Goal: Communication & Community: Answer question/provide support

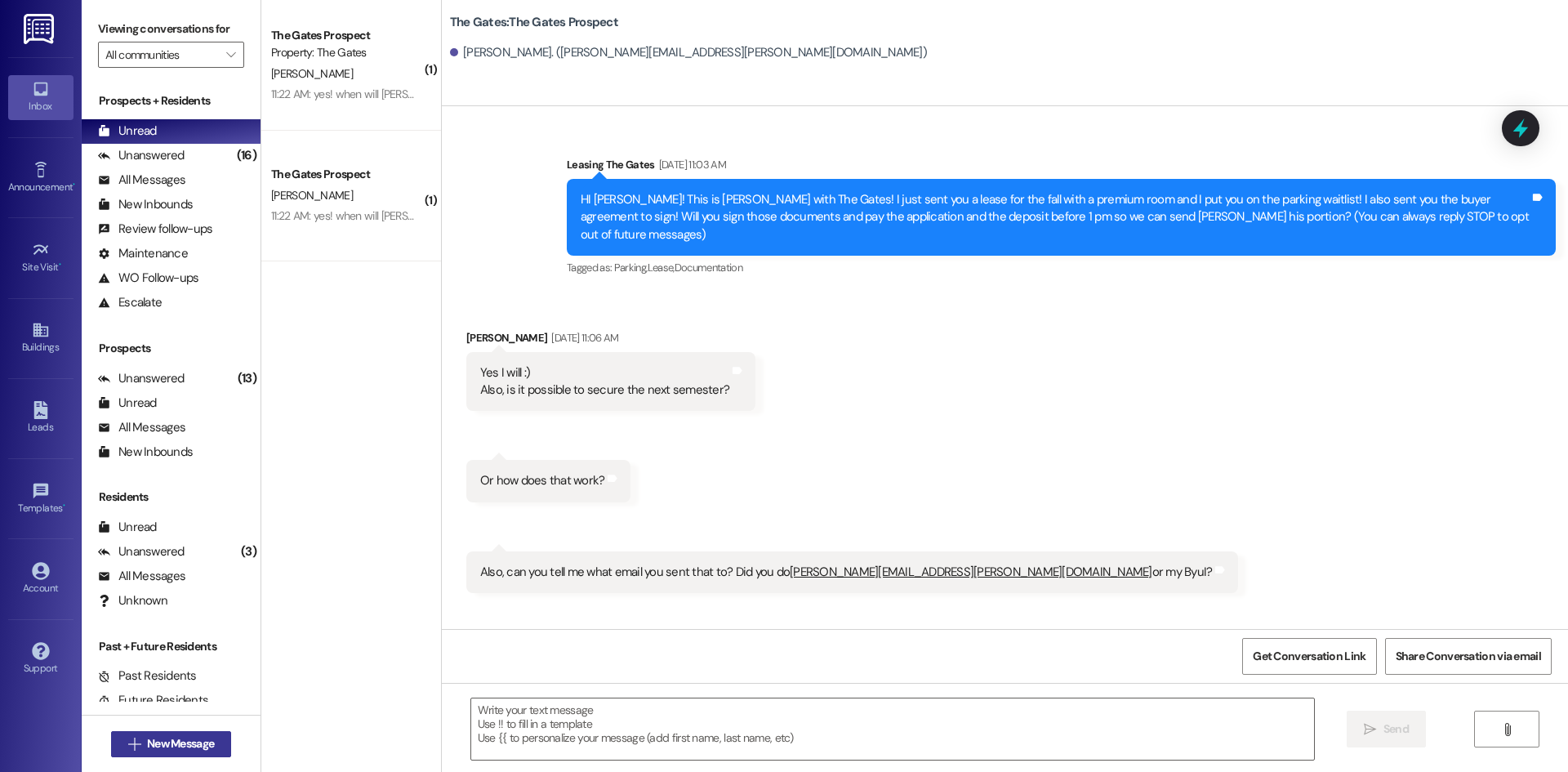
scroll to position [731, 0]
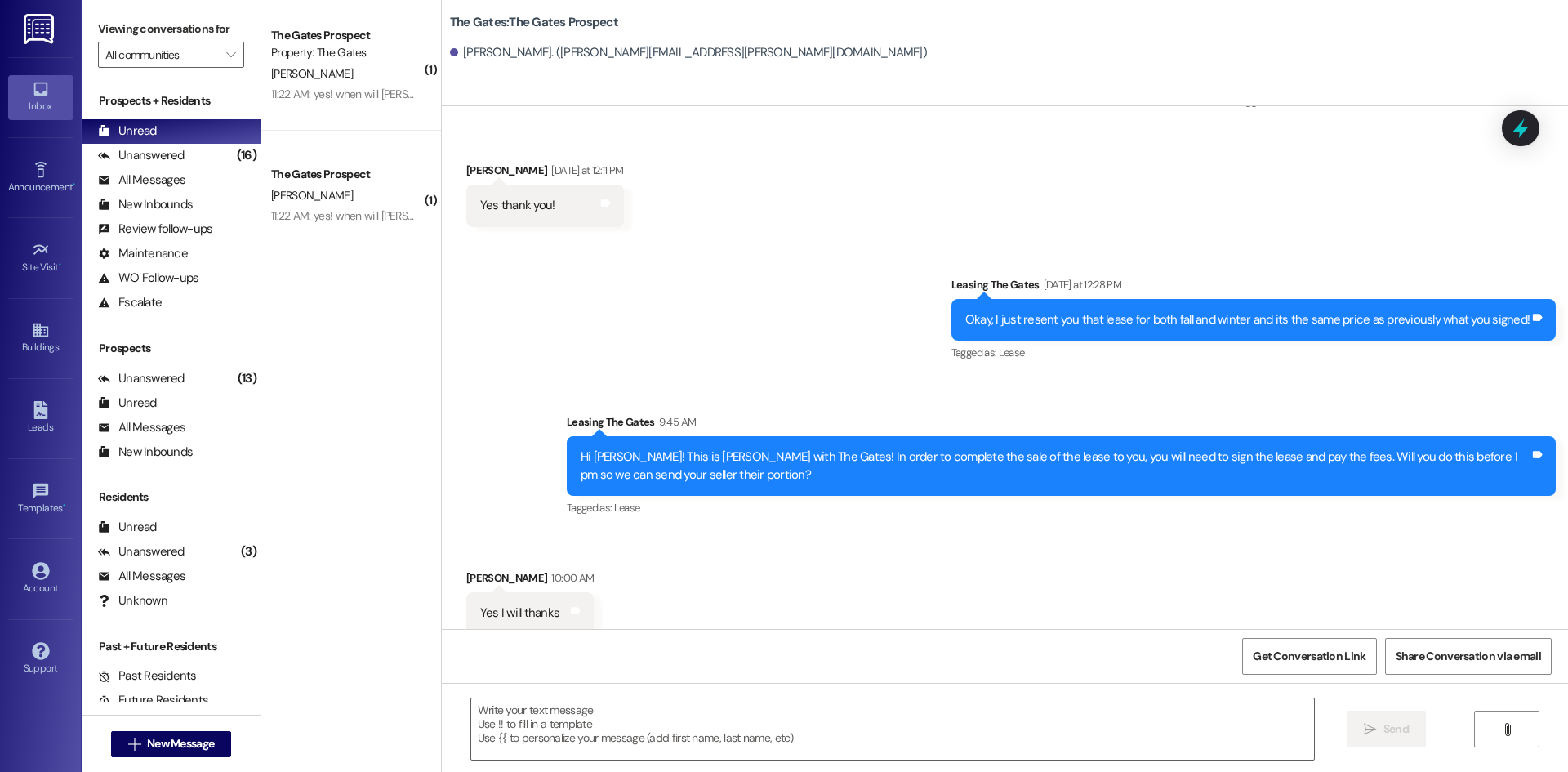
click at [151, 760] on div " New Message" at bounding box center [171, 743] width 121 height 41
click at [154, 753] on button " New Message" at bounding box center [171, 744] width 121 height 26
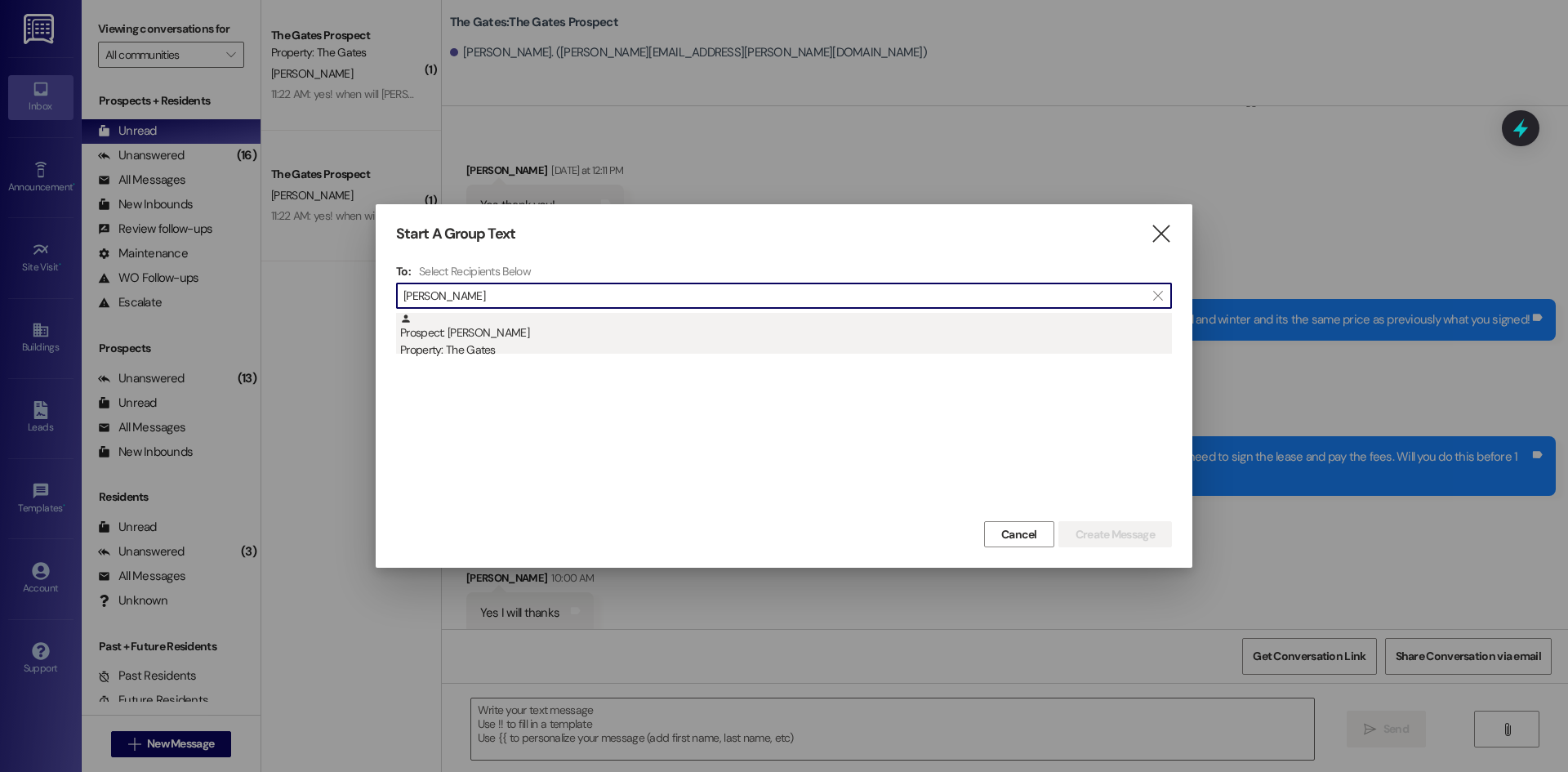
type input "[PERSON_NAME]"
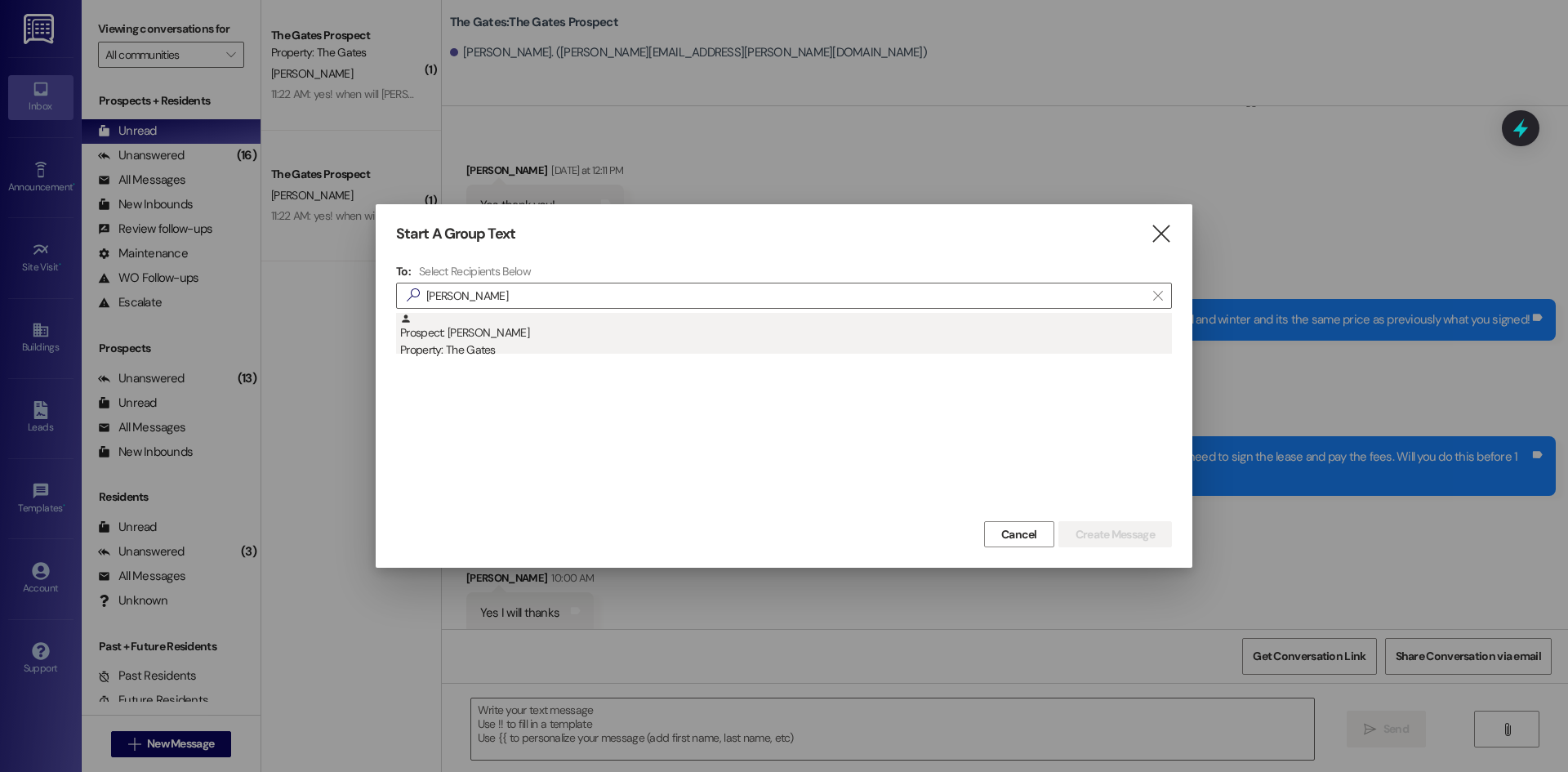
click at [516, 331] on div "Prospect: [PERSON_NAME] Property: The Gates" at bounding box center [786, 336] width 772 height 47
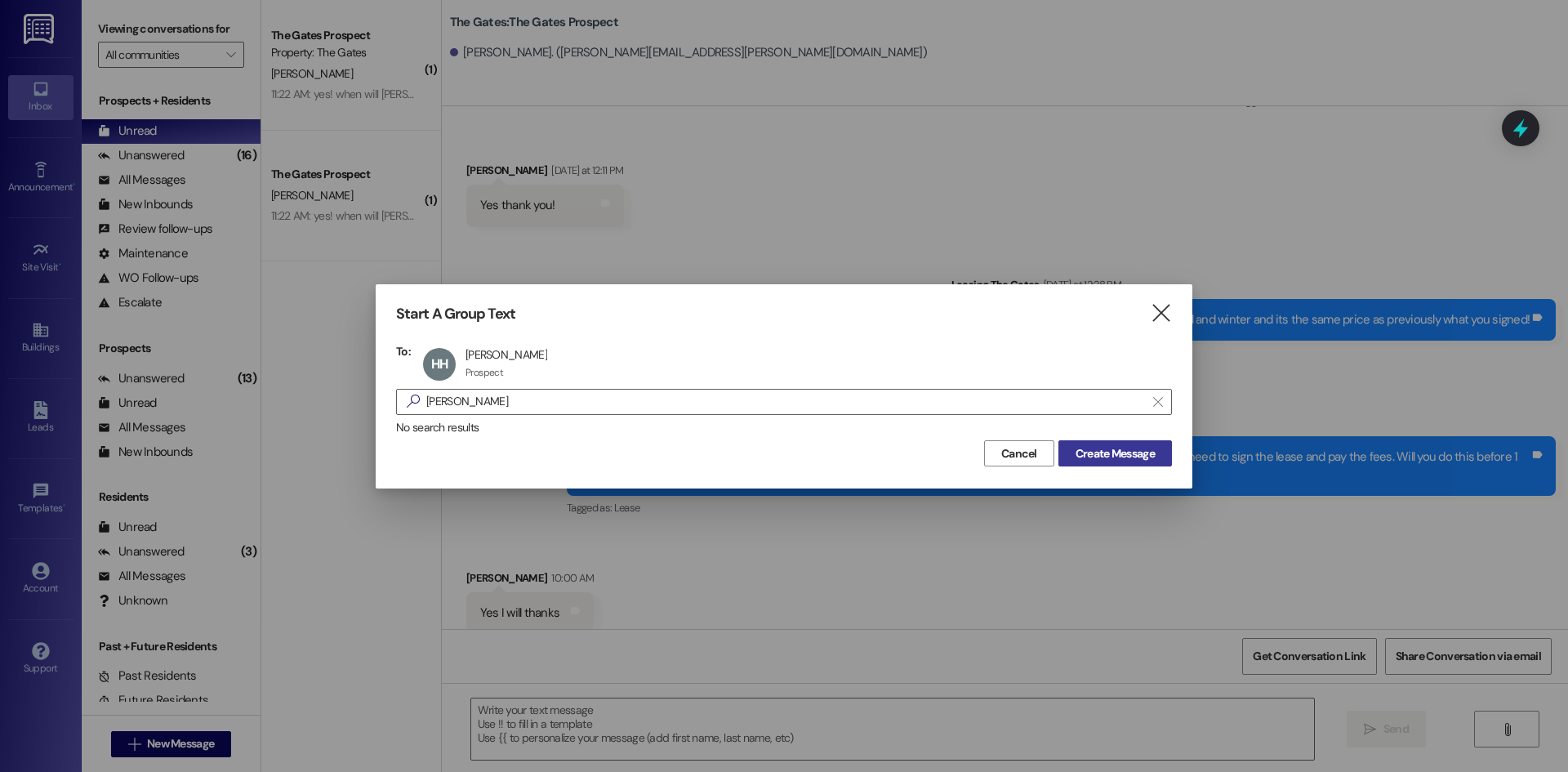
click at [1124, 447] on span "Create Message" at bounding box center [1114, 453] width 79 height 17
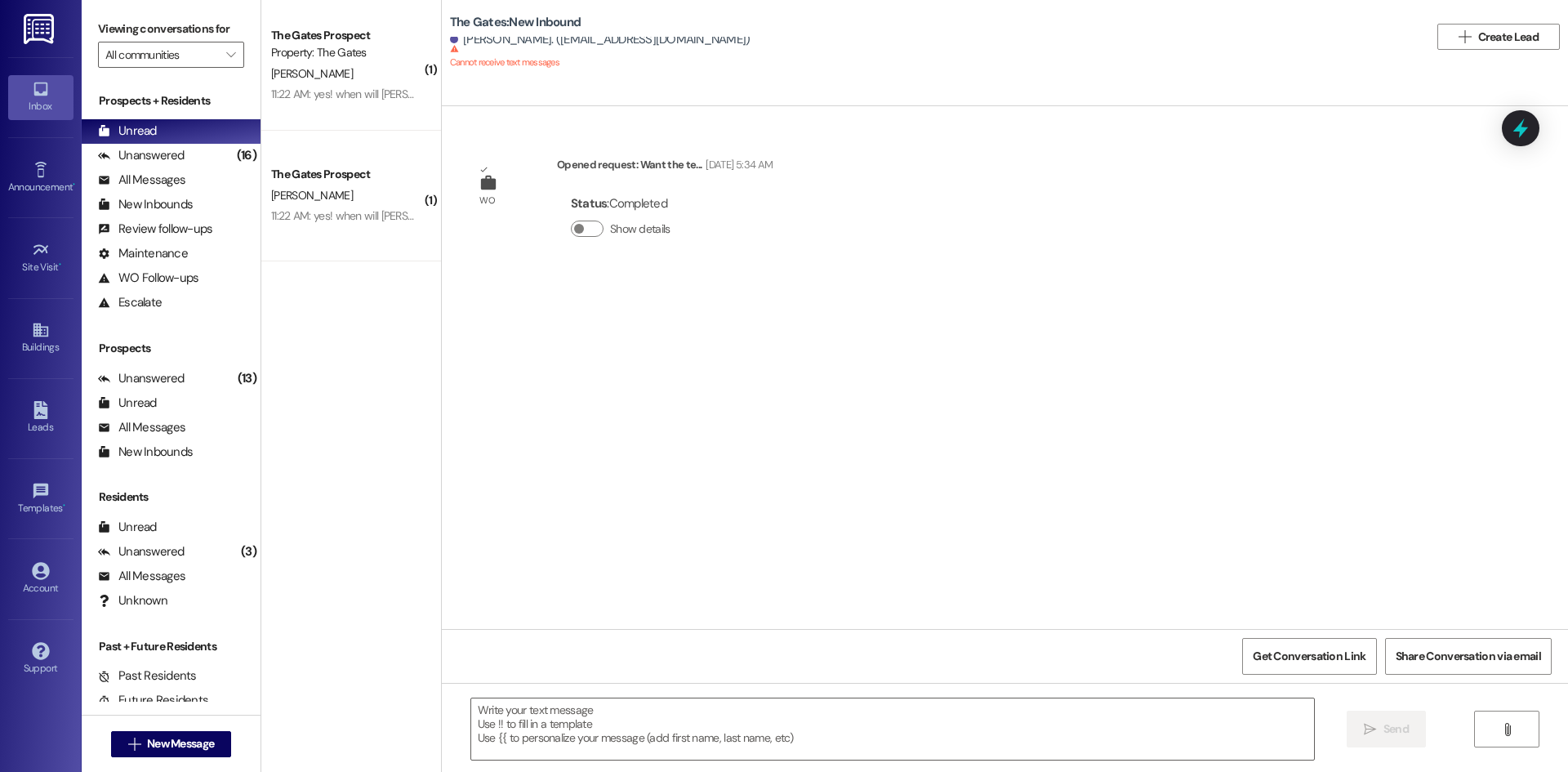
scroll to position [0, 0]
click at [165, 747] on span "New Message" at bounding box center [180, 743] width 67 height 17
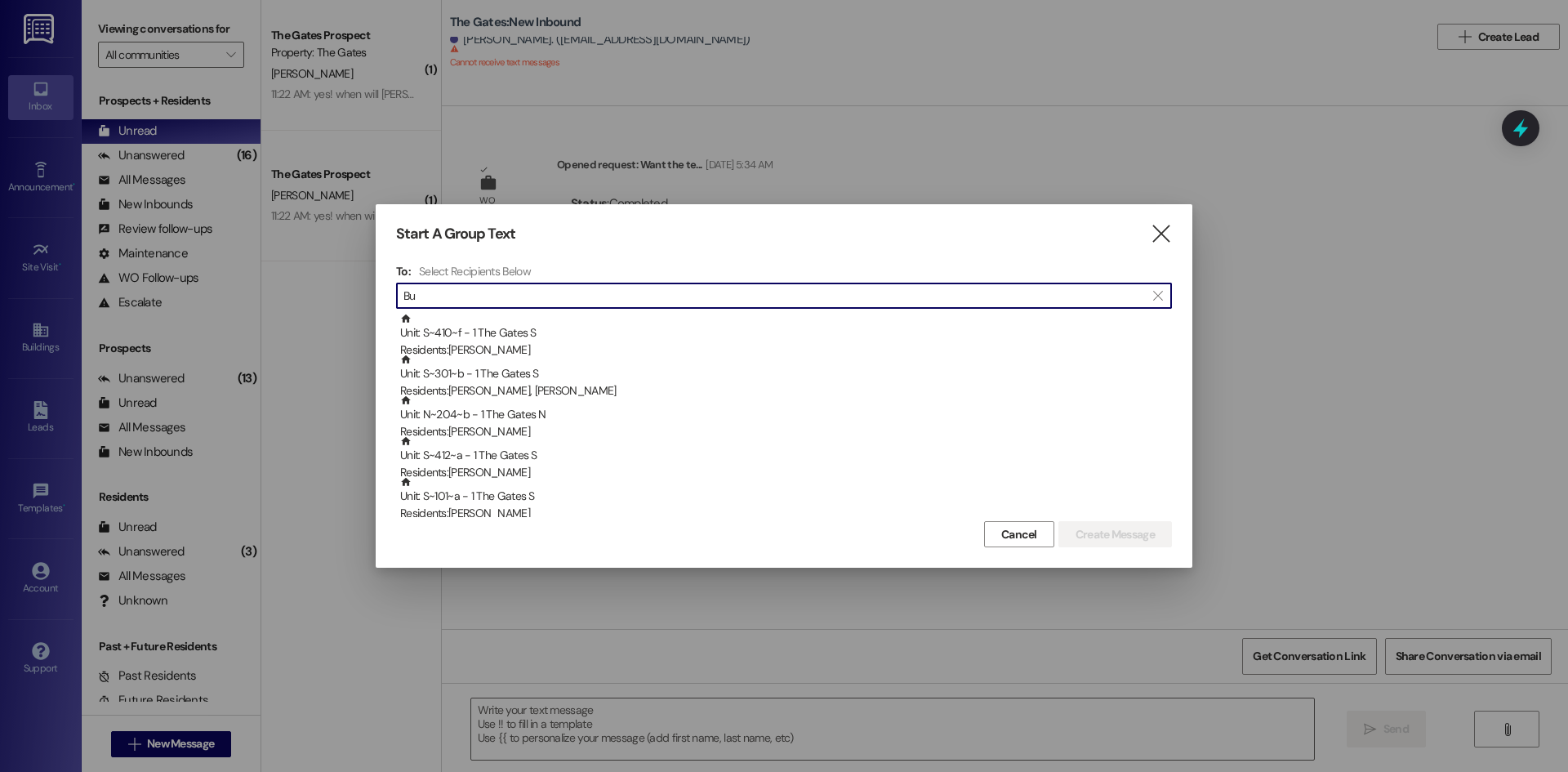
type input "B"
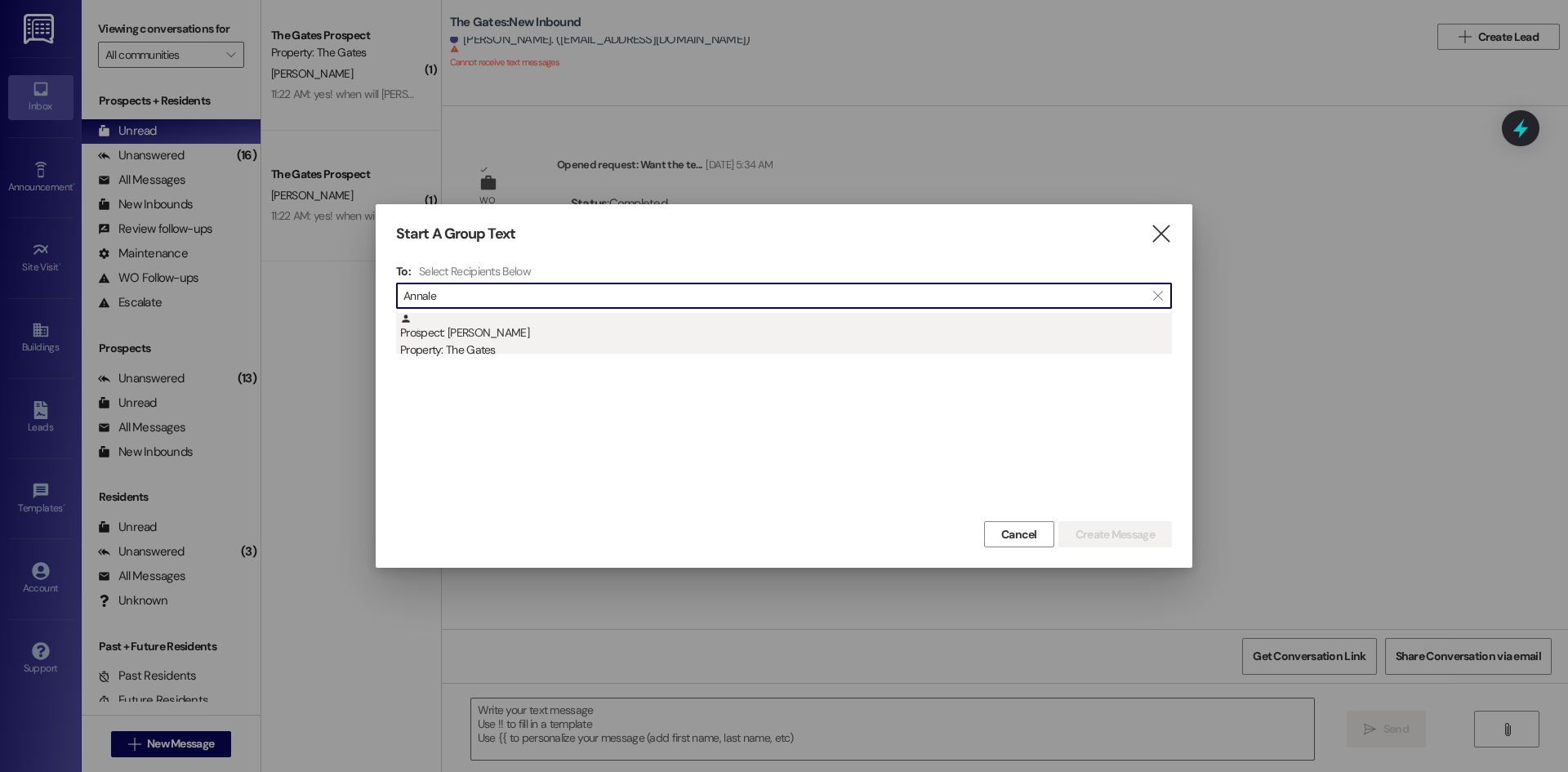
type input "Annale"
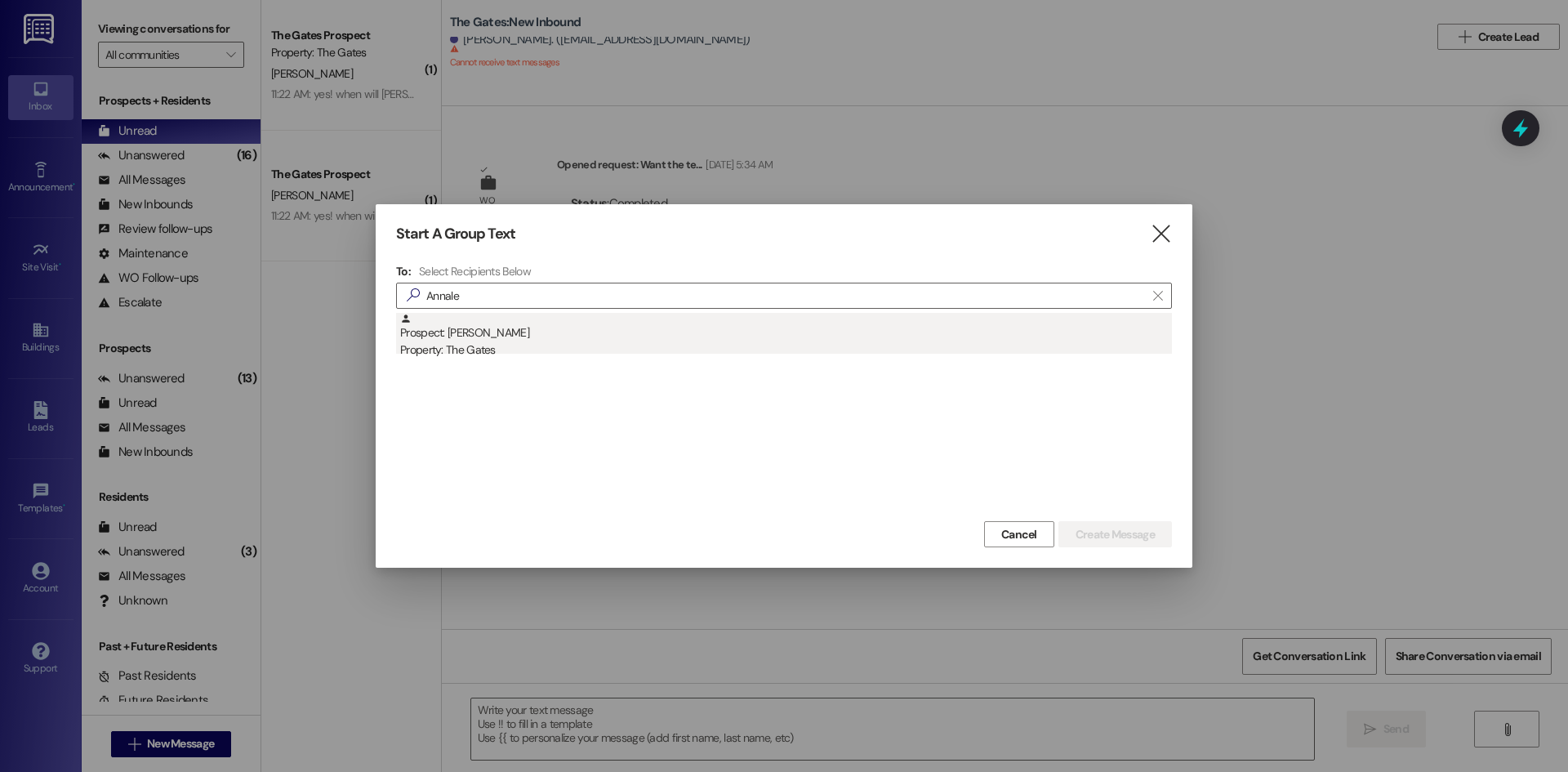
click at [457, 317] on div "Prospect: [PERSON_NAME] Property: The Gates" at bounding box center [786, 336] width 772 height 47
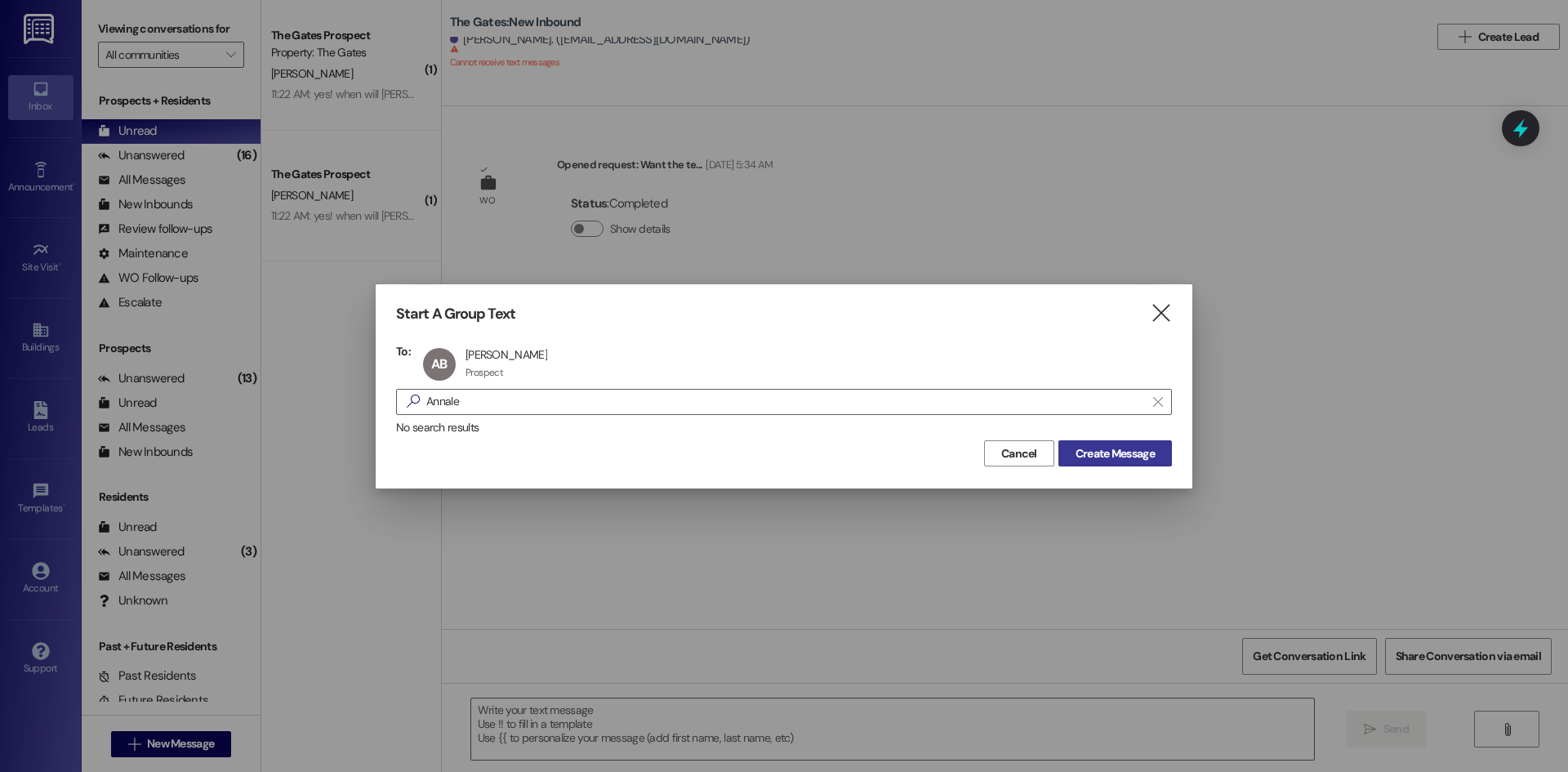
click at [1091, 448] on span "Create Message" at bounding box center [1114, 453] width 79 height 17
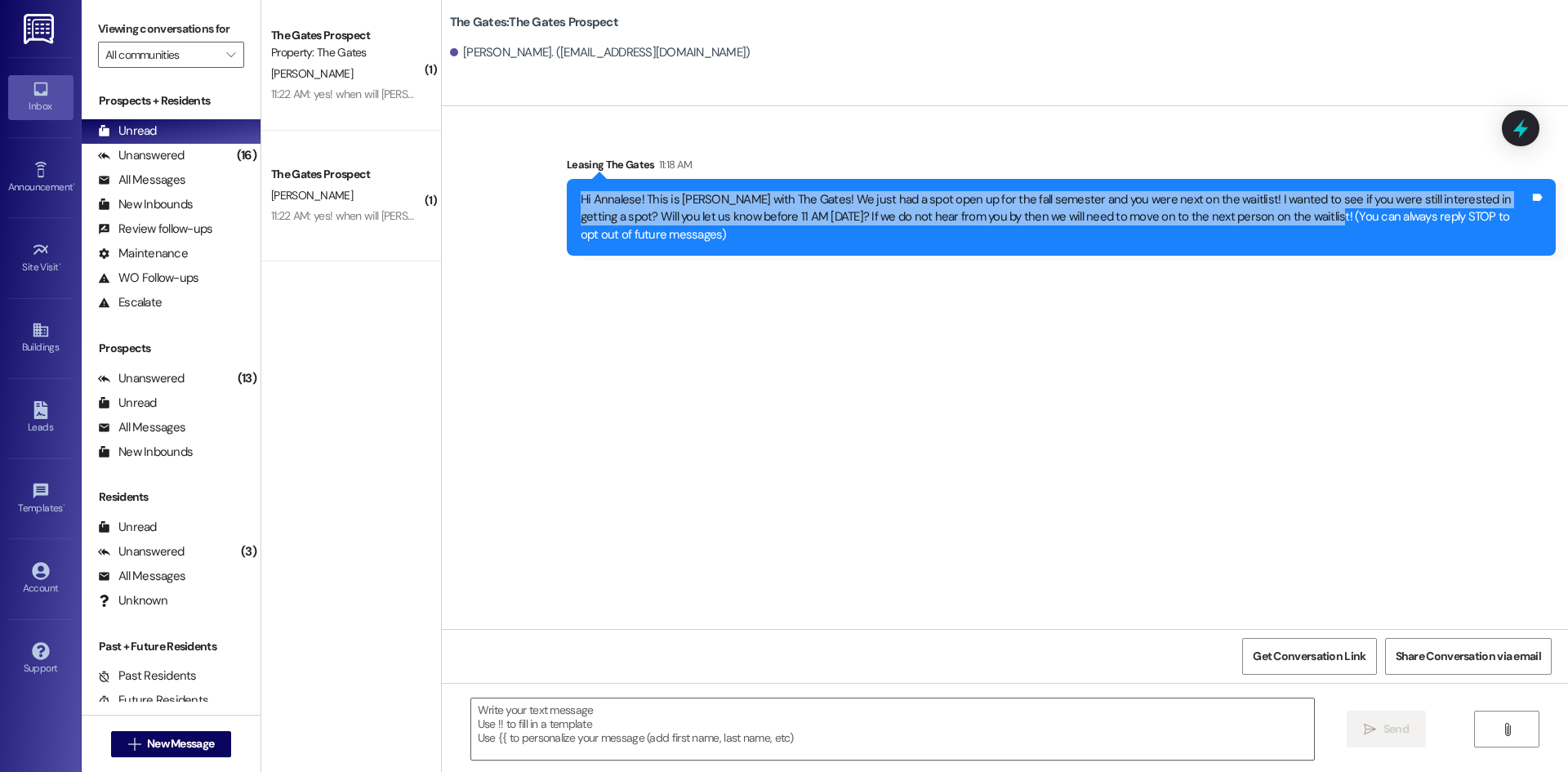
drag, startPoint x: 1265, startPoint y: 216, endPoint x: 557, endPoint y: 195, distance: 708.3
click at [567, 195] on div "Hi Annalese! This is [PERSON_NAME] with The Gates! We just had a spot open up f…" at bounding box center [1060, 216] width 988 height 77
copy div "Hi Annalese! This is [PERSON_NAME] with The Gates! We just had a spot open up f…"
click at [203, 738] on span "New Message" at bounding box center [180, 743] width 67 height 17
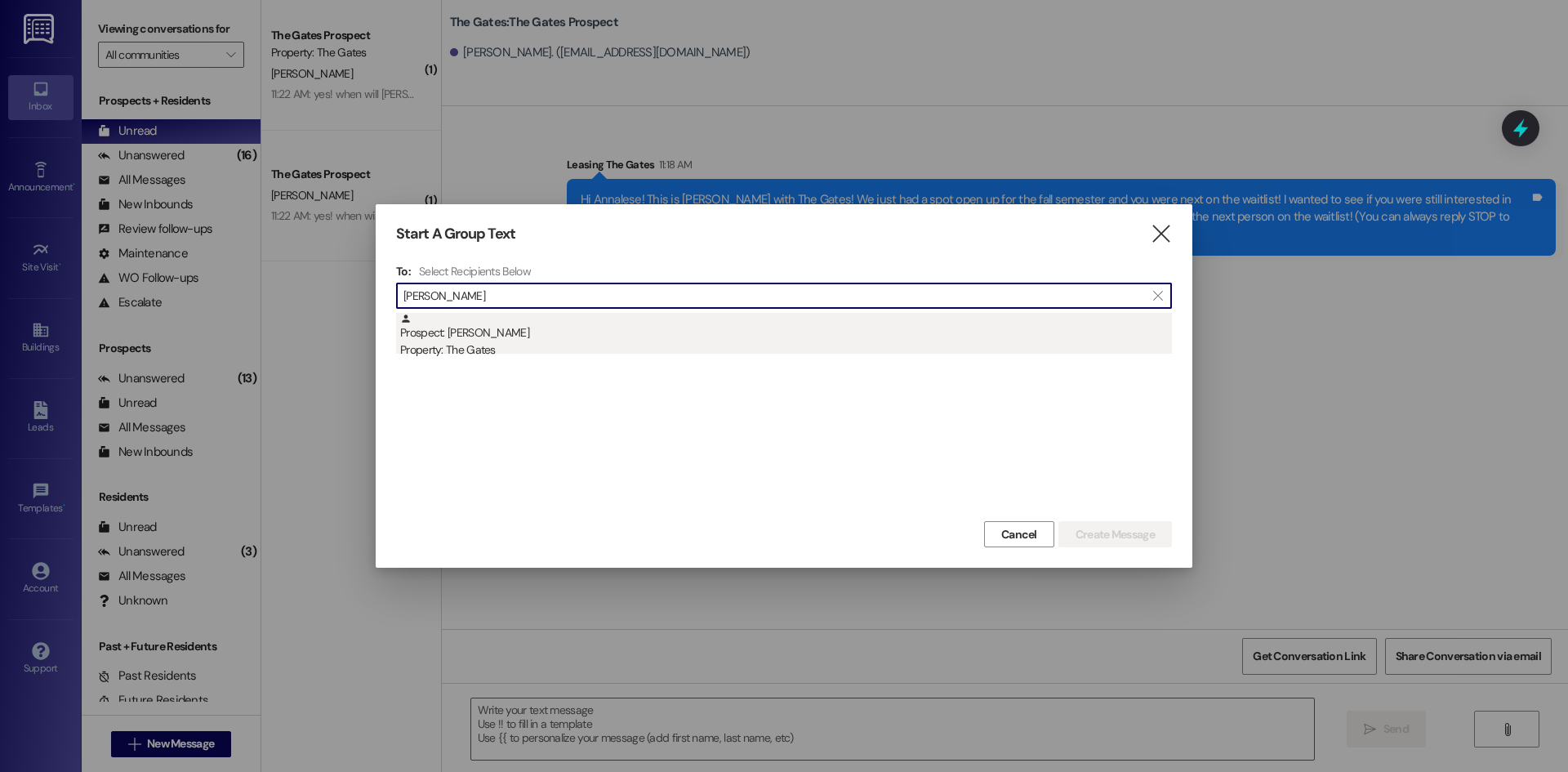
type input "[PERSON_NAME]"
click at [448, 319] on div "Prospect: [PERSON_NAME] Property: The Gates" at bounding box center [786, 336] width 772 height 47
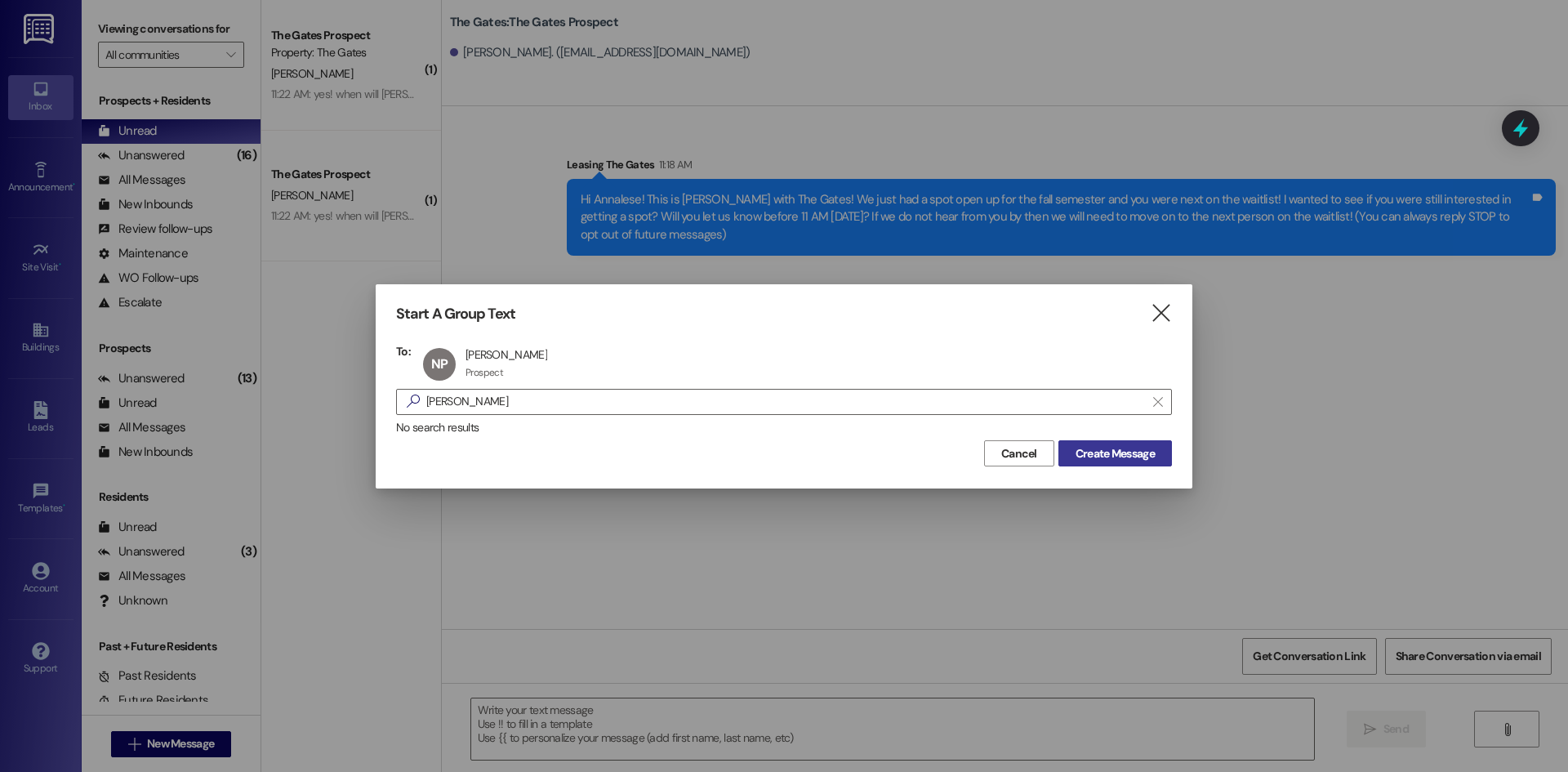
click at [1088, 448] on span "Create Message" at bounding box center [1114, 453] width 79 height 17
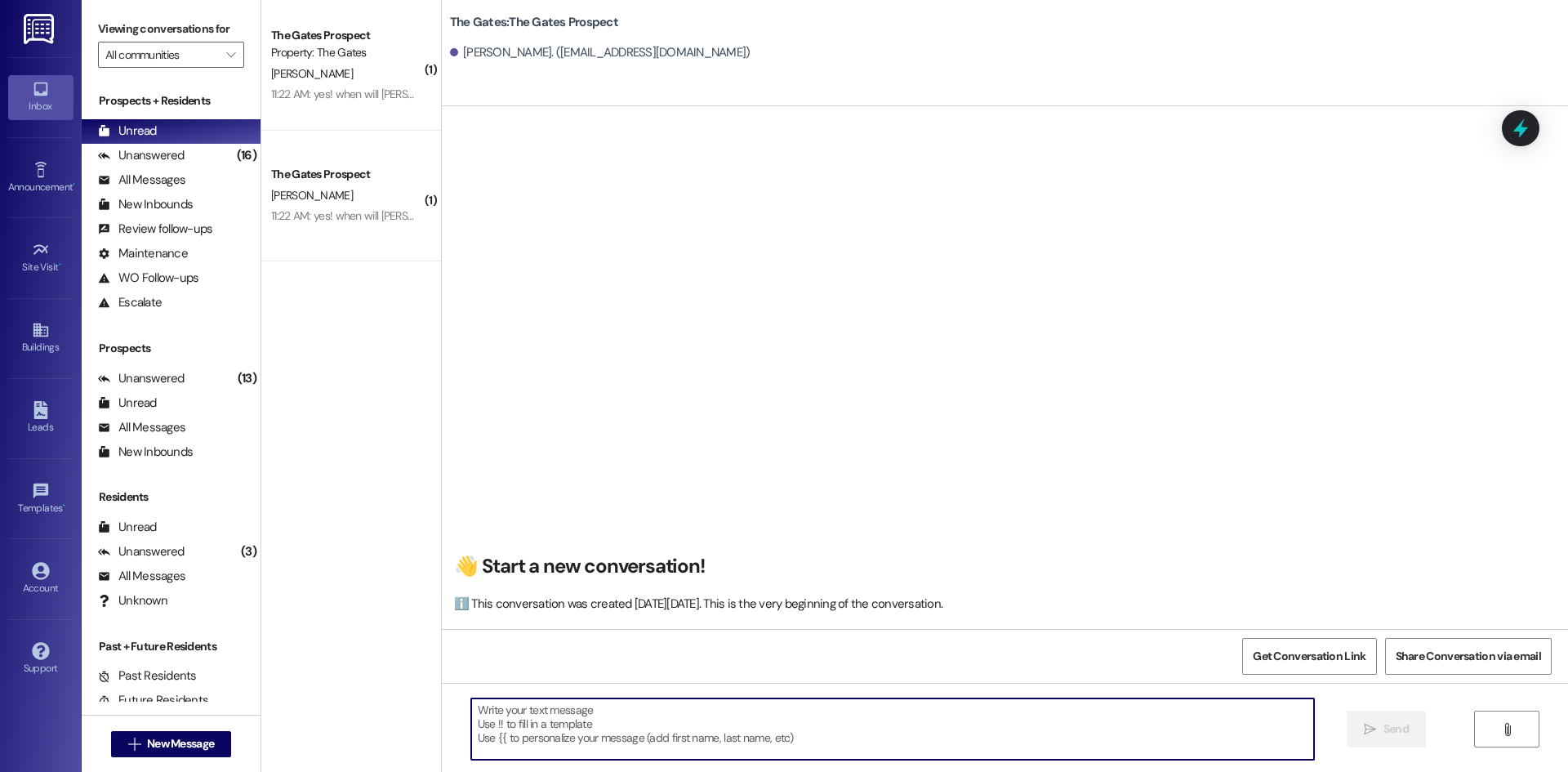
click at [538, 714] on textarea at bounding box center [892, 728] width 843 height 61
paste textarea "Hi Annalese! This is [PERSON_NAME] with The Gates! We just had a spot open up f…"
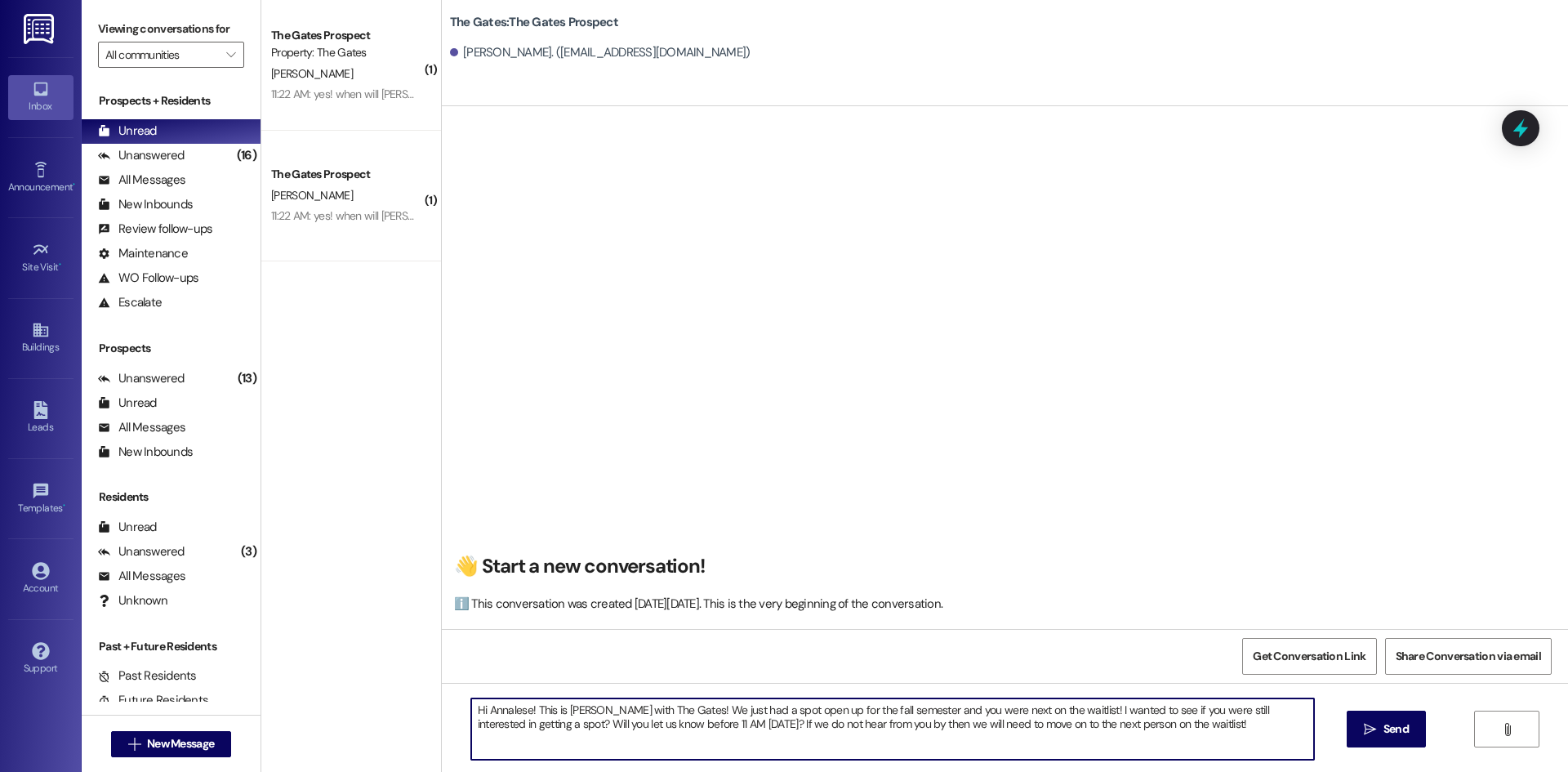
click at [518, 707] on textarea "Hi Annalese! This is [PERSON_NAME] with The Gates! We just had a spot open up f…" at bounding box center [892, 728] width 843 height 61
click at [638, 727] on textarea "Hi [PERSON_NAME]! This is [PERSON_NAME] with The Gates! We just had a spot open…" at bounding box center [892, 728] width 843 height 61
click at [652, 722] on textarea "Hi [PERSON_NAME]! This is [PERSON_NAME] with The Gates! We just had a spot open…" at bounding box center [892, 728] width 843 height 61
type textarea "Hi [PERSON_NAME]! This is [PERSON_NAME] with The Gates! We just had a spot open…"
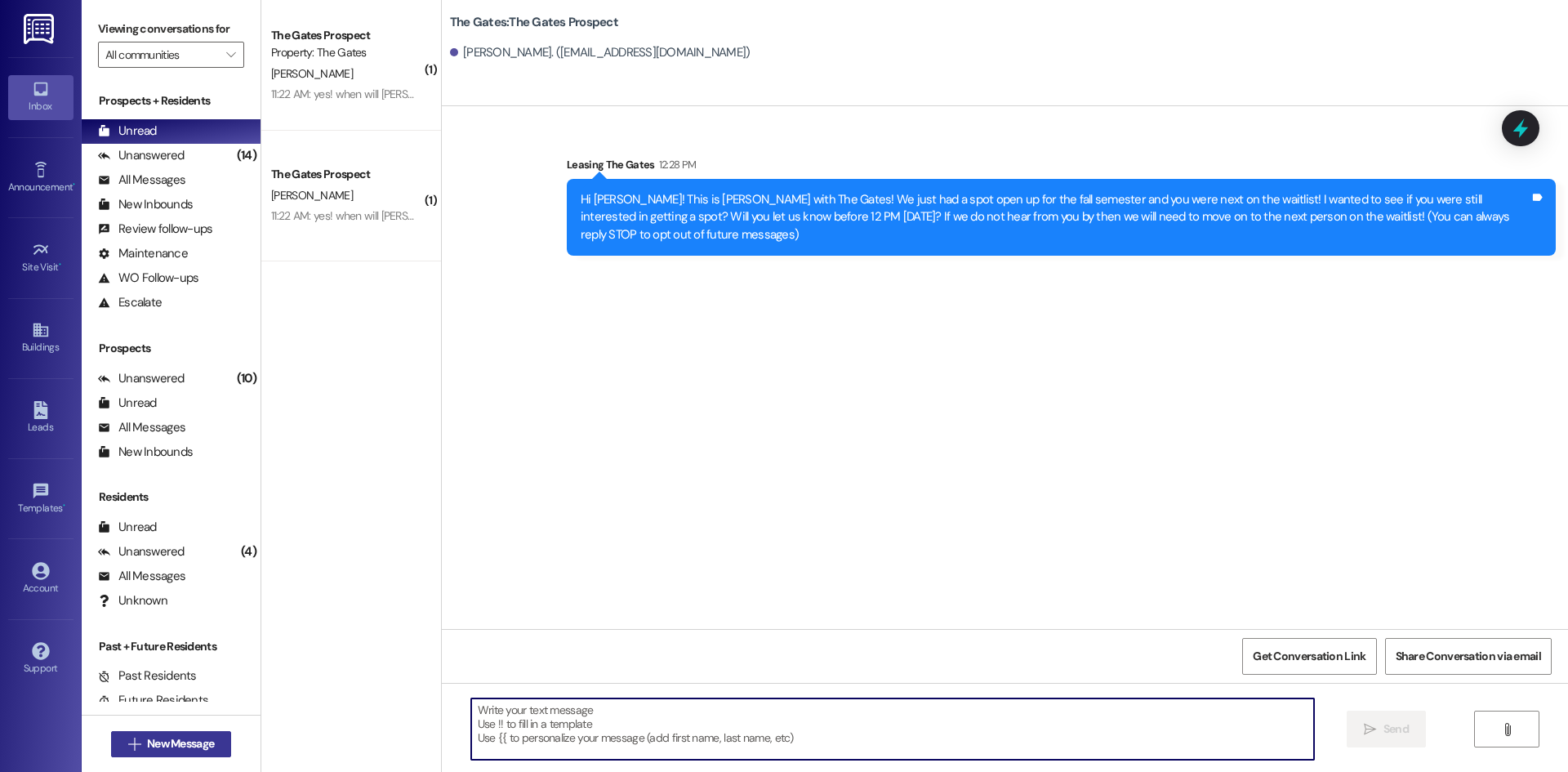
click at [205, 747] on span "New Message" at bounding box center [180, 743] width 67 height 17
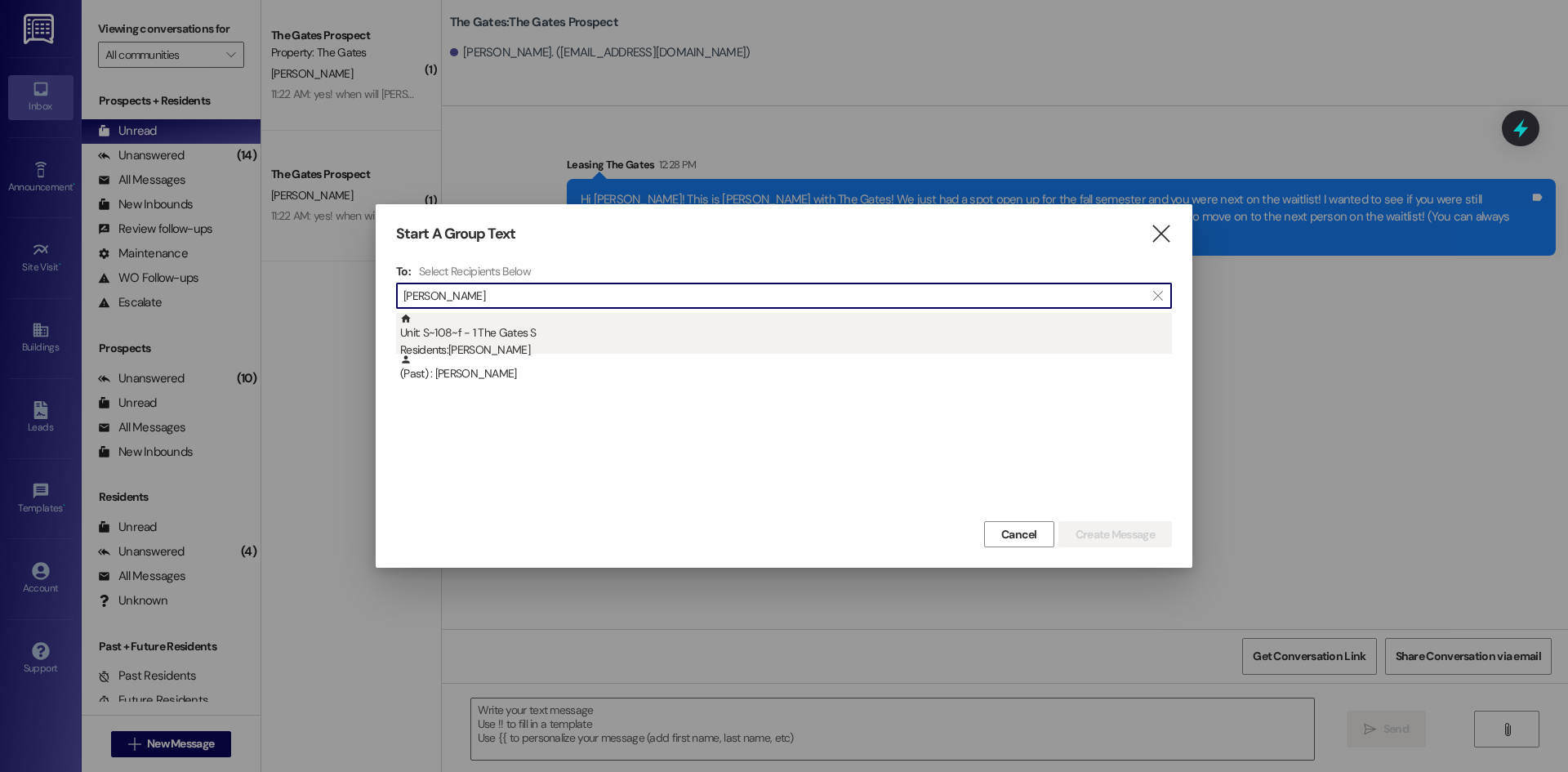
type input "[PERSON_NAME]"
click at [473, 338] on div "Unit: S~108~f - 1 The Gates S Residents: [PERSON_NAME]" at bounding box center [786, 336] width 772 height 47
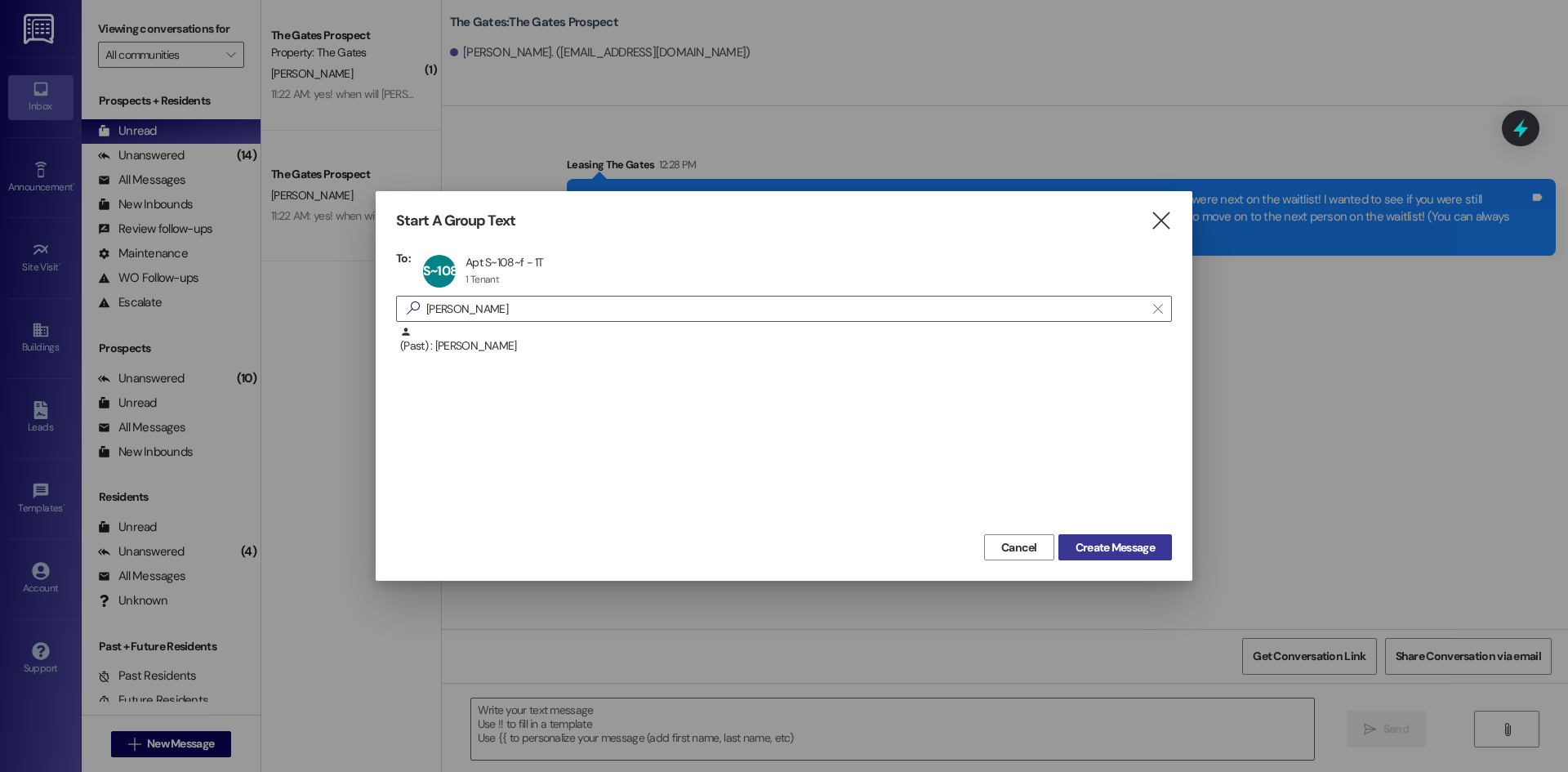
click at [1104, 547] on span "Create Message" at bounding box center [1114, 547] width 79 height 17
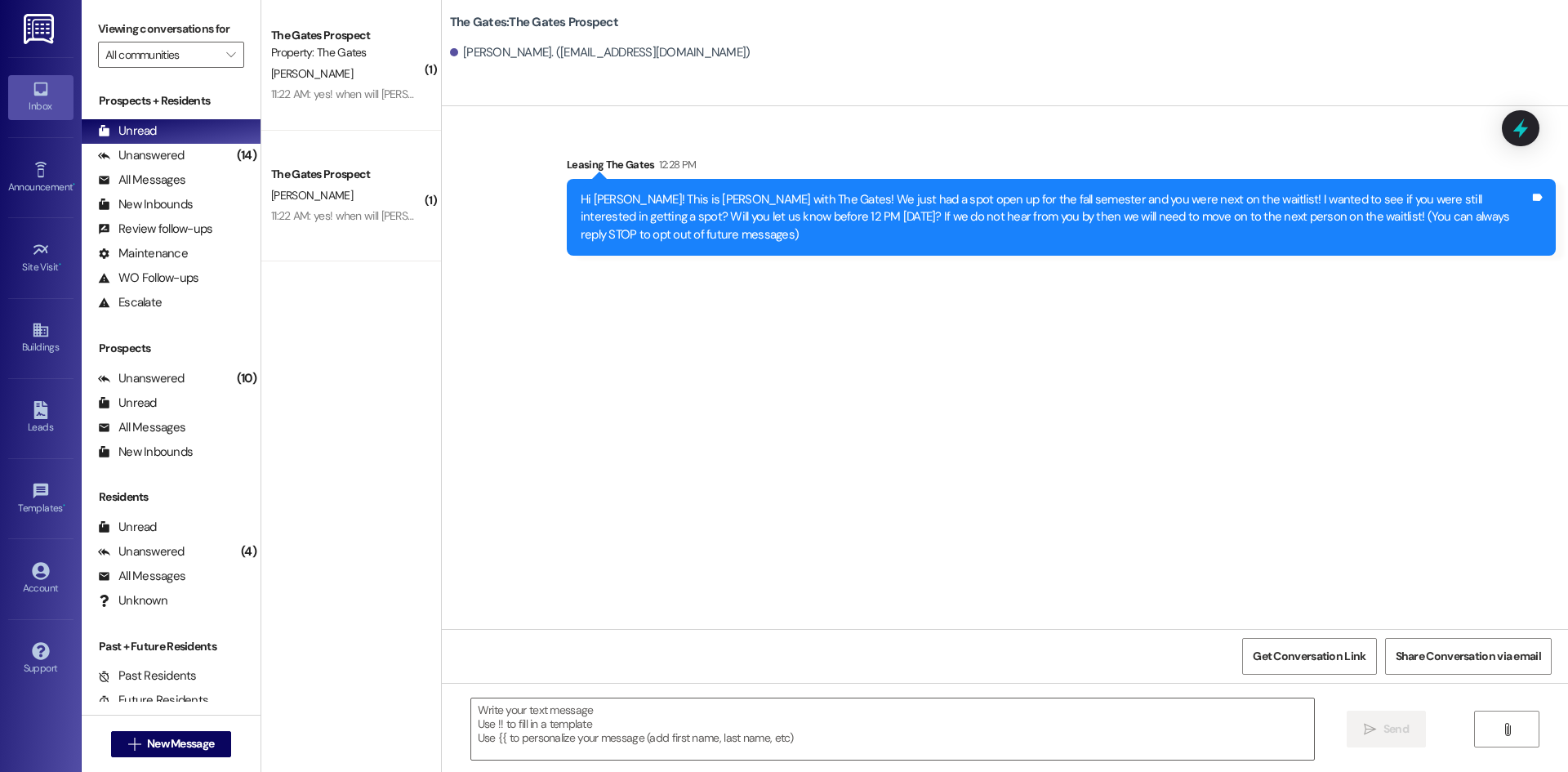
scroll to position [5040, 0]
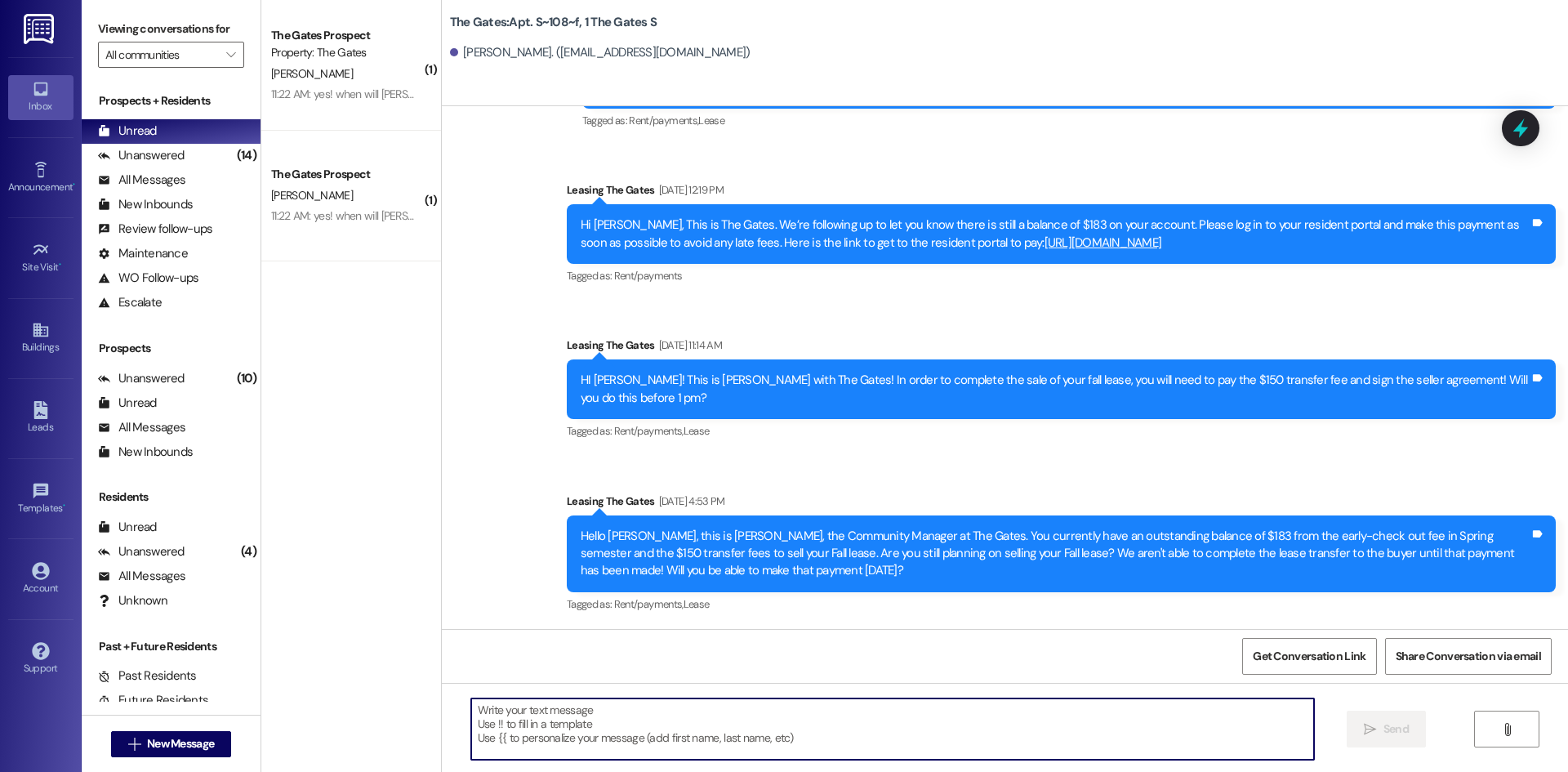
click at [570, 744] on textarea at bounding box center [892, 728] width 843 height 61
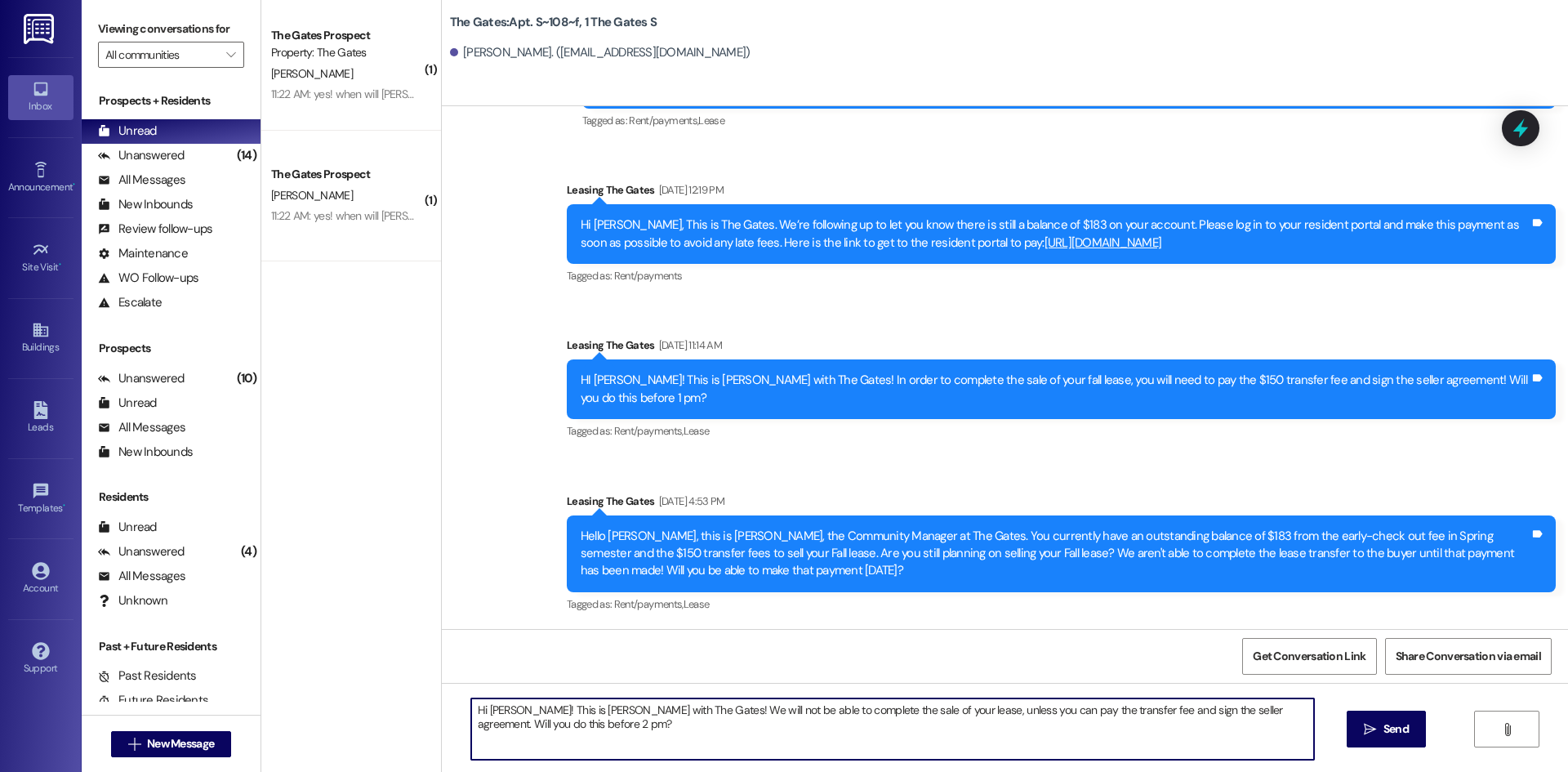
type textarea "Hi [PERSON_NAME]! This is [PERSON_NAME] with The Gates! We will not be able to …"
click at [1405, 749] on div "Hi [PERSON_NAME]! This is [PERSON_NAME] with The Gates! We will not be able to …" at bounding box center [1004, 743] width 1126 height 123
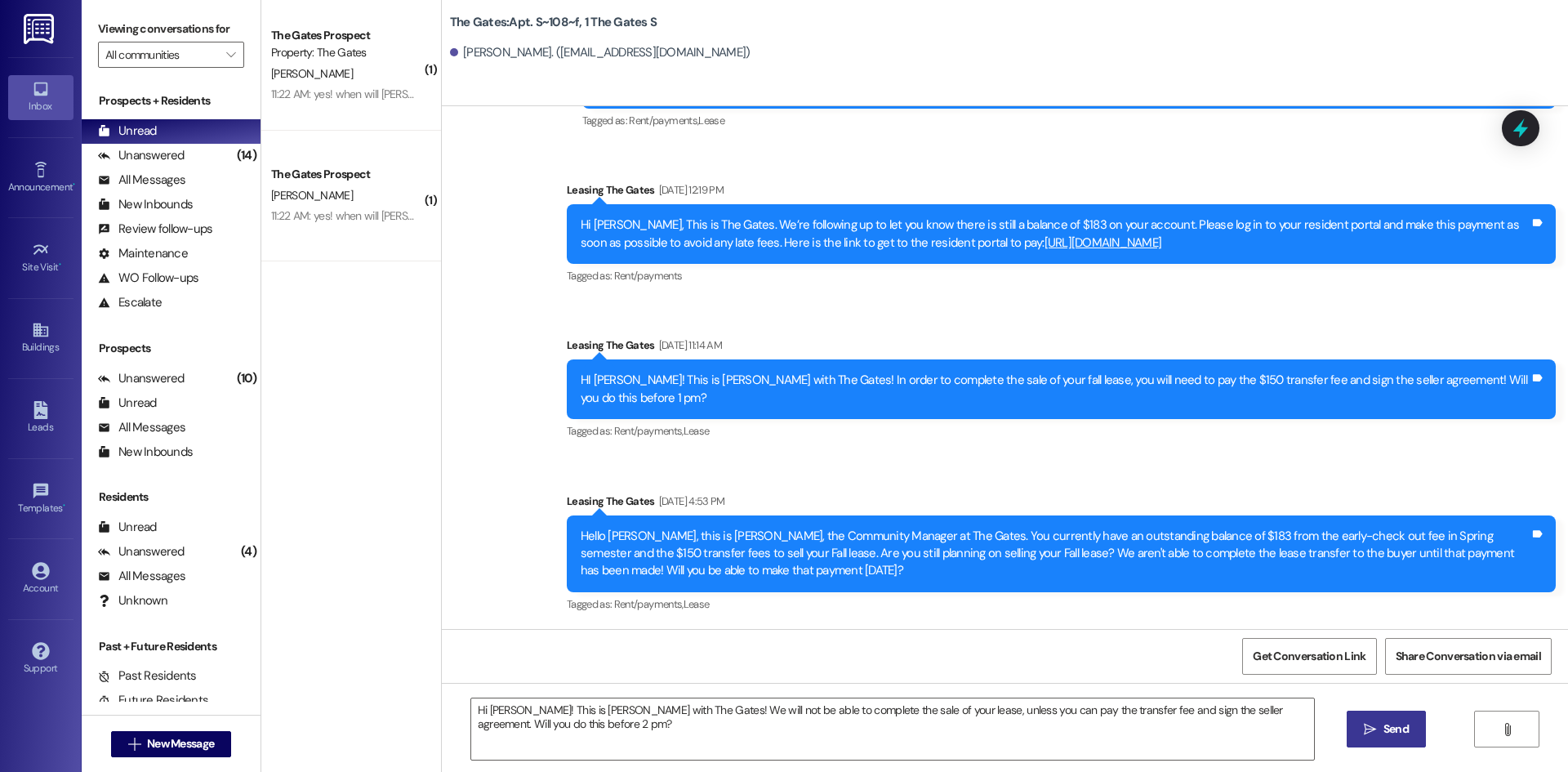
click at [1396, 740] on button " Send" at bounding box center [1385, 728] width 79 height 37
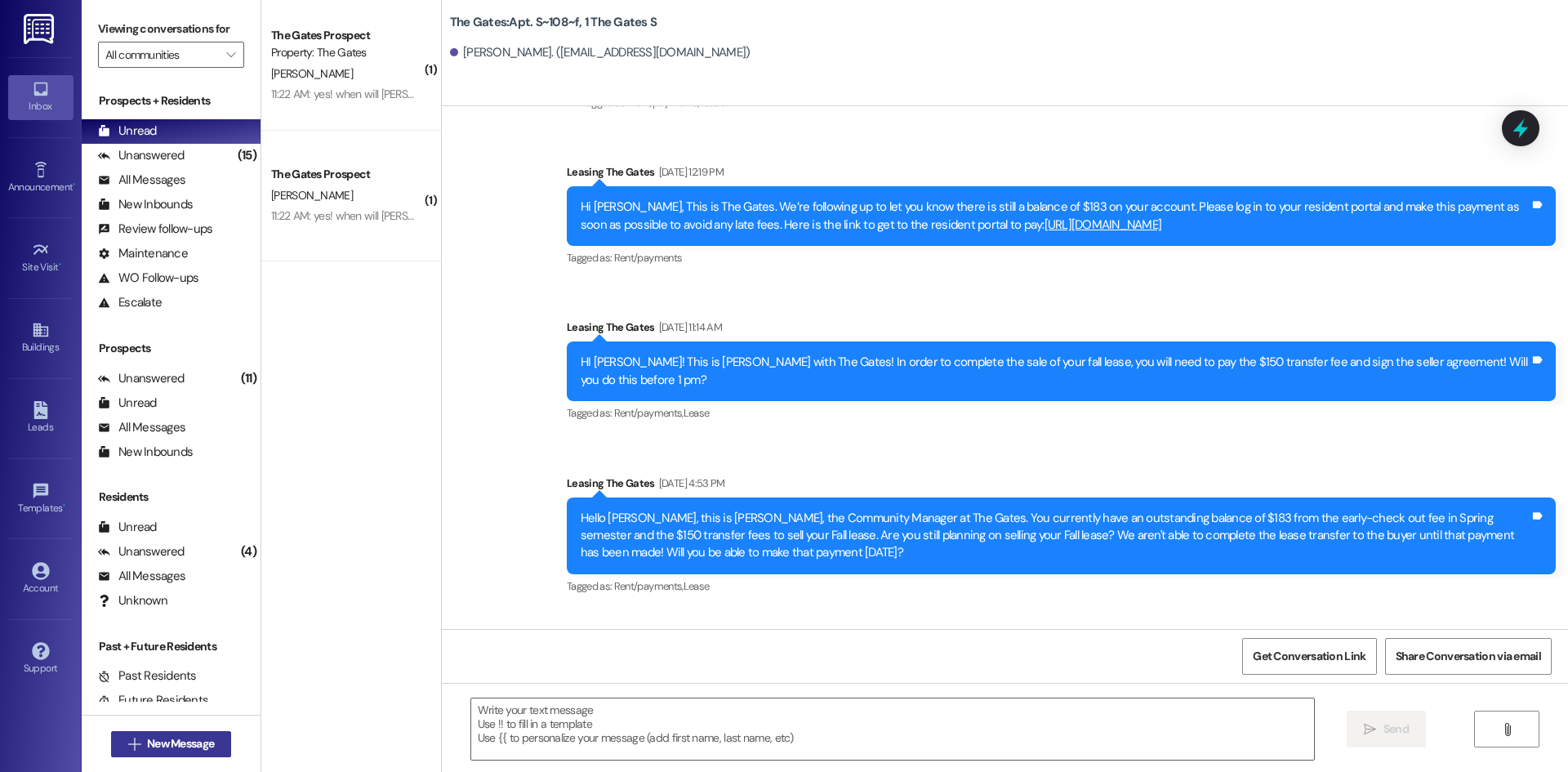
click at [167, 742] on span "New Message" at bounding box center [180, 743] width 67 height 17
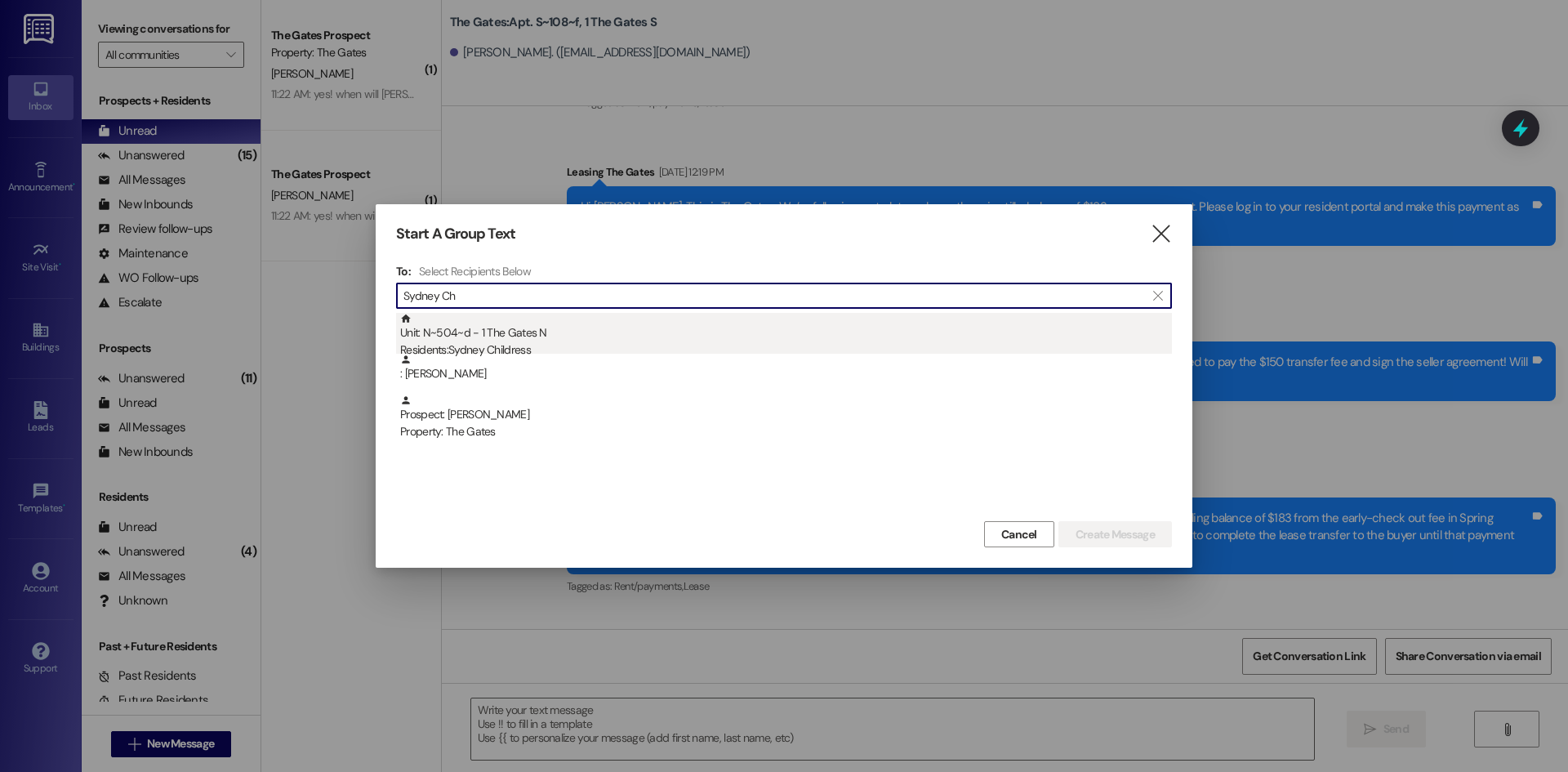
type input "Sydney Ch"
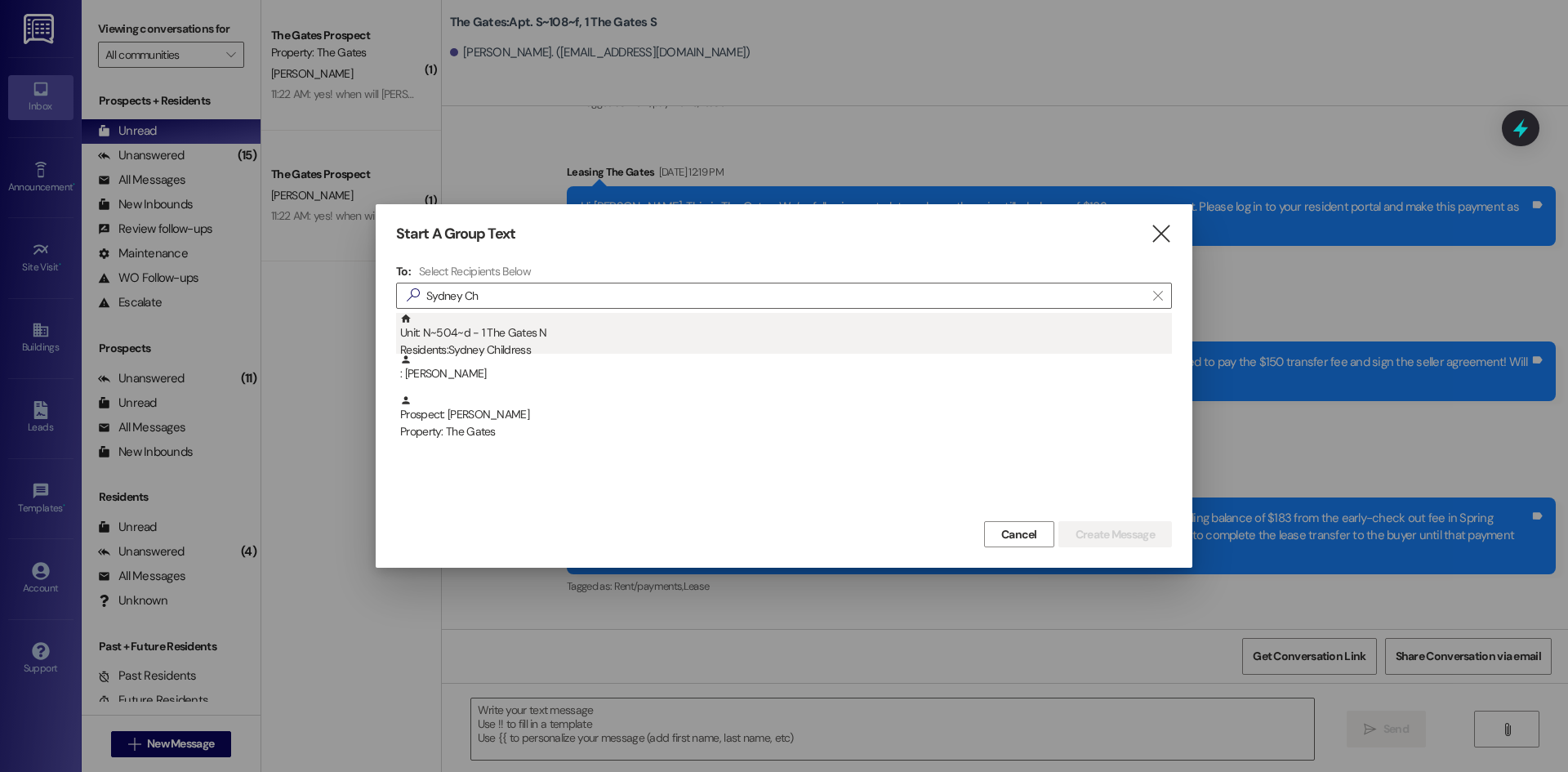
click at [492, 344] on div "Residents: [PERSON_NAME]" at bounding box center [786, 349] width 772 height 17
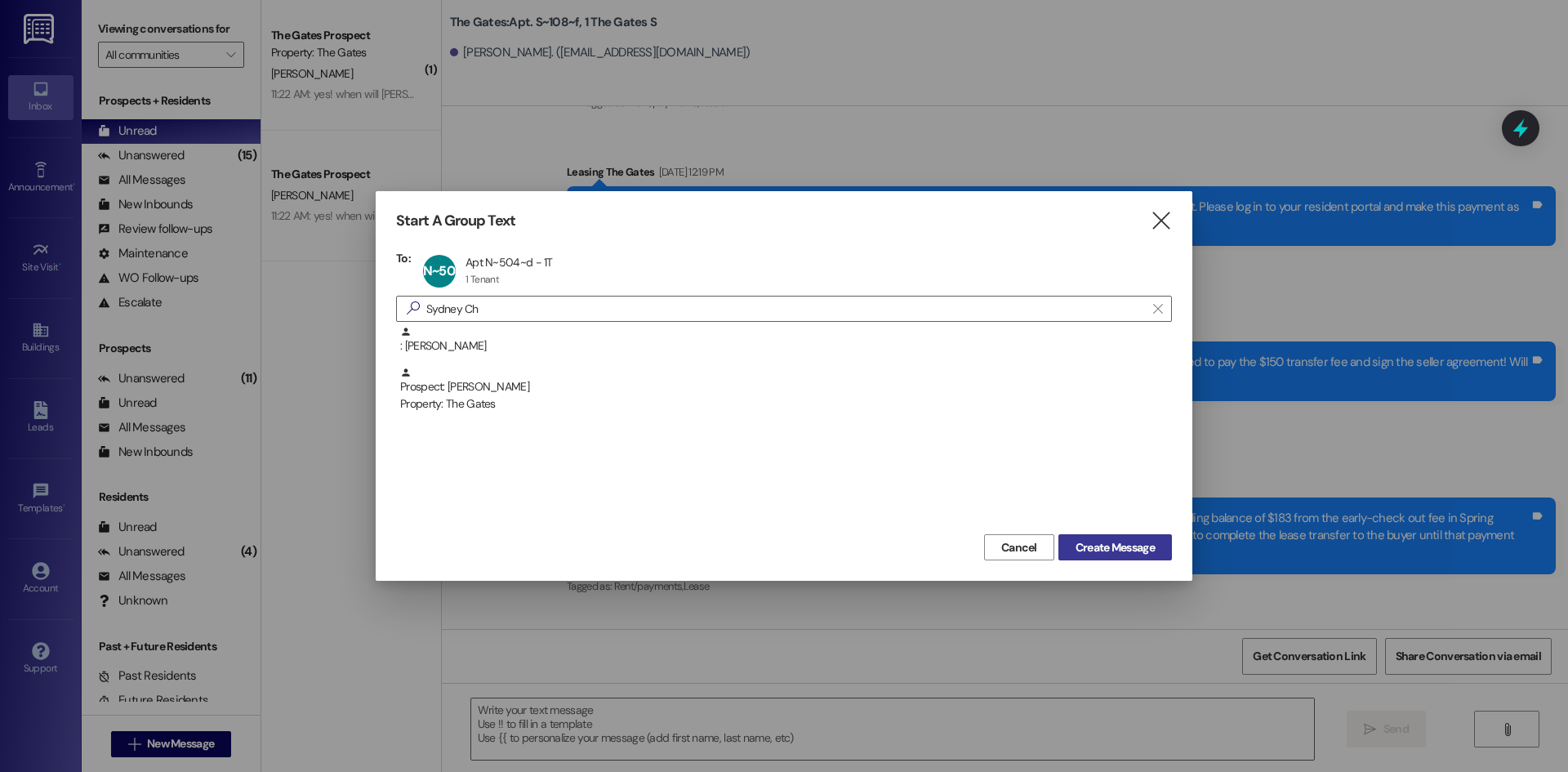
click at [1080, 541] on span "Create Message" at bounding box center [1114, 547] width 79 height 17
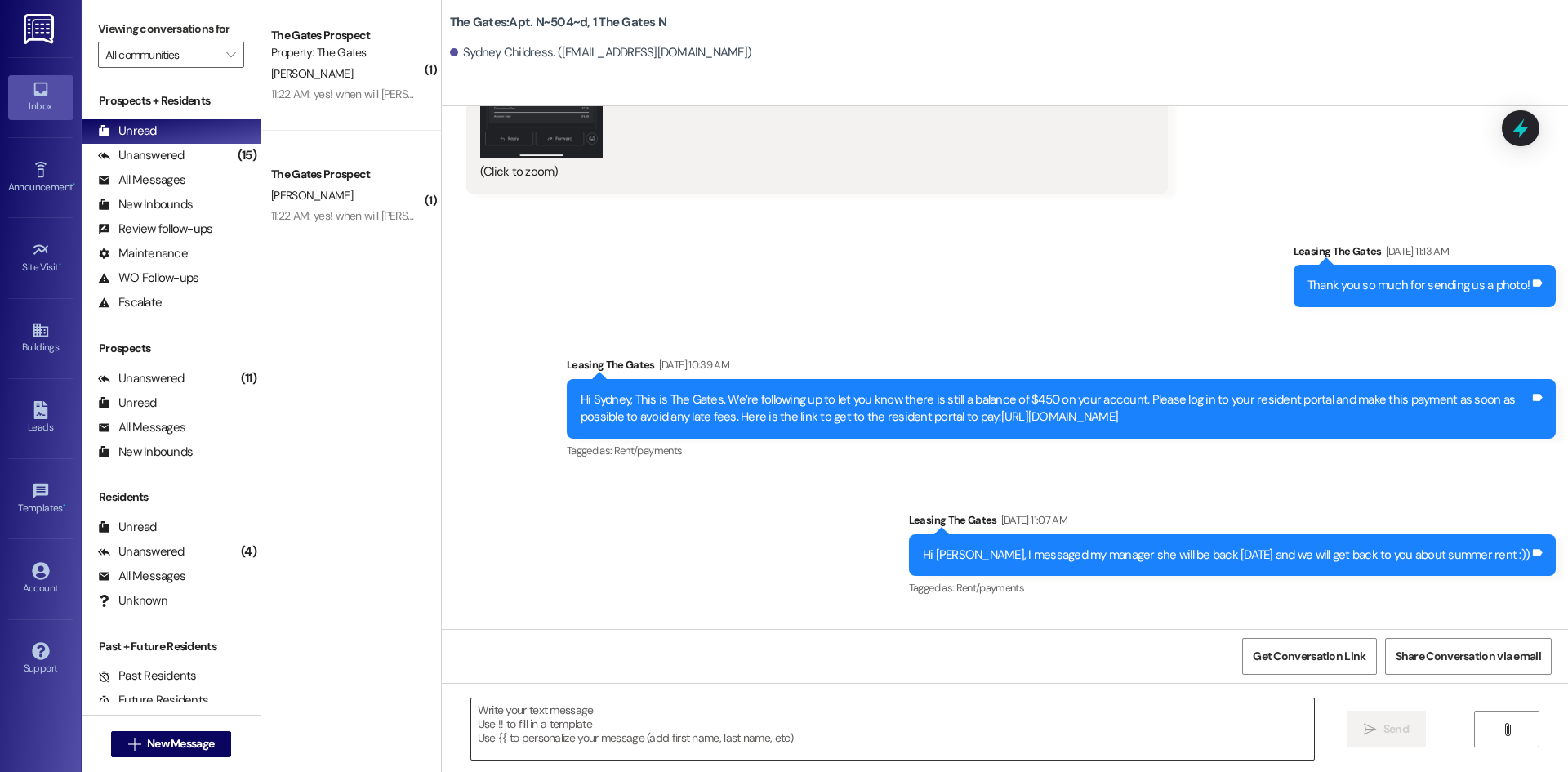
click at [498, 733] on textarea at bounding box center [892, 728] width 843 height 61
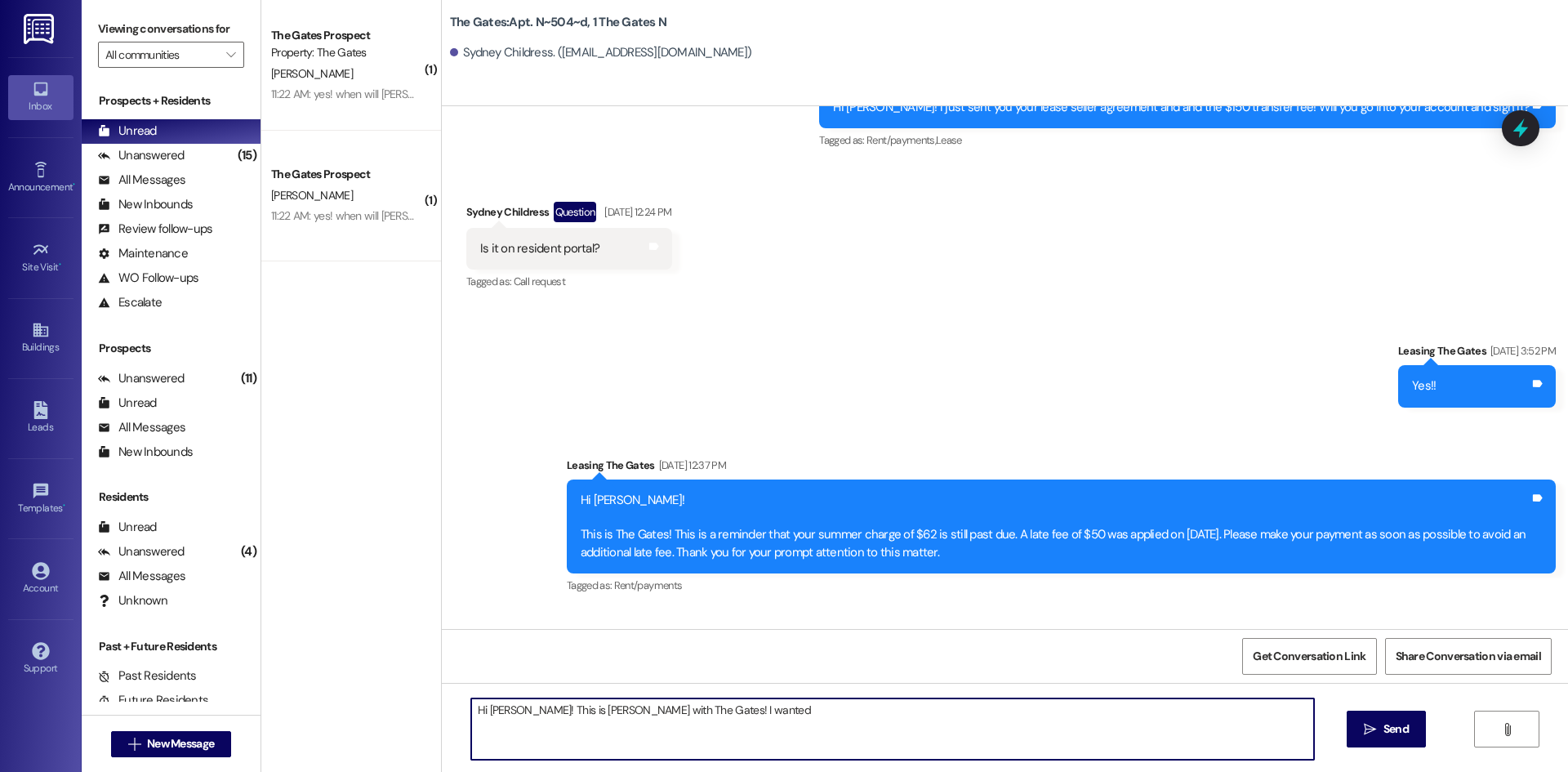
scroll to position [13169, 0]
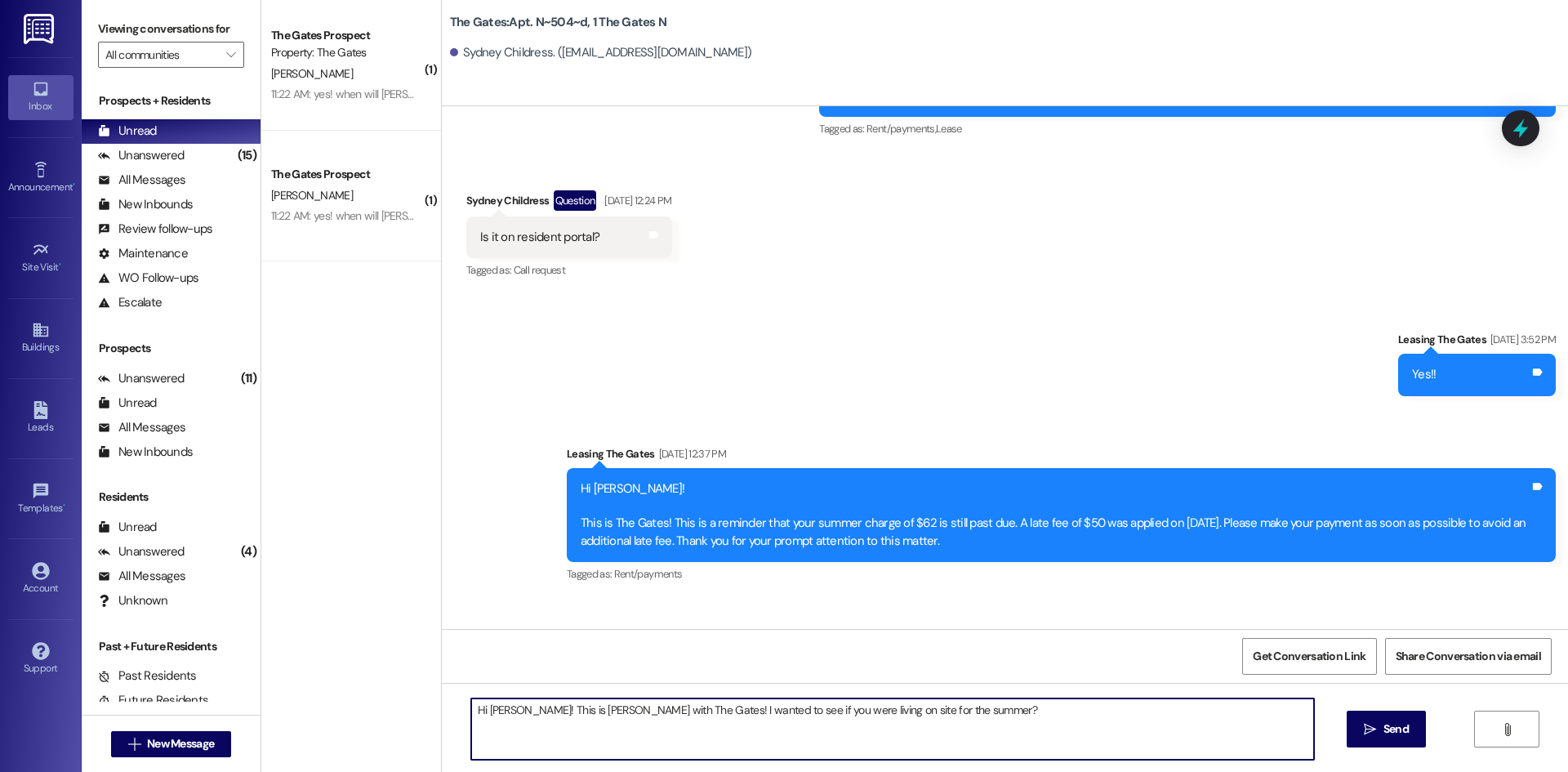
type textarea "Hi [PERSON_NAME]! This is [PERSON_NAME] with The Gates! I wanted to see if you …"
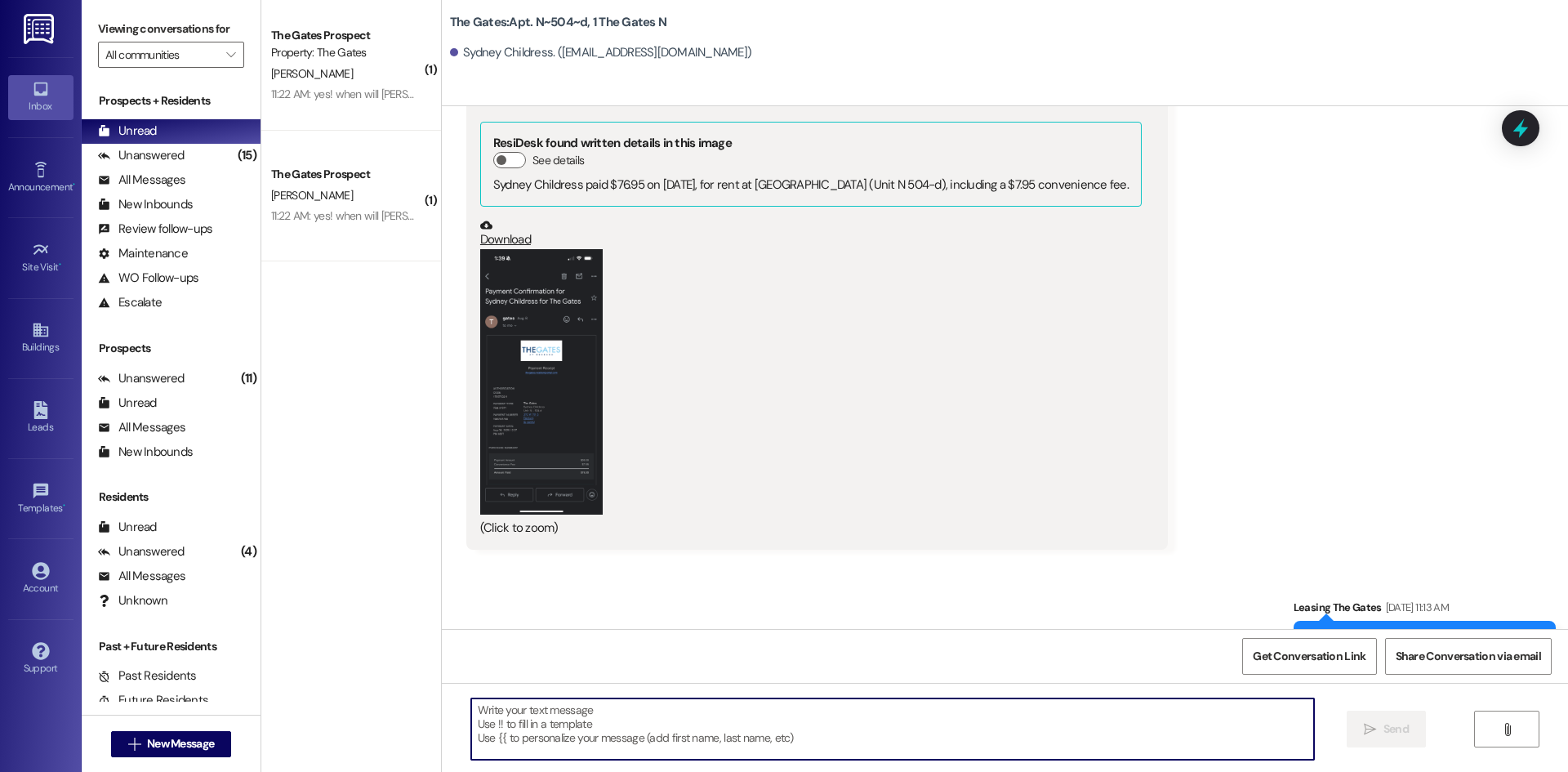
scroll to position [14361, 0]
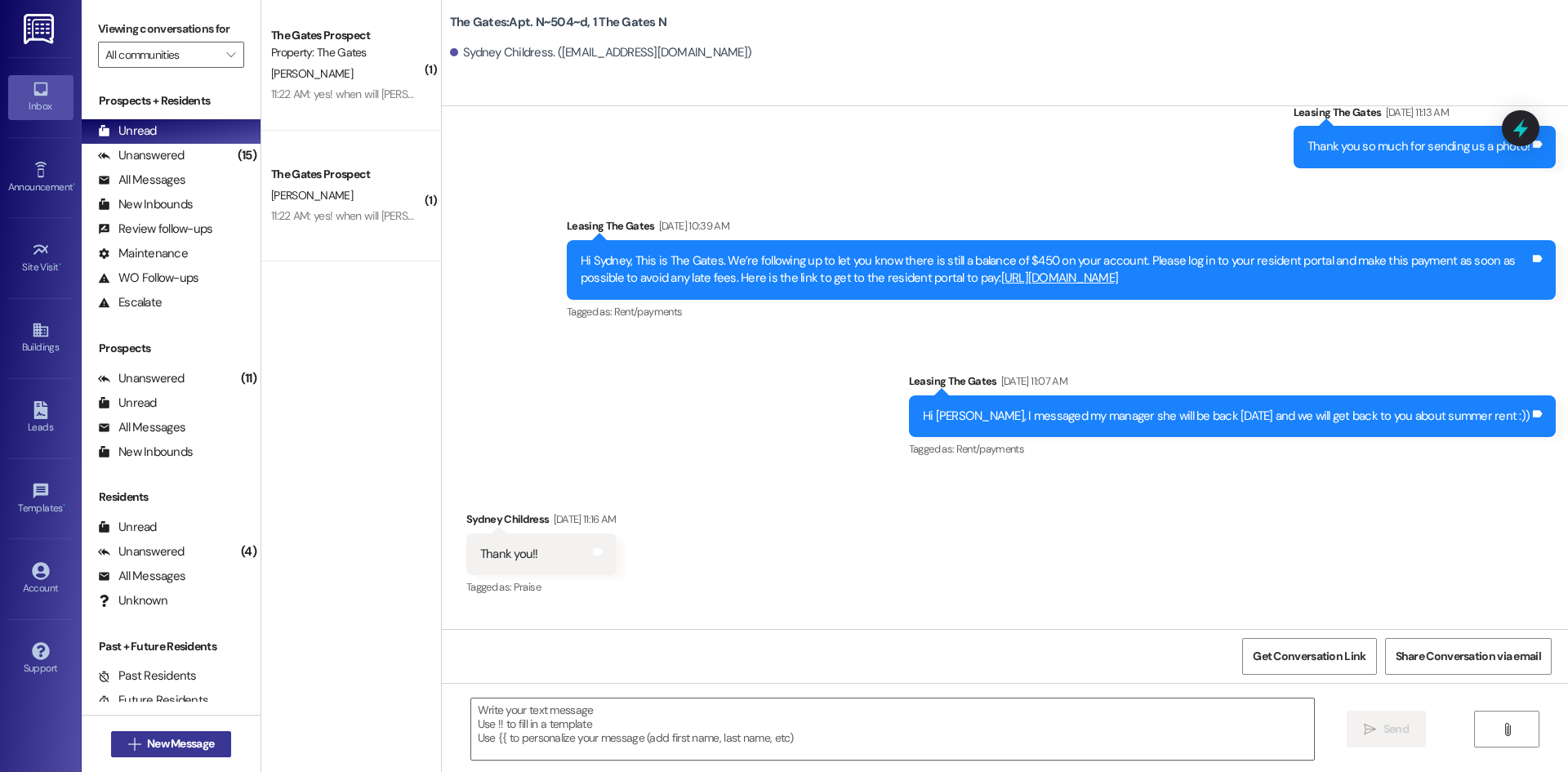
click at [171, 736] on span "New Message" at bounding box center [180, 743] width 67 height 17
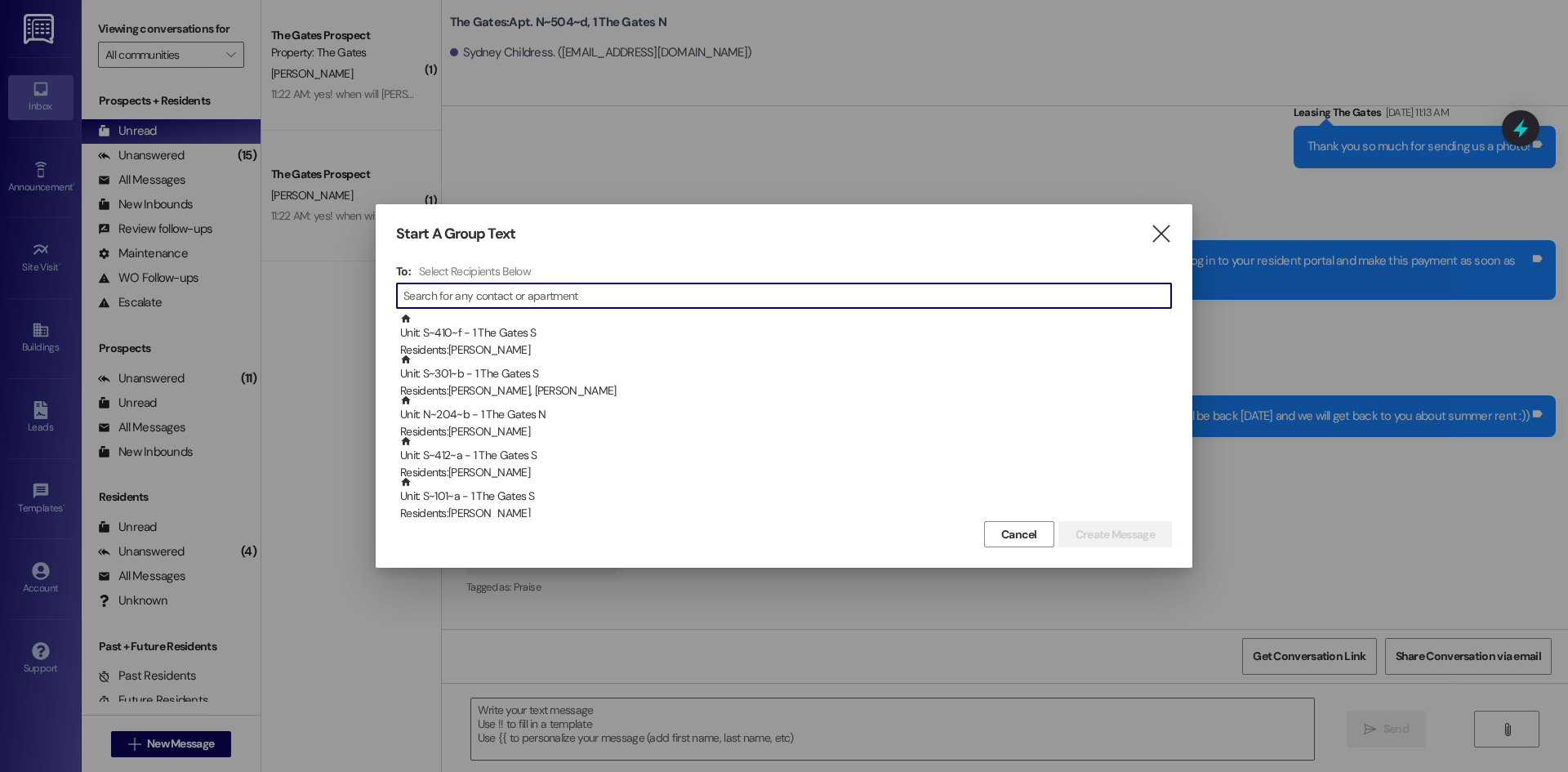
type input "M"
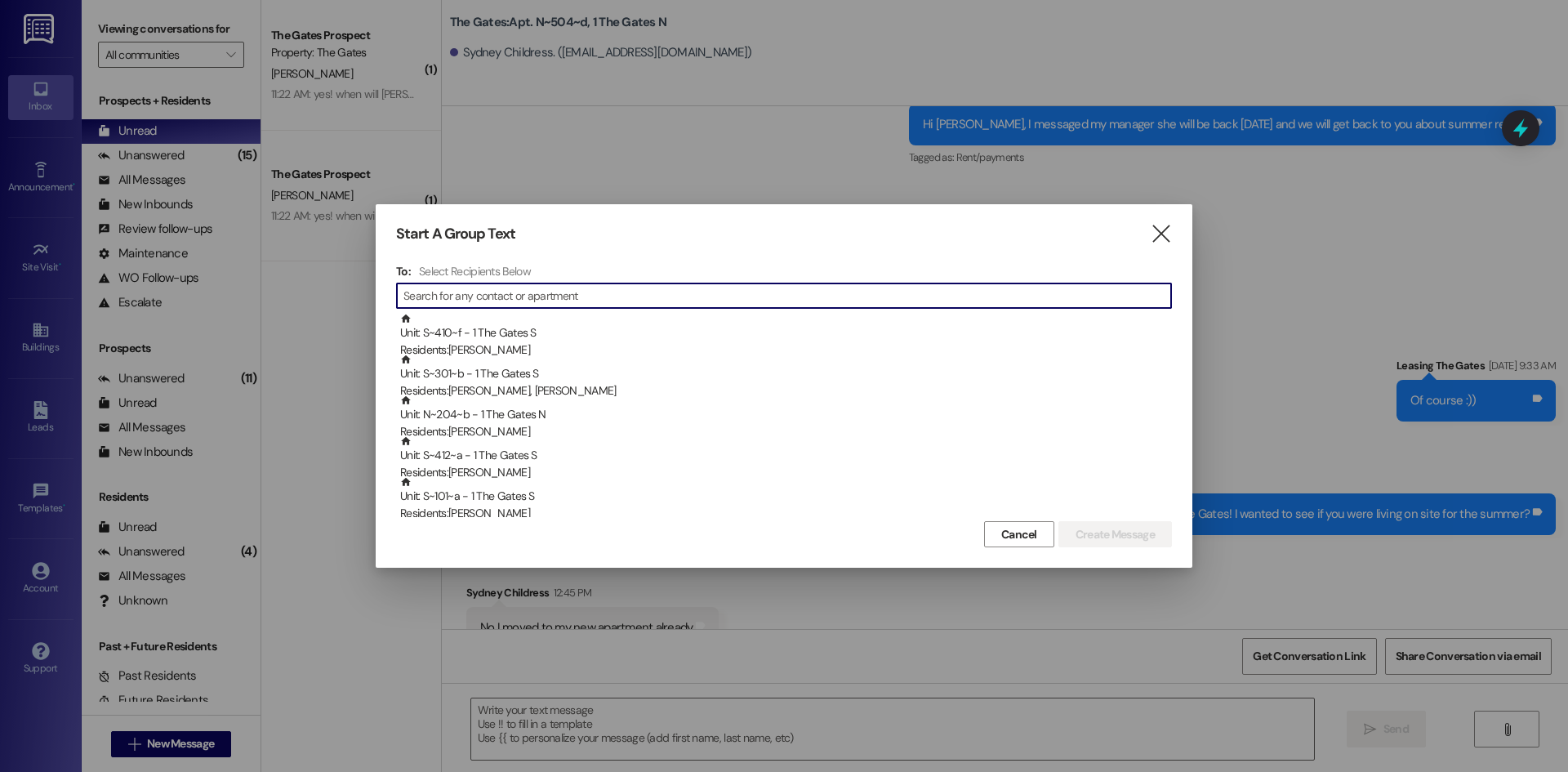
scroll to position [14702, 0]
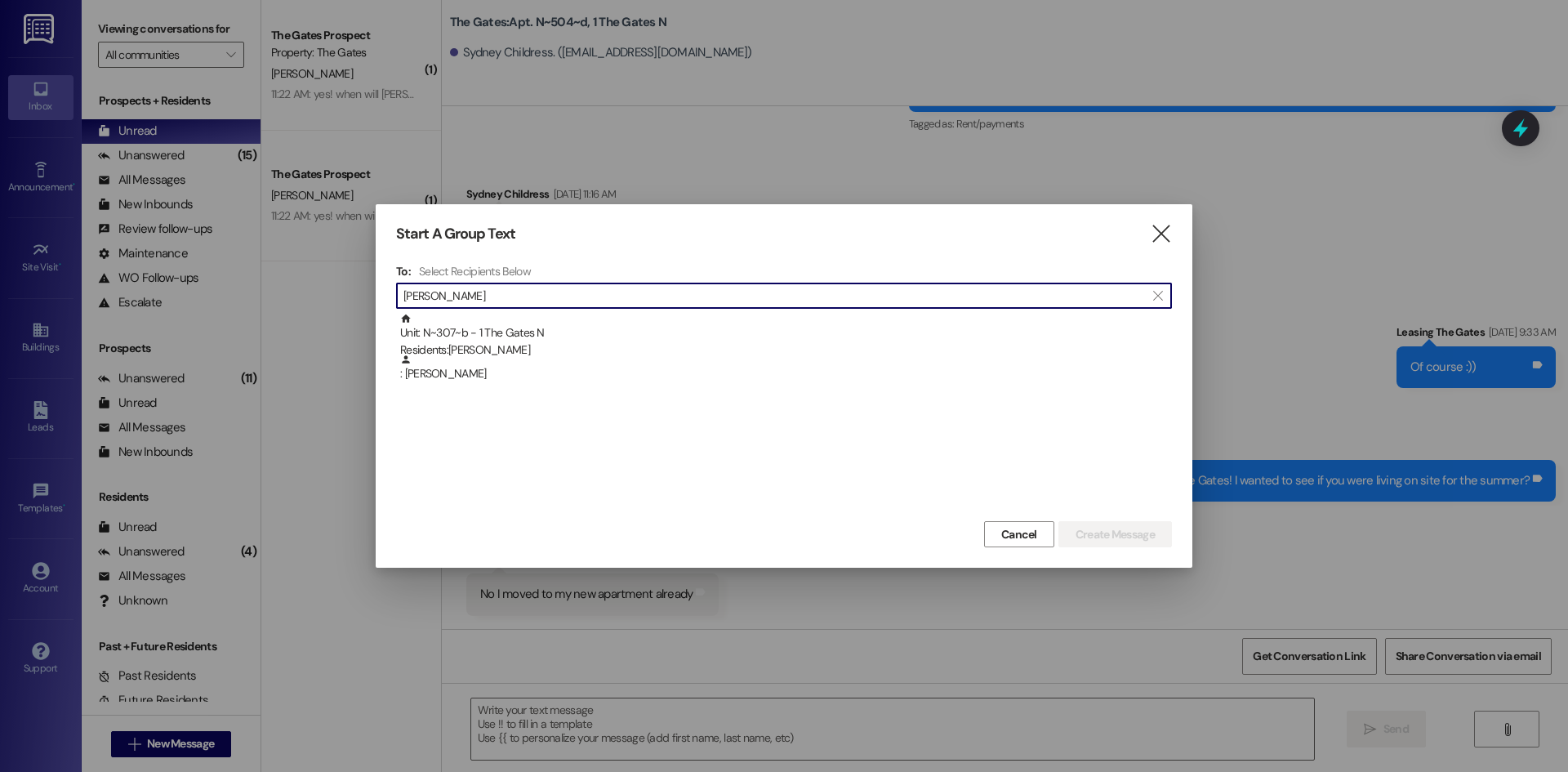
type input "[PERSON_NAME]"
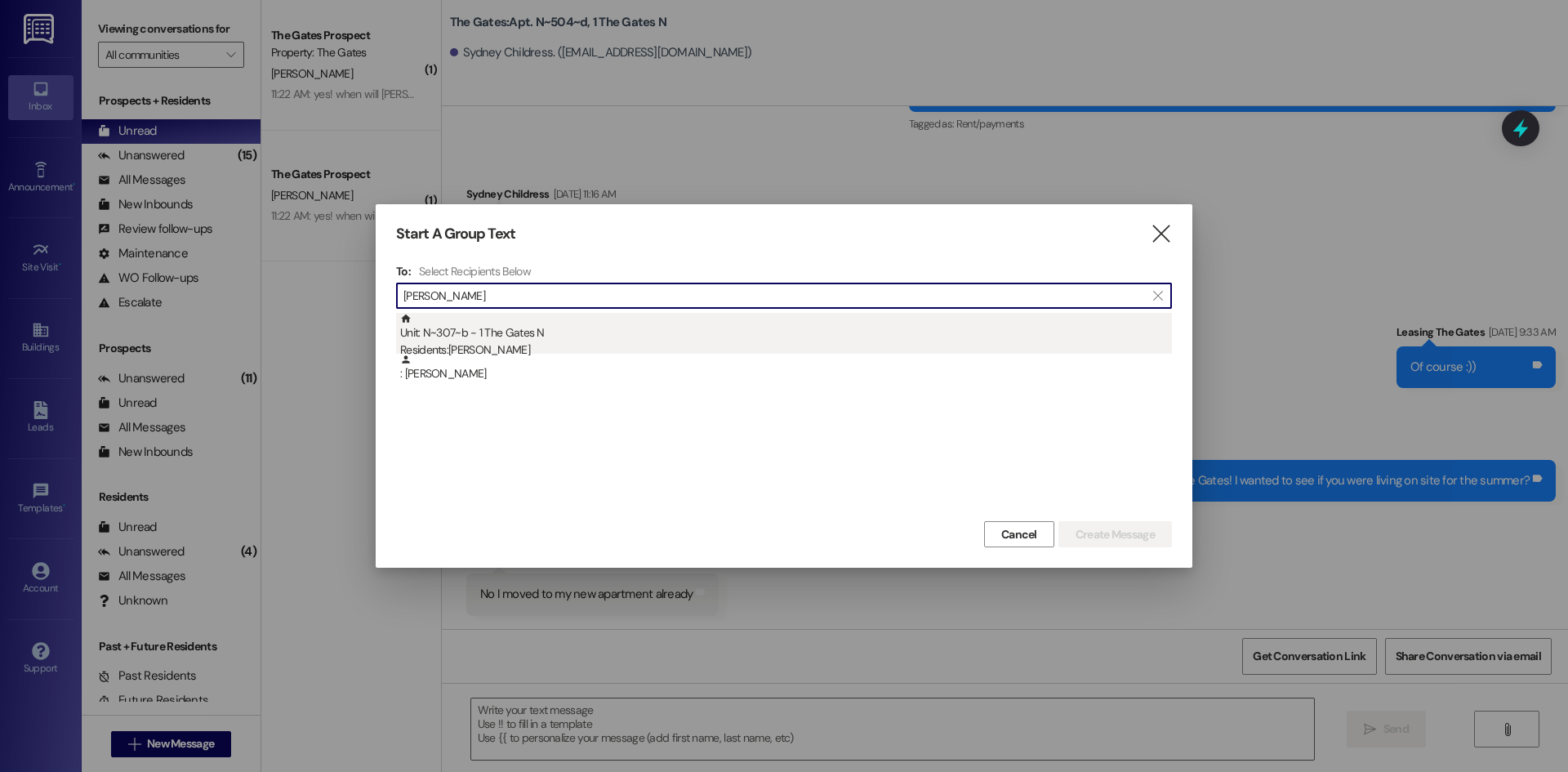
click at [525, 341] on div "Residents: [PERSON_NAME]" at bounding box center [786, 349] width 772 height 17
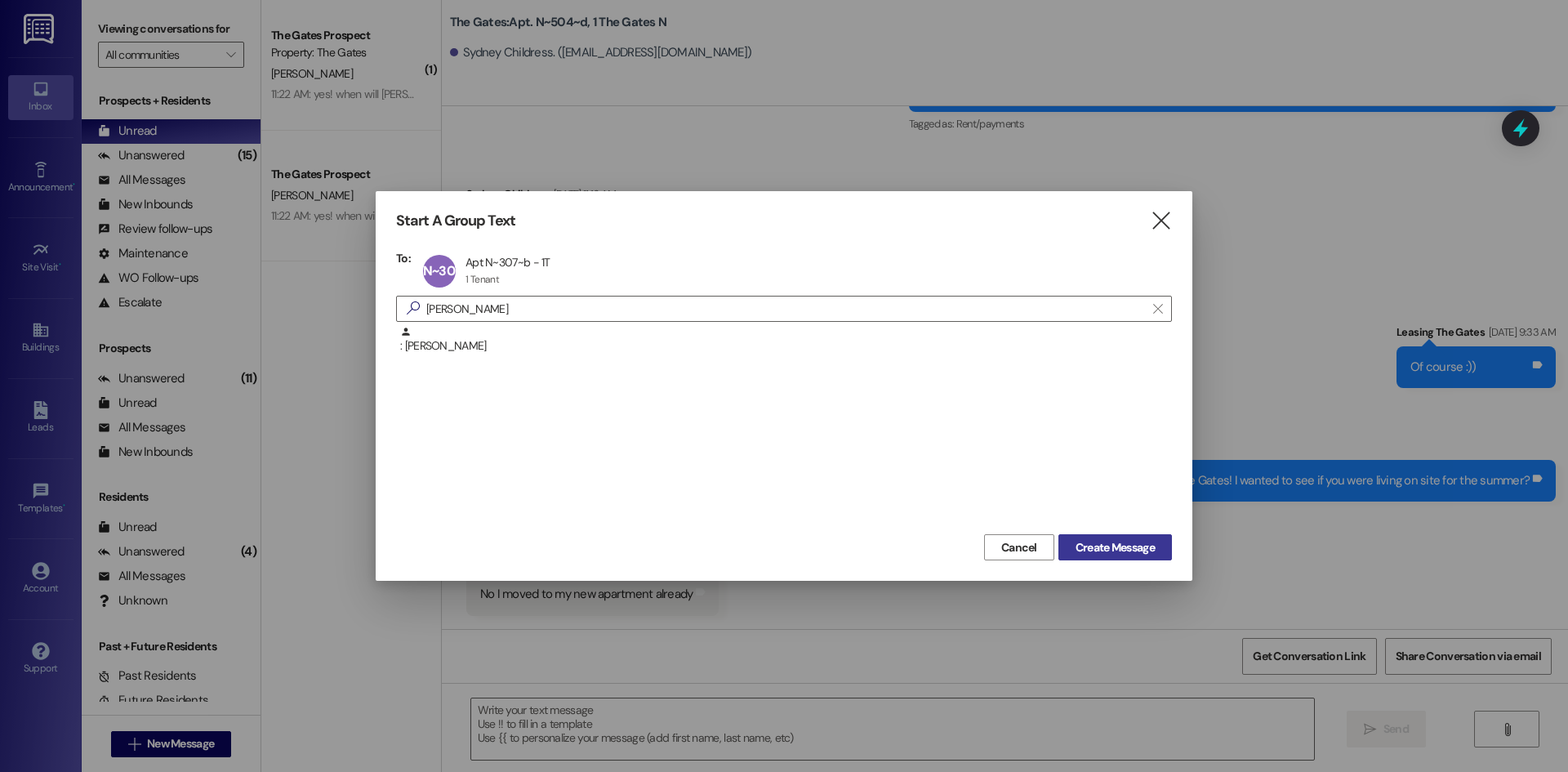
click at [1110, 553] on span "Create Message" at bounding box center [1114, 547] width 79 height 17
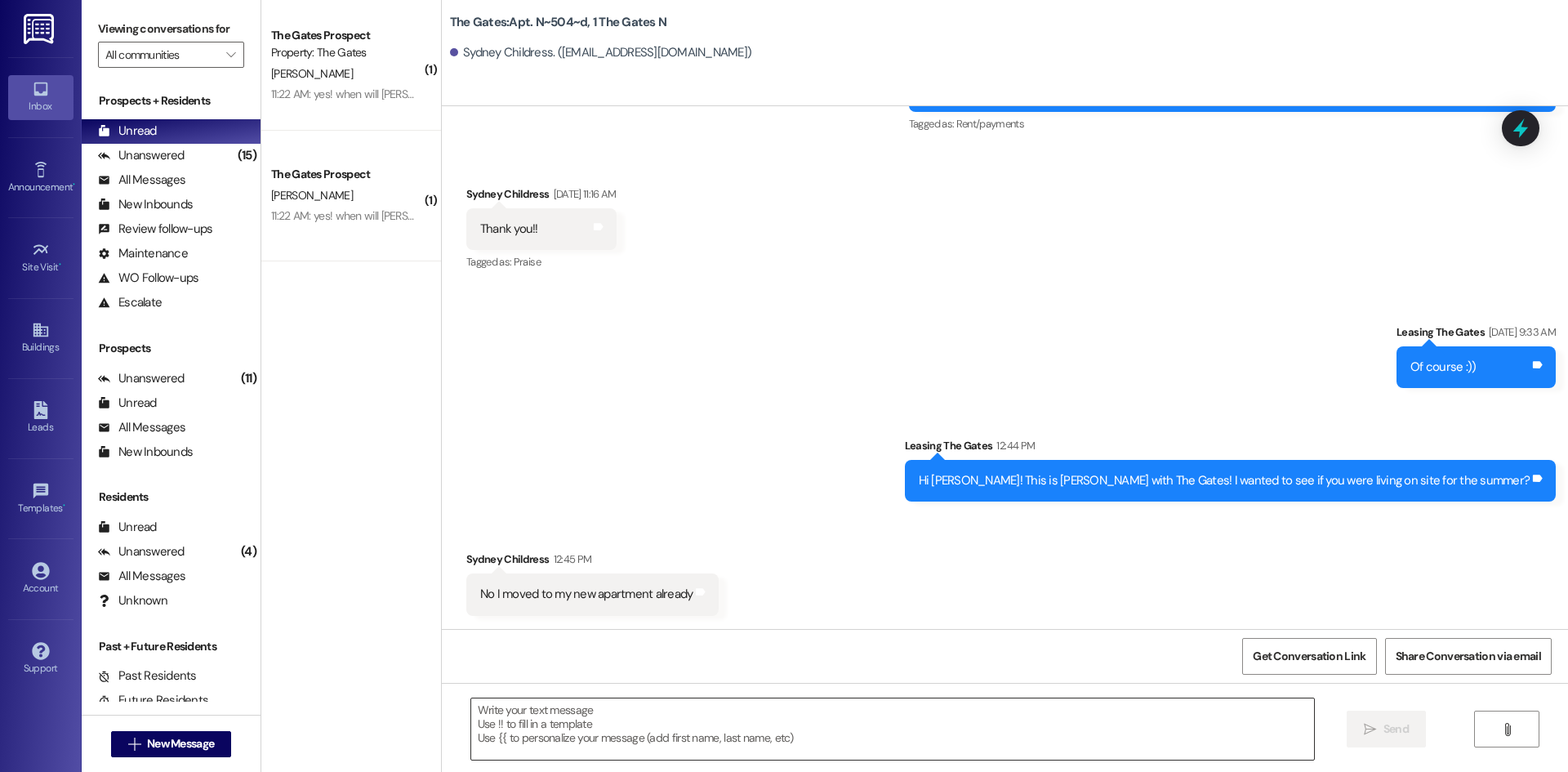
click at [528, 724] on textarea at bounding box center [892, 728] width 843 height 61
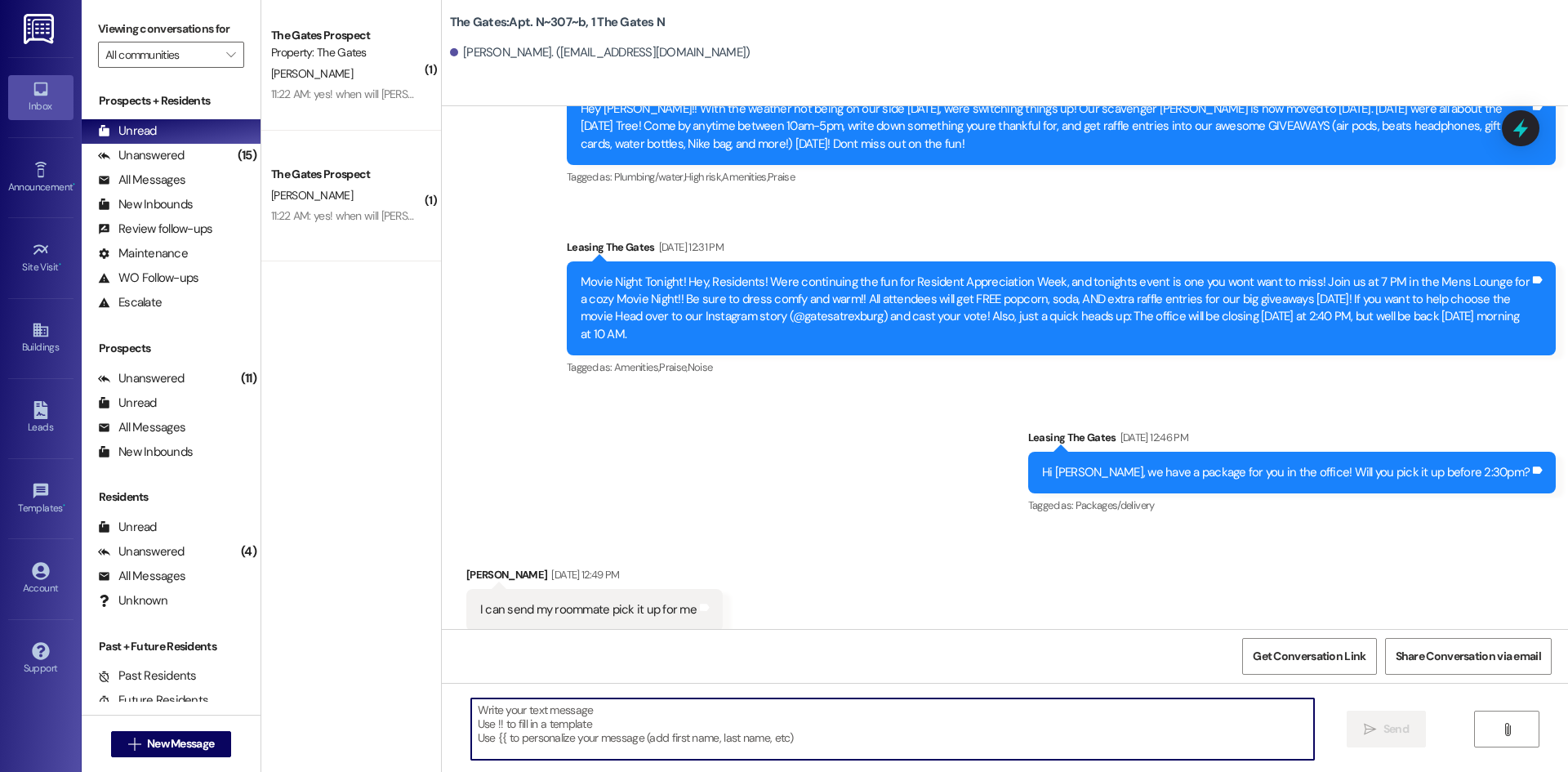
paste textarea "Hi [PERSON_NAME]! This is [PERSON_NAME] with The Gates! We will not be able to …"
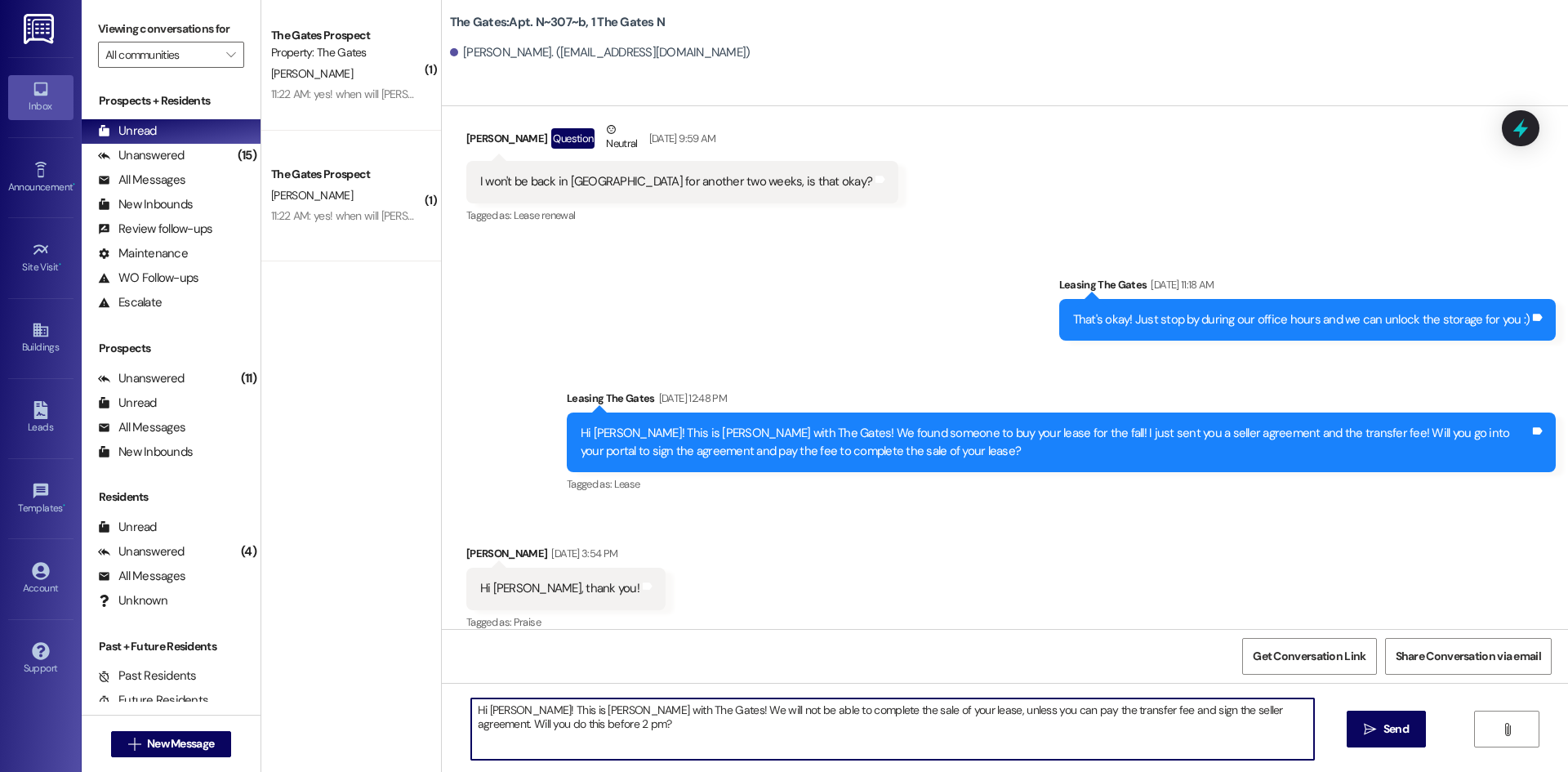
scroll to position [35978, 0]
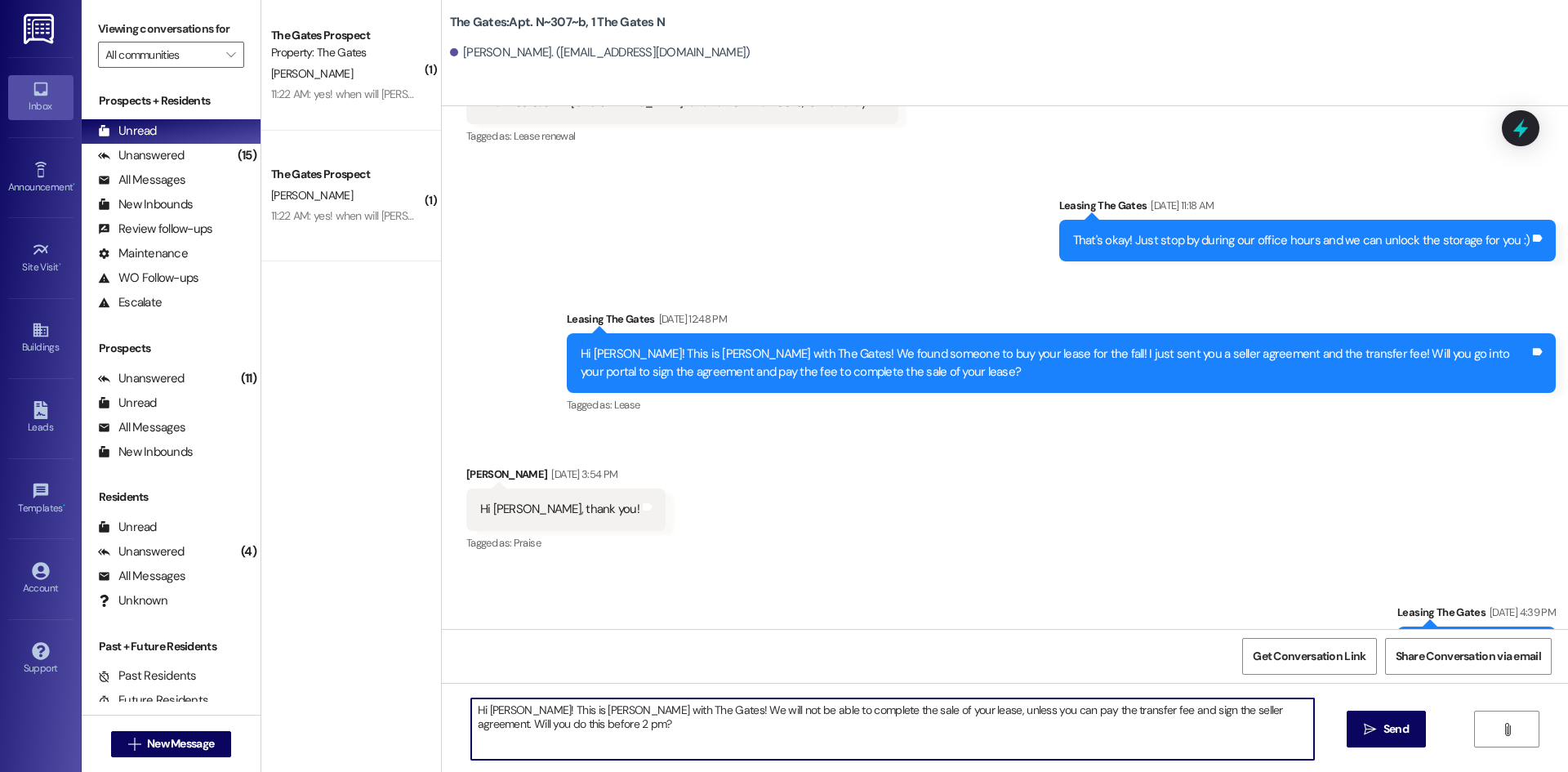
drag, startPoint x: 516, startPoint y: 708, endPoint x: 477, endPoint y: 708, distance: 39.0
click at [477, 708] on textarea "Hi [PERSON_NAME]! This is [PERSON_NAME] with The Gates! We will not be able to …" at bounding box center [892, 728] width 843 height 61
drag, startPoint x: 988, startPoint y: 708, endPoint x: 1228, endPoint y: 704, distance: 240.0
click at [1228, 704] on textarea "Hi [PERSON_NAME]! This is [PERSON_NAME] with The Gates! We will not be able to …" at bounding box center [892, 728] width 843 height 61
type textarea "Hi [PERSON_NAME]! This is [PERSON_NAME] with The Gates! We will not be able to …"
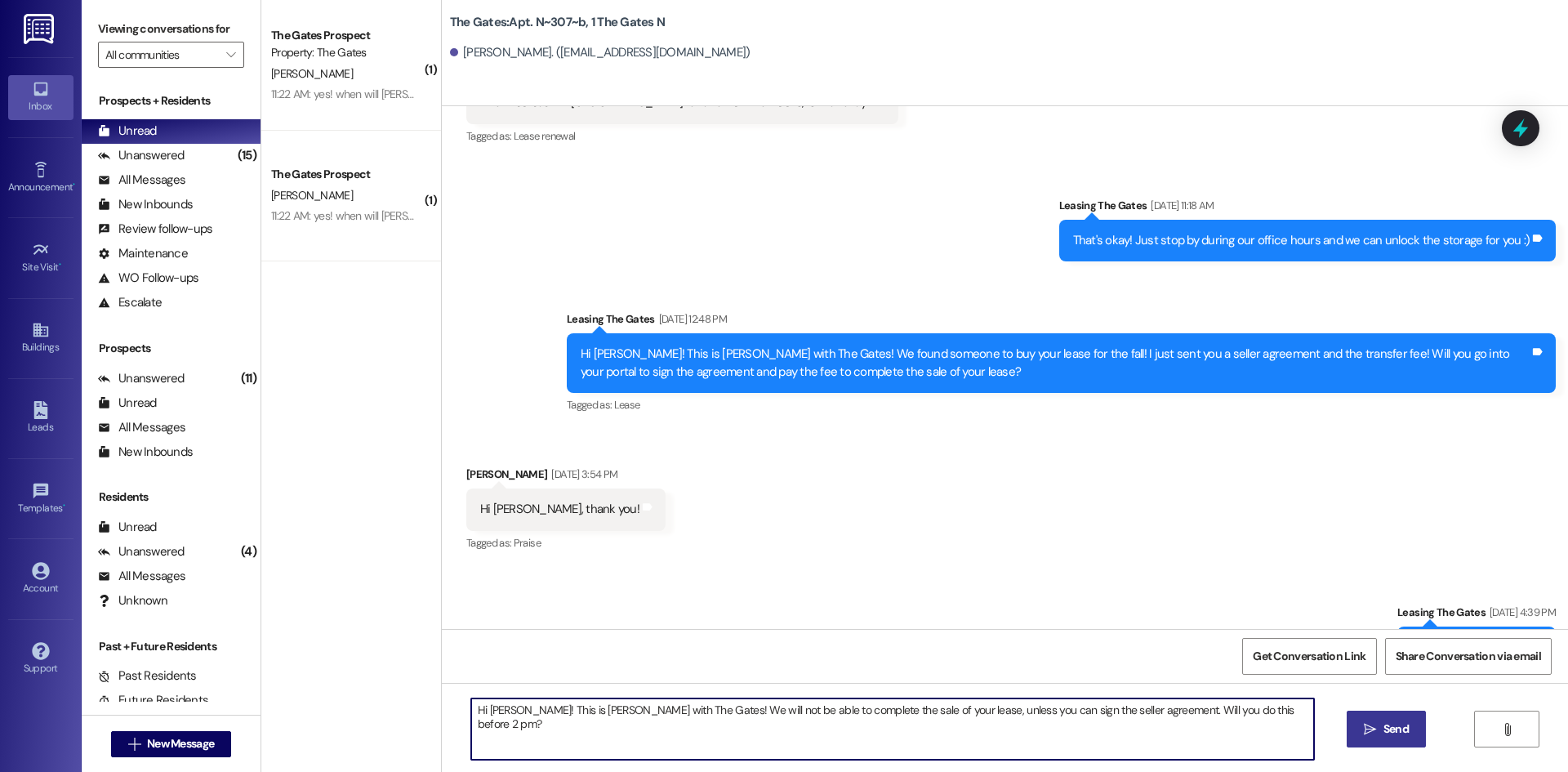
click at [1367, 716] on button " Send" at bounding box center [1385, 728] width 79 height 37
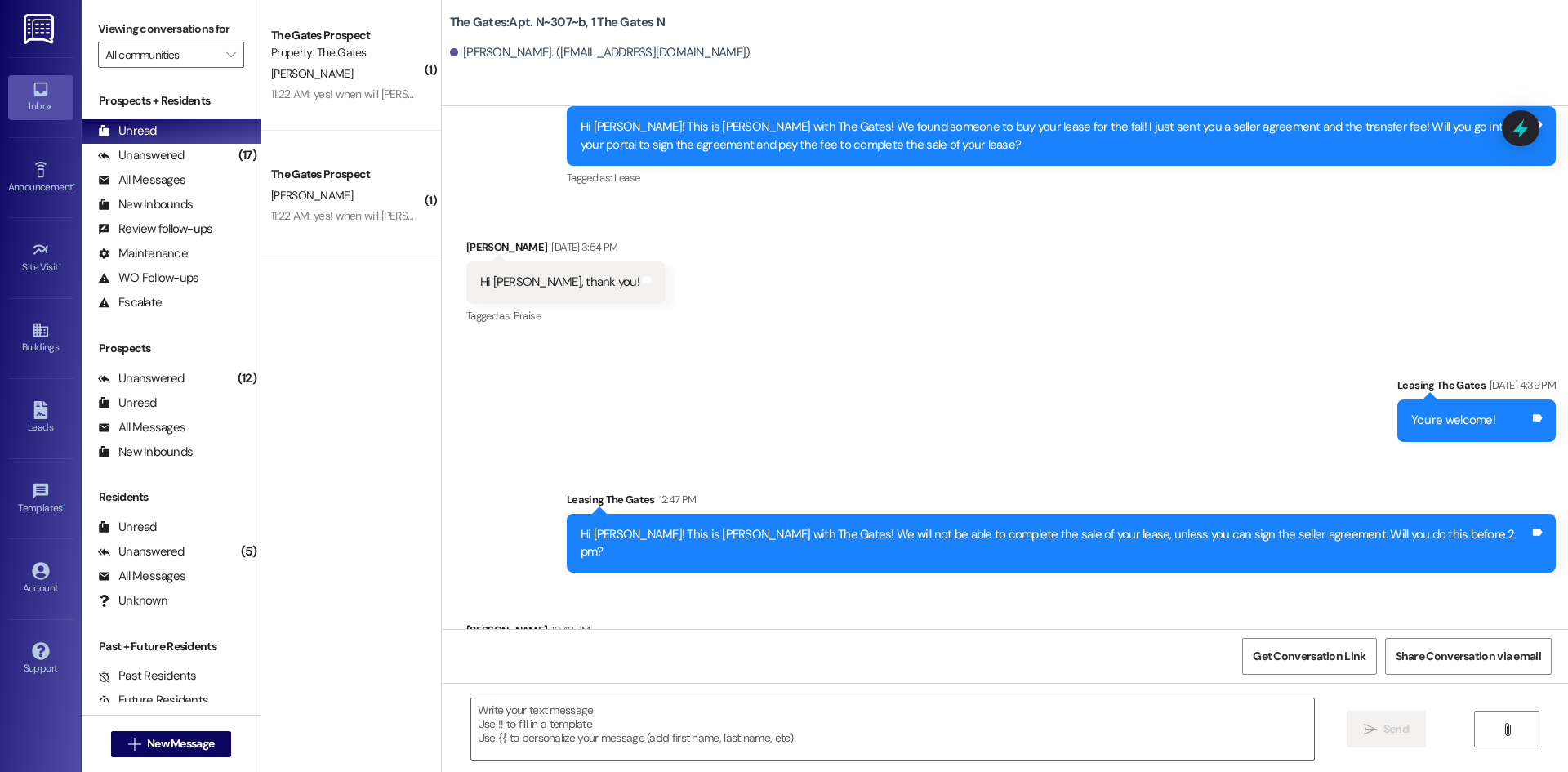
scroll to position [36205, 0]
click at [174, 738] on span "New Message" at bounding box center [180, 743] width 67 height 17
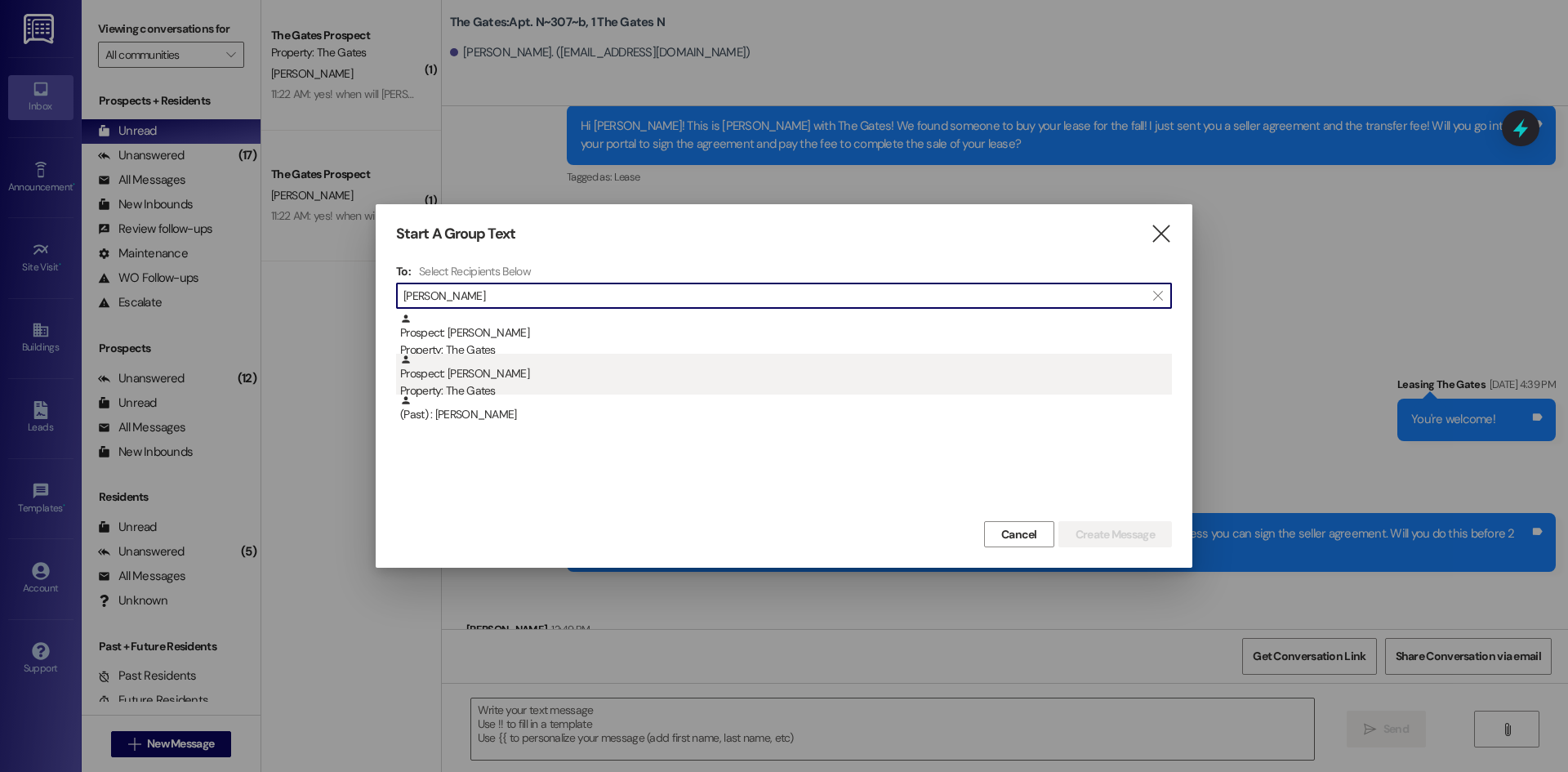
type input "[PERSON_NAME]"
click at [530, 388] on div "Property: The Gates" at bounding box center [786, 390] width 772 height 17
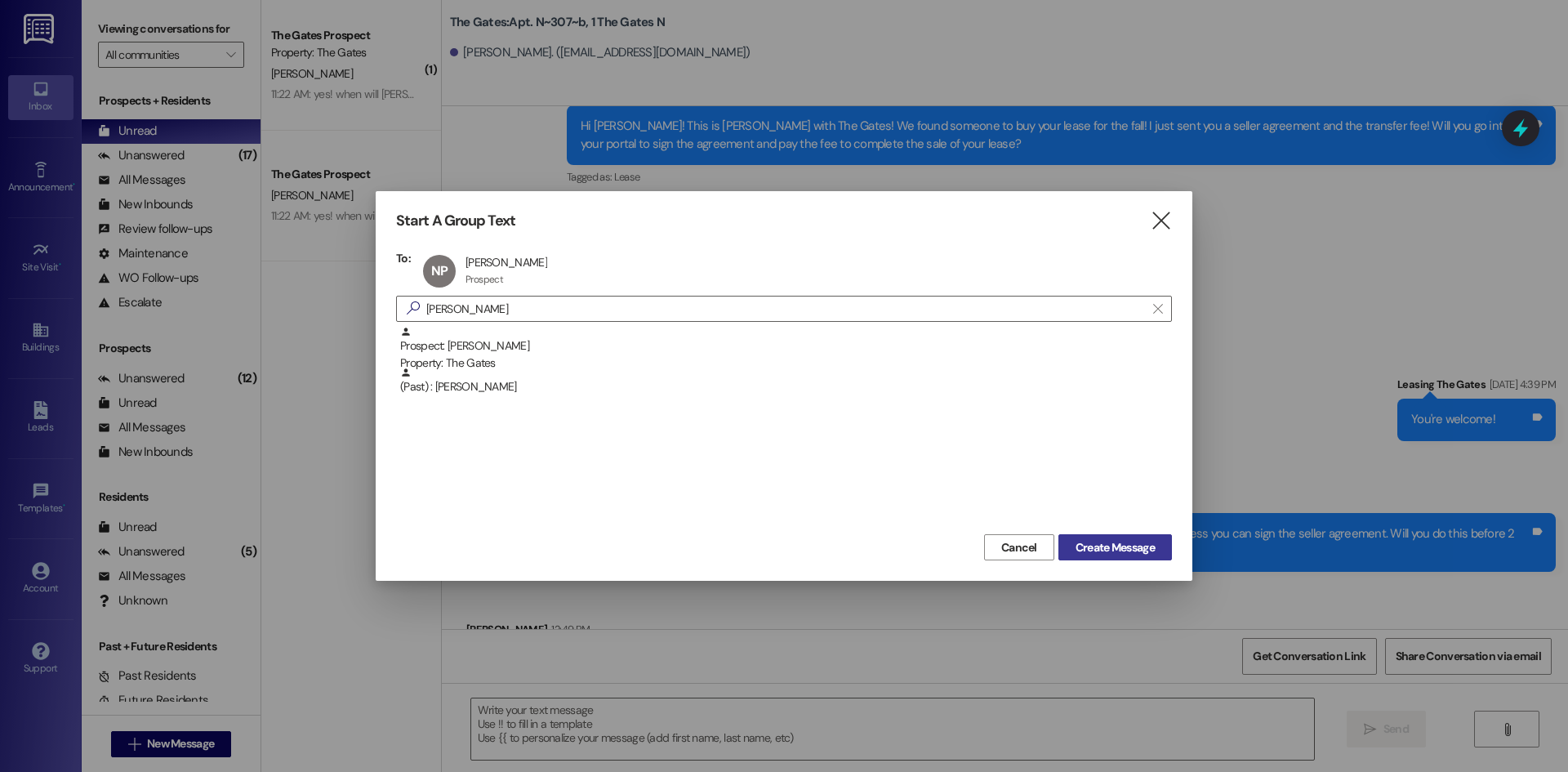
click at [1110, 546] on span "Create Message" at bounding box center [1114, 547] width 79 height 17
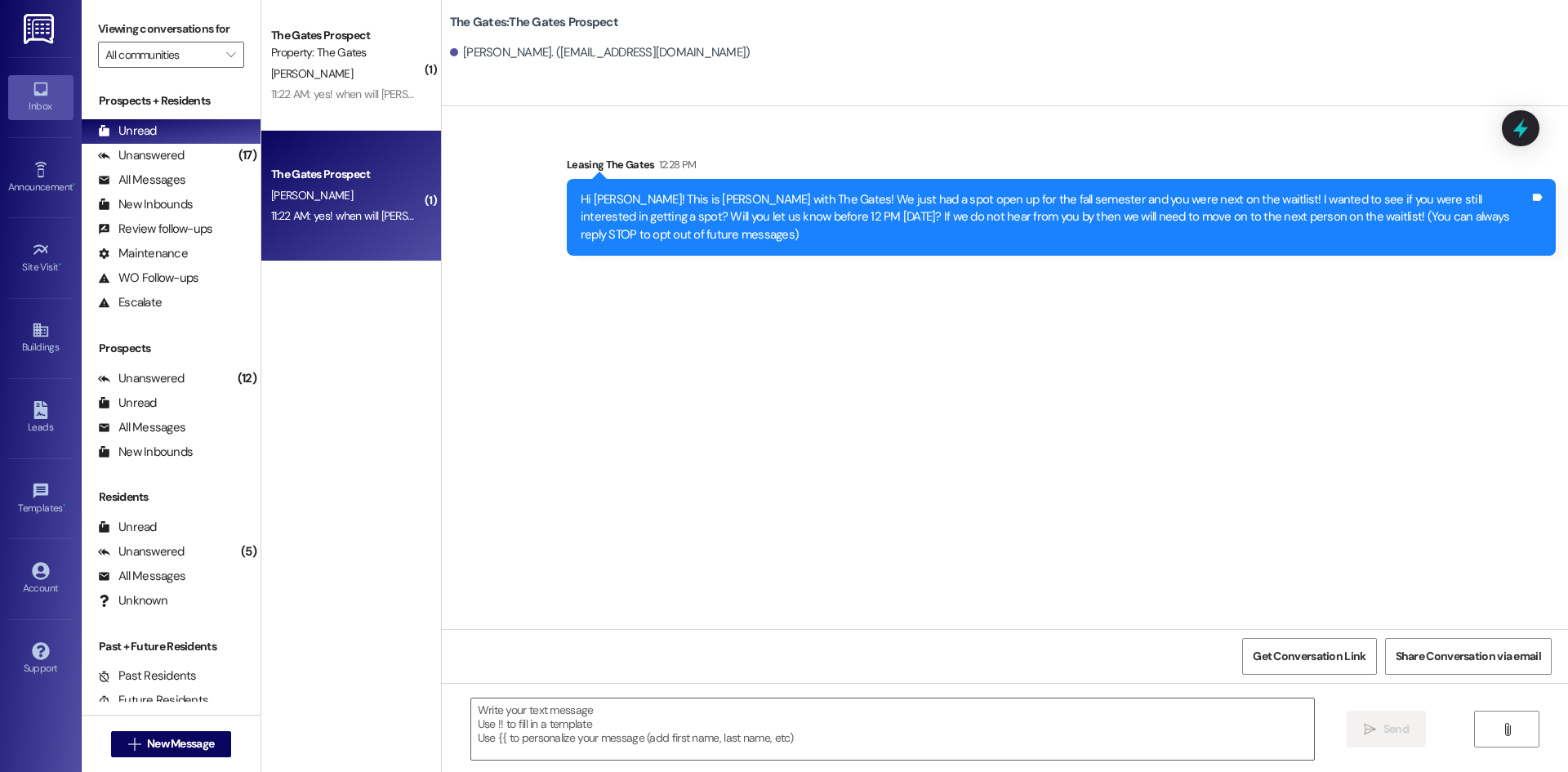
scroll to position [0, 0]
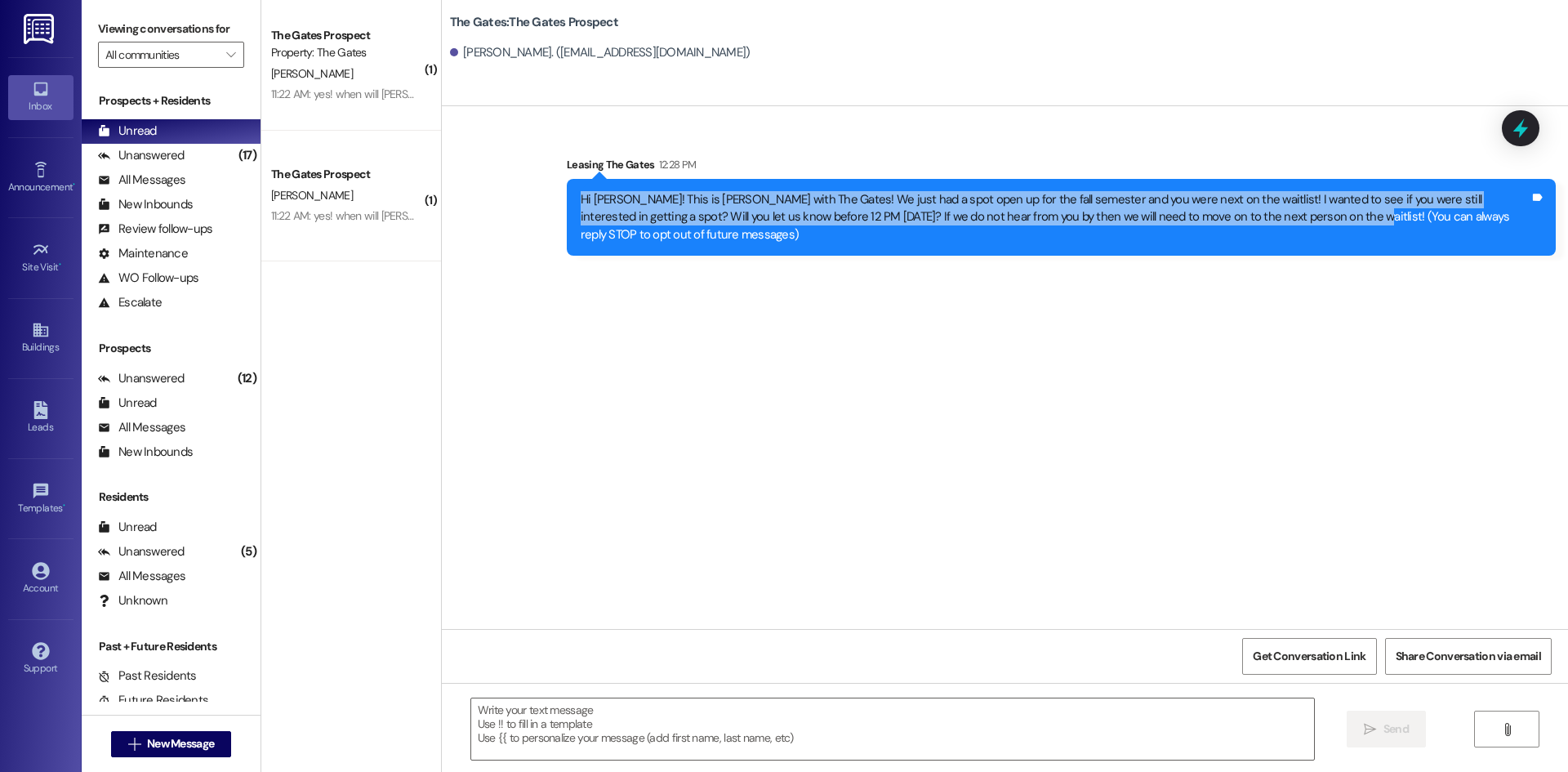
drag, startPoint x: 1249, startPoint y: 213, endPoint x: 567, endPoint y: 189, distance: 682.4
click at [567, 189] on div "Hi [PERSON_NAME]! This is [PERSON_NAME] with The Gates! We just had a spot open…" at bounding box center [1060, 216] width 988 height 77
copy div "Hi [PERSON_NAME]! This is [PERSON_NAME] with The Gates! We just had a spot open…"
click at [181, 739] on span "New Message" at bounding box center [180, 743] width 67 height 17
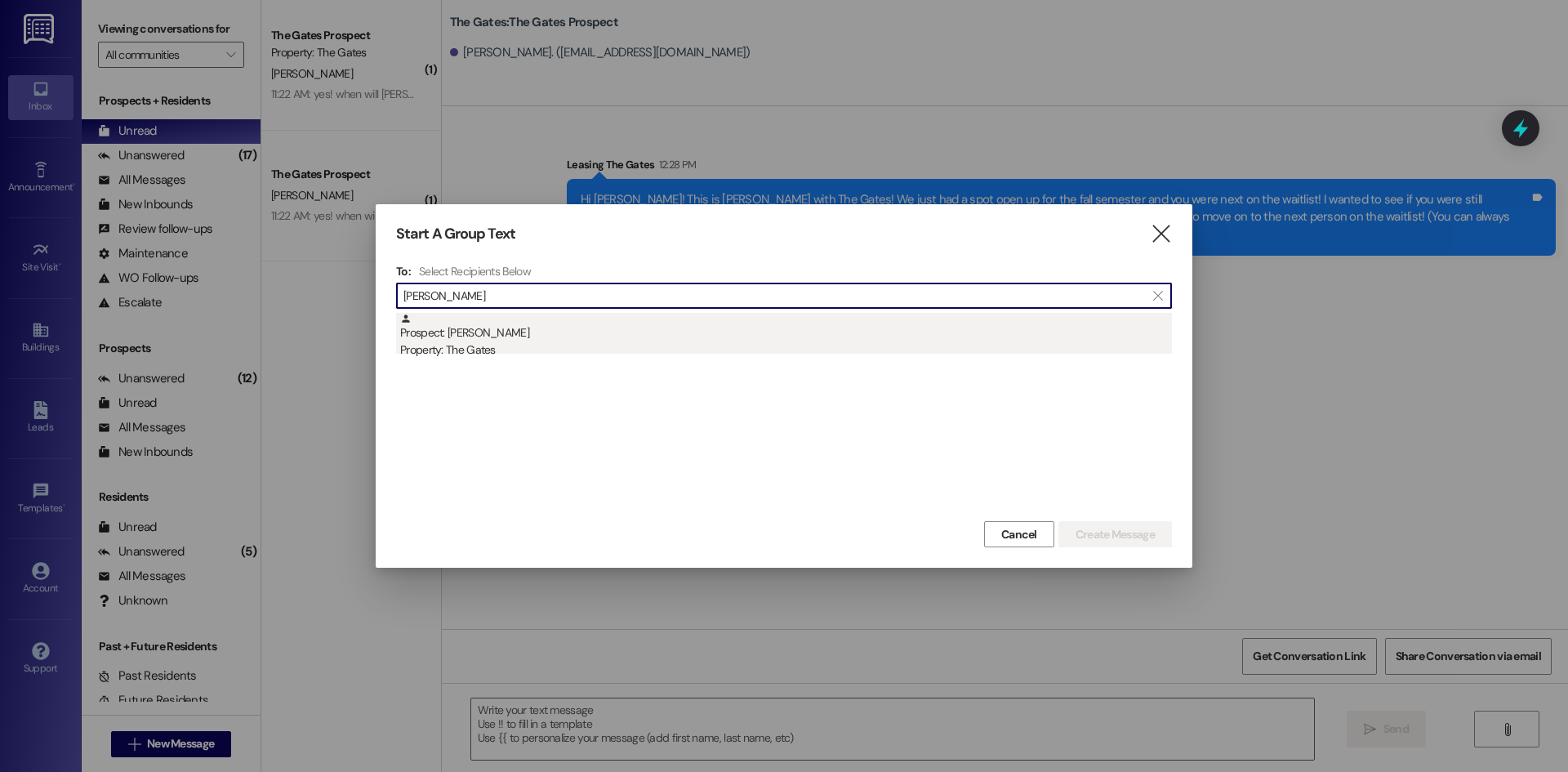
type input "[PERSON_NAME]"
click at [589, 354] on div "Property: The Gates" at bounding box center [786, 349] width 772 height 17
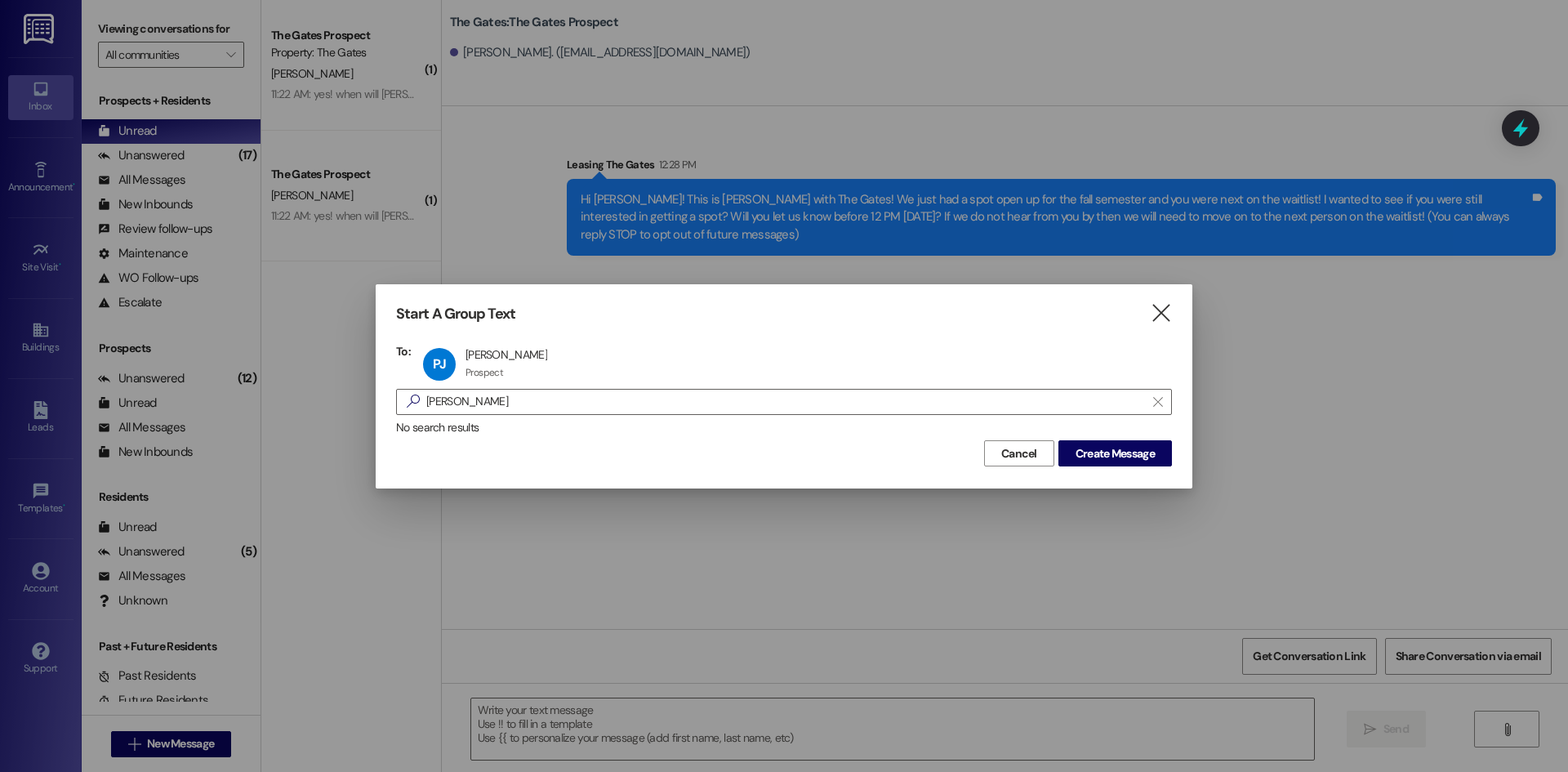
click at [1114, 437] on div "Cancel Create Message" at bounding box center [784, 451] width 776 height 30
click at [1114, 445] on span "Create Message" at bounding box center [1114, 453] width 79 height 17
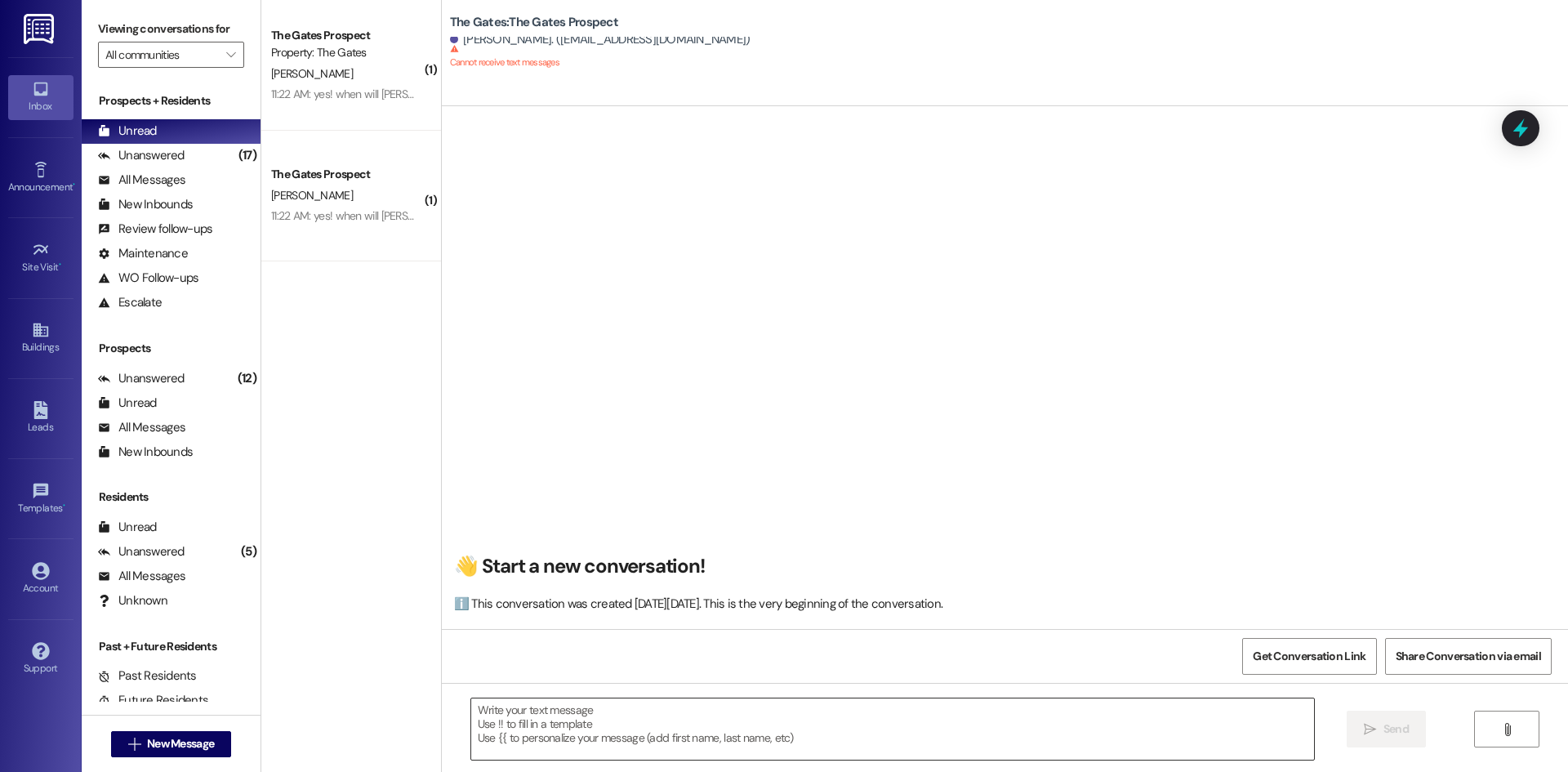
click at [501, 722] on textarea at bounding box center [892, 728] width 843 height 61
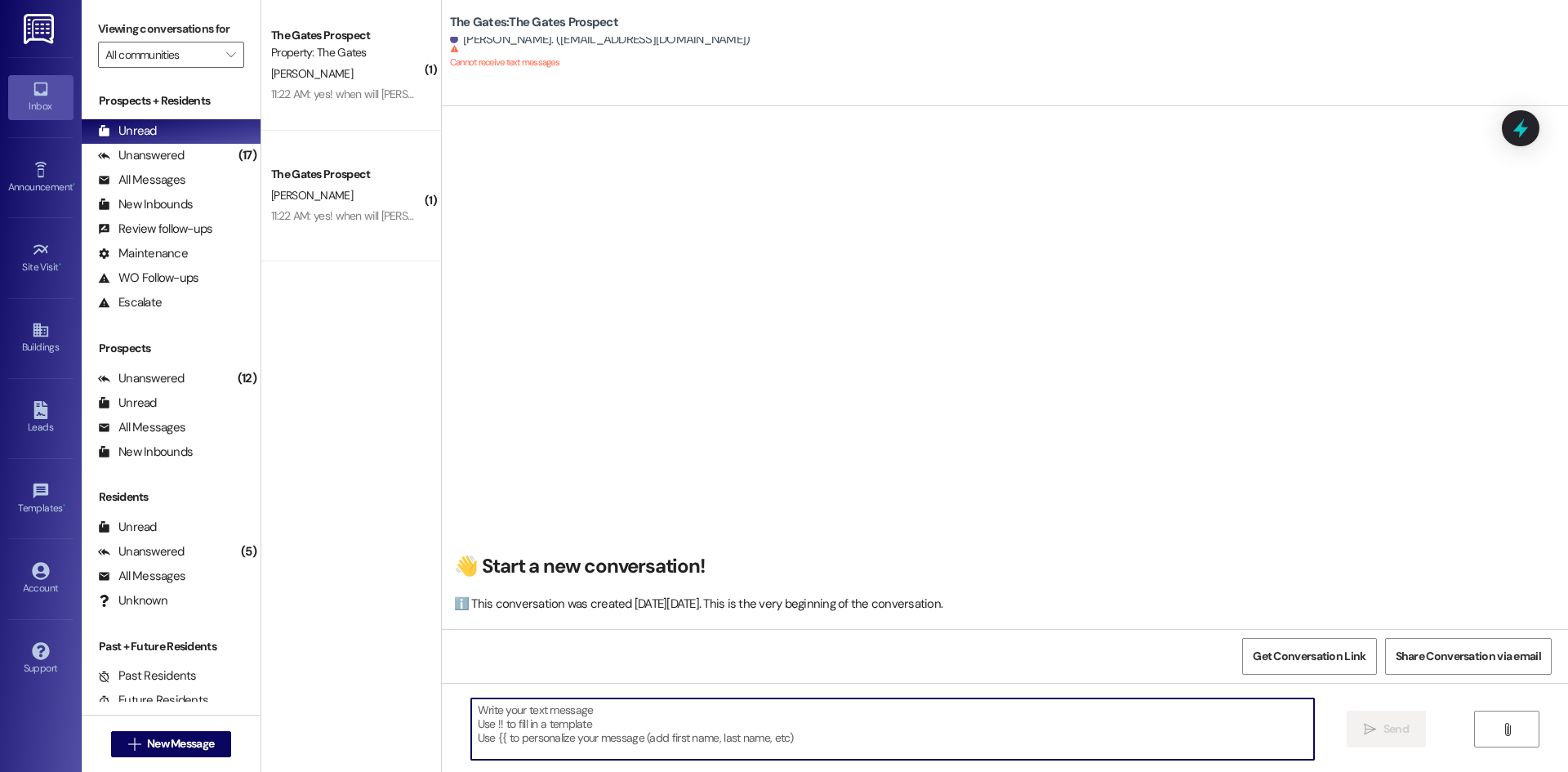
paste textarea "Hi [PERSON_NAME]! This is [PERSON_NAME] with The Gates! We just had a spot open…"
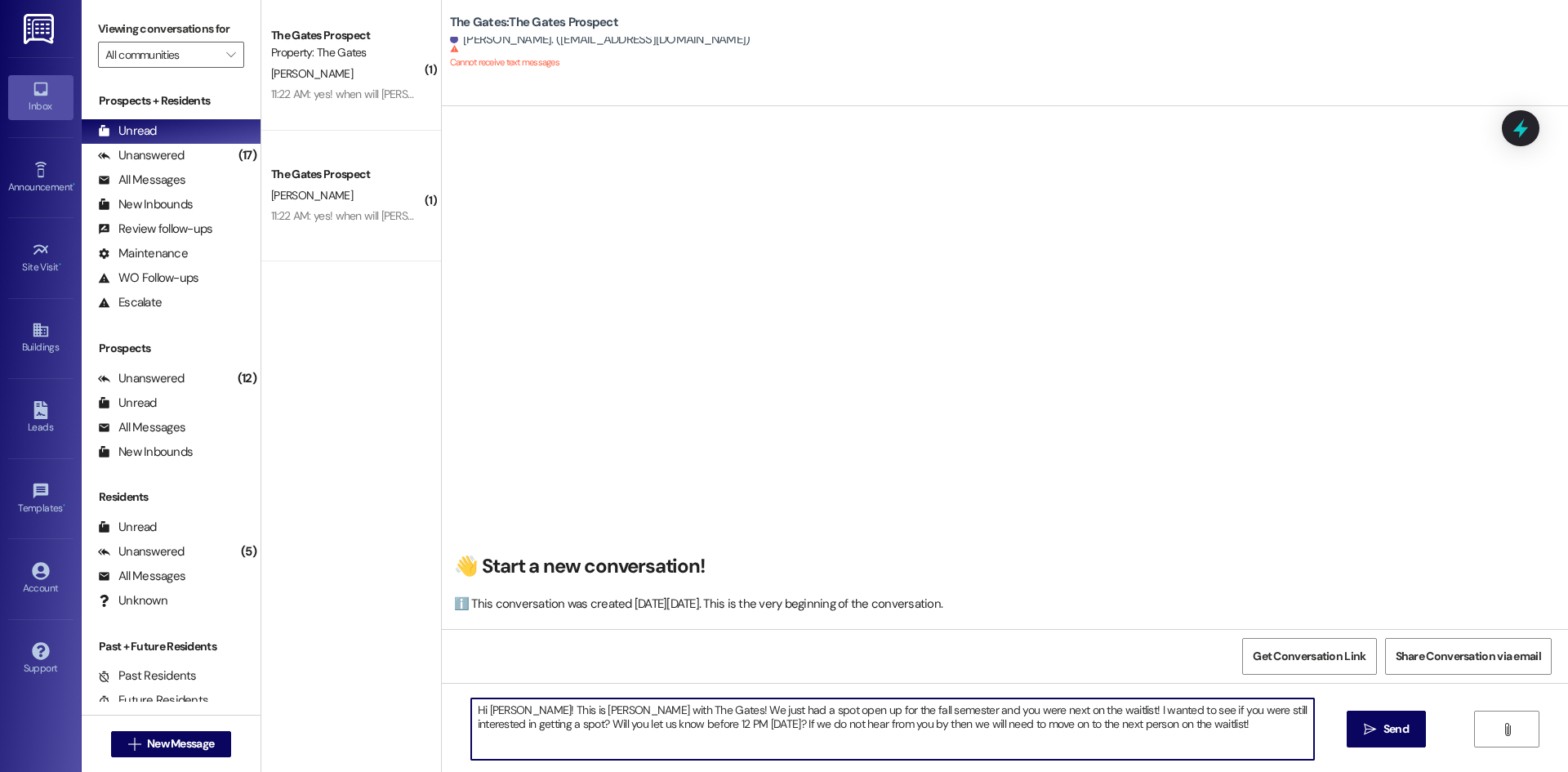
click at [505, 704] on textarea "Hi [PERSON_NAME]! This is [PERSON_NAME] with The Gates! We just had a spot open…" at bounding box center [892, 728] width 843 height 61
type textarea "Hi Peighton! This is [PERSON_NAME] with The Gates! We just had a spot open up f…"
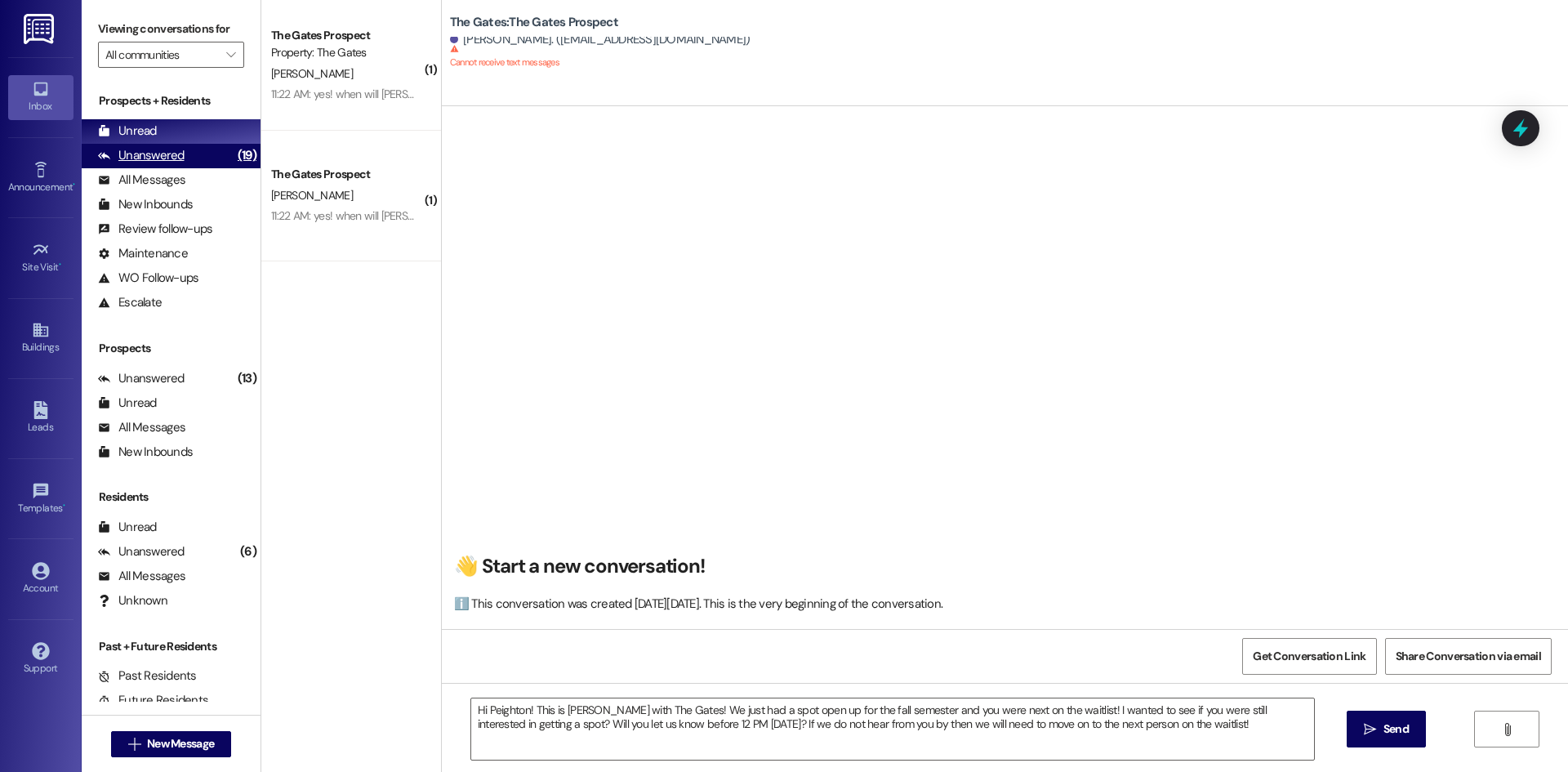
click at [167, 154] on div "Unanswered" at bounding box center [141, 155] width 87 height 17
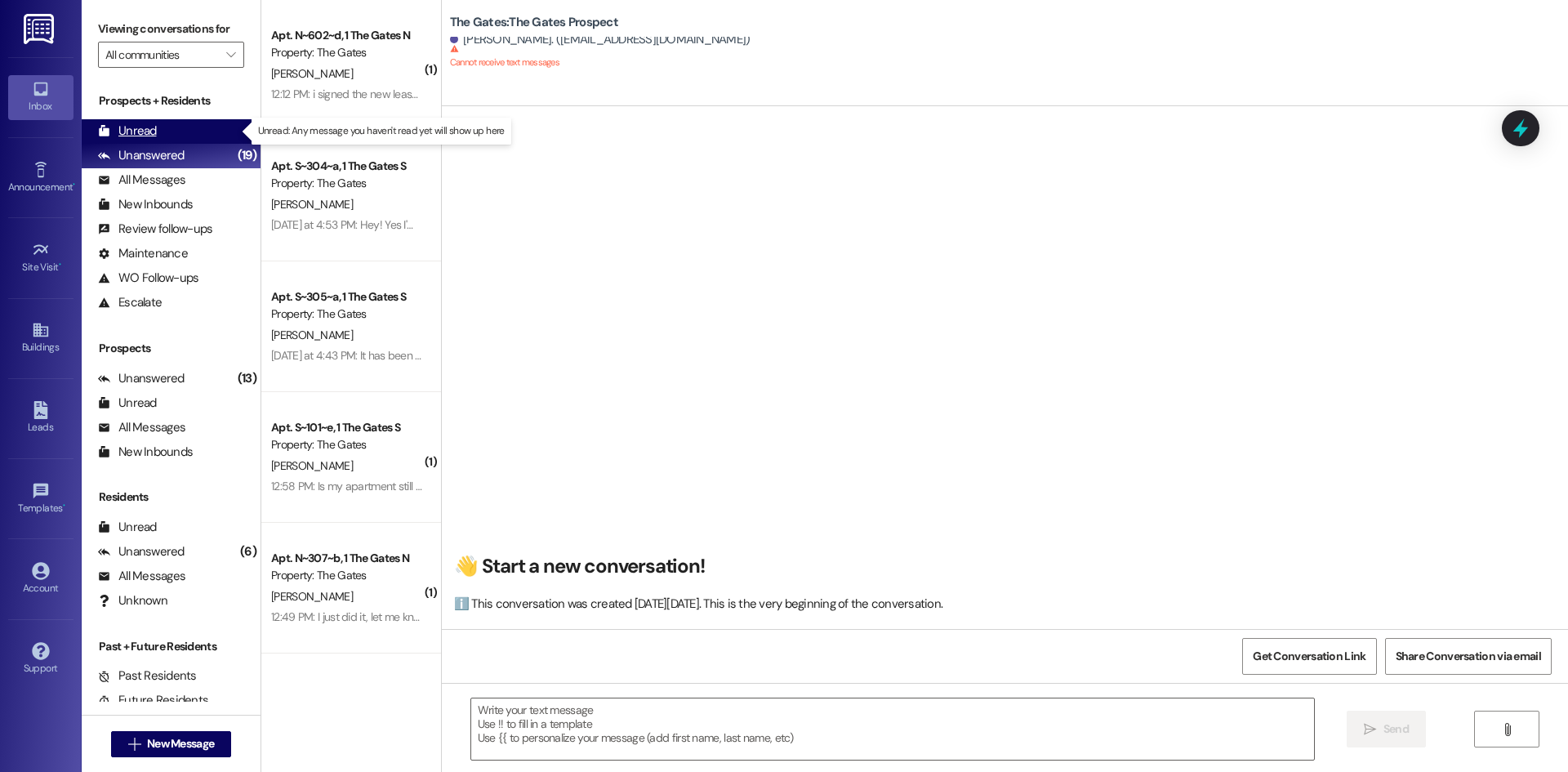
click at [150, 138] on div "Unread" at bounding box center [127, 131] width 59 height 17
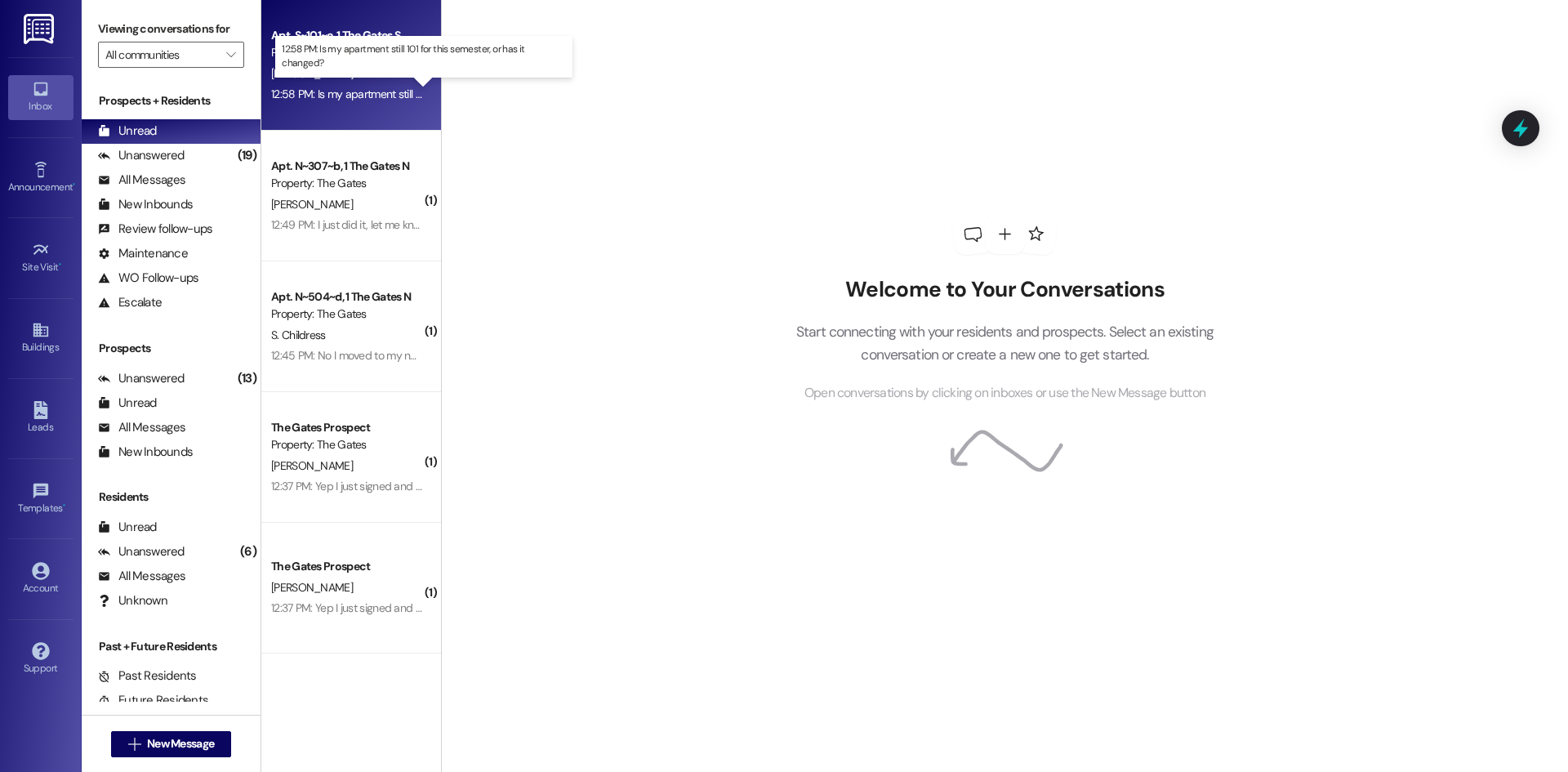
click at [328, 92] on div "12:58 PM: Is my apartment still 101 for this semester, or has it changed? 12:58…" at bounding box center [437, 94] width 331 height 15
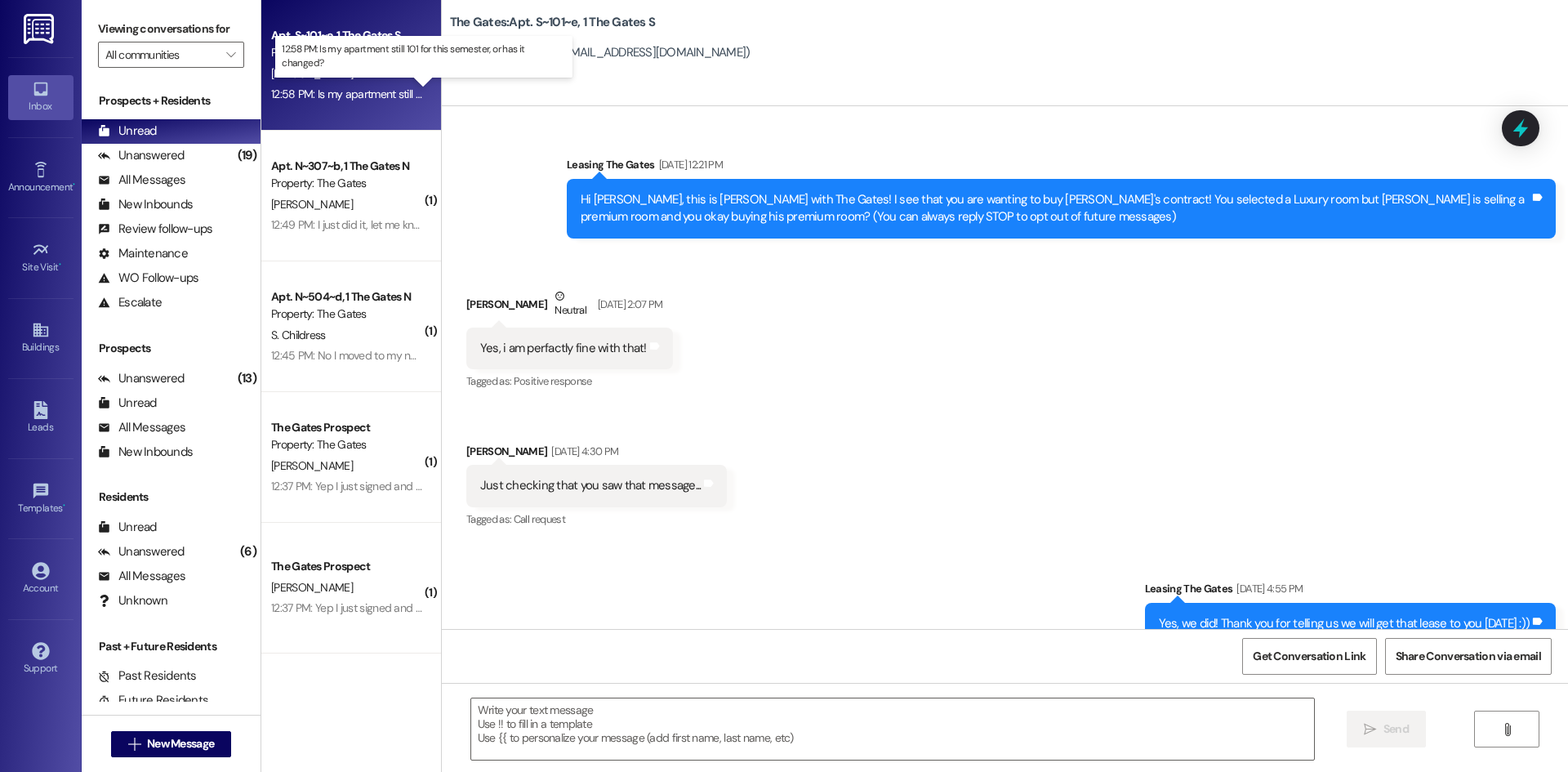
scroll to position [15729, 0]
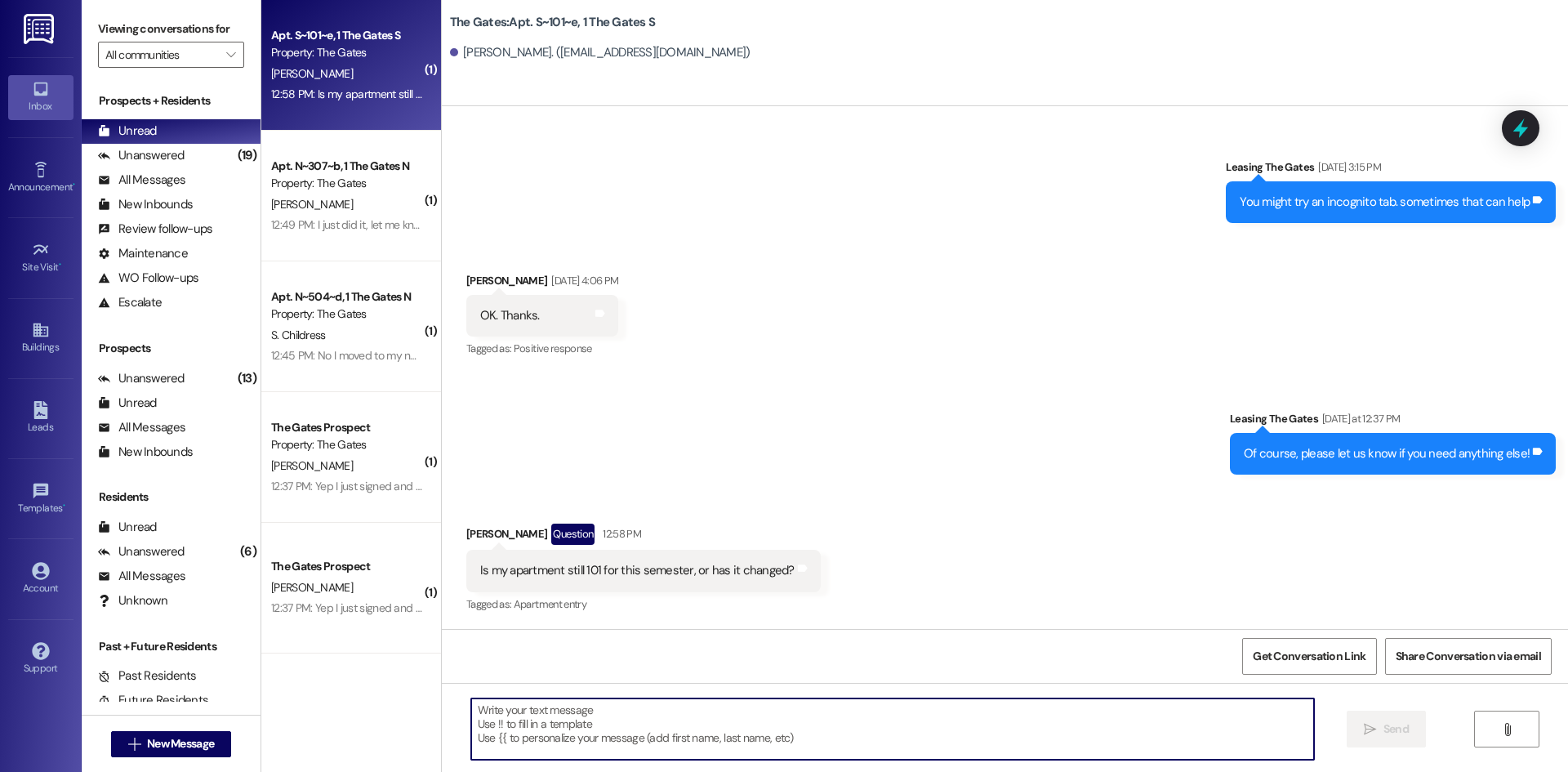
click at [724, 738] on textarea at bounding box center [892, 728] width 843 height 61
type textarea "Yes, it is still 101! Did you receive the roommate email we sent?"
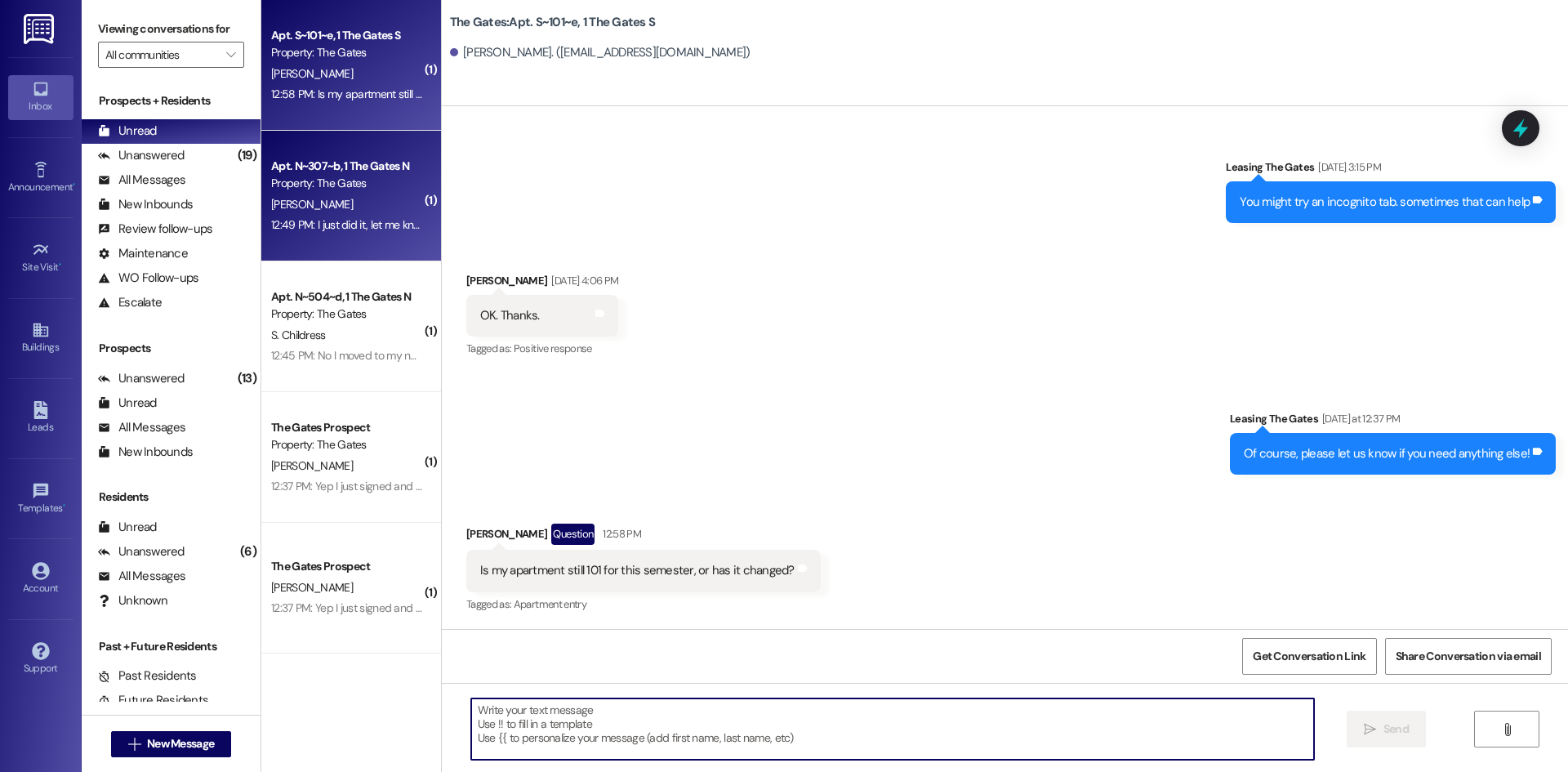
scroll to position [15728, 0]
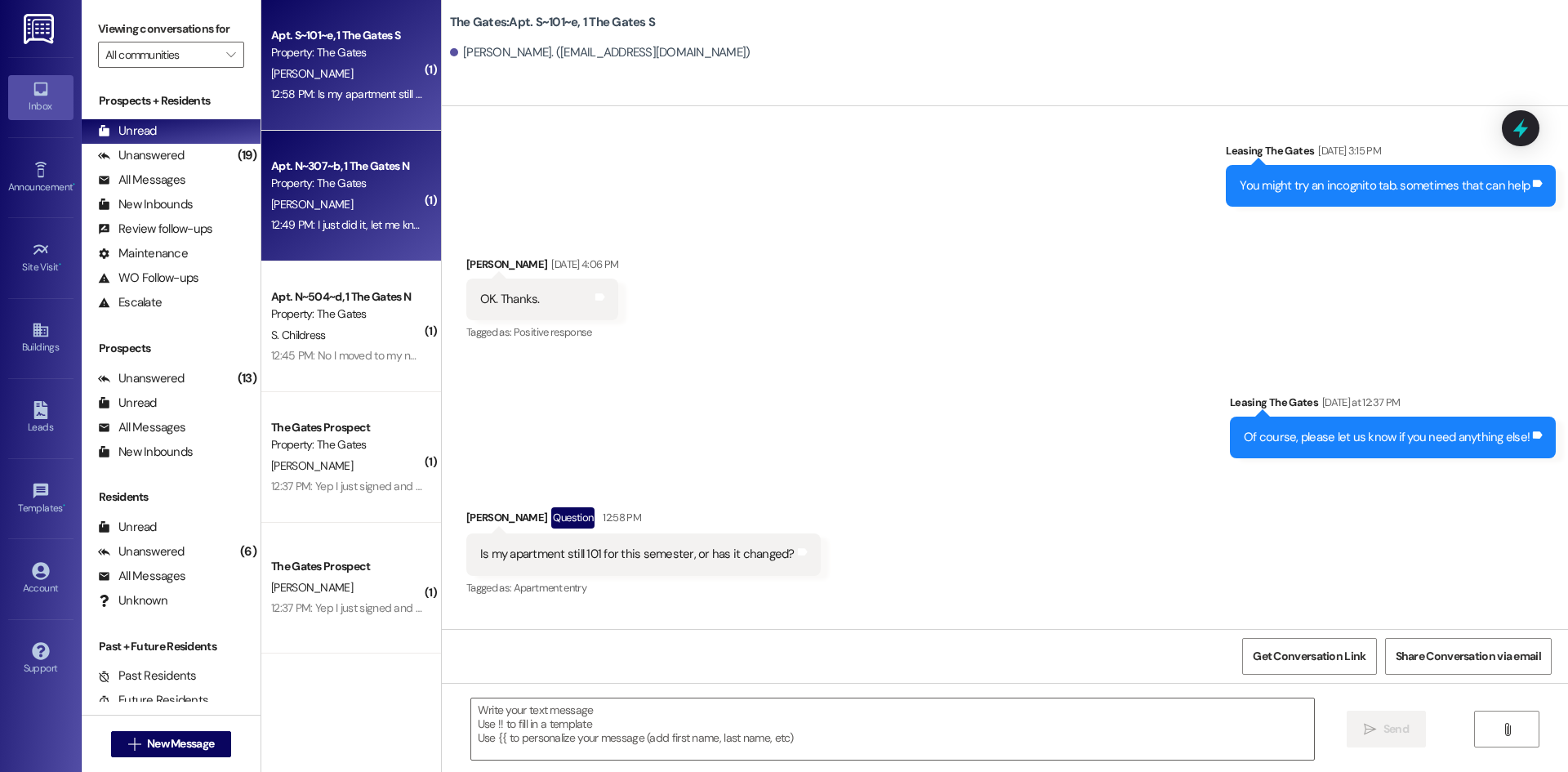
click at [358, 168] on div "Apt. N~307~b, 1 The Gates N" at bounding box center [346, 166] width 151 height 17
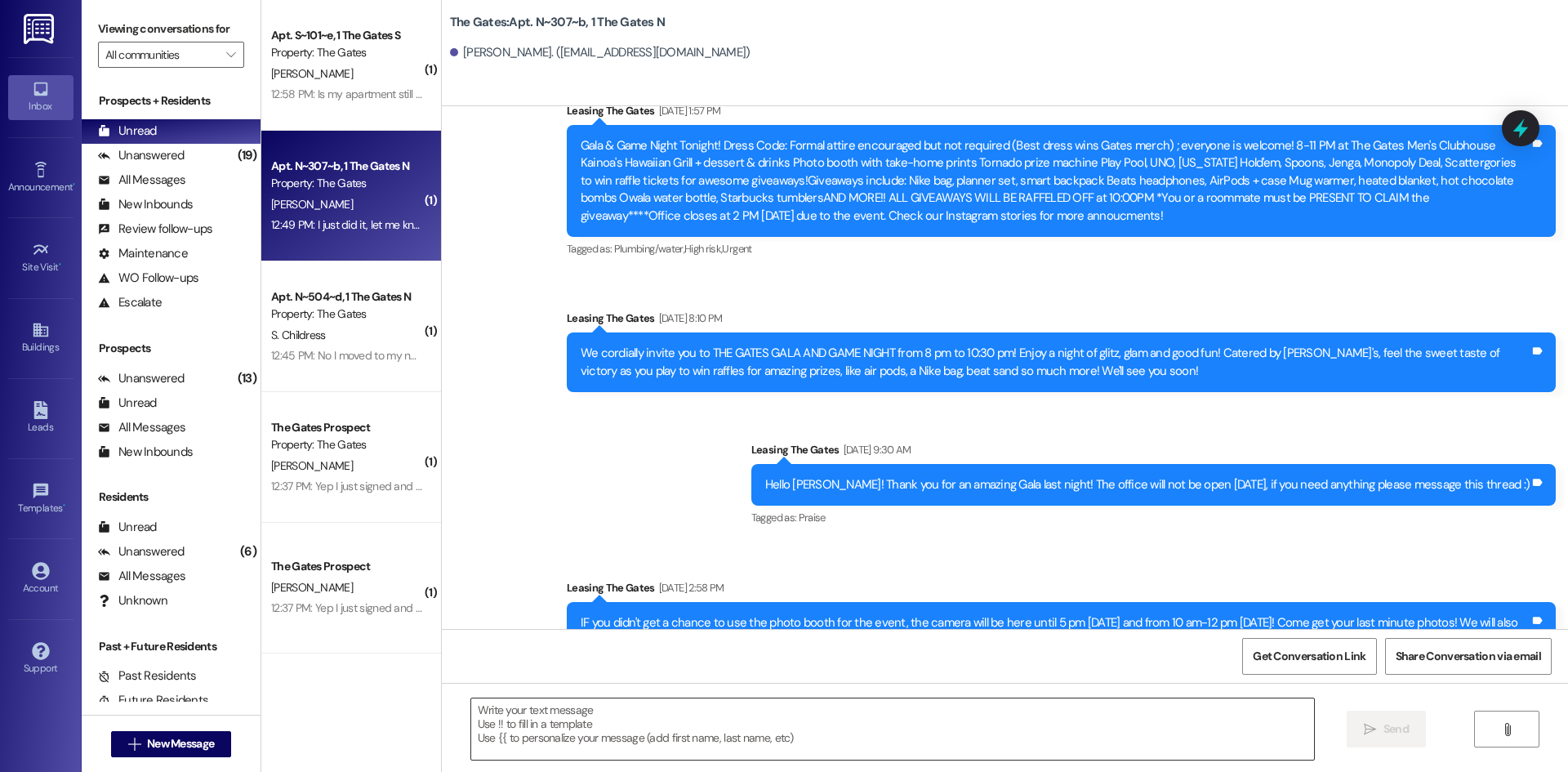
scroll to position [36229, 0]
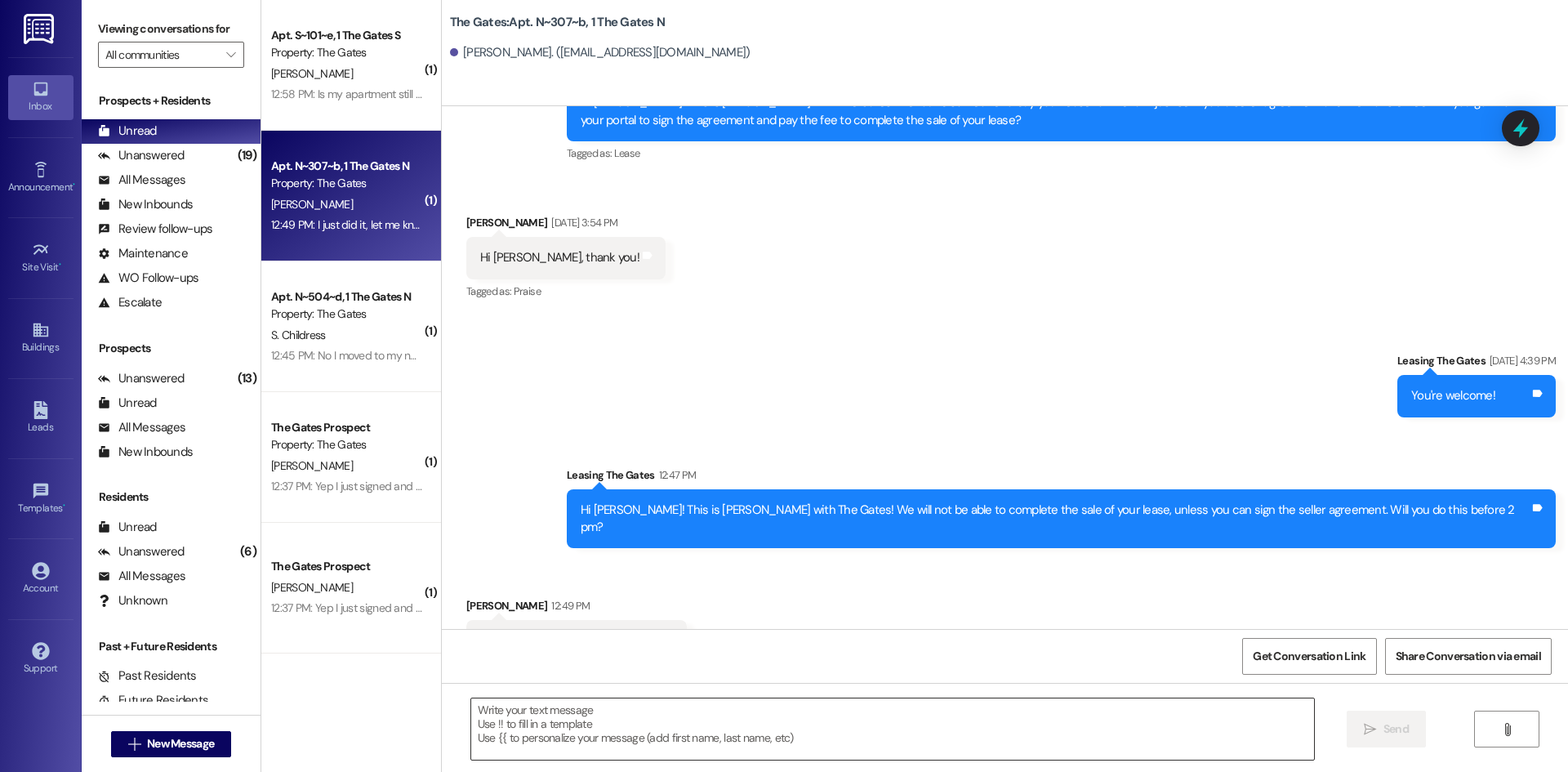
click at [553, 747] on textarea at bounding box center [892, 728] width 843 height 61
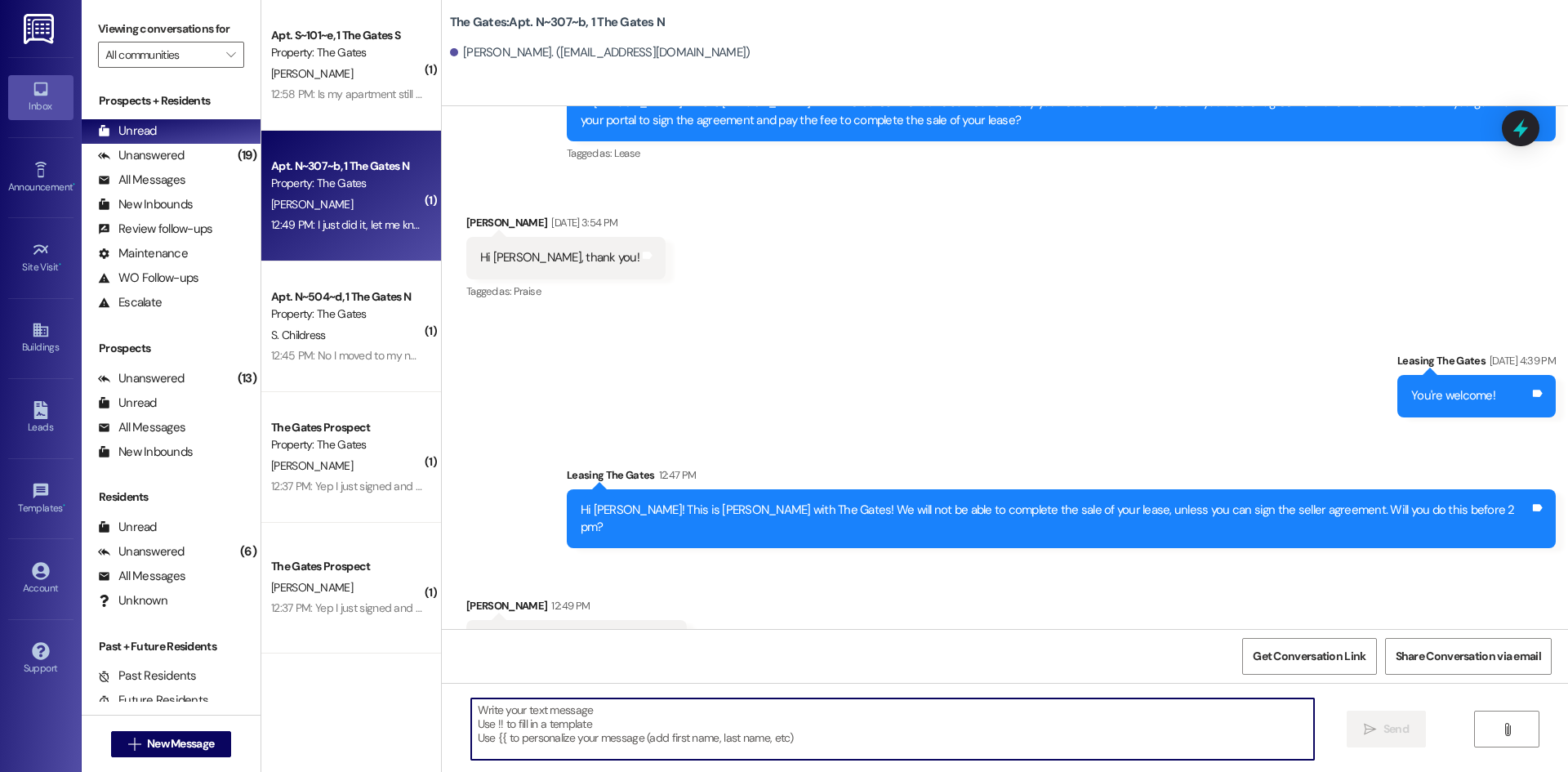
type textarea "T"
type textarea "You rock! Thank you !"
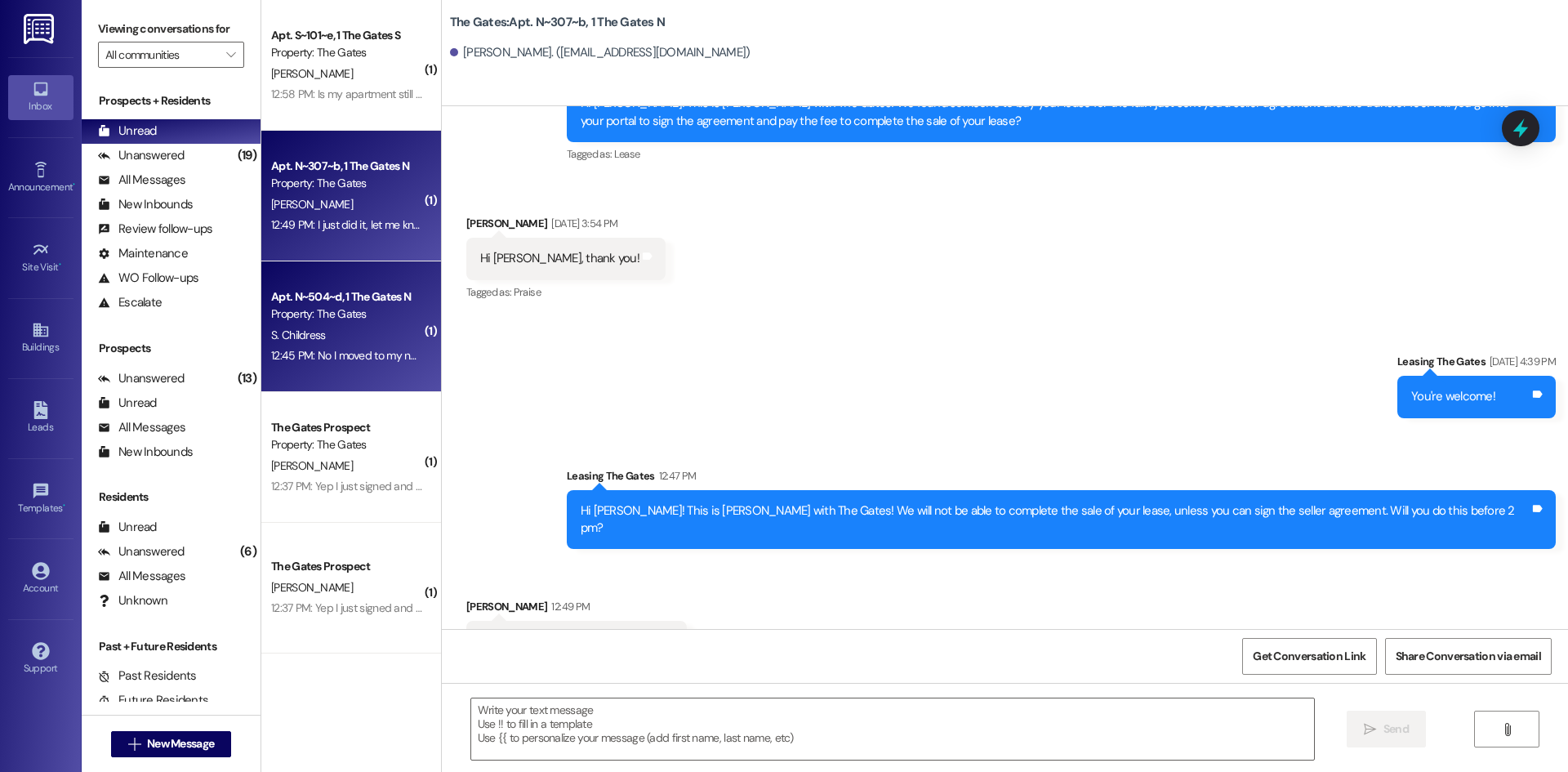
click at [349, 317] on div "Property: The Gates" at bounding box center [346, 313] width 151 height 17
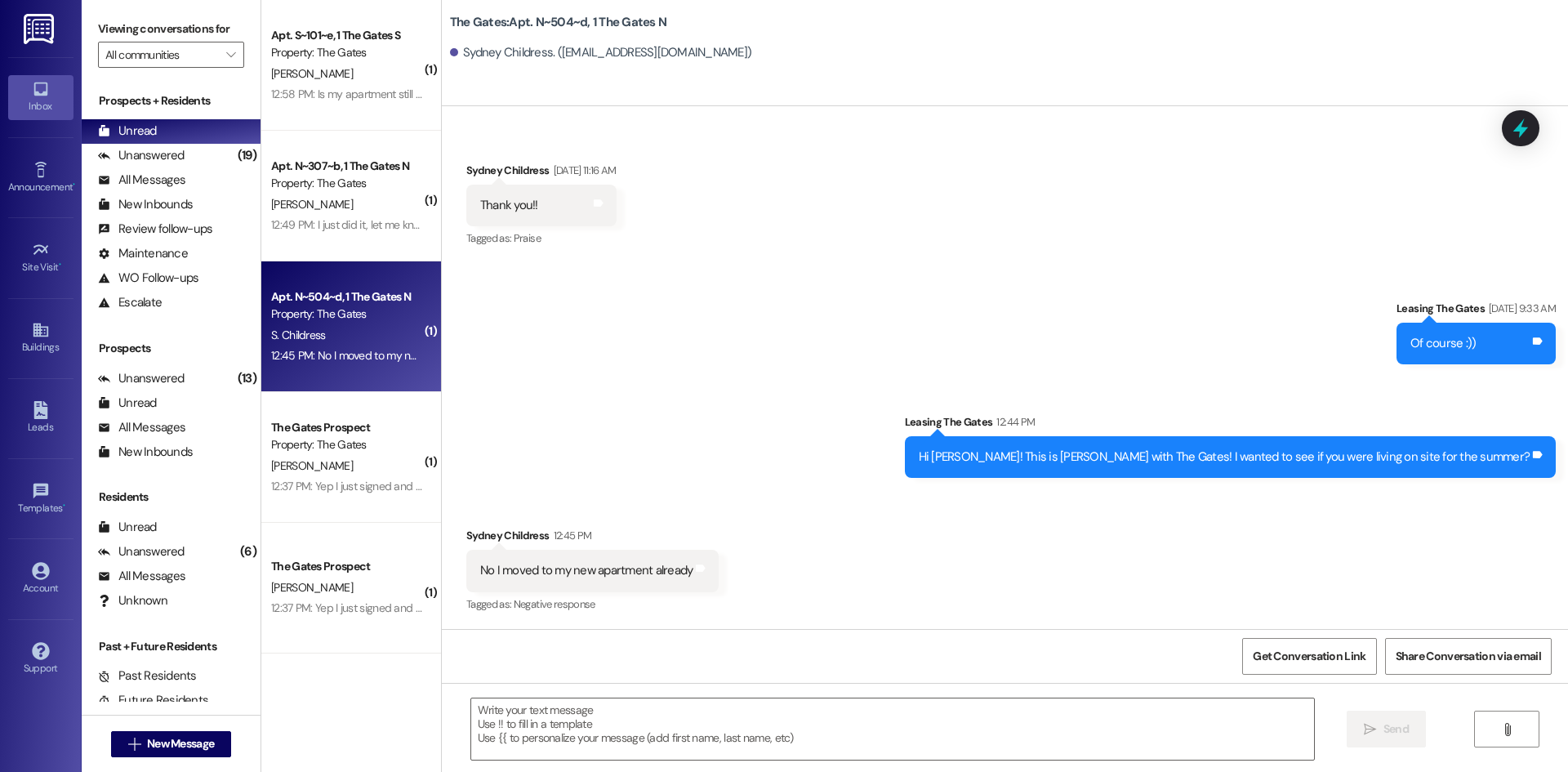
scroll to position [14728, 0]
click at [556, 697] on div " Send " at bounding box center [1004, 743] width 1126 height 123
click at [556, 697] on div at bounding box center [892, 728] width 844 height 63
click at [546, 727] on textarea at bounding box center [892, 728] width 843 height 61
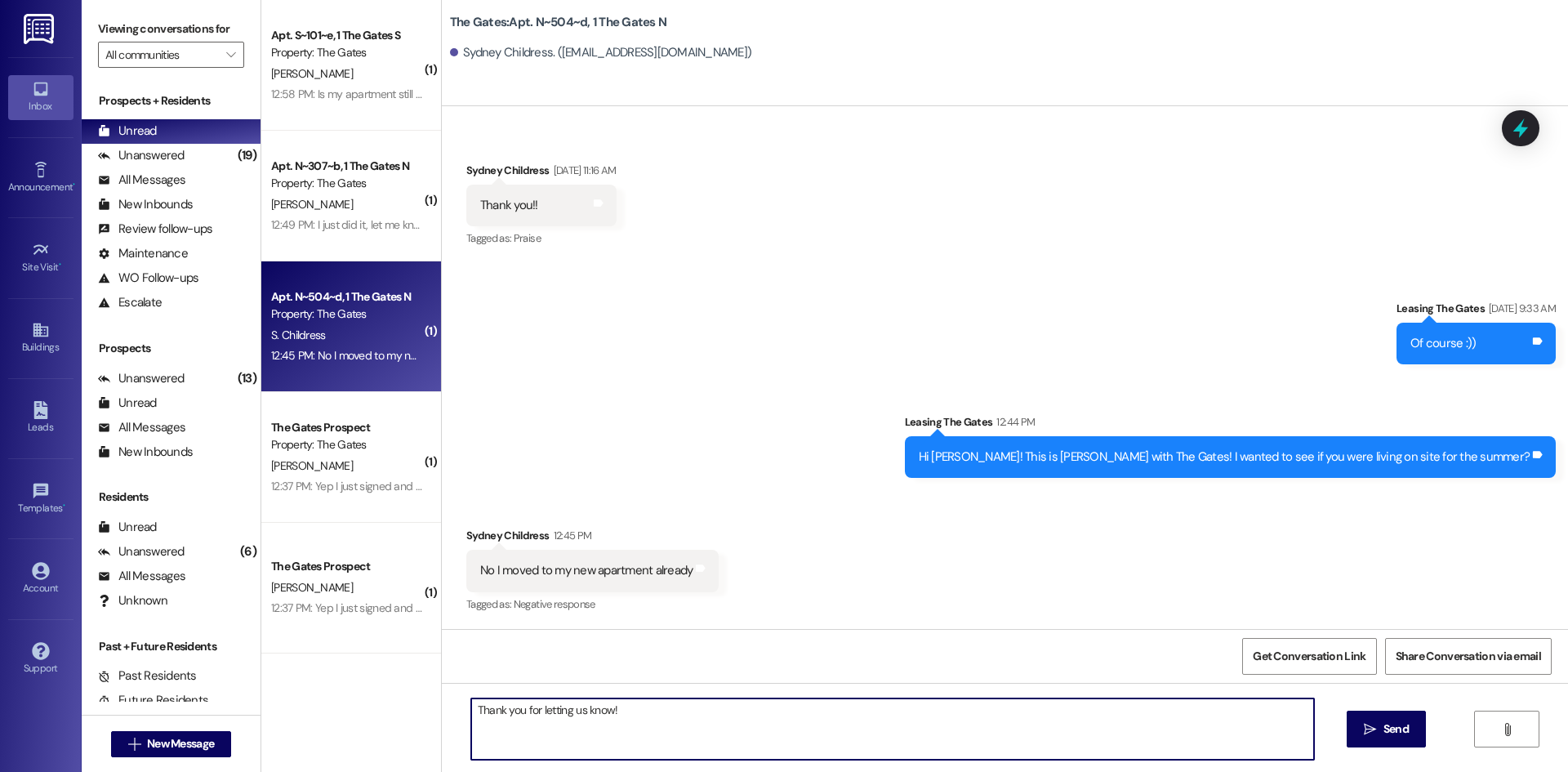
type textarea "Thank you for letting us know!"
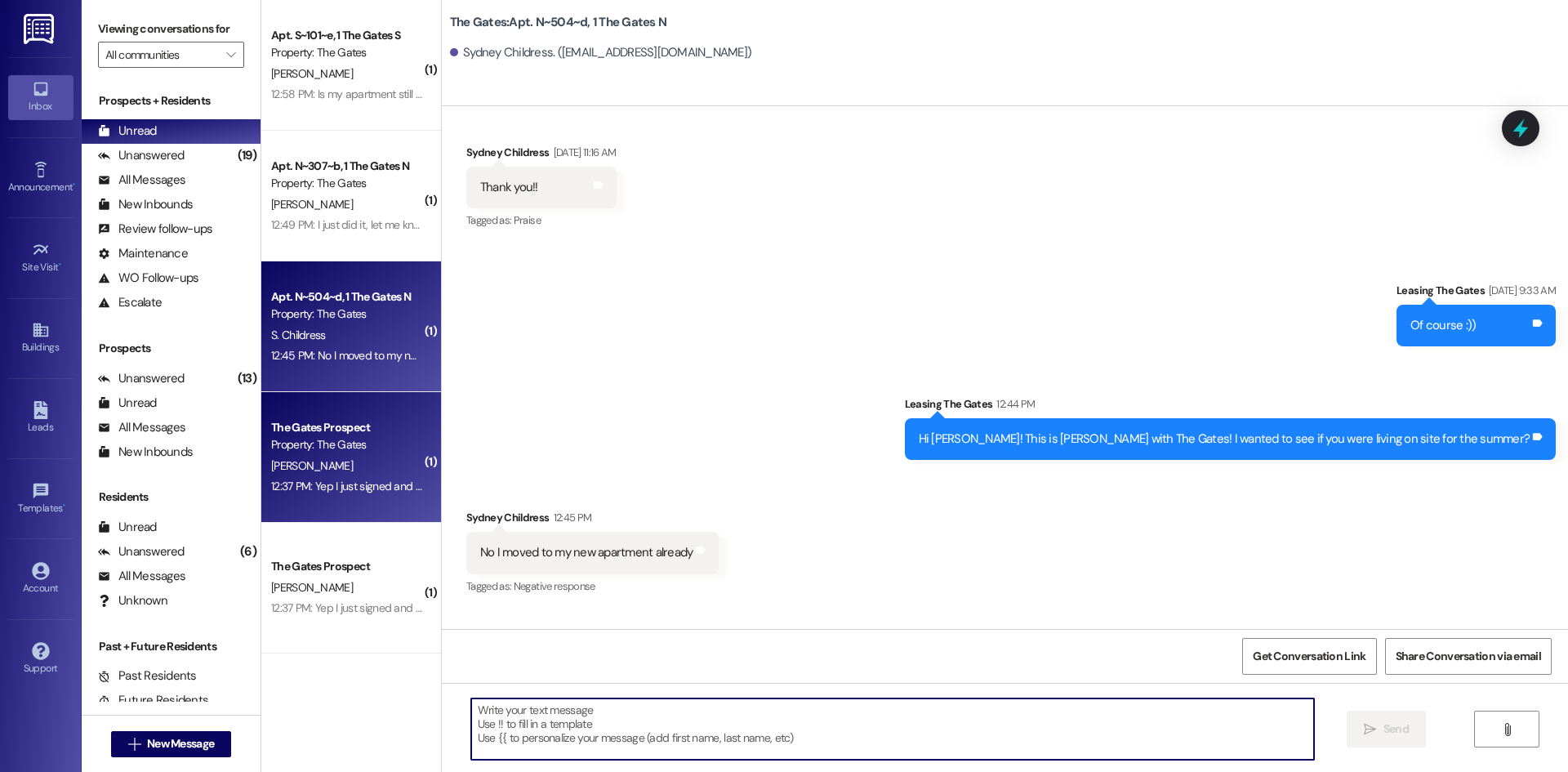
click at [312, 458] on span "[PERSON_NAME]" at bounding box center [312, 465] width 82 height 15
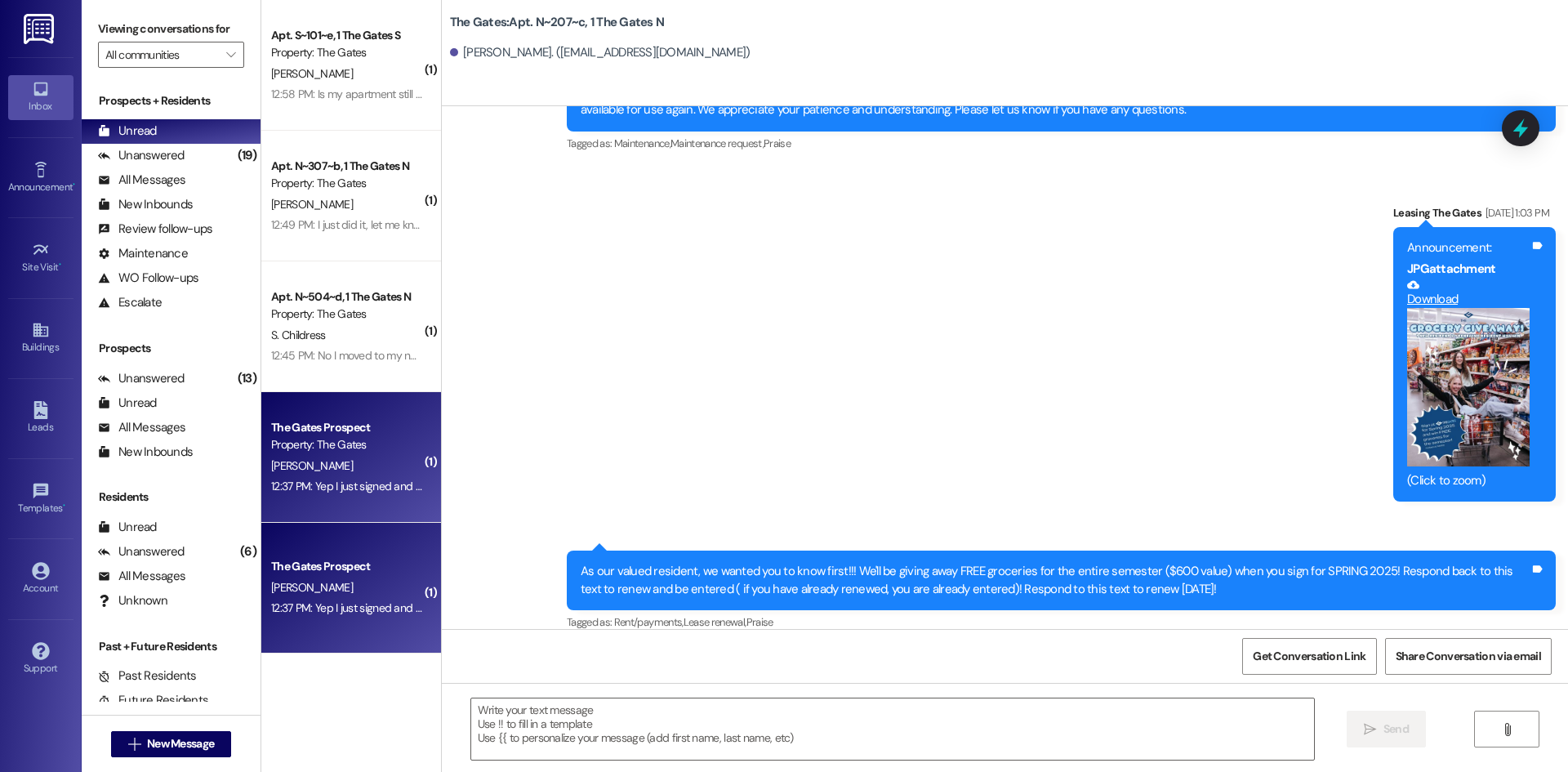
scroll to position [29694, 0]
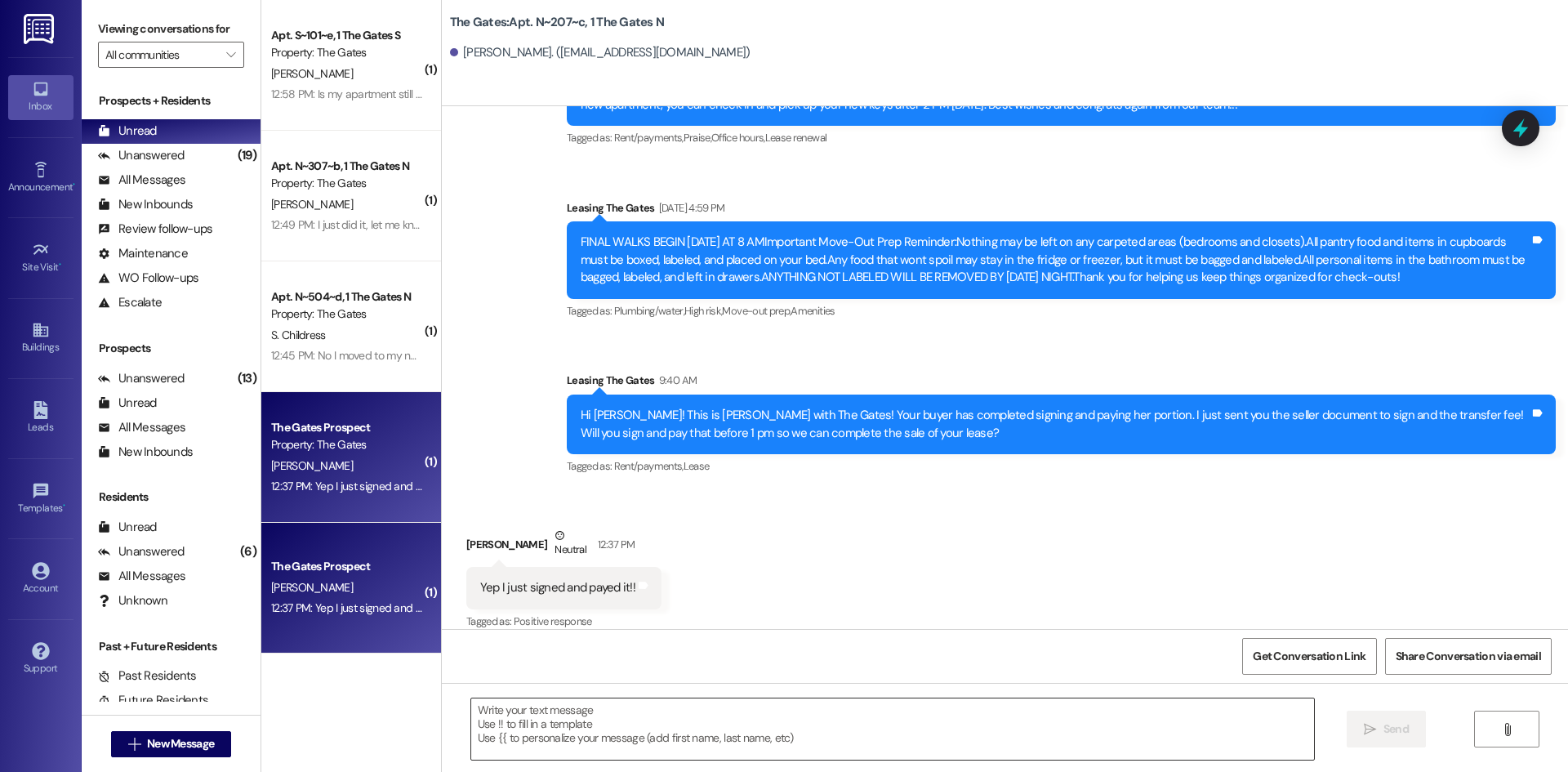
click at [566, 728] on textarea at bounding box center [892, 728] width 843 height 61
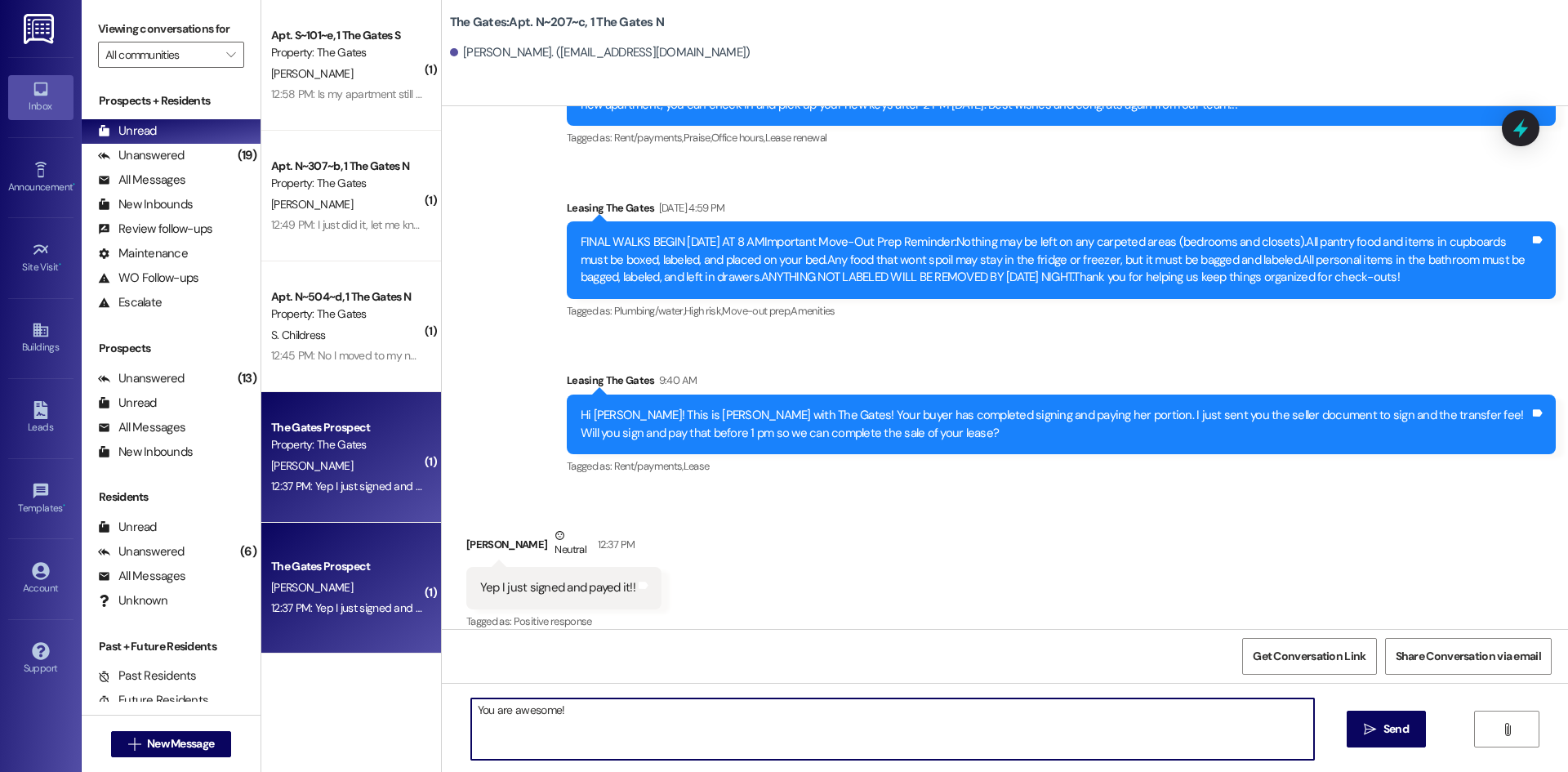
type textarea "You are awesome!"
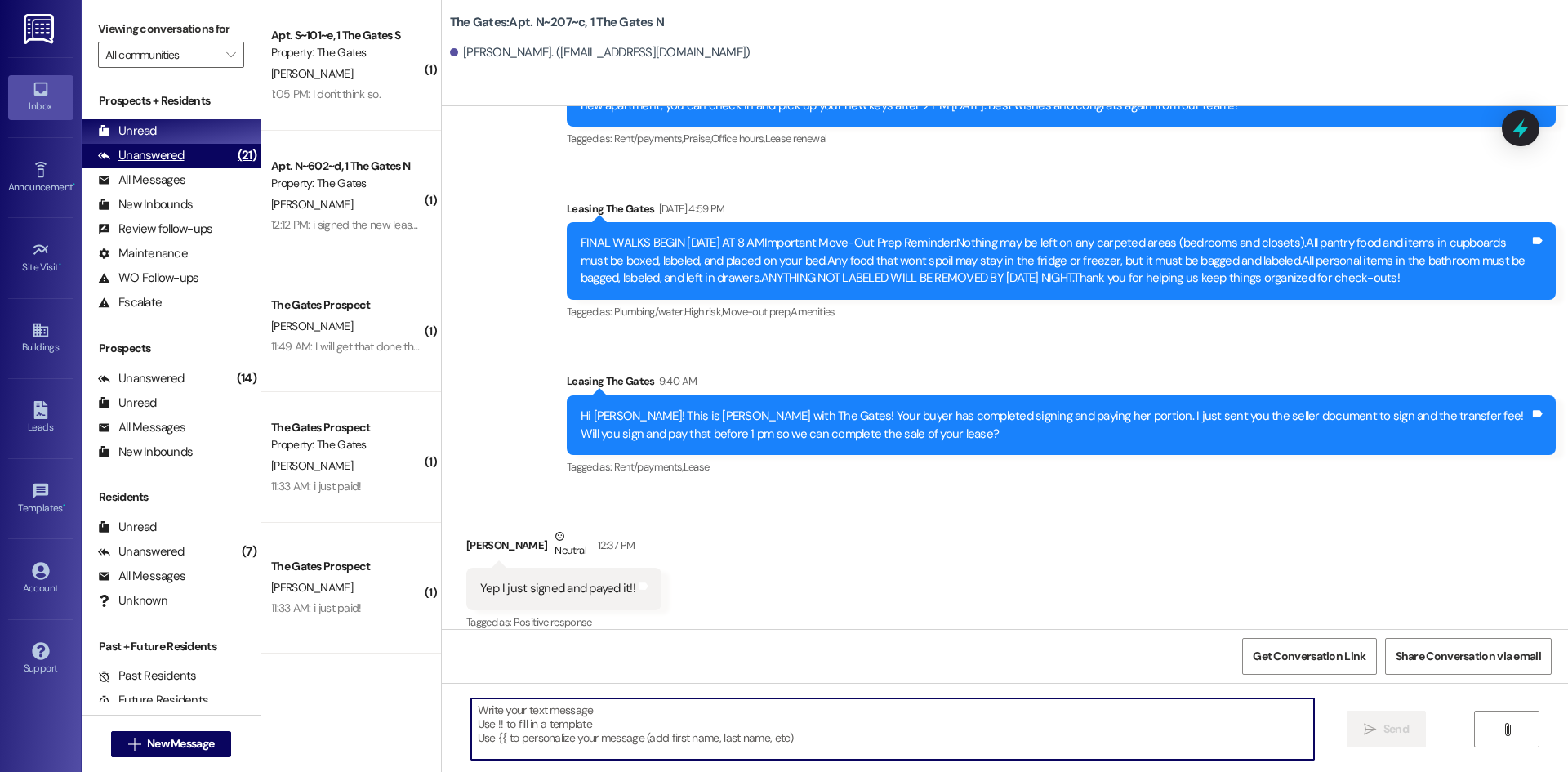
click at [146, 152] on div "Unanswered" at bounding box center [141, 155] width 87 height 17
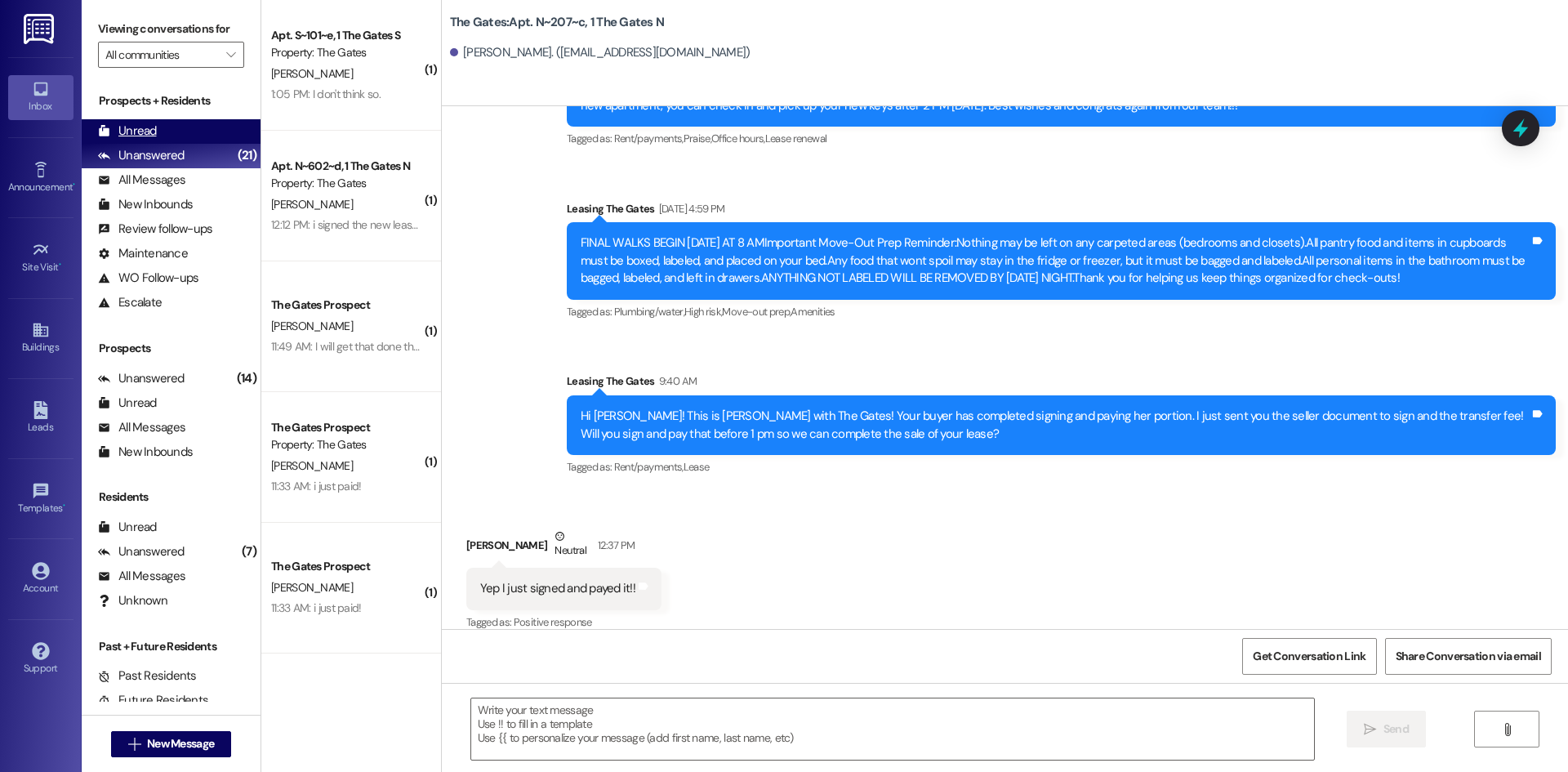
click at [147, 136] on div "Unread" at bounding box center [127, 131] width 59 height 17
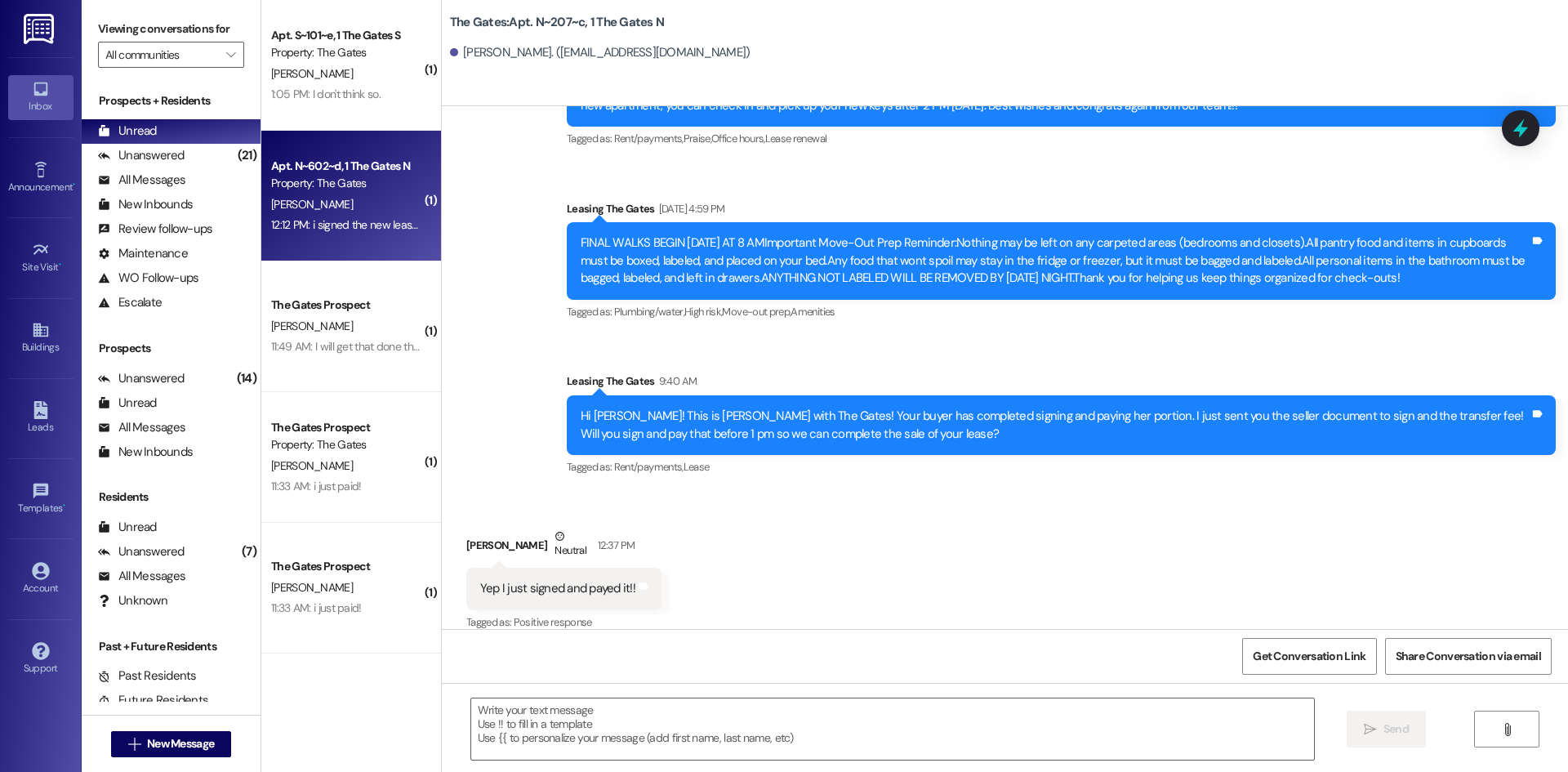
click at [392, 204] on div "[PERSON_NAME]" at bounding box center [346, 204] width 155 height 20
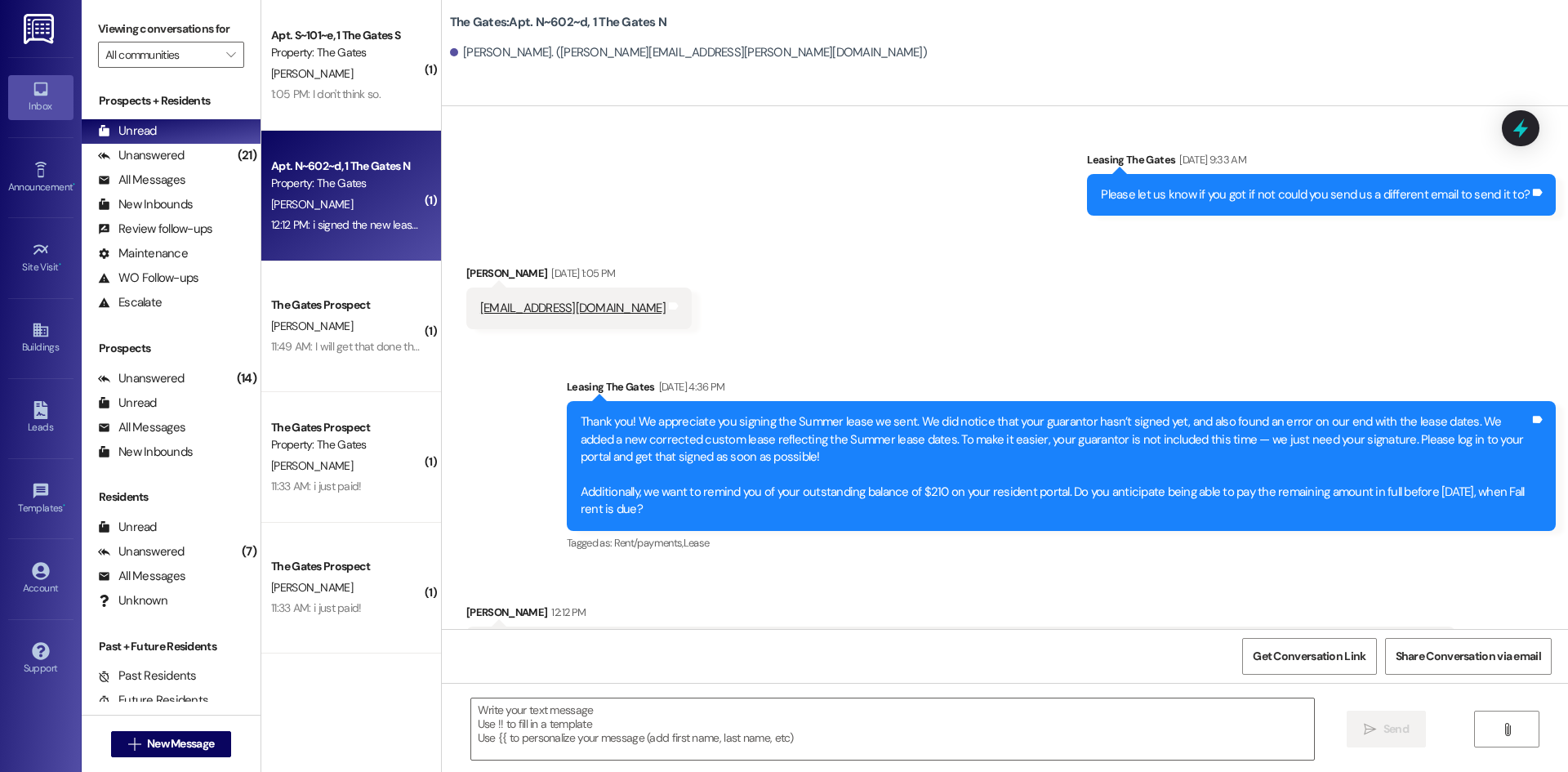
scroll to position [44406, 0]
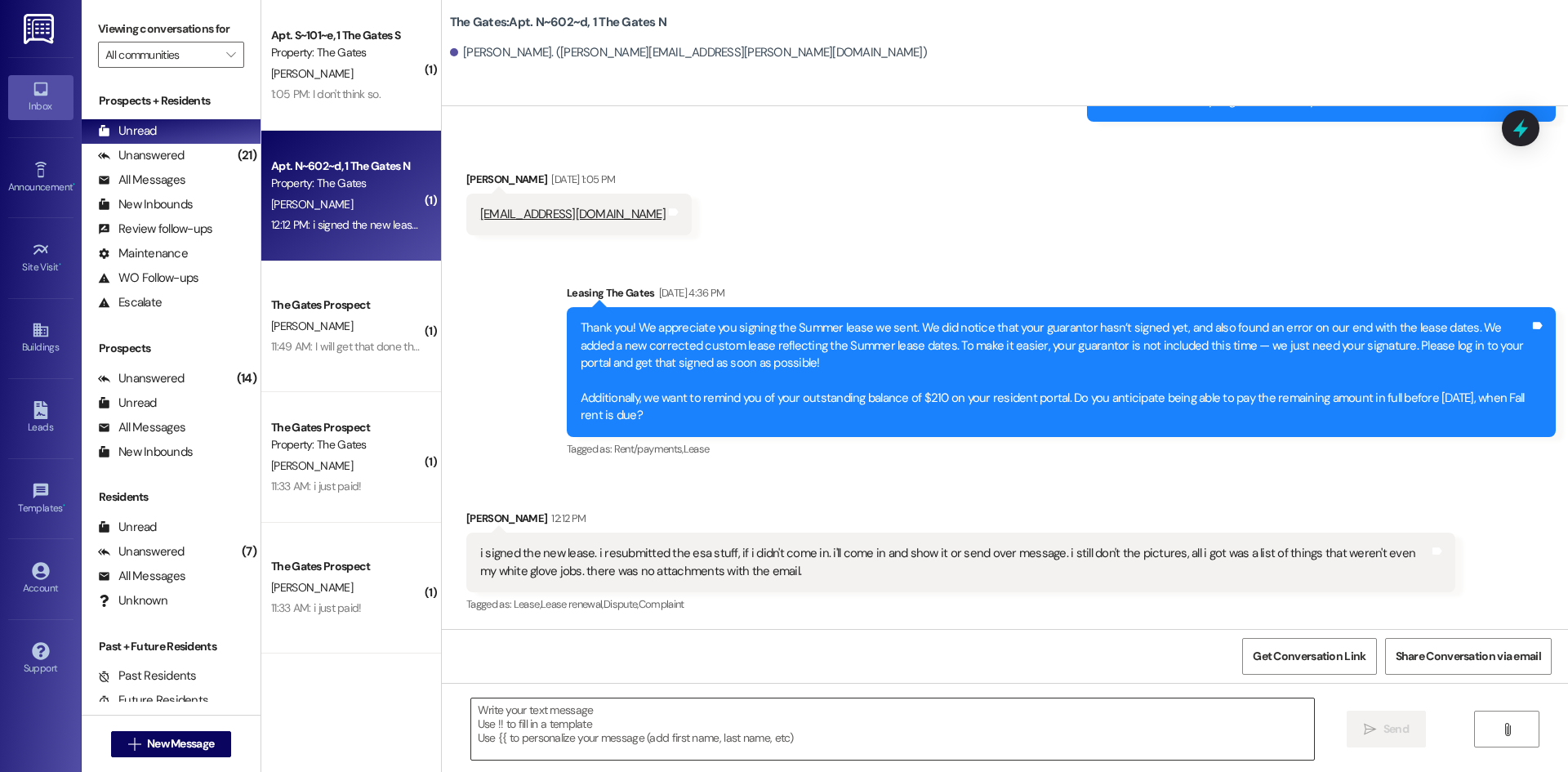
click at [659, 704] on textarea at bounding box center [892, 728] width 843 height 61
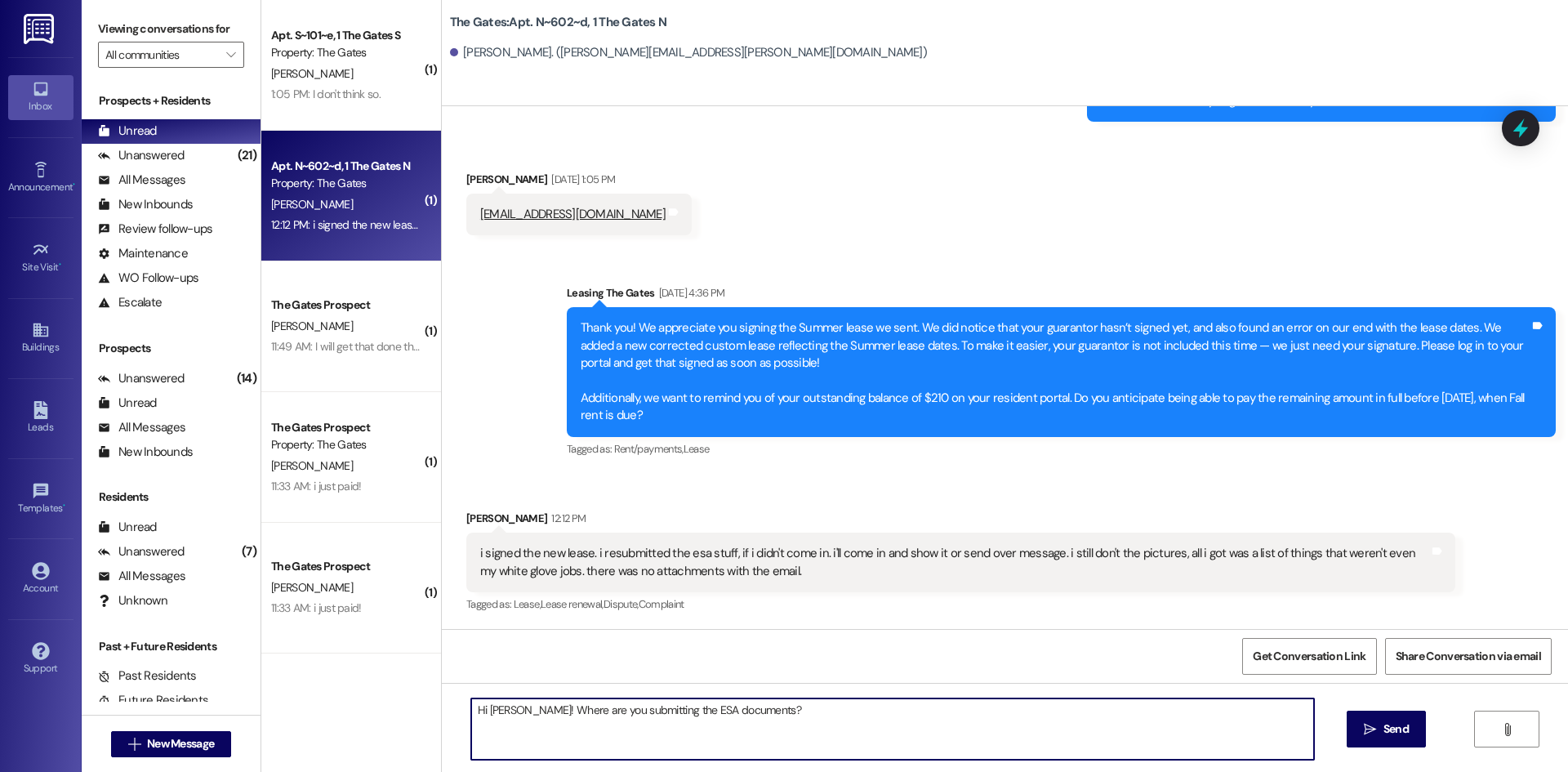
type textarea "Hi [PERSON_NAME]! Where are you submitting the ESA documents?"
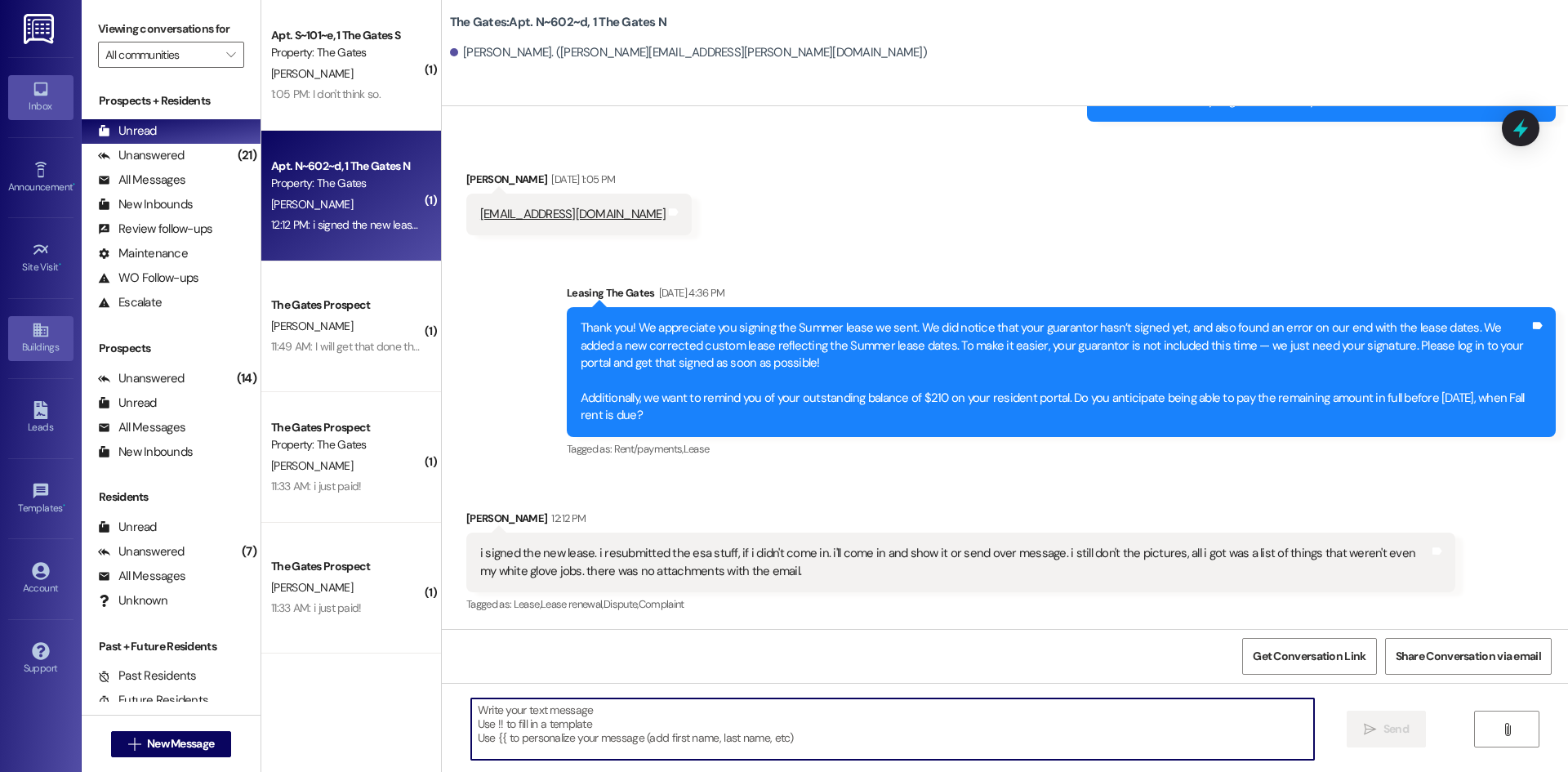
scroll to position [44405, 0]
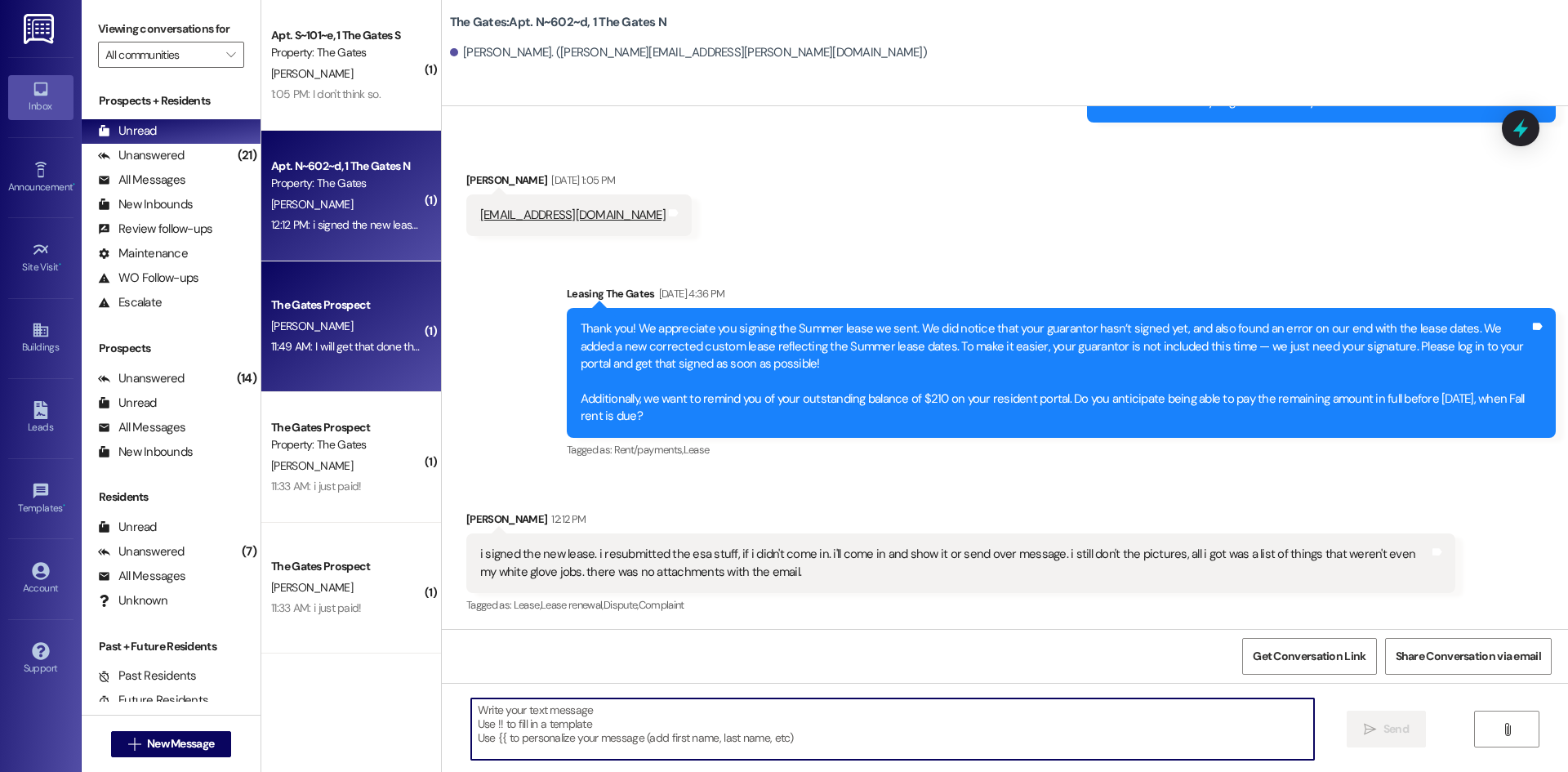
click at [336, 375] on div "The Gates Prospect [PERSON_NAME] 11:49 AM: I will get that done thank you!! 11:…" at bounding box center [351, 326] width 180 height 131
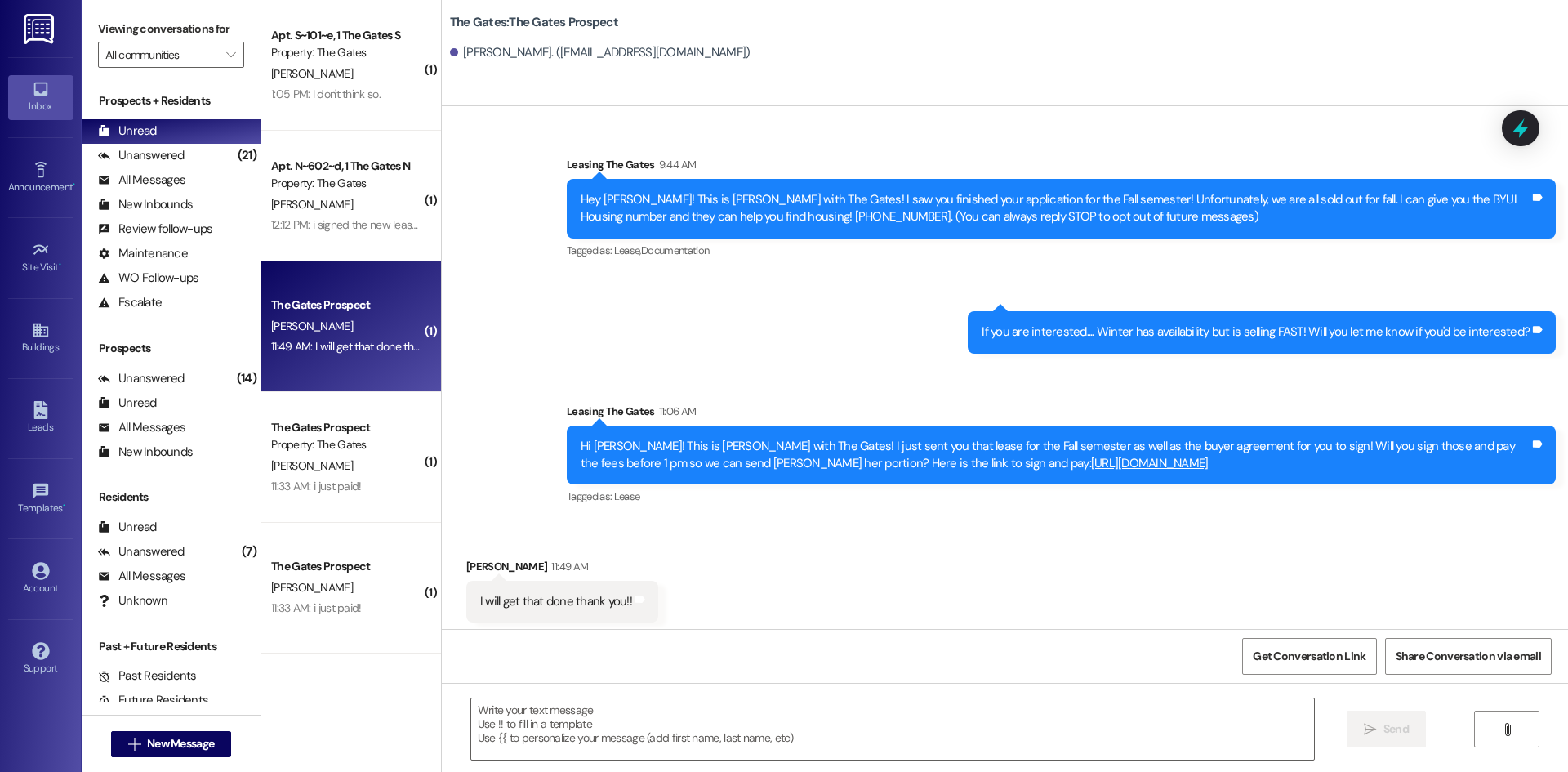
scroll to position [7, 0]
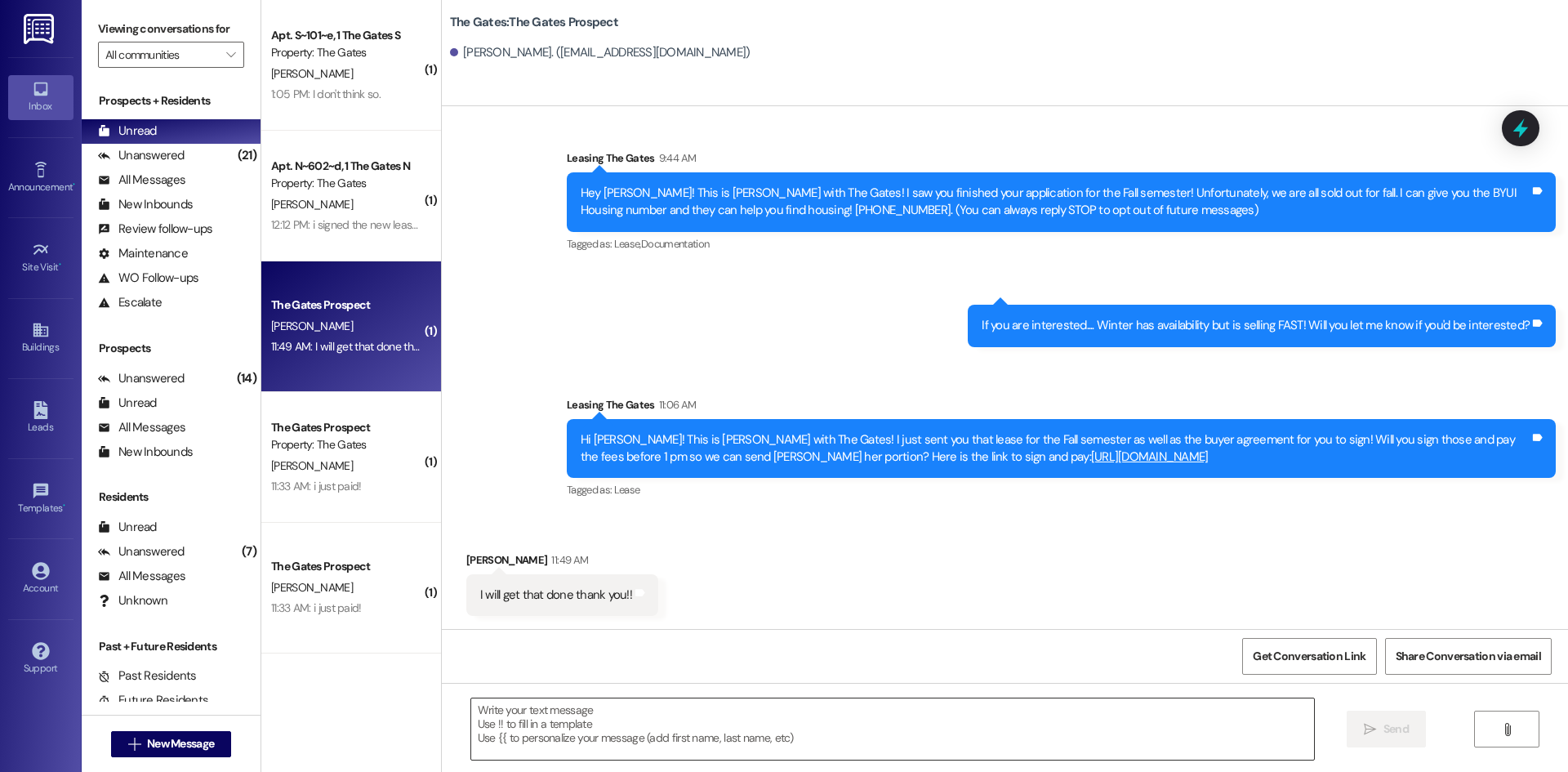
click at [601, 734] on textarea at bounding box center [892, 728] width 843 height 61
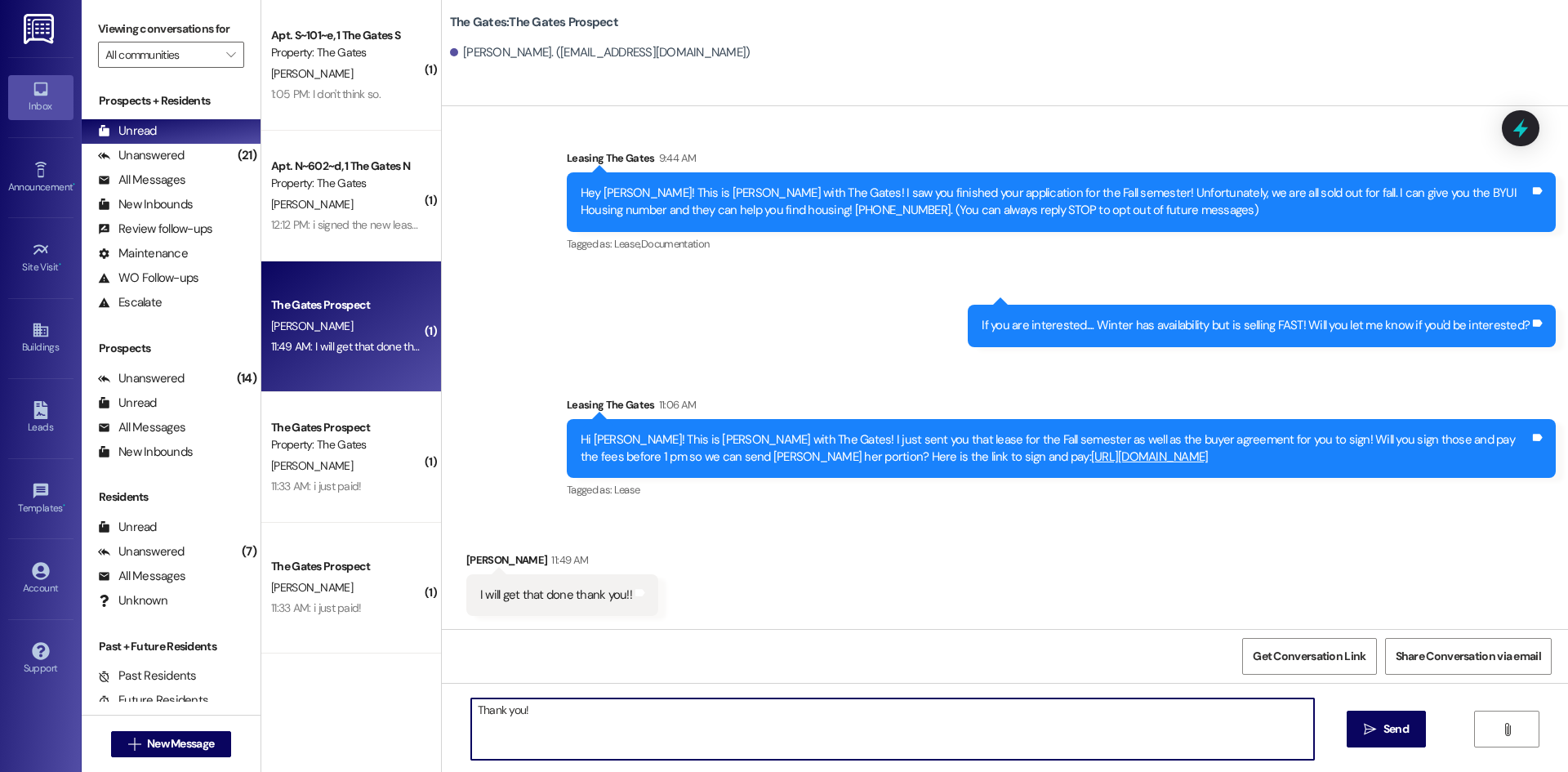
type textarea "Thank you!"
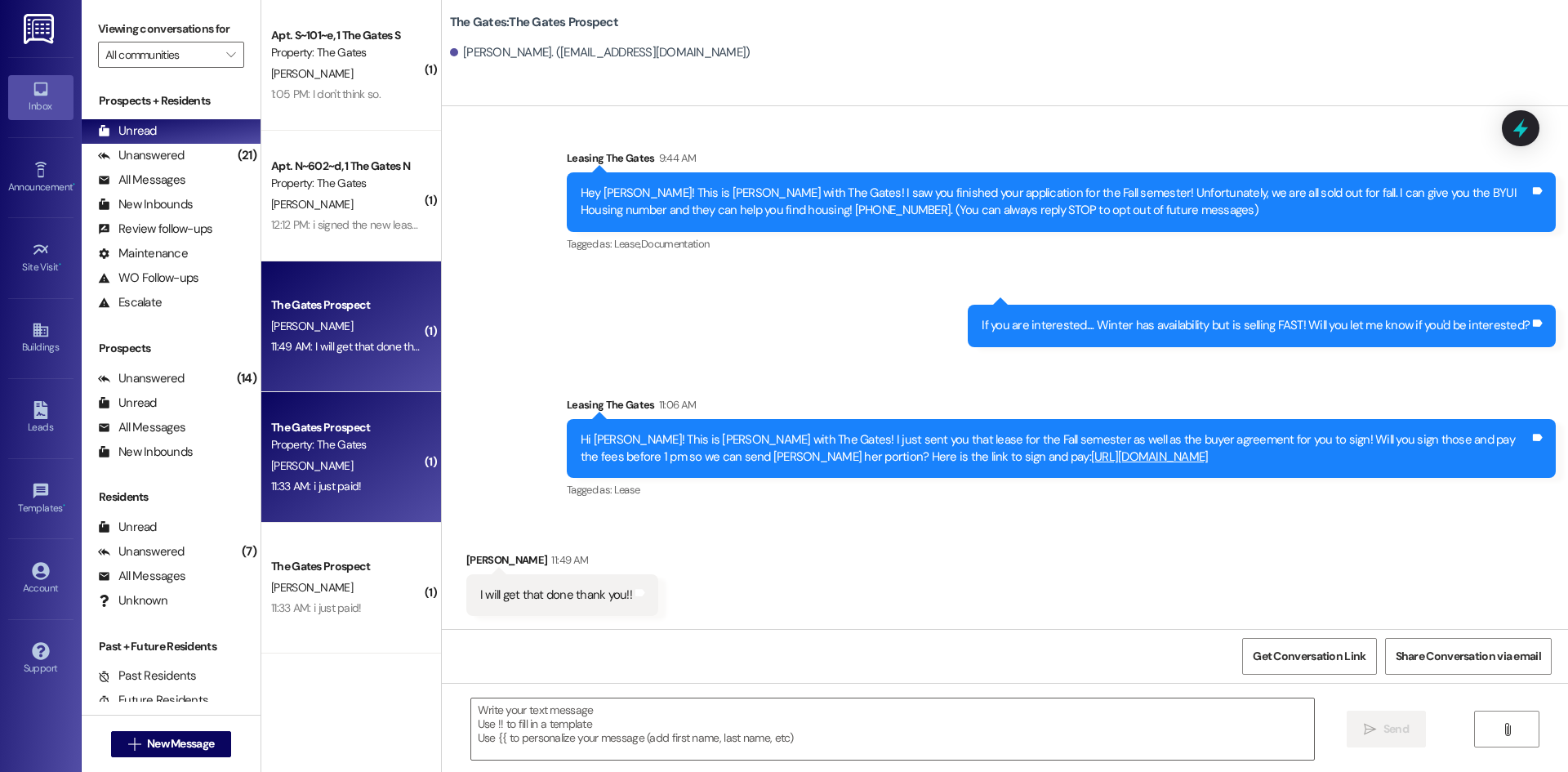
click at [315, 425] on div "The Gates Prospect" at bounding box center [346, 427] width 151 height 17
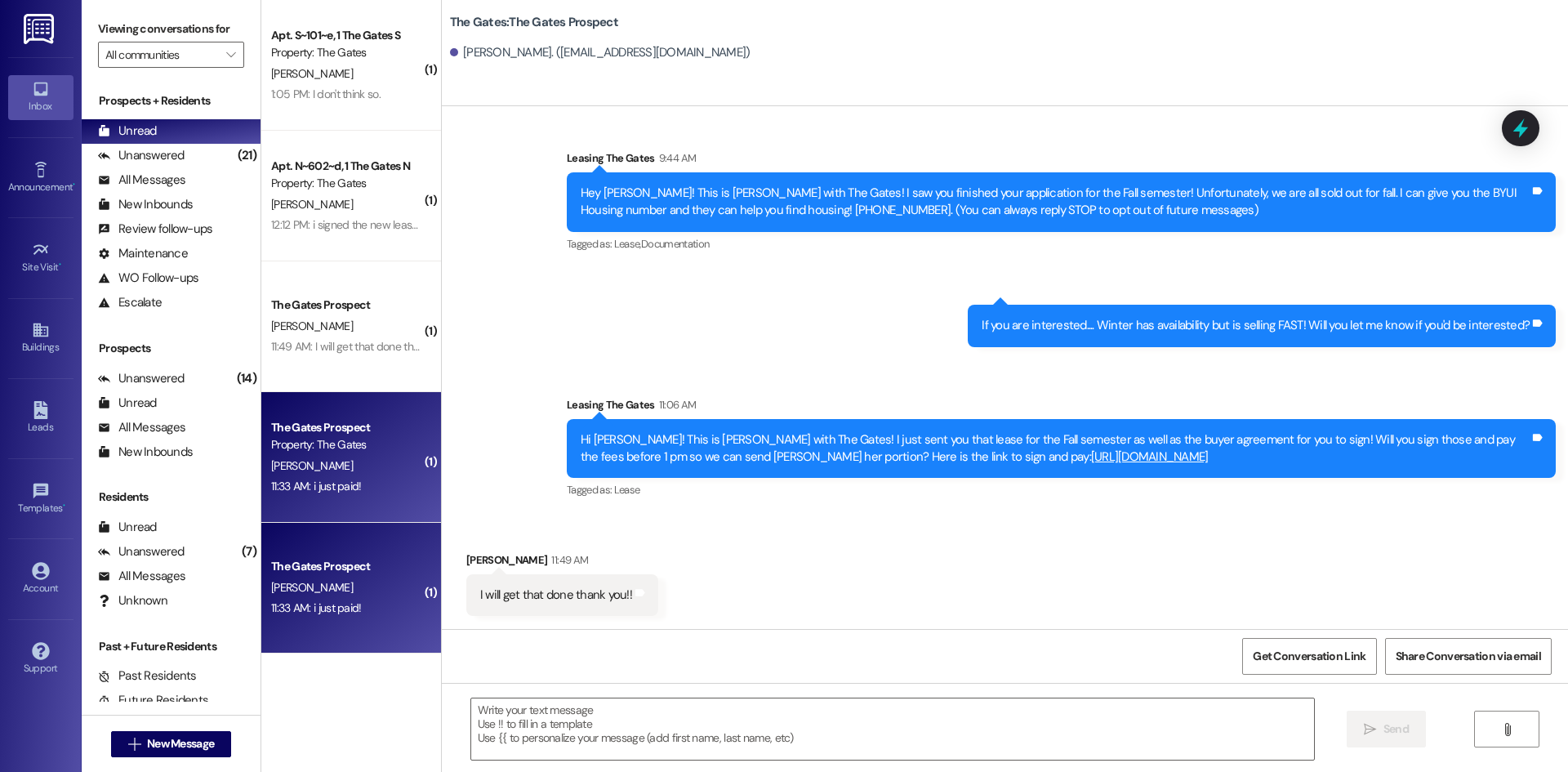
scroll to position [12855, 0]
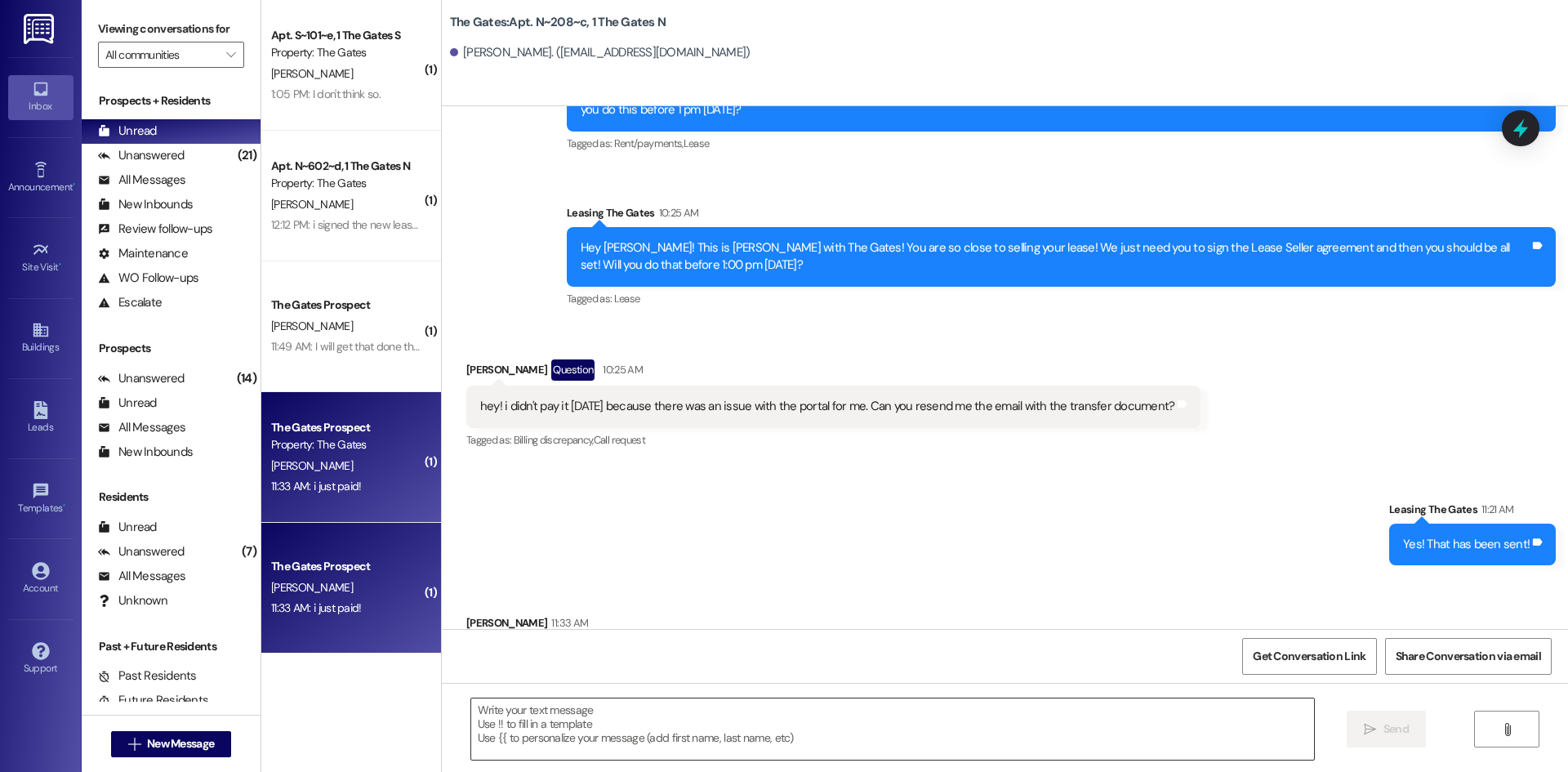
click at [574, 711] on textarea at bounding box center [892, 728] width 843 height 61
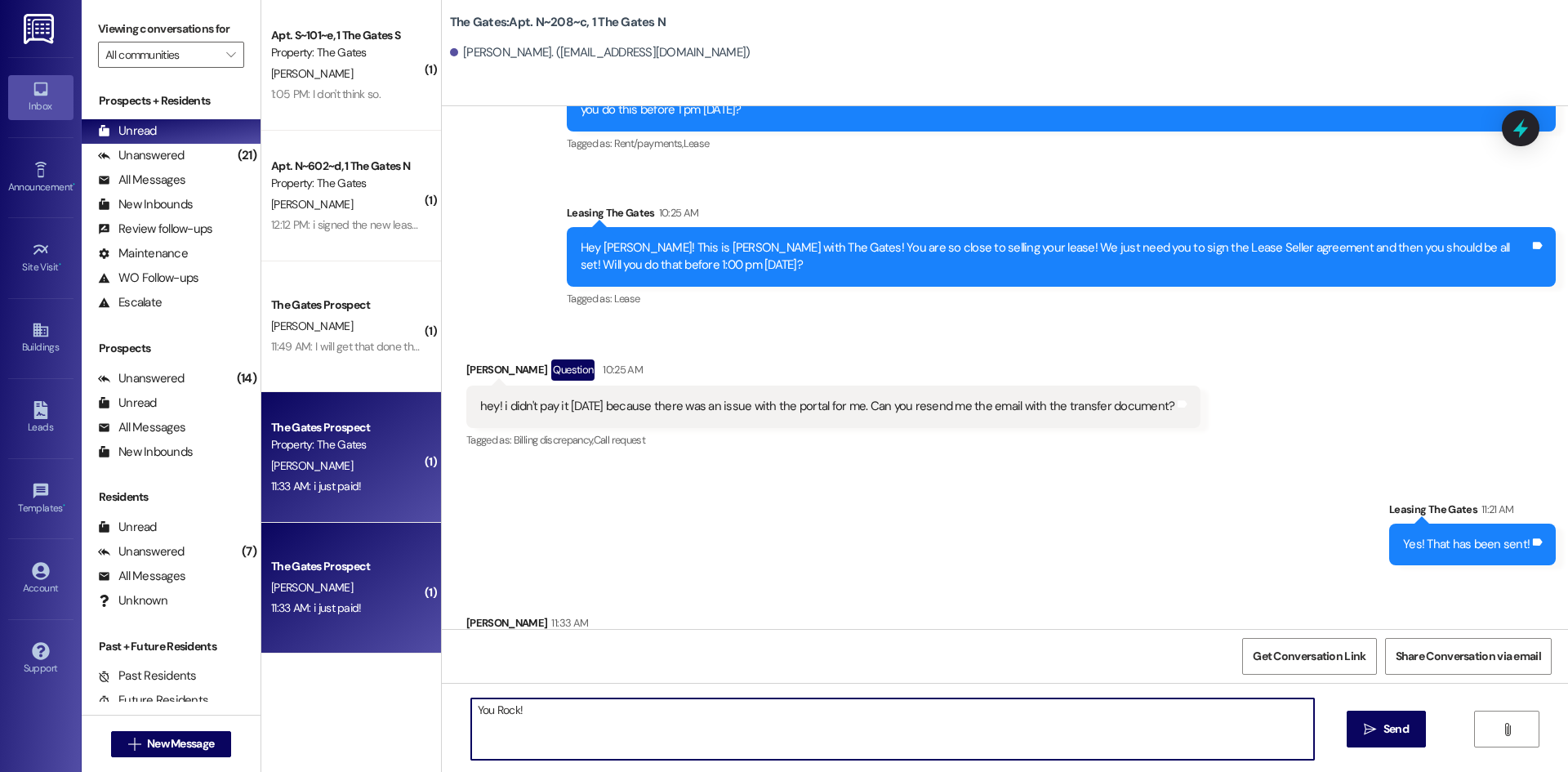
type textarea "You Rock!"
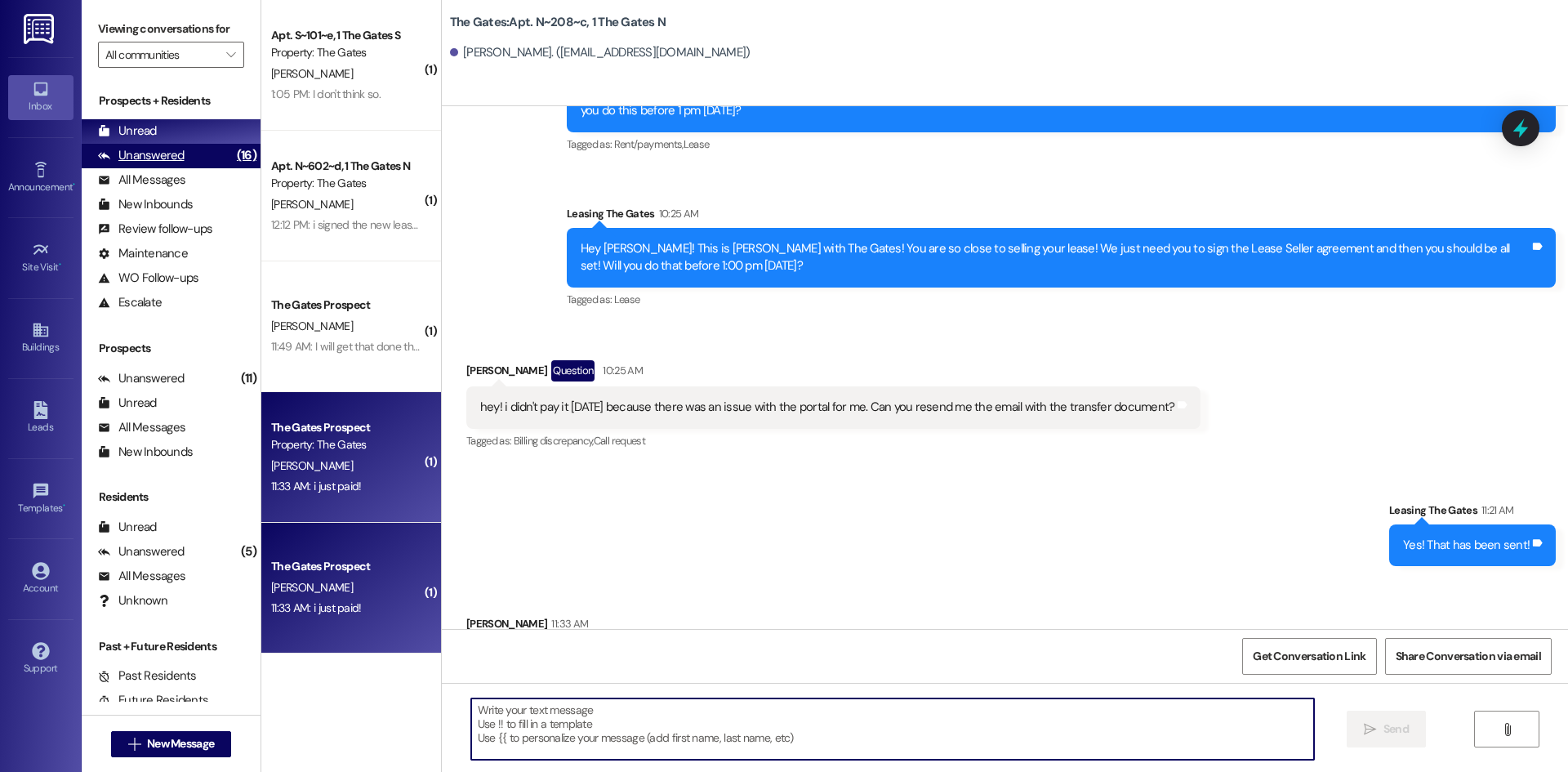
click at [151, 160] on div "Unanswered" at bounding box center [141, 155] width 87 height 17
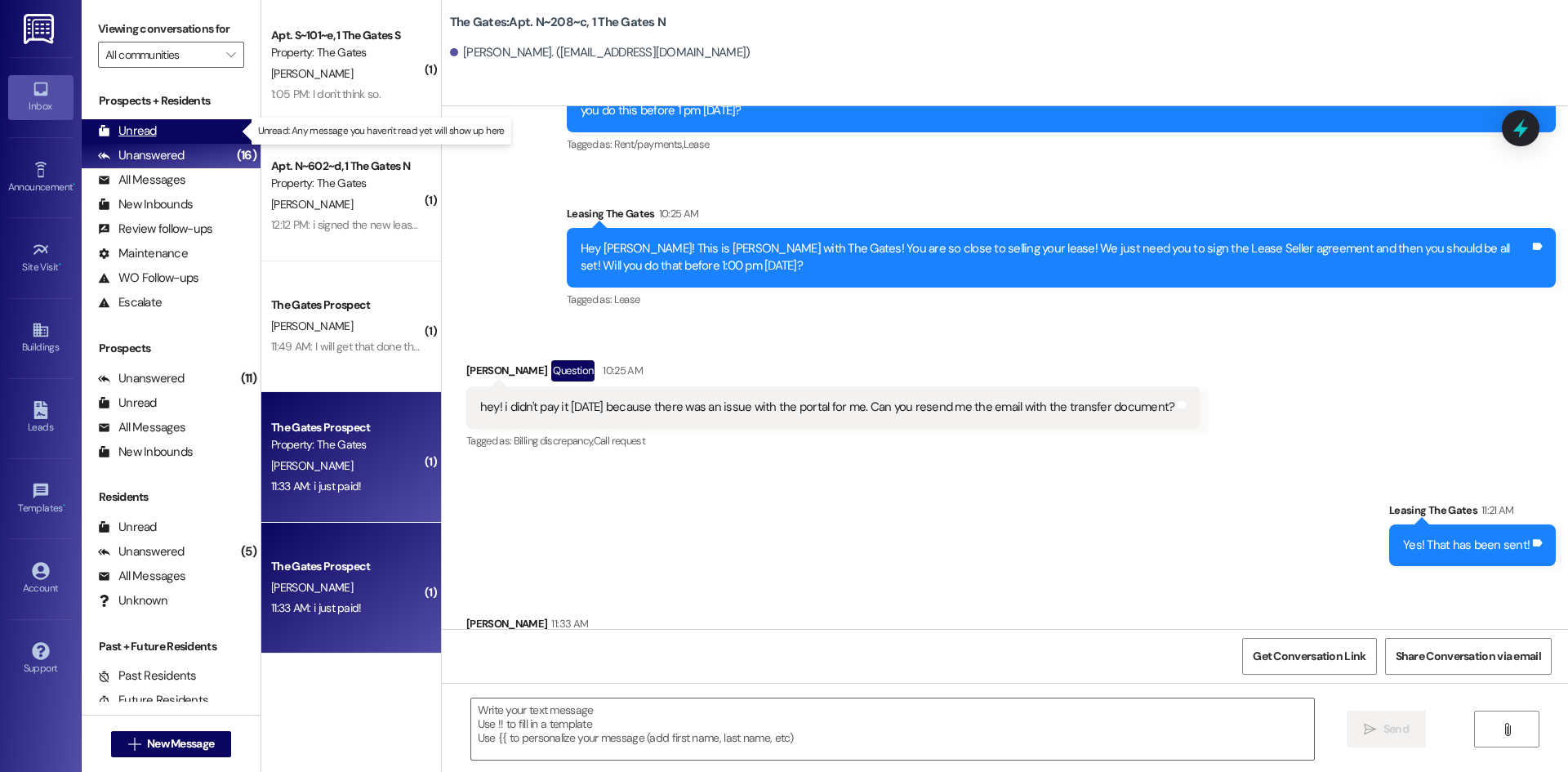
click at [143, 128] on div "Unread" at bounding box center [127, 131] width 59 height 17
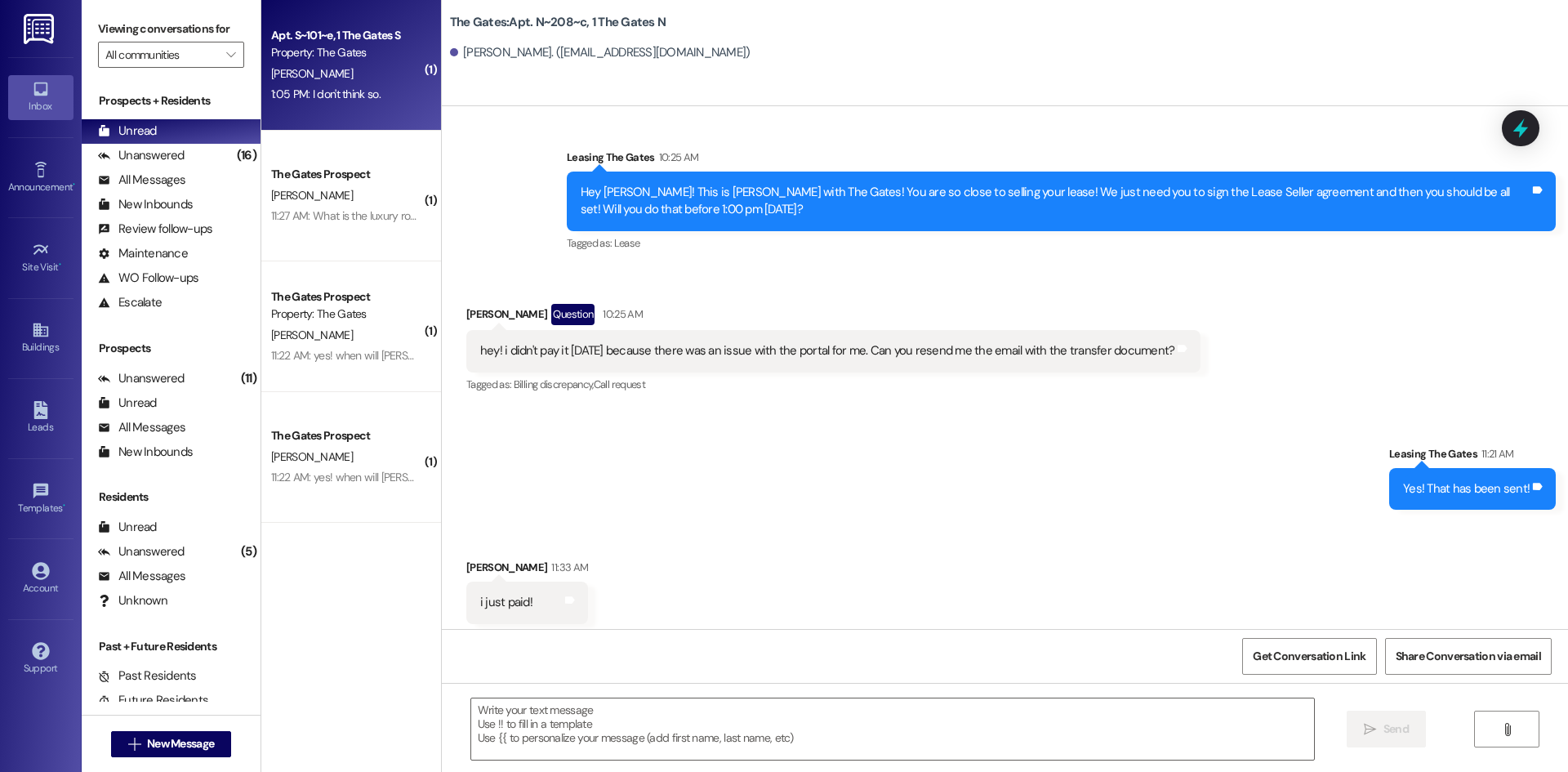
click at [309, 42] on div "Apt. S~101~e, 1 The Gates S" at bounding box center [346, 35] width 151 height 17
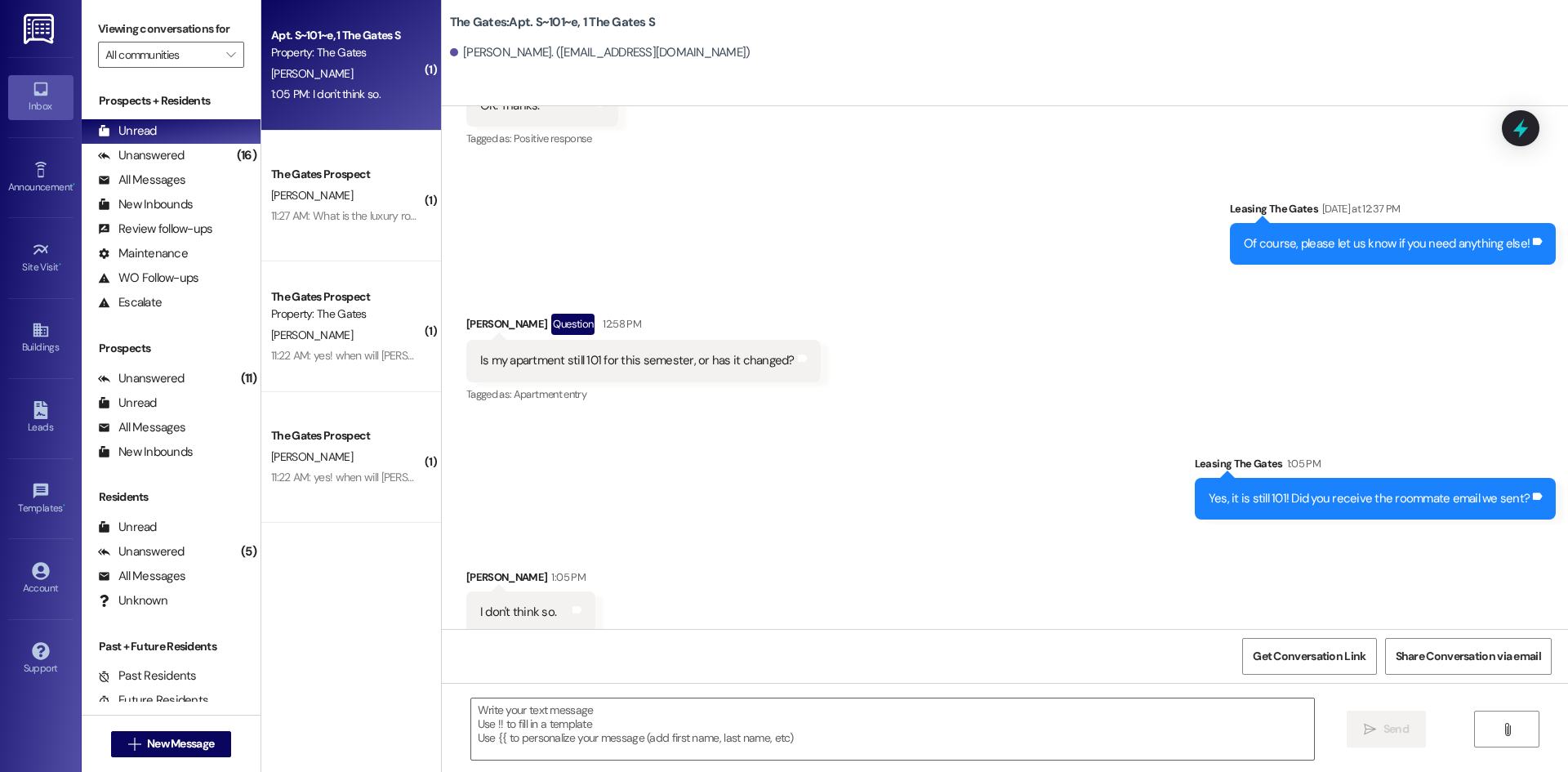
scroll to position [15981, 0]
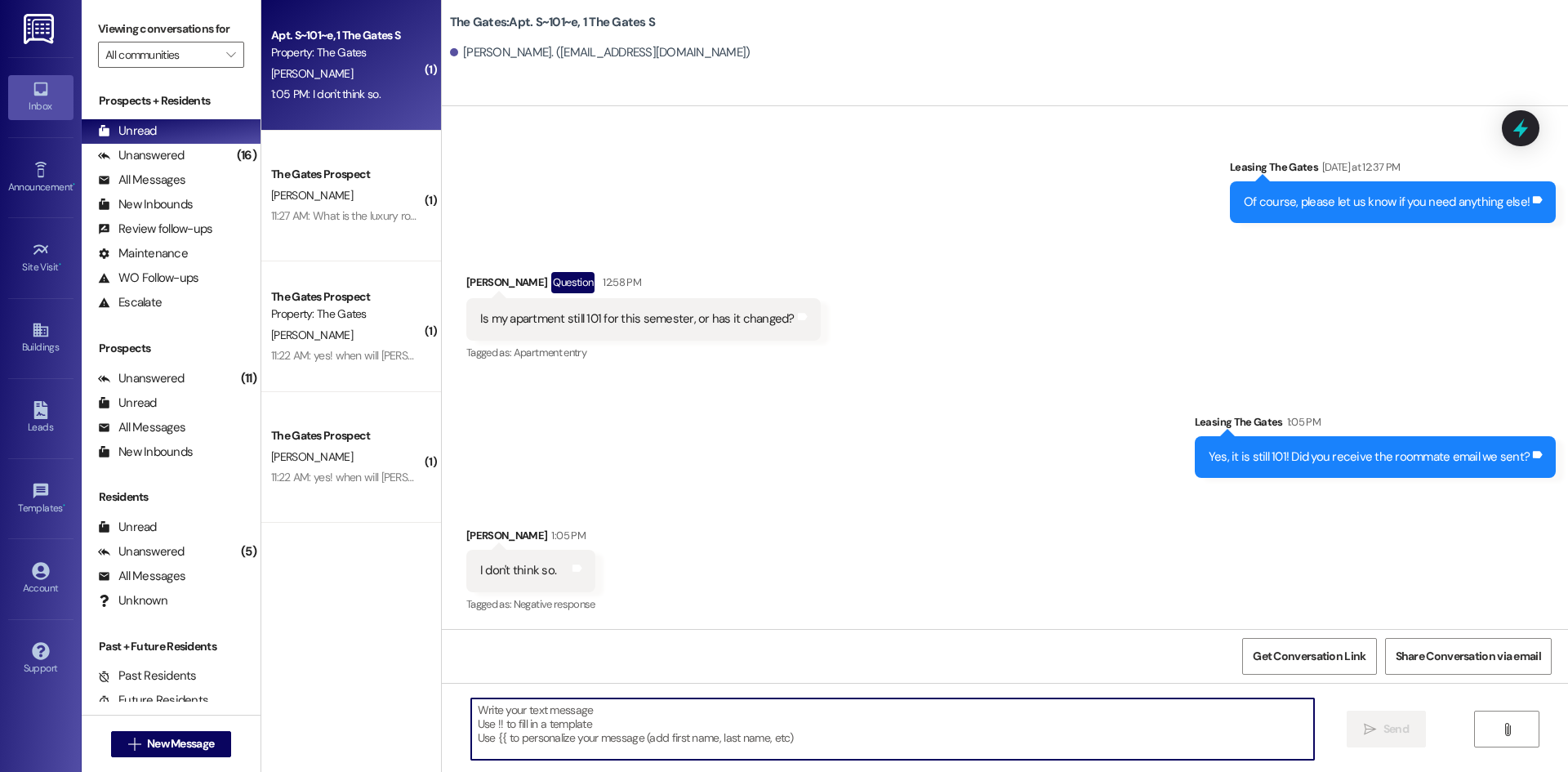
click at [544, 739] on textarea at bounding box center [892, 728] width 843 height 61
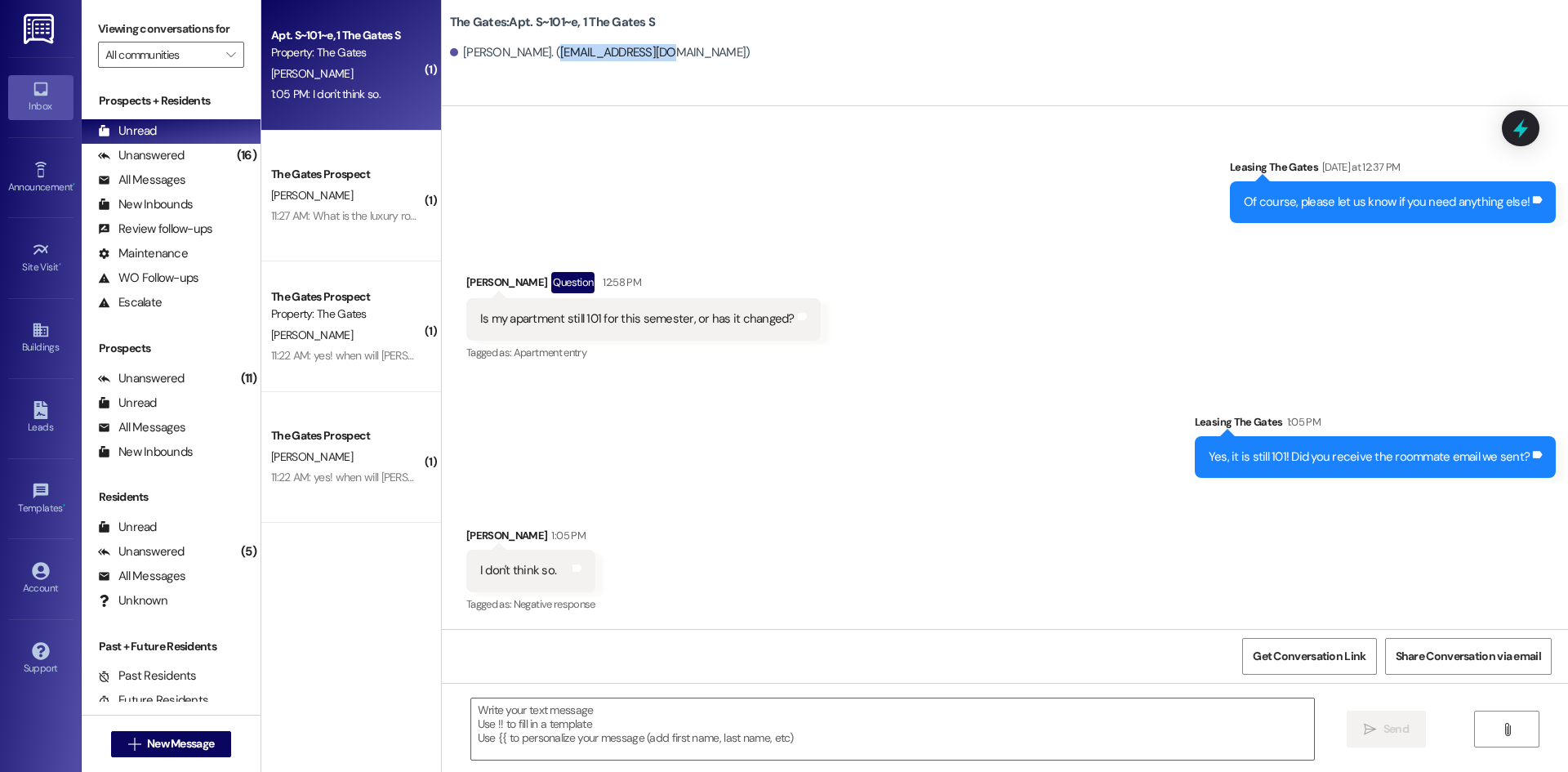
drag, startPoint x: 632, startPoint y: 53, endPoint x: 570, endPoint y: 56, distance: 62.1
click at [534, 55] on div "[PERSON_NAME]. ([EMAIL_ADDRESS][DOMAIN_NAME])" at bounding box center [599, 52] width 300 height 17
click at [627, 49] on div "[PERSON_NAME]. ([EMAIL_ADDRESS][DOMAIN_NAME])" at bounding box center [599, 52] width 300 height 17
click at [633, 52] on div "[PERSON_NAME]. ([EMAIL_ADDRESS][DOMAIN_NAME])" at bounding box center [599, 52] width 300 height 17
drag, startPoint x: 633, startPoint y: 52, endPoint x: 543, endPoint y: 54, distance: 90.0
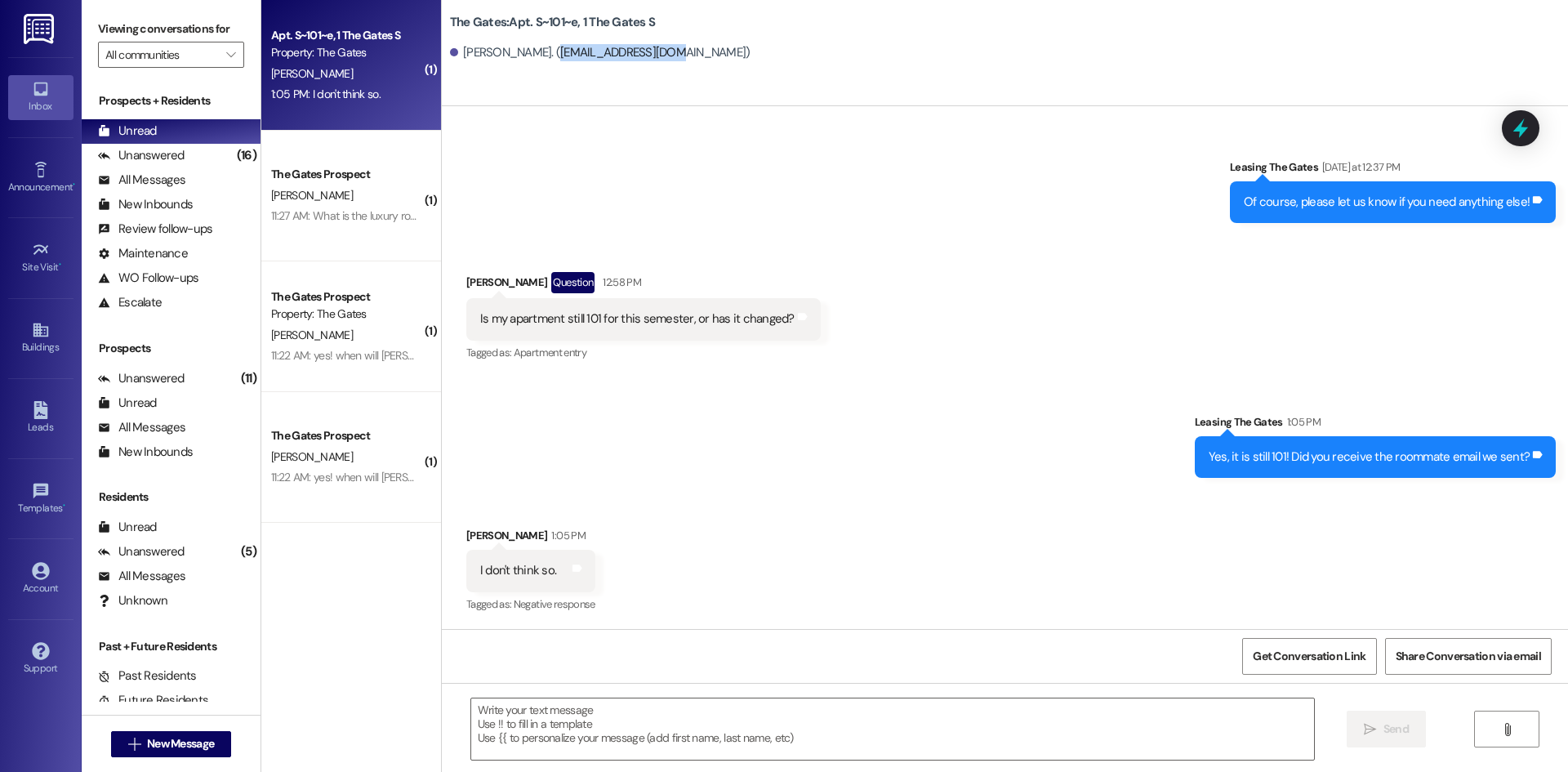
click at [543, 54] on div "[PERSON_NAME]. ([EMAIL_ADDRESS][DOMAIN_NAME])" at bounding box center [599, 52] width 300 height 17
drag, startPoint x: 483, startPoint y: 736, endPoint x: 435, endPoint y: 748, distance: 49.5
click at [482, 735] on textarea at bounding box center [892, 728] width 843 height 61
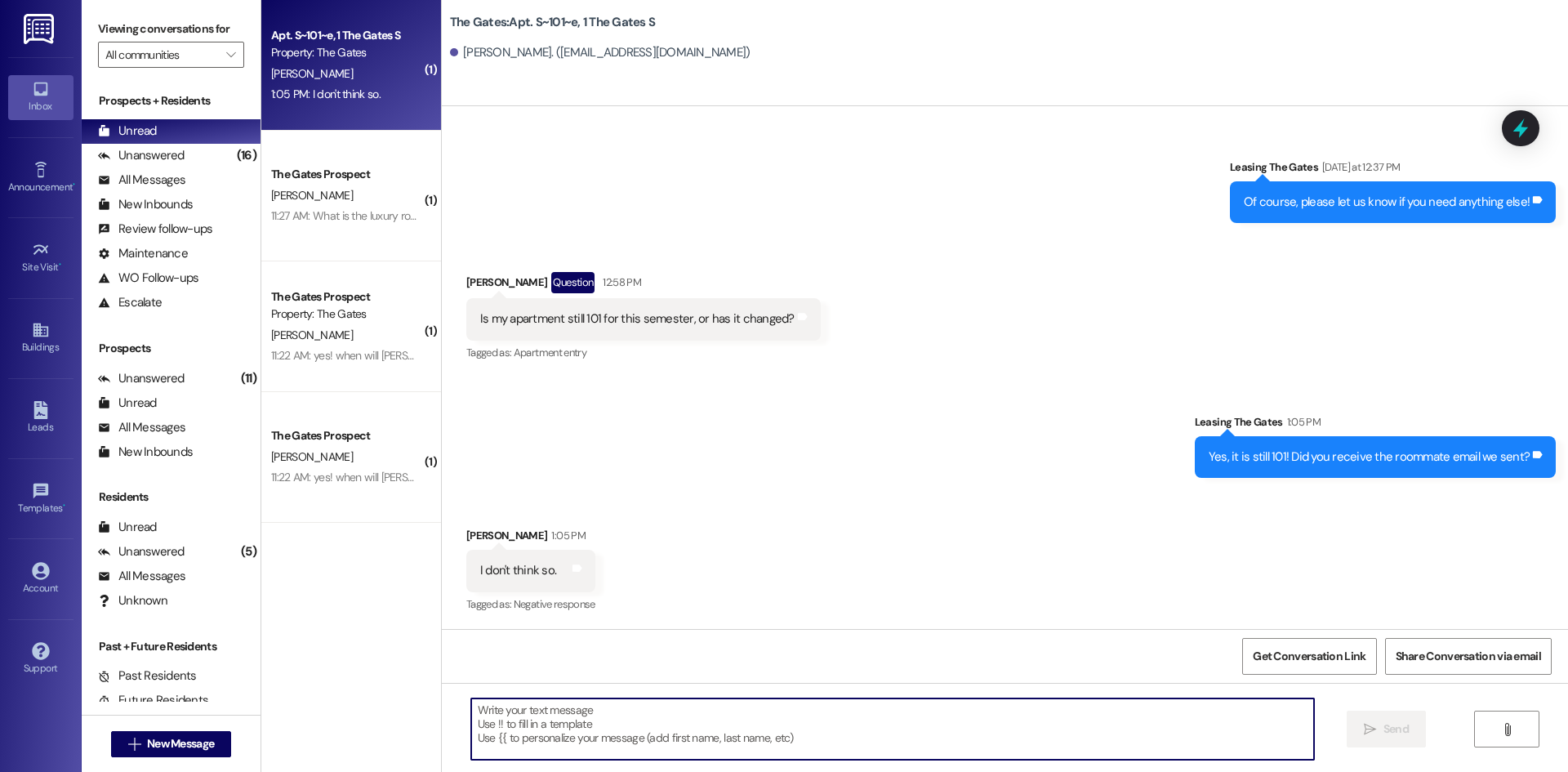
type textarea "O"
type textarea "I just re-sent that to you!"
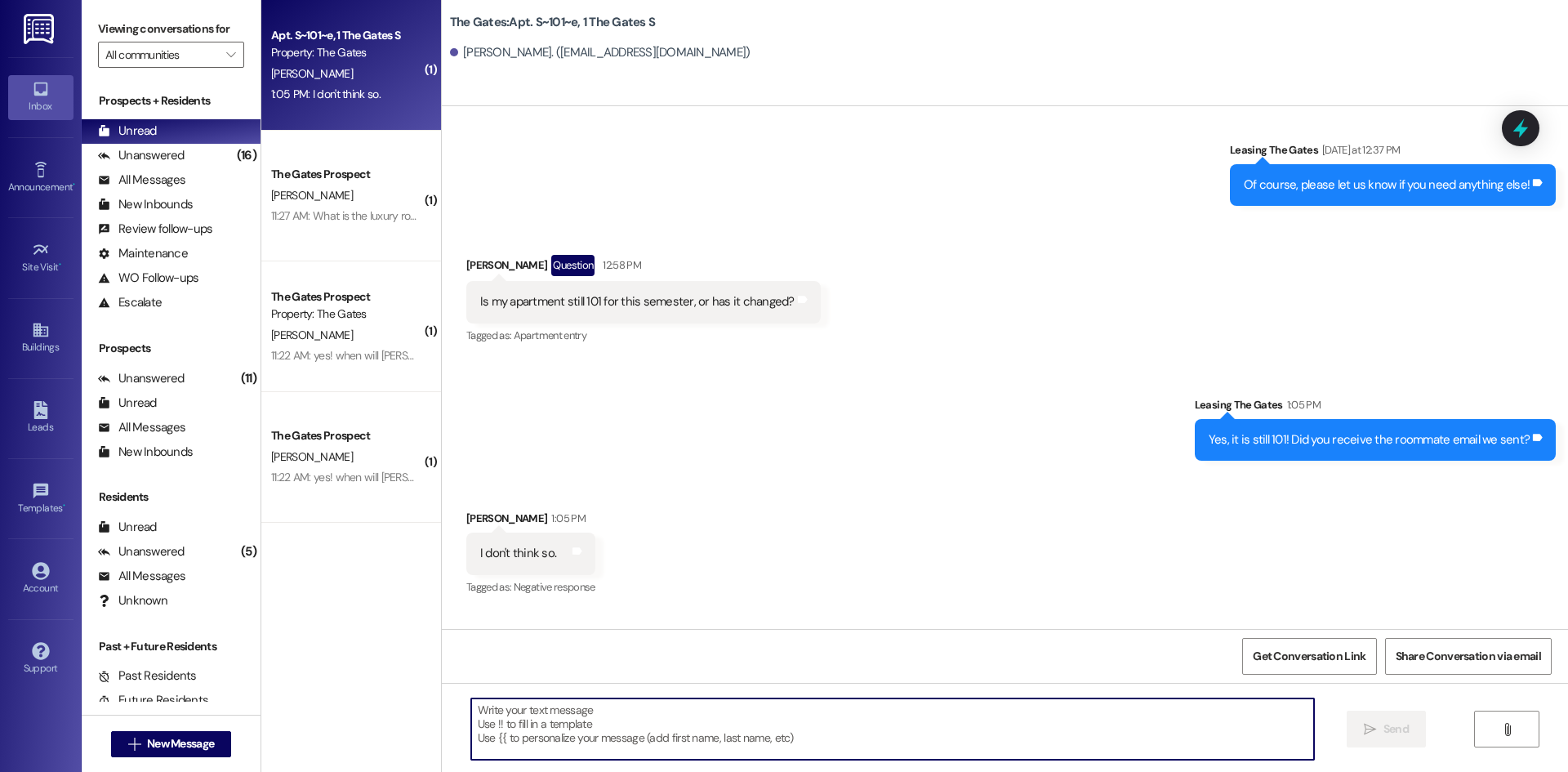
scroll to position [15980, 0]
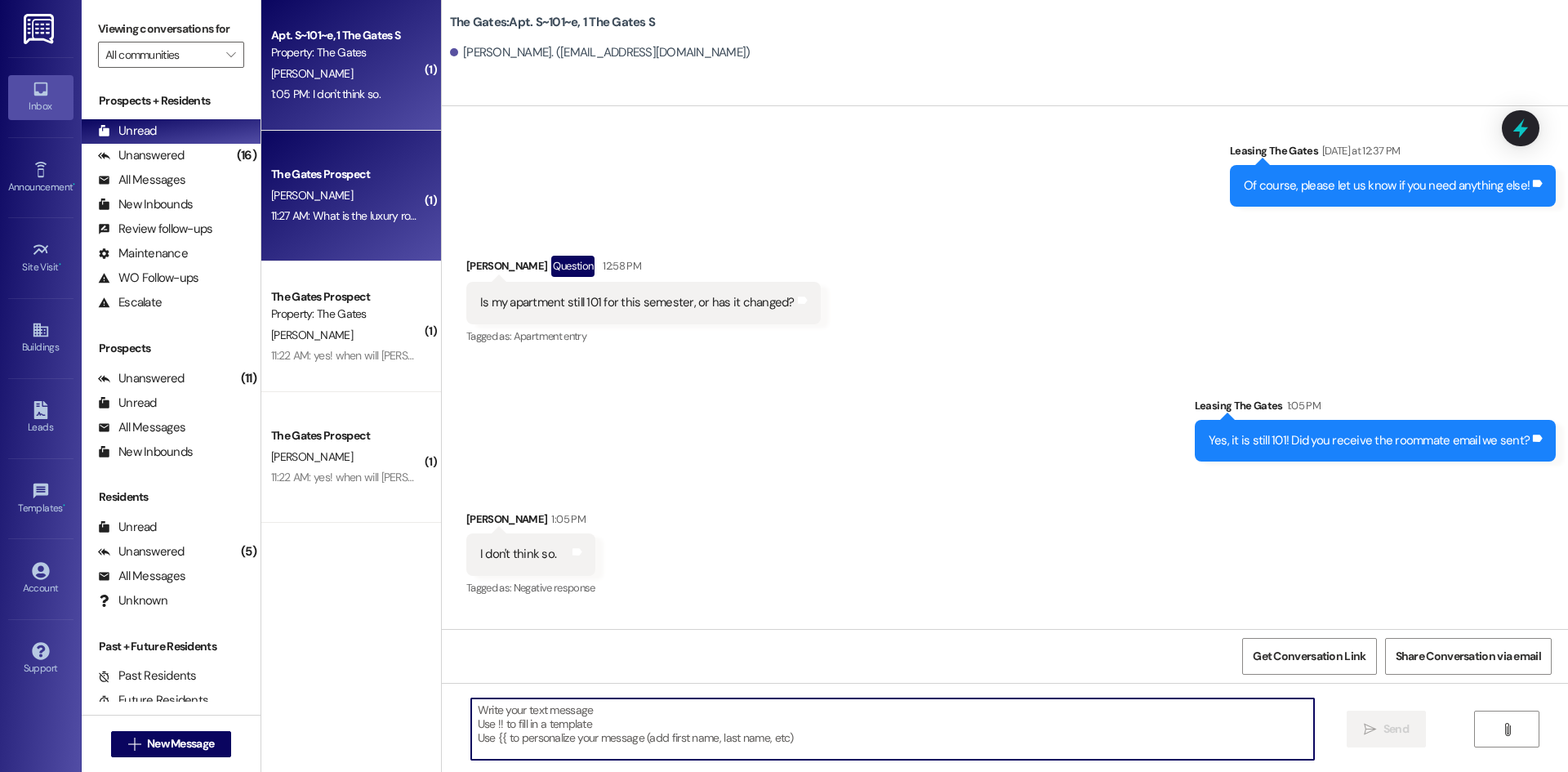
click at [322, 147] on div "The Gates Prospect [PERSON_NAME] 11:27 AM: What is the luxury room compared to …" at bounding box center [351, 195] width 180 height 131
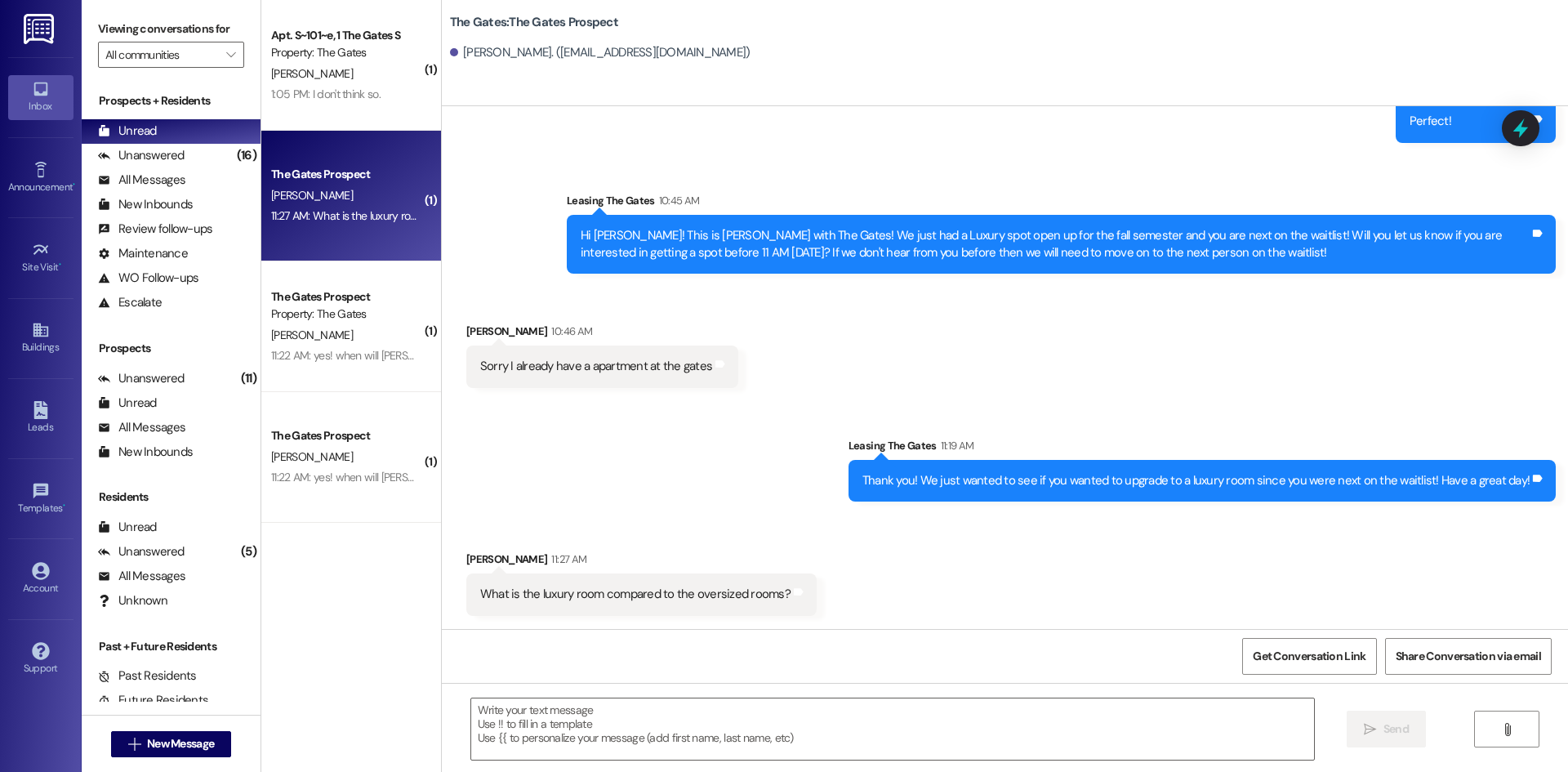
scroll to position [388, 0]
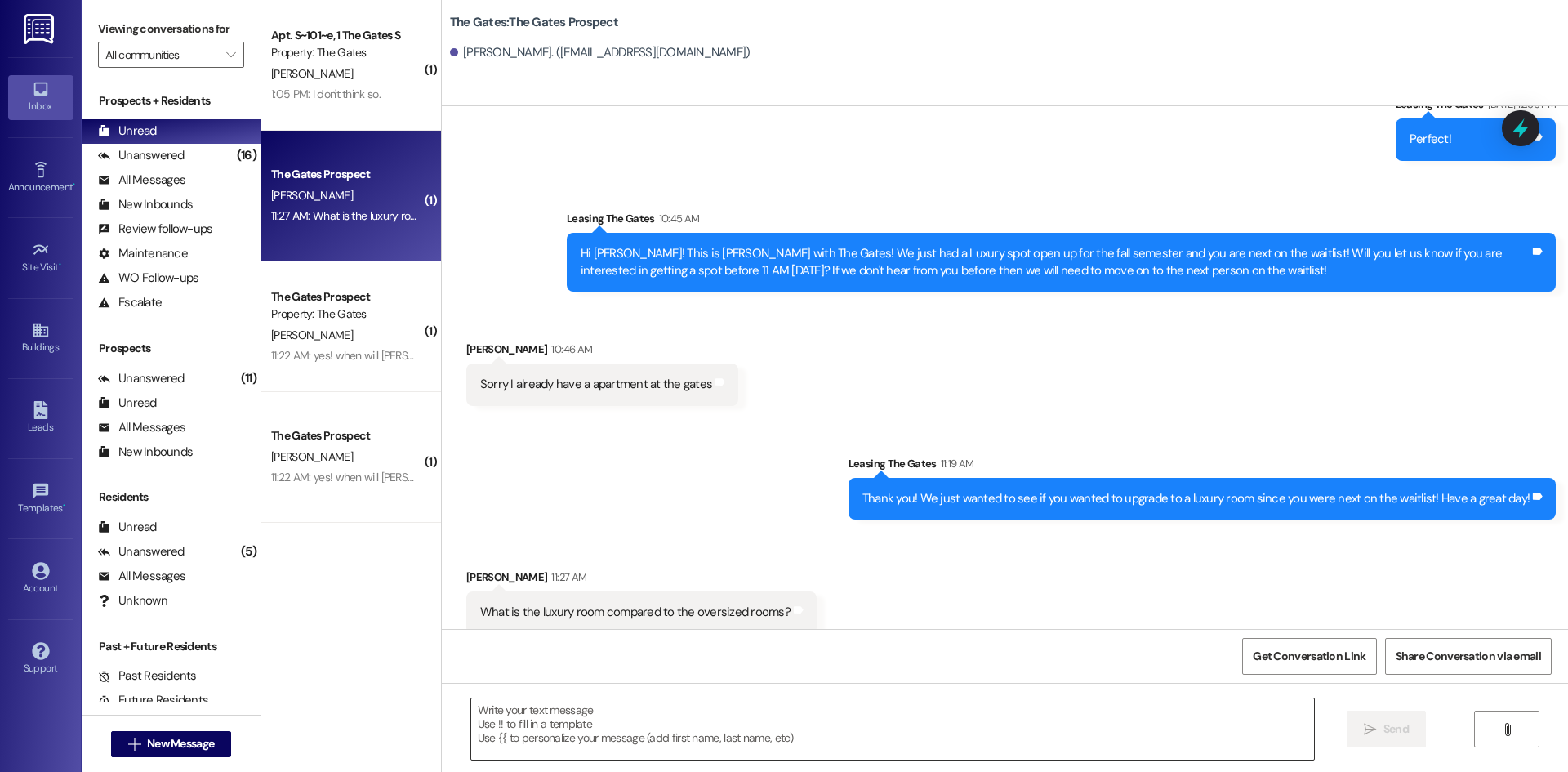
click at [671, 714] on textarea at bounding box center [892, 728] width 843 height 61
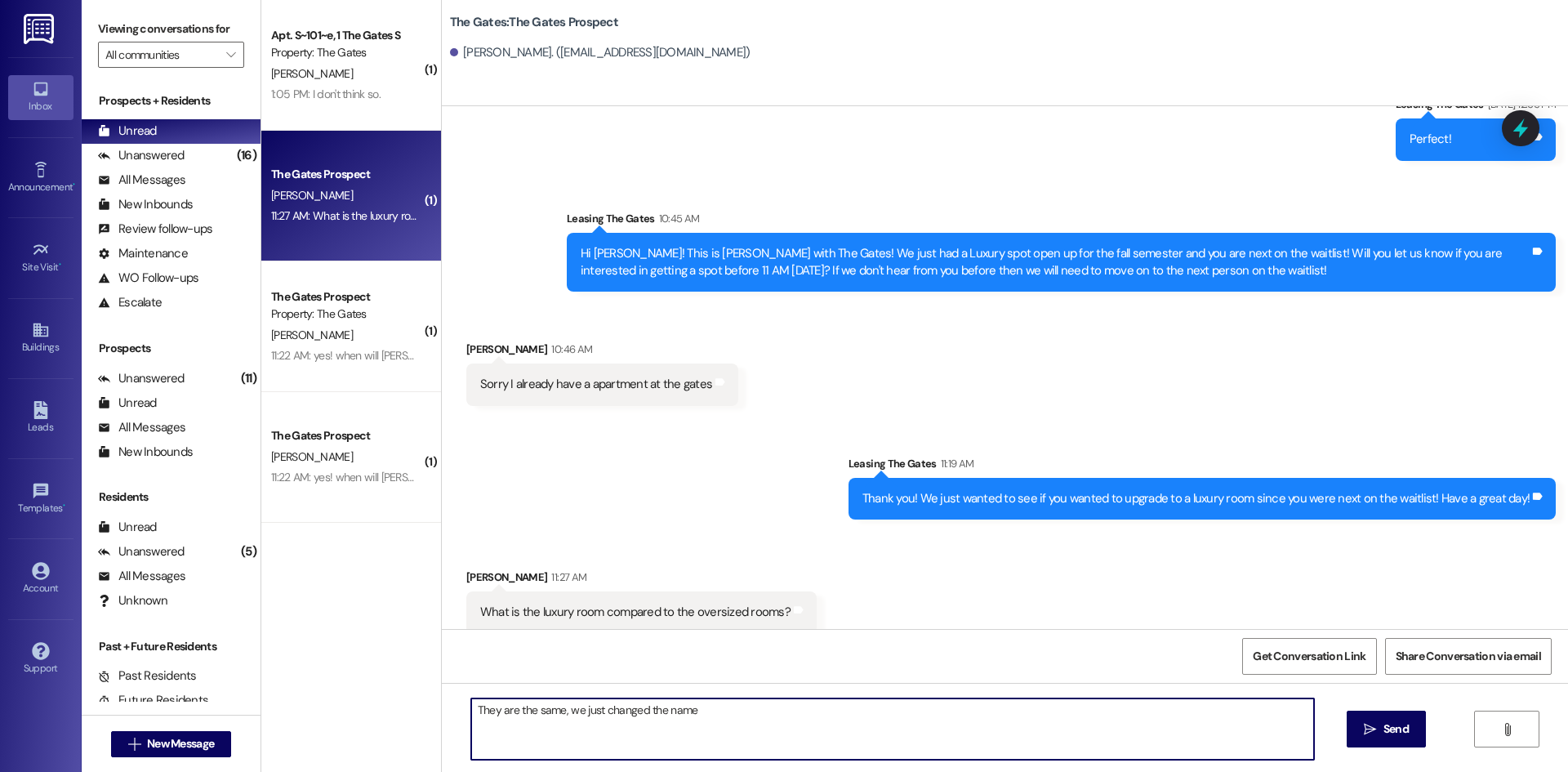
type textarea "They are the same, we just changed the name"
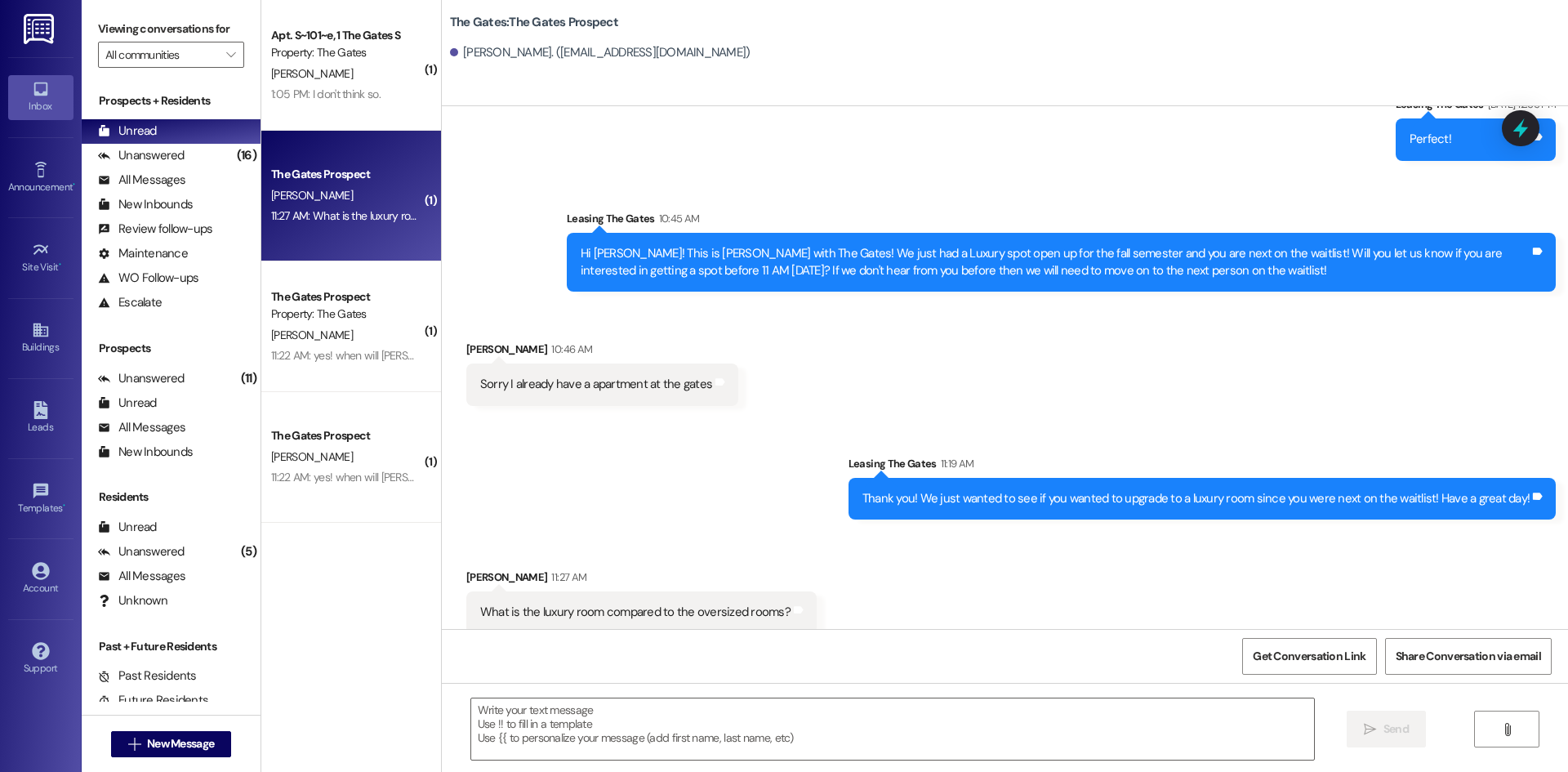
click at [358, 259] on div "The Gates Prospect [PERSON_NAME] 11:27 AM: What is the luxury room compared to …" at bounding box center [351, 195] width 180 height 131
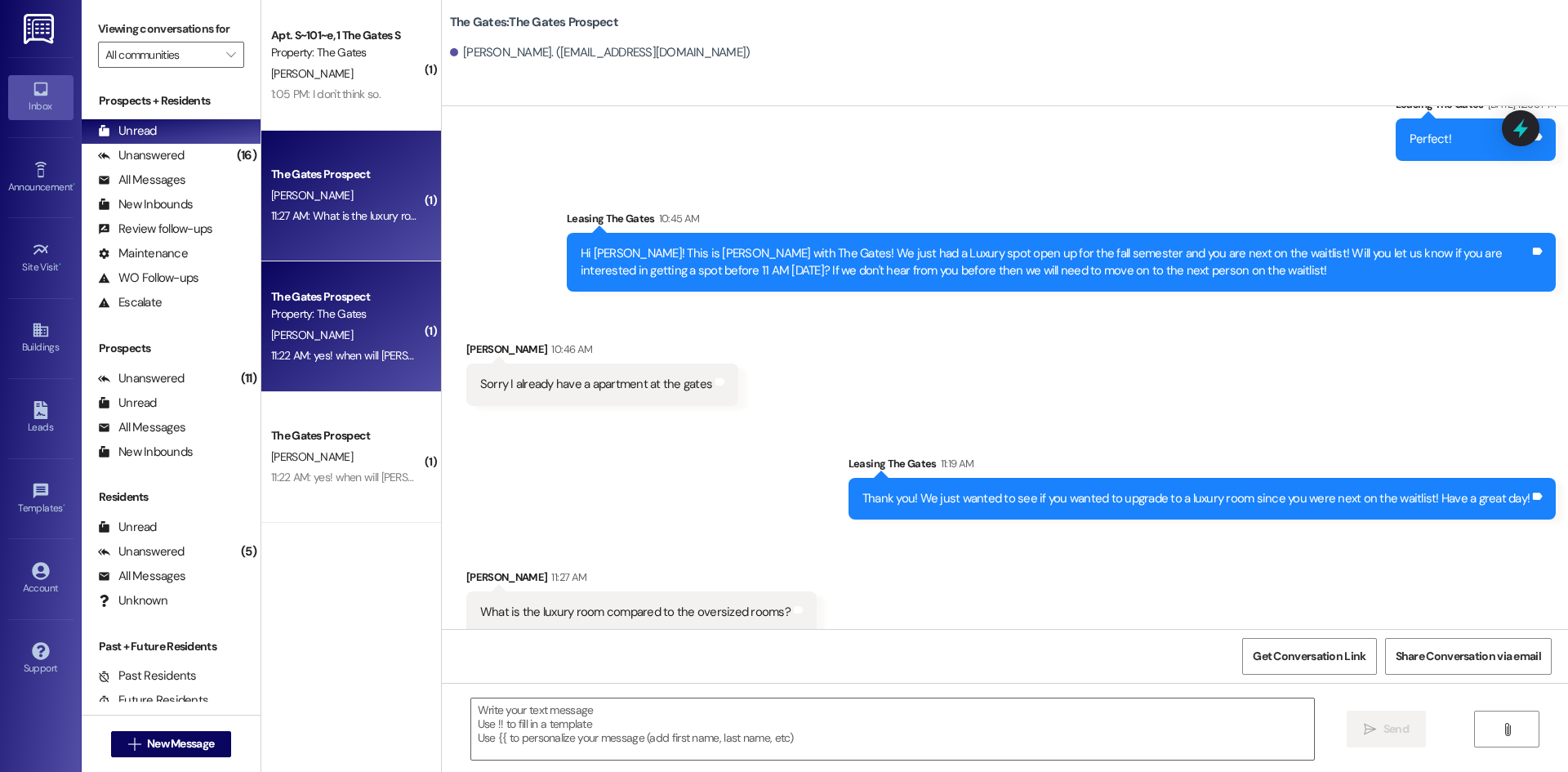
click at [351, 317] on div "Property: The Gates" at bounding box center [346, 313] width 151 height 17
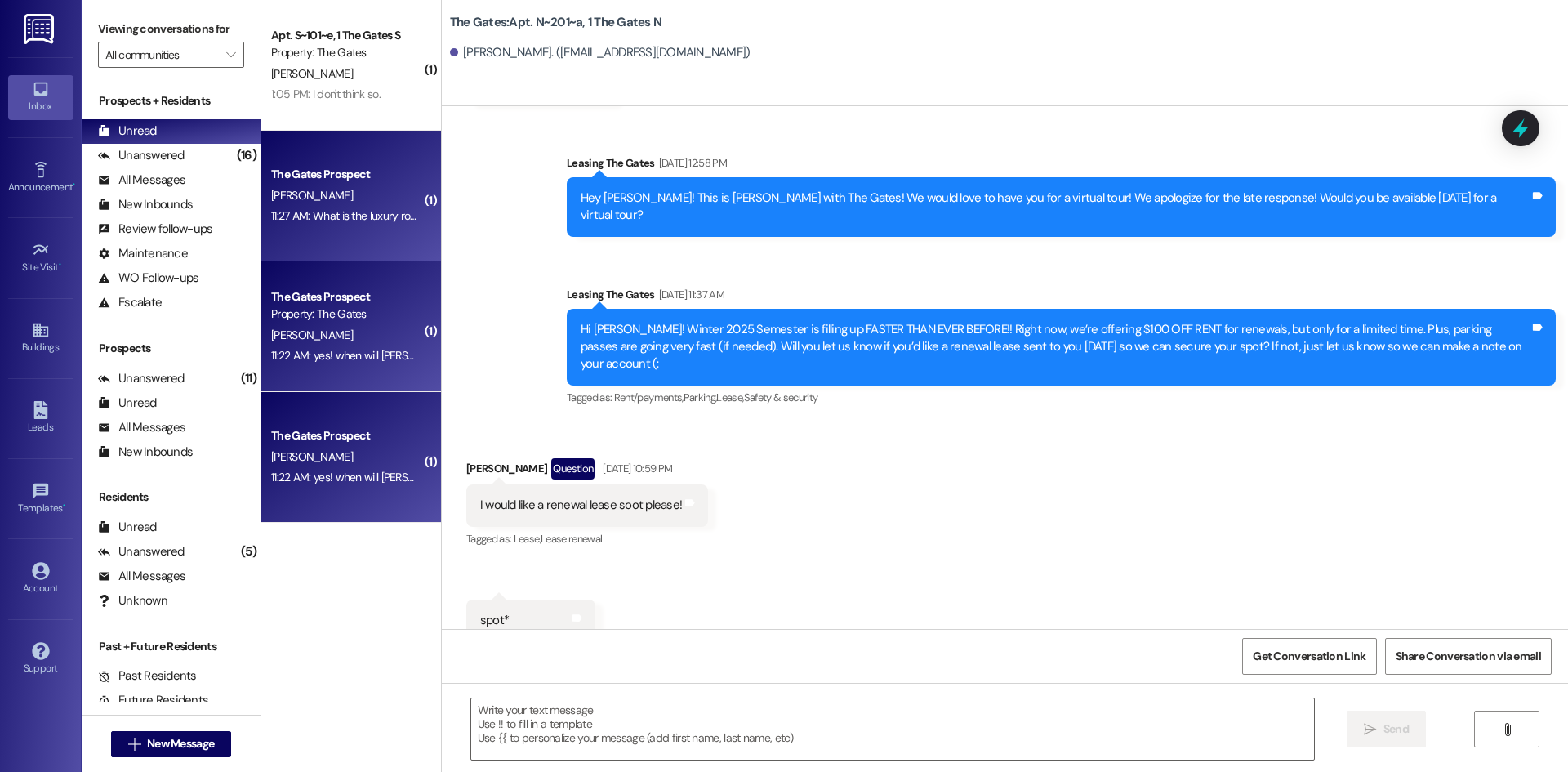
scroll to position [19233, 0]
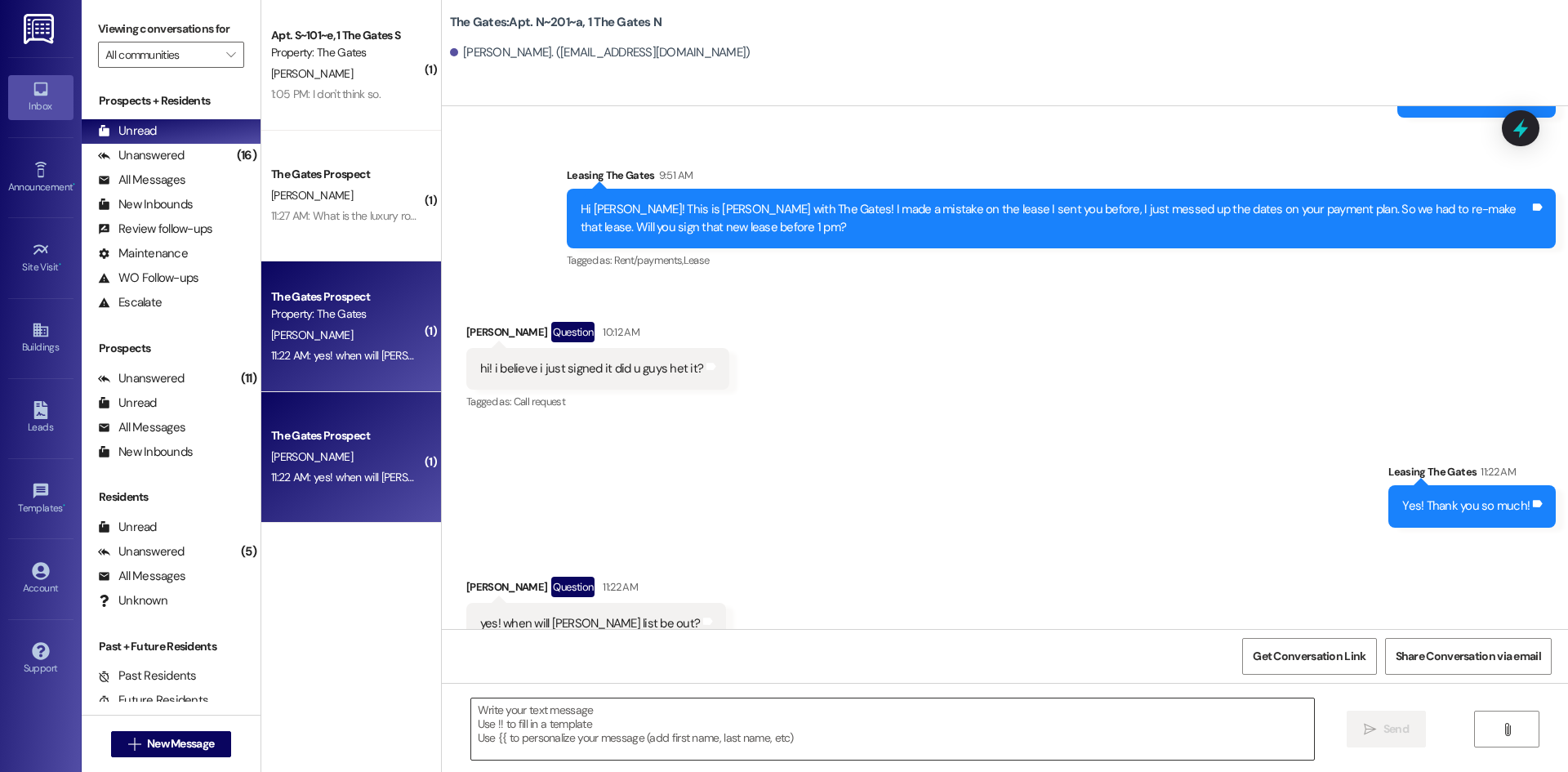
click at [569, 709] on textarea at bounding box center [892, 728] width 843 height 61
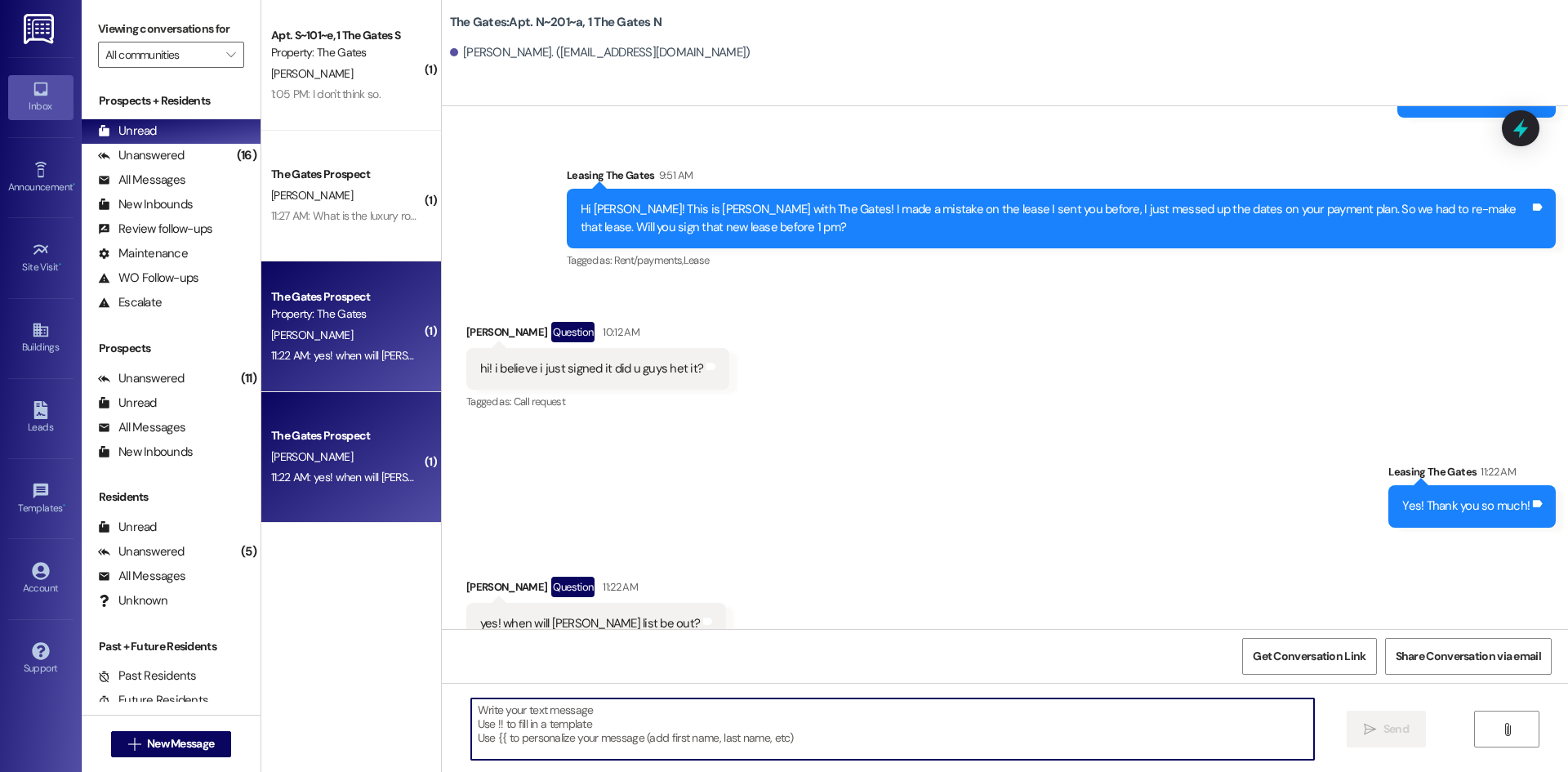
click at [569, 708] on textarea at bounding box center [892, 728] width 843 height 61
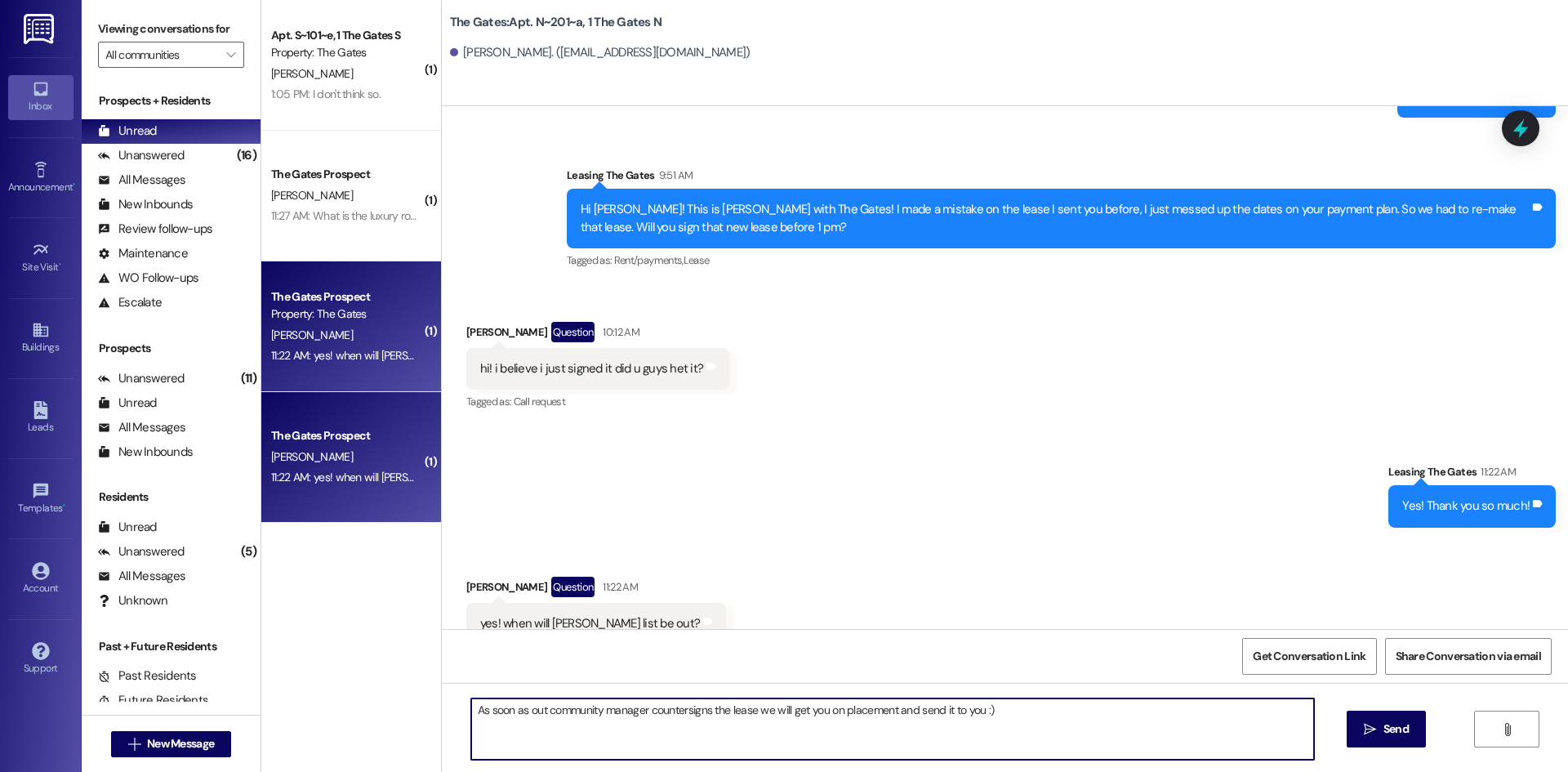
type textarea "As soon as out community manager countersigns the lease we will get you on plac…"
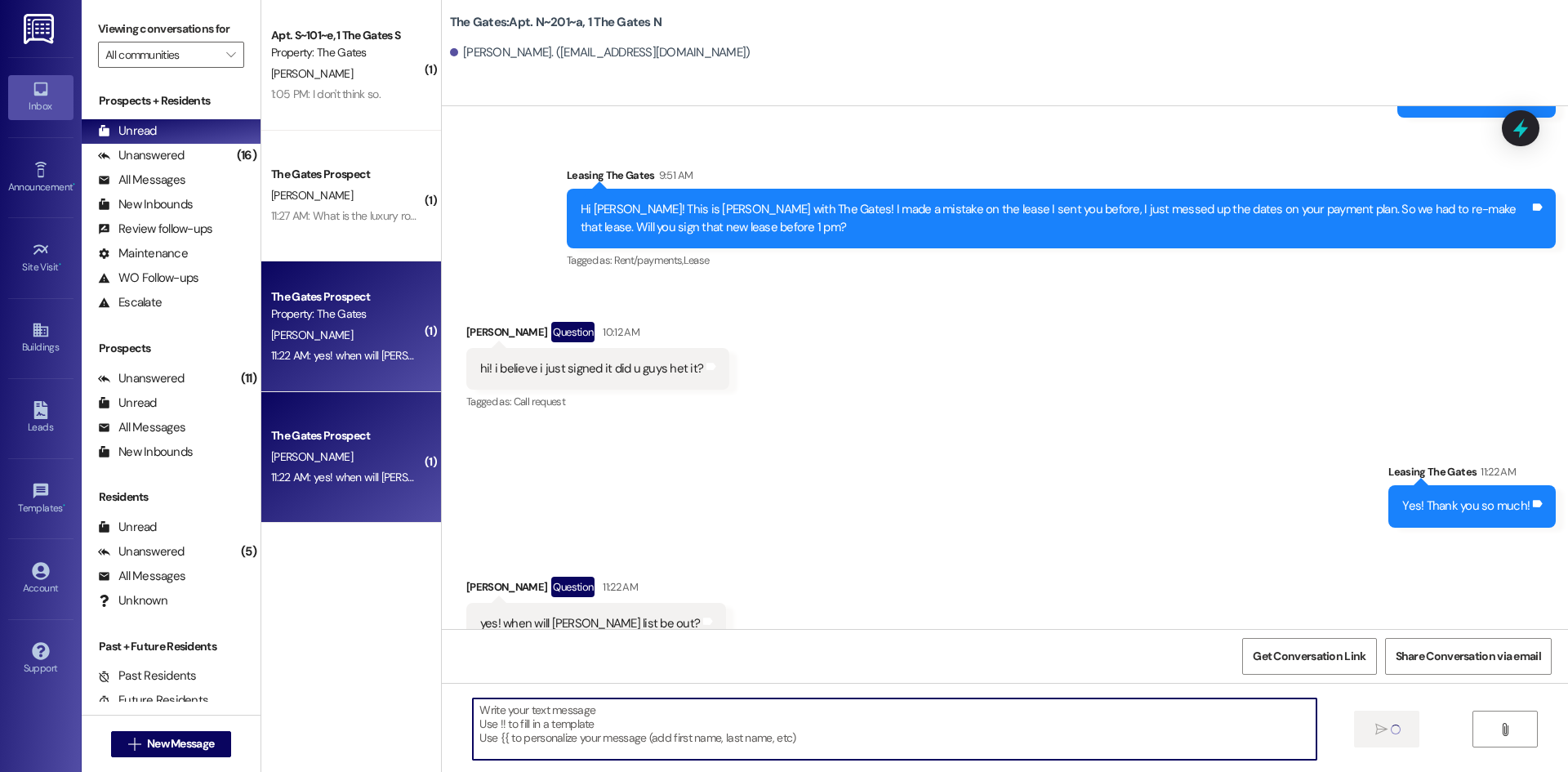
scroll to position [19232, 0]
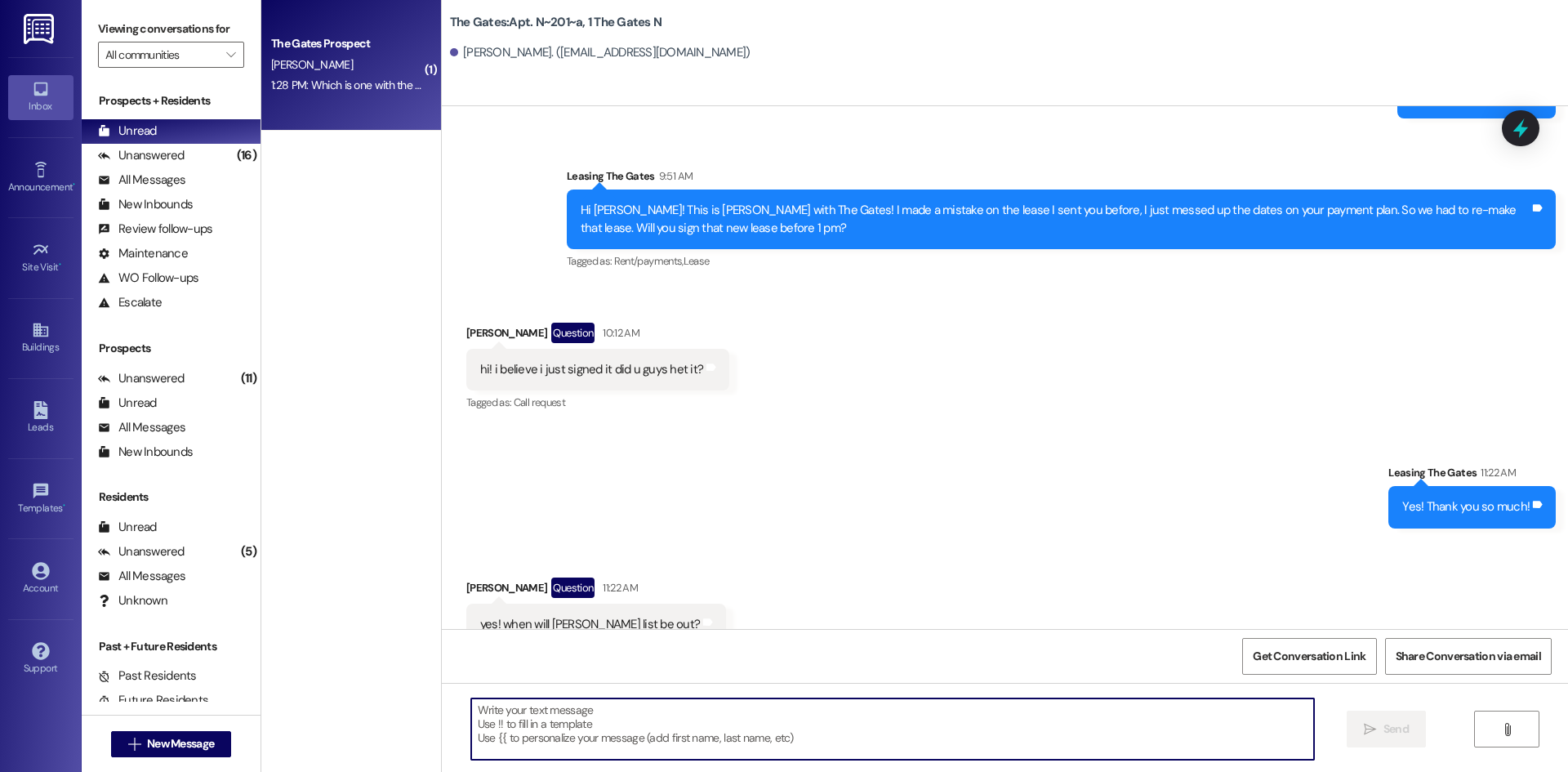
click at [359, 69] on div "[PERSON_NAME]" at bounding box center [346, 65] width 155 height 20
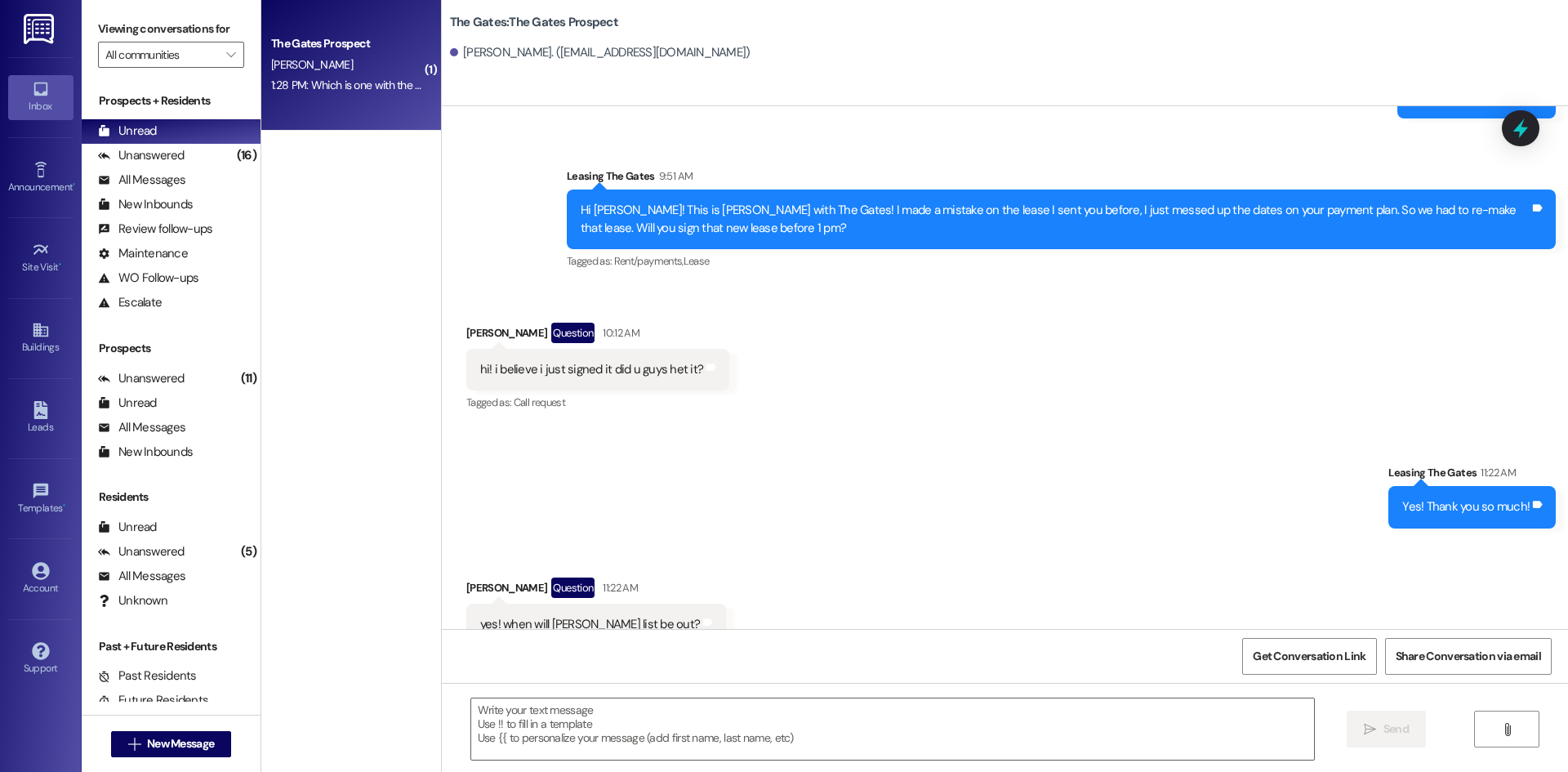
scroll to position [615, 0]
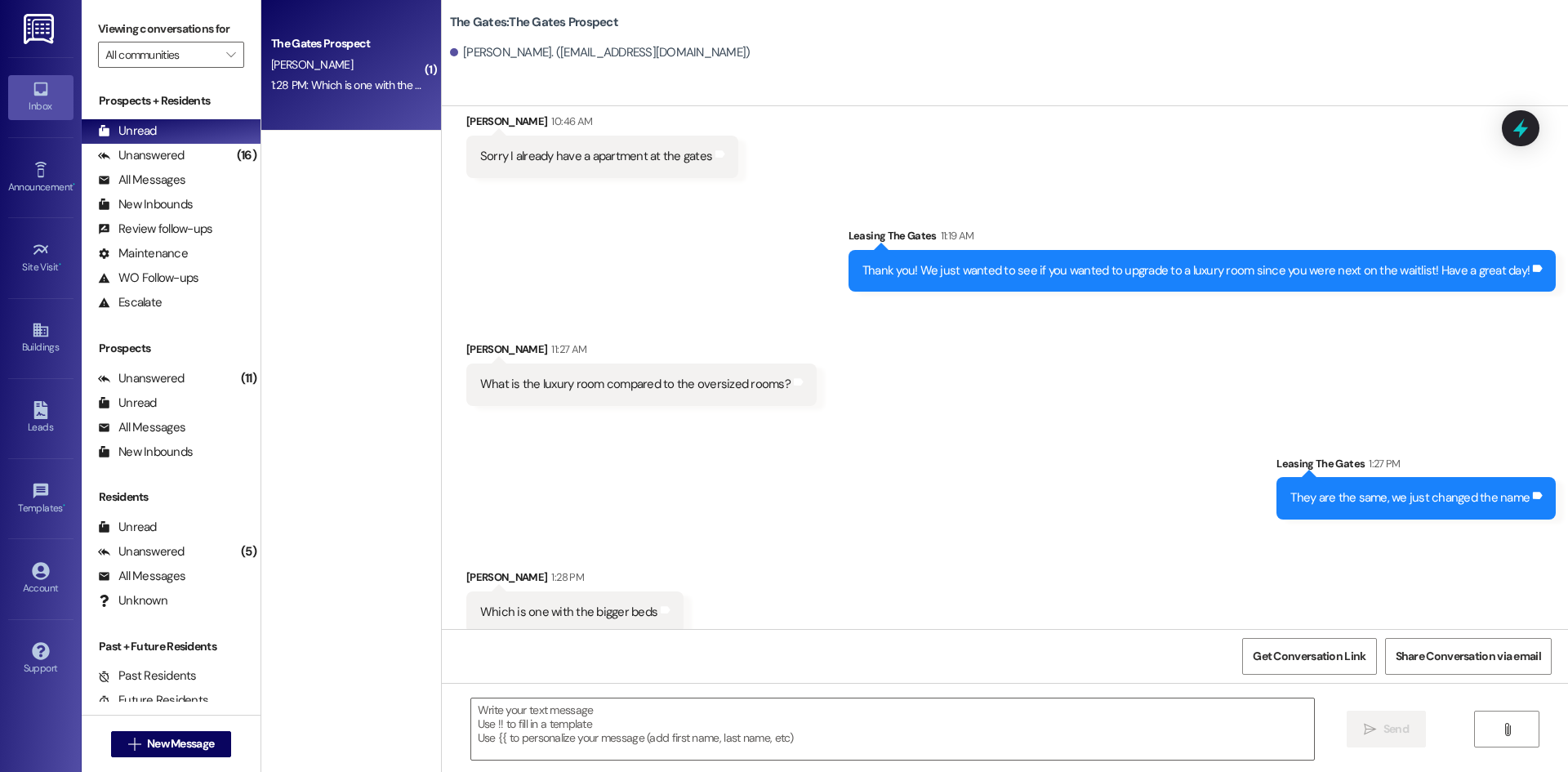
click at [560, 686] on div " Send " at bounding box center [1004, 743] width 1126 height 123
click at [575, 714] on textarea at bounding box center [892, 728] width 843 height 61
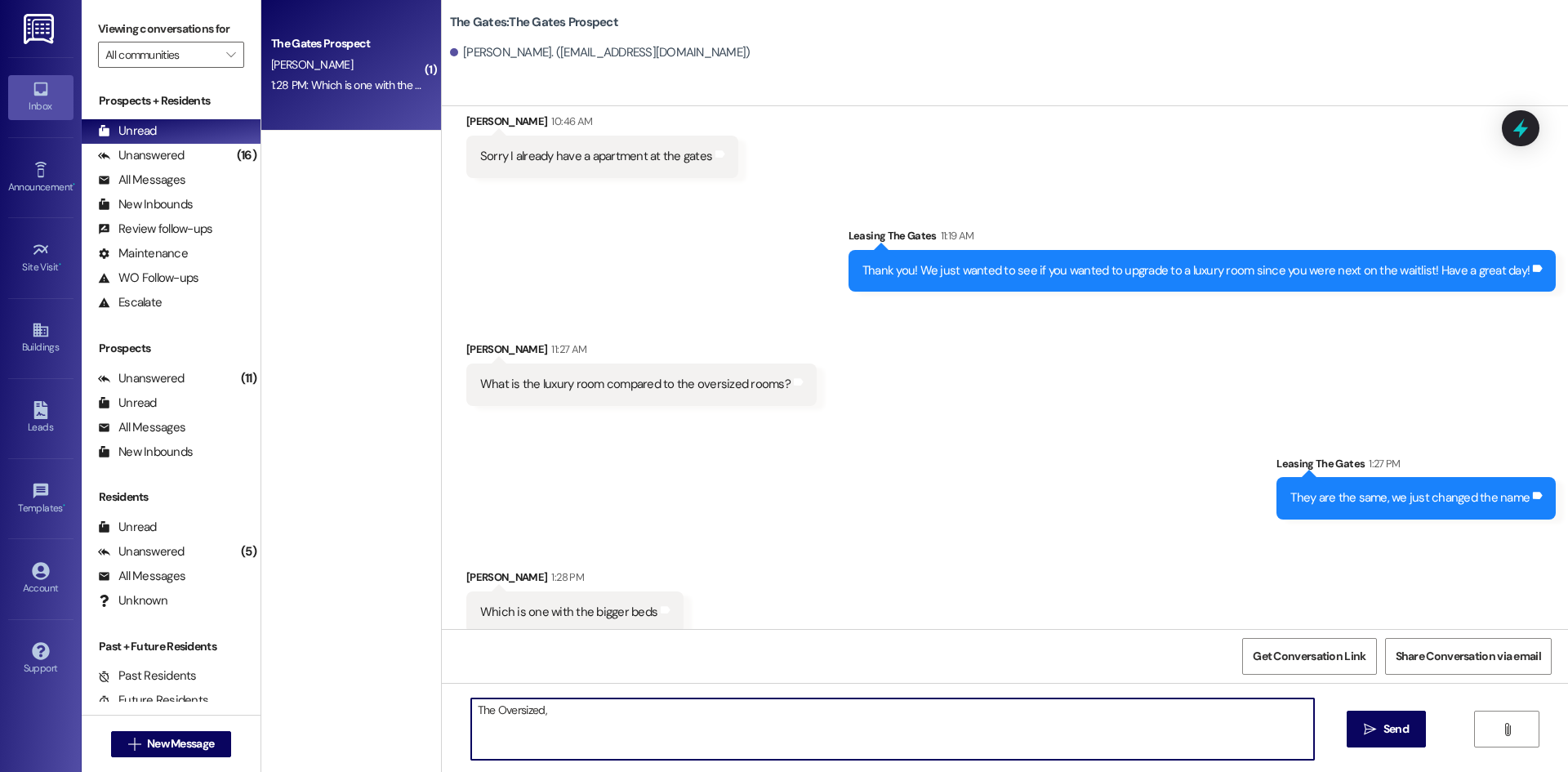
type textarea "The Oversized"
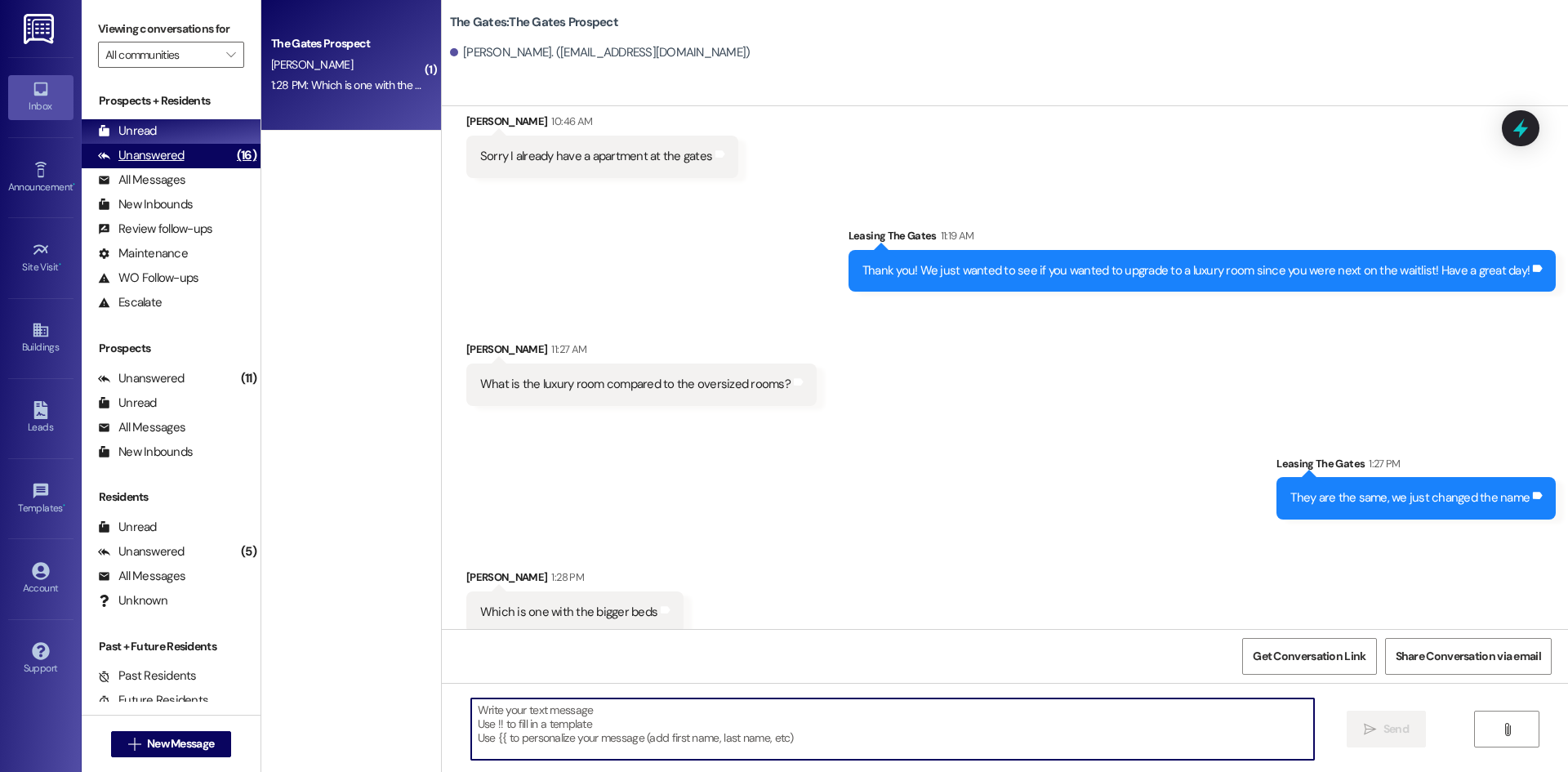
click at [164, 161] on div "Unanswered" at bounding box center [141, 155] width 87 height 17
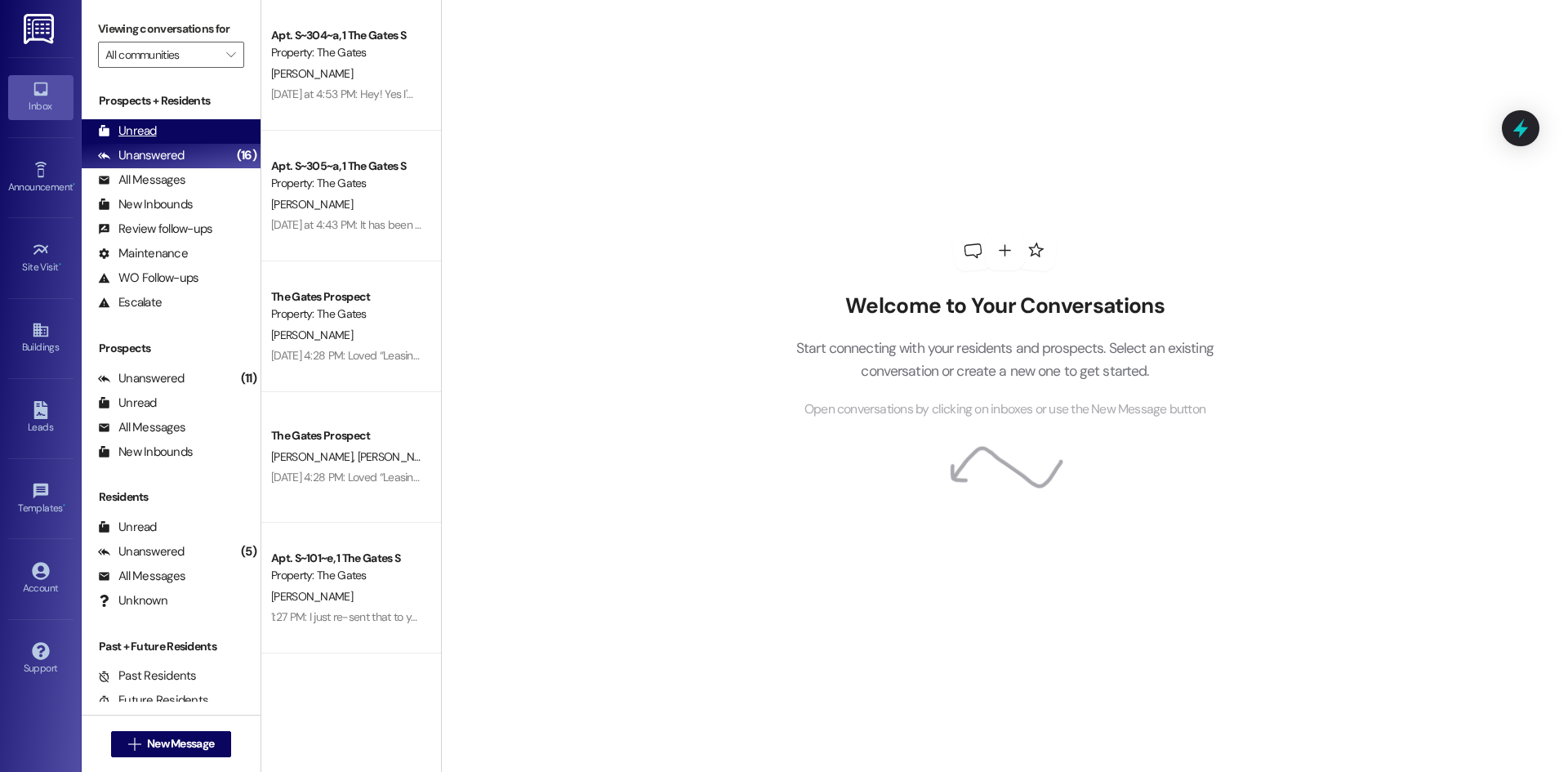
click at [142, 138] on div "Unread" at bounding box center [127, 131] width 59 height 17
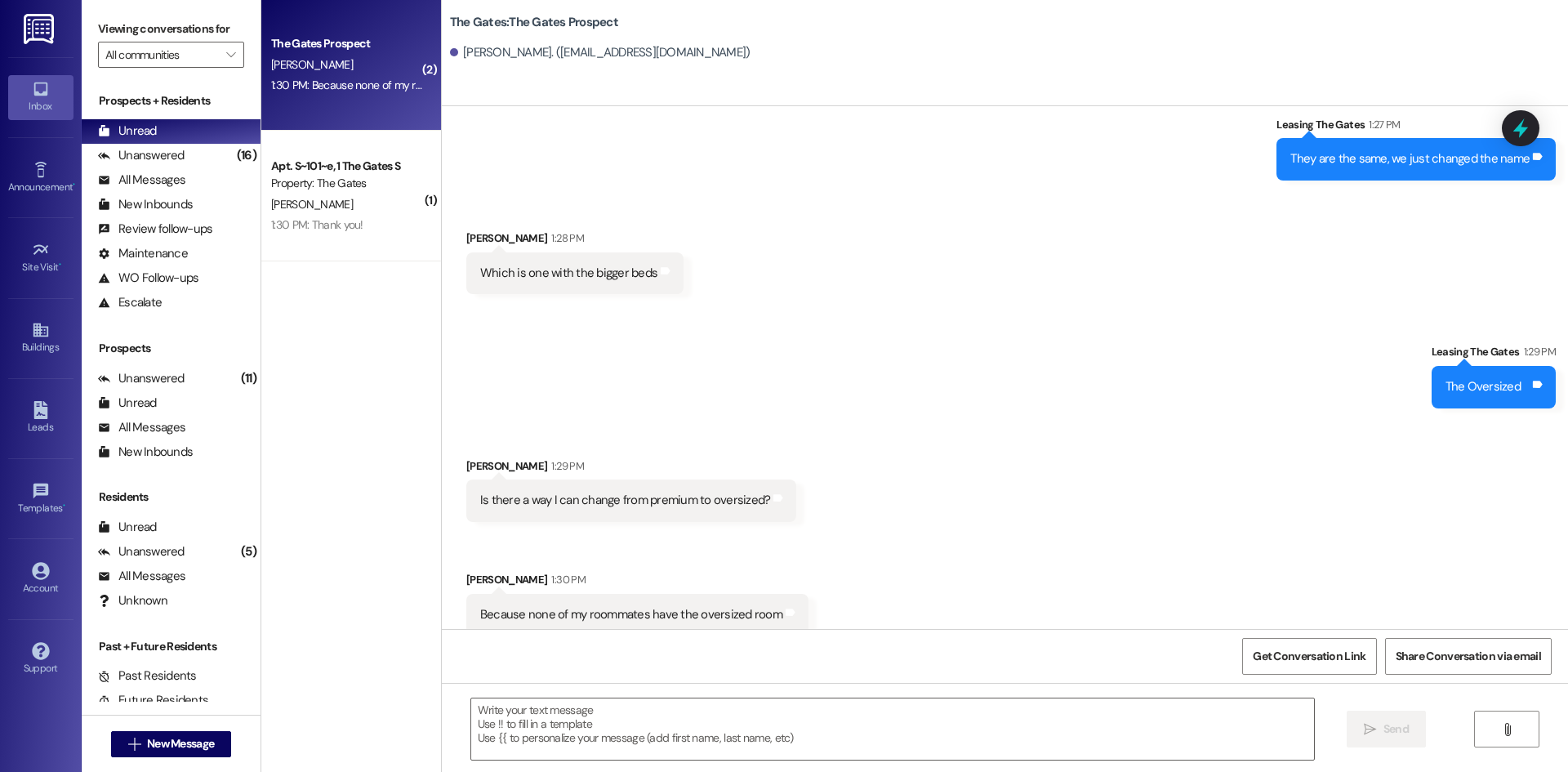
scroll to position [957, 0]
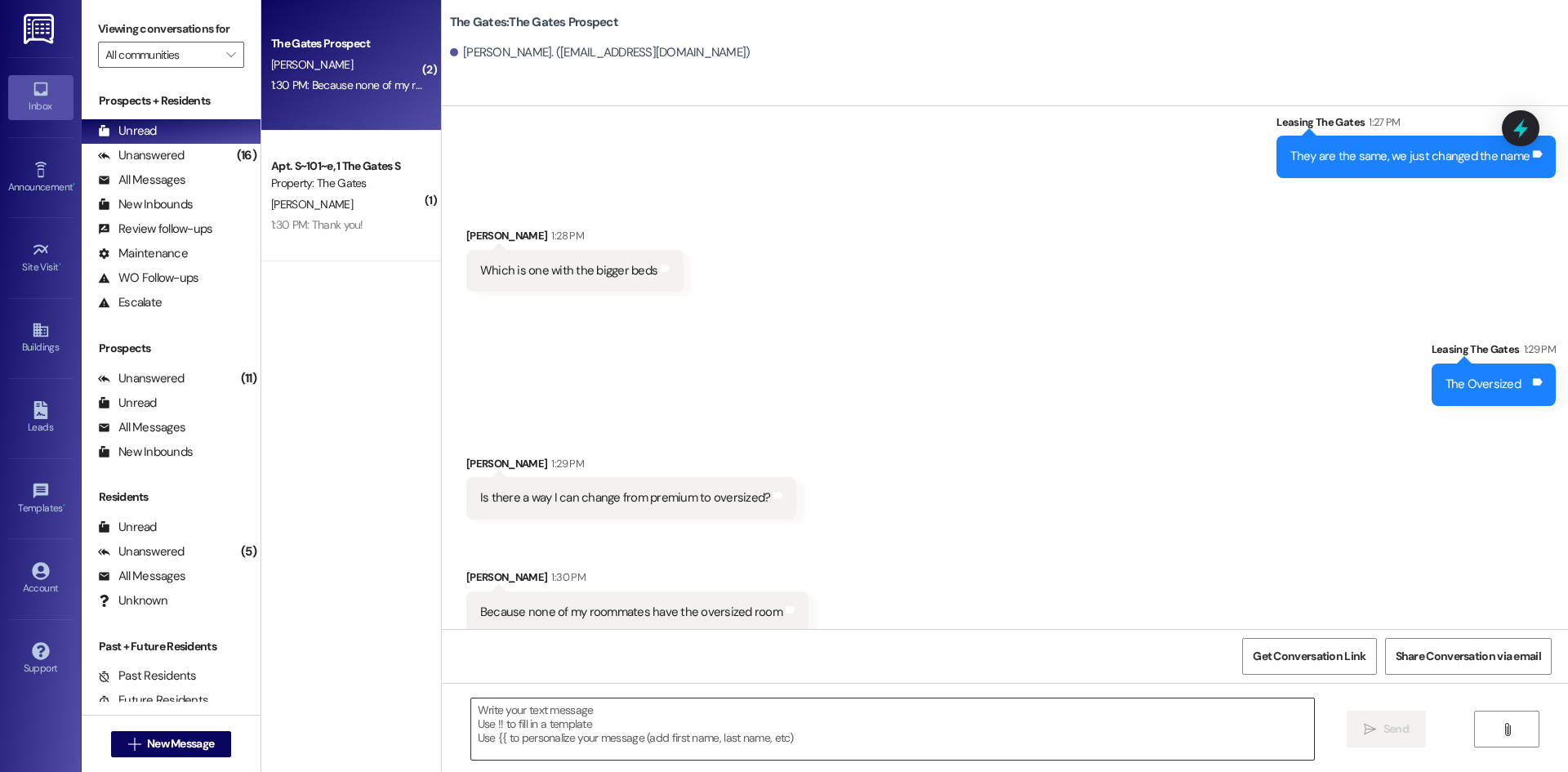
click at [627, 728] on textarea at bounding box center [892, 728] width 843 height 61
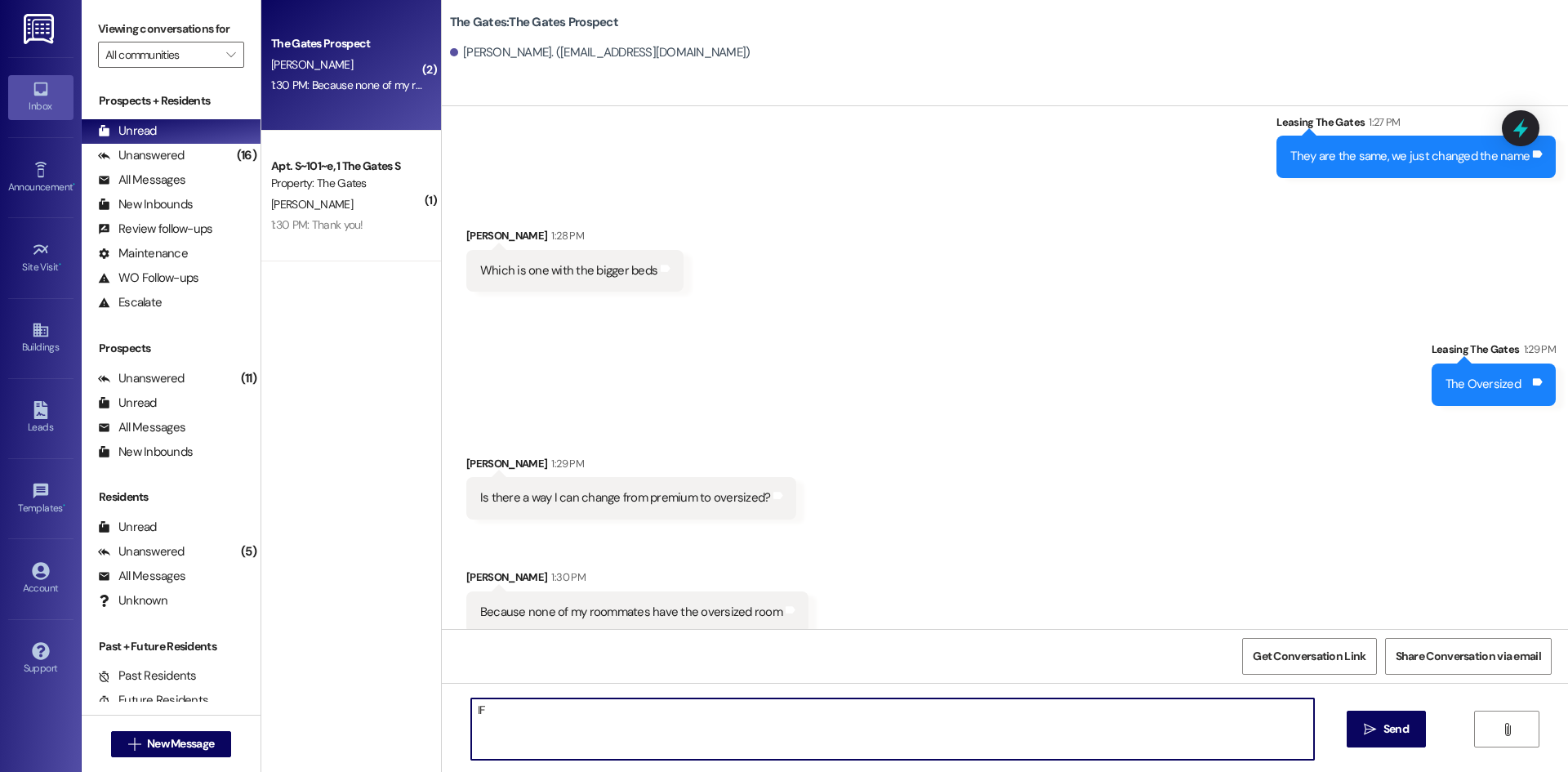
type textarea "I"
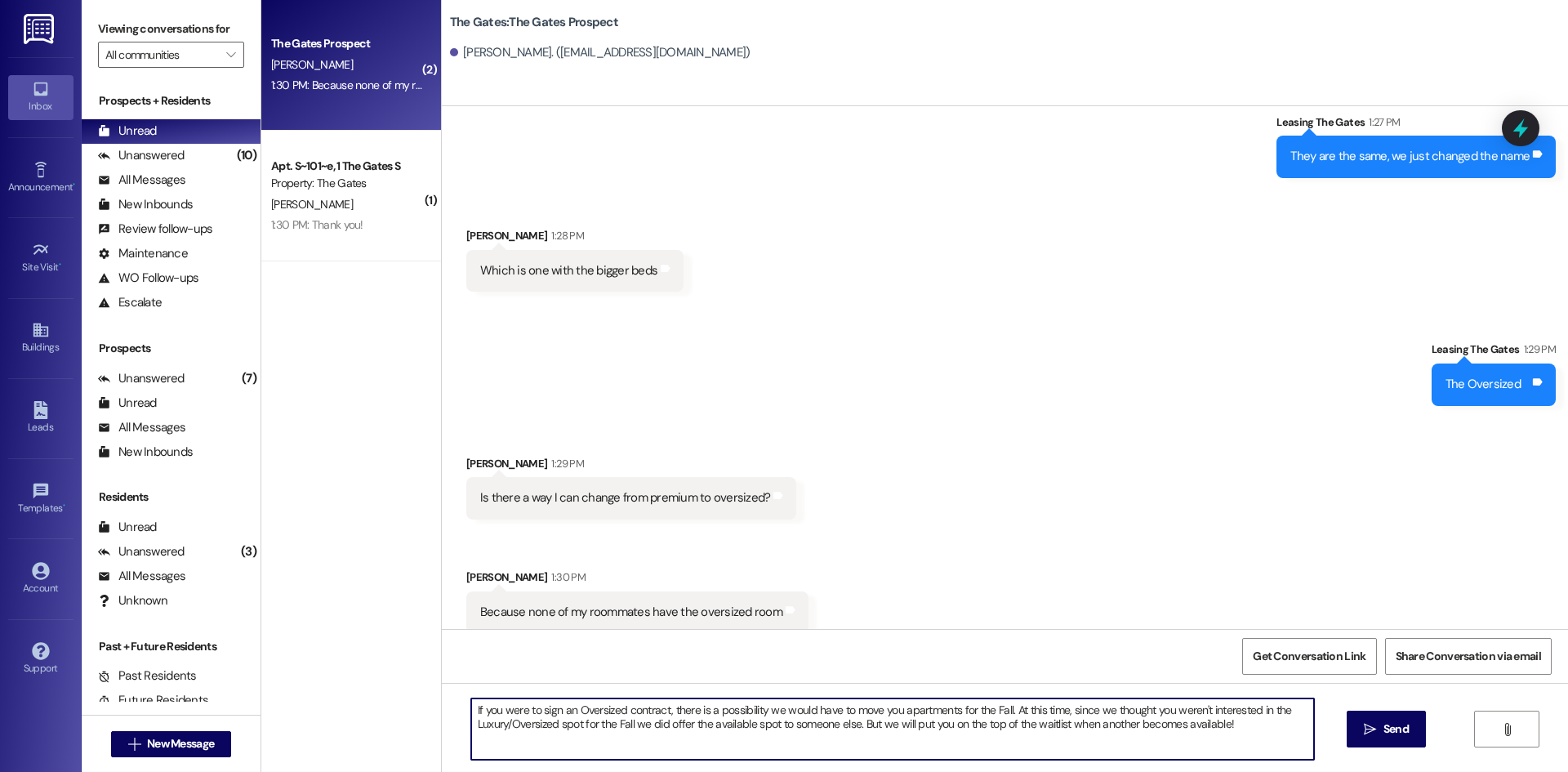
type textarea "If you were to sign an Oversized contract, there is a possibility we would have…"
click at [790, 721] on textarea "If you were to sign an Oversized contract, there is a possibility we would have…" at bounding box center [892, 728] width 843 height 61
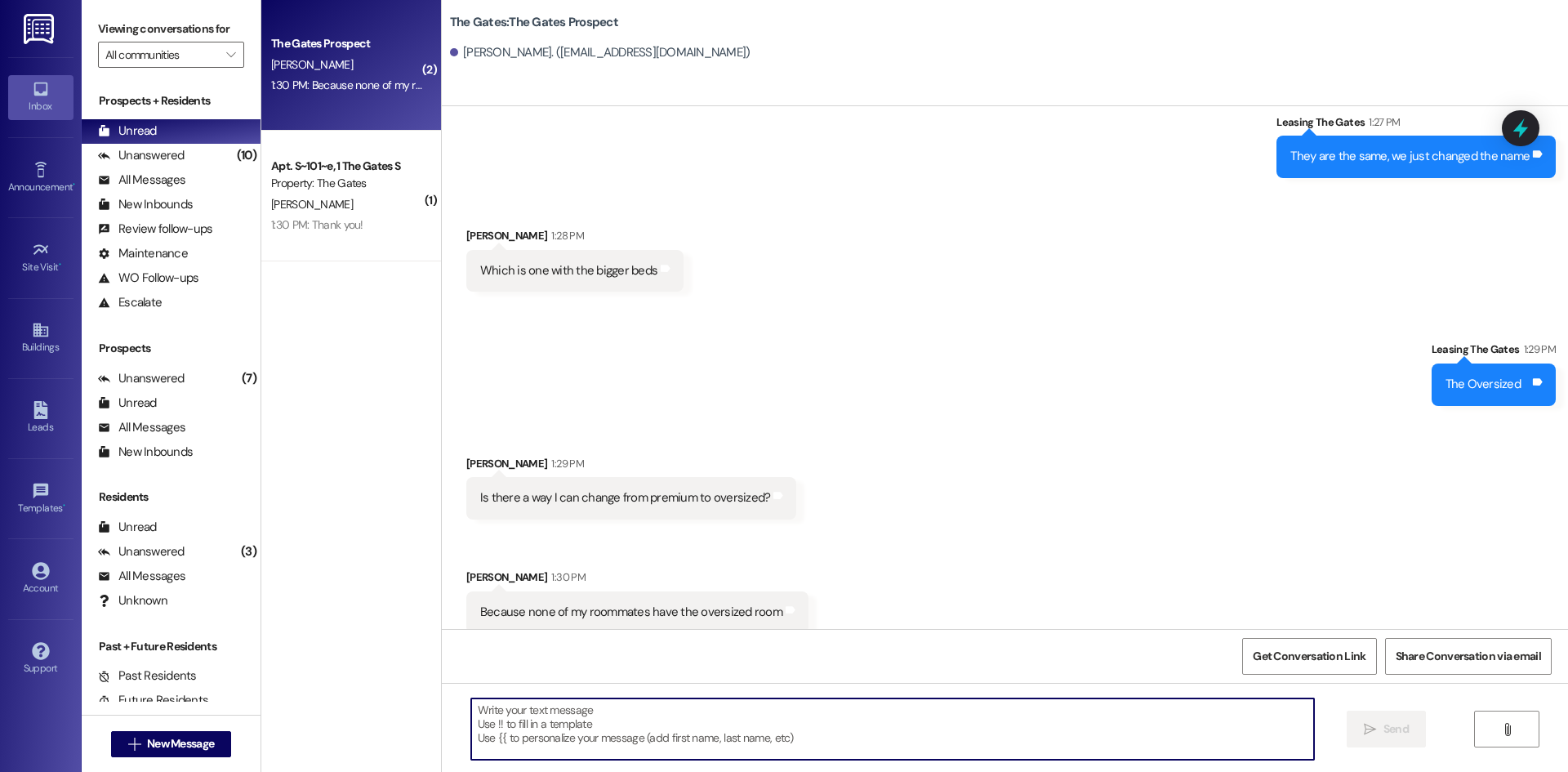
paste textarea "If you were to sign an Oversized contract, there is a chance we may need to mov…"
type textarea "If you were to sign an Oversized contract, there is a chance we may need to mov…"
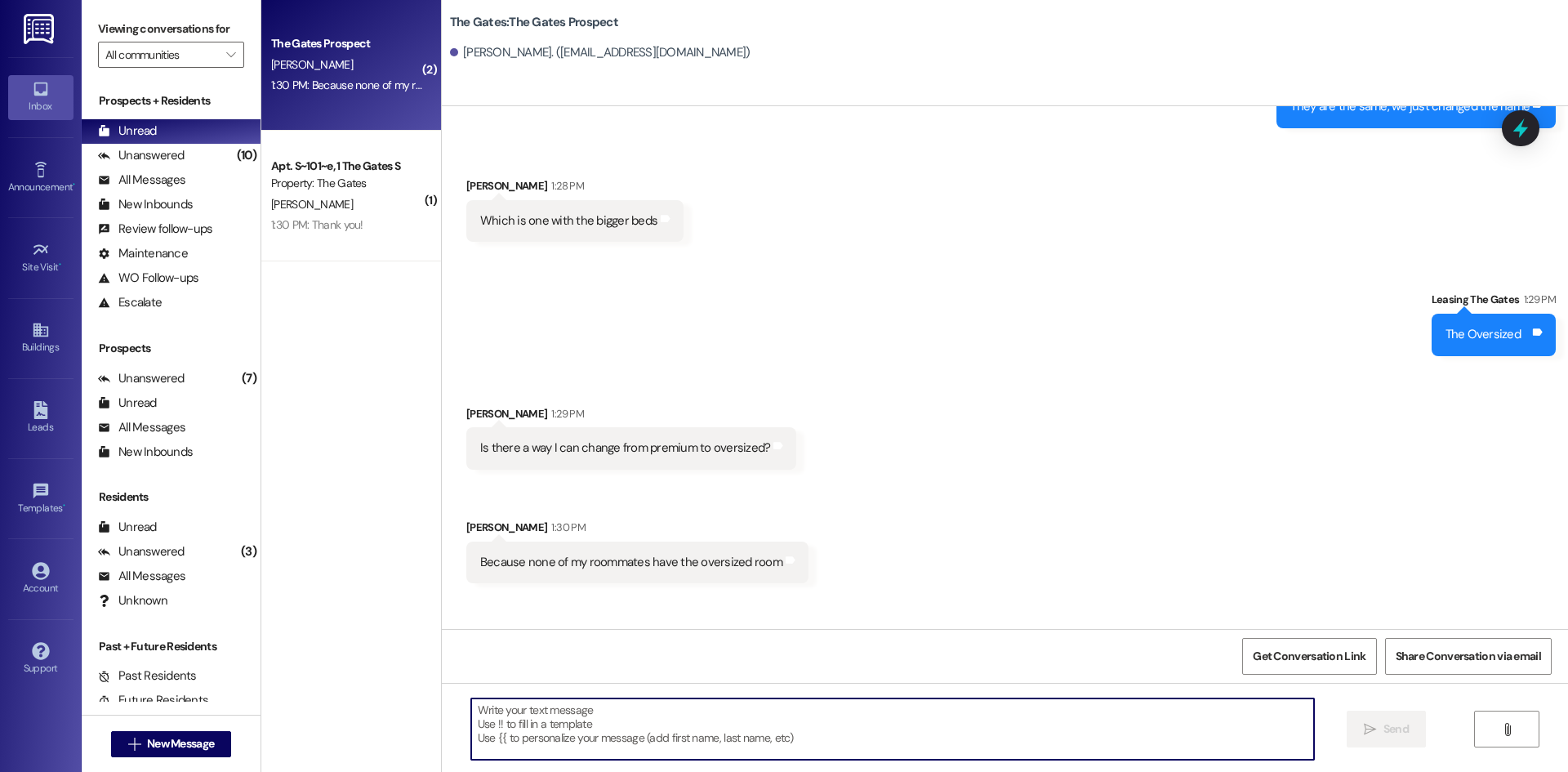
scroll to position [1105, 0]
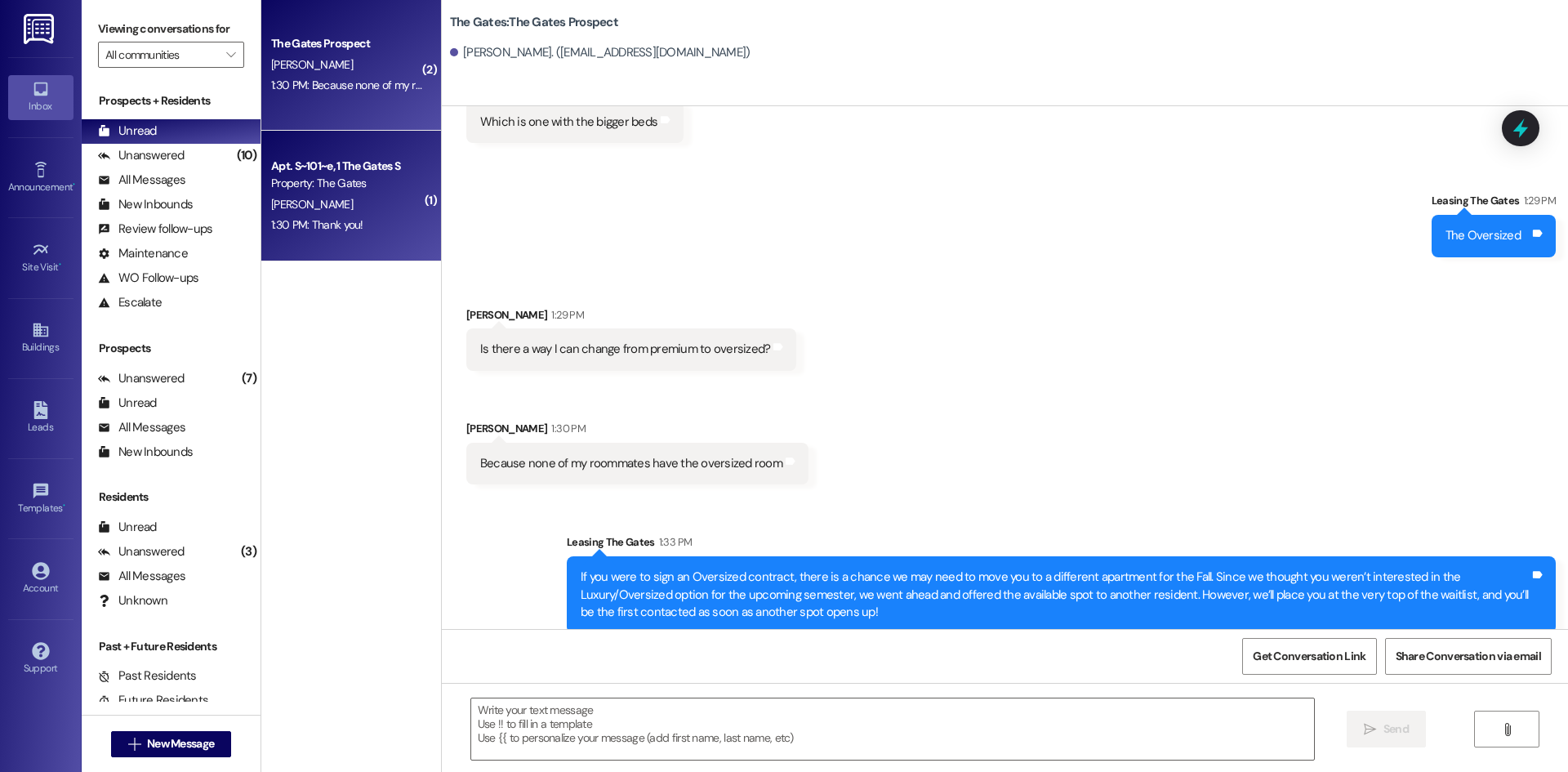
click at [337, 198] on div "[PERSON_NAME]" at bounding box center [346, 204] width 155 height 20
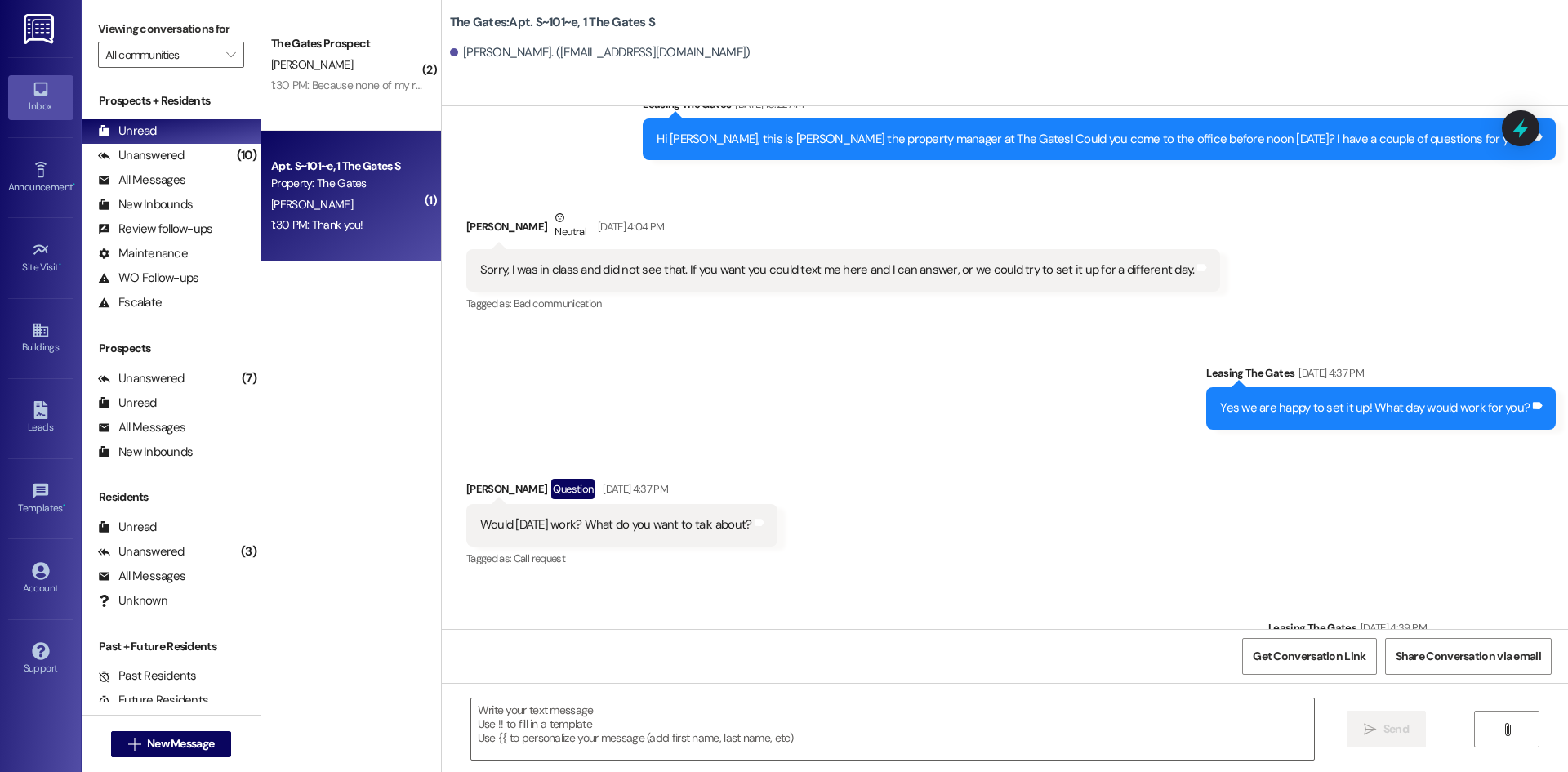
scroll to position [16233, 0]
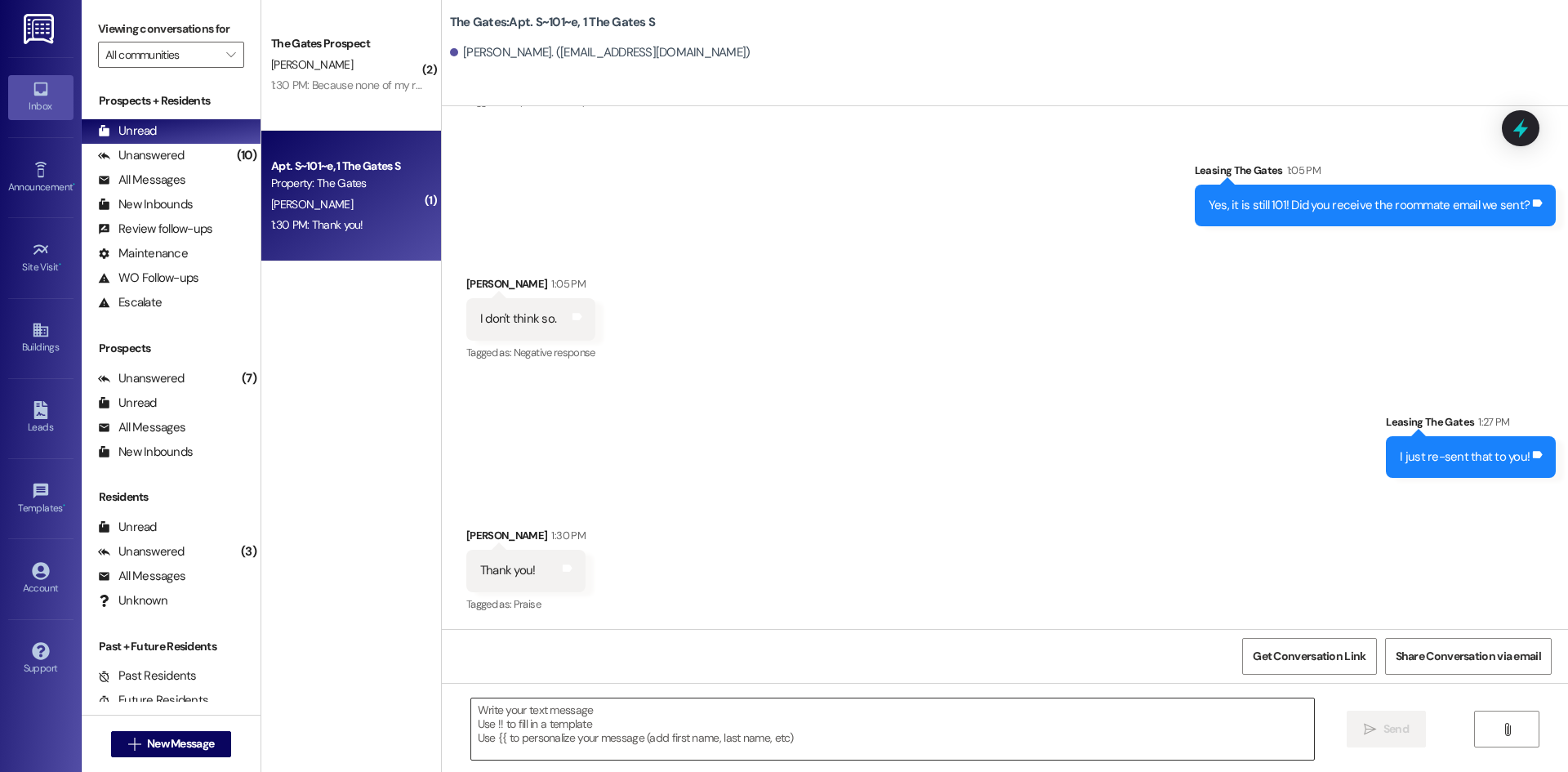
click at [540, 723] on textarea at bounding box center [892, 728] width 843 height 61
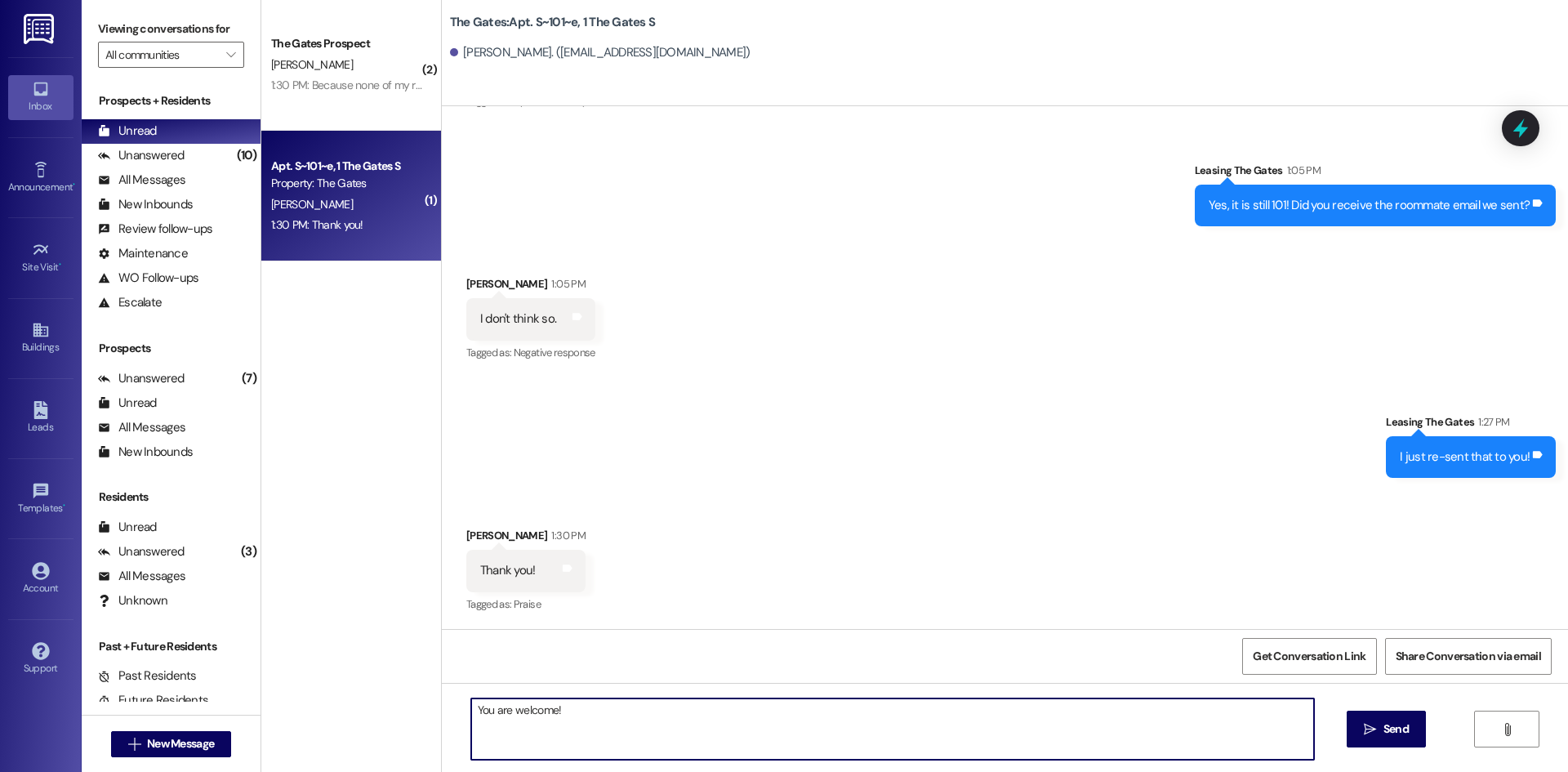
type textarea "You are welcome!"
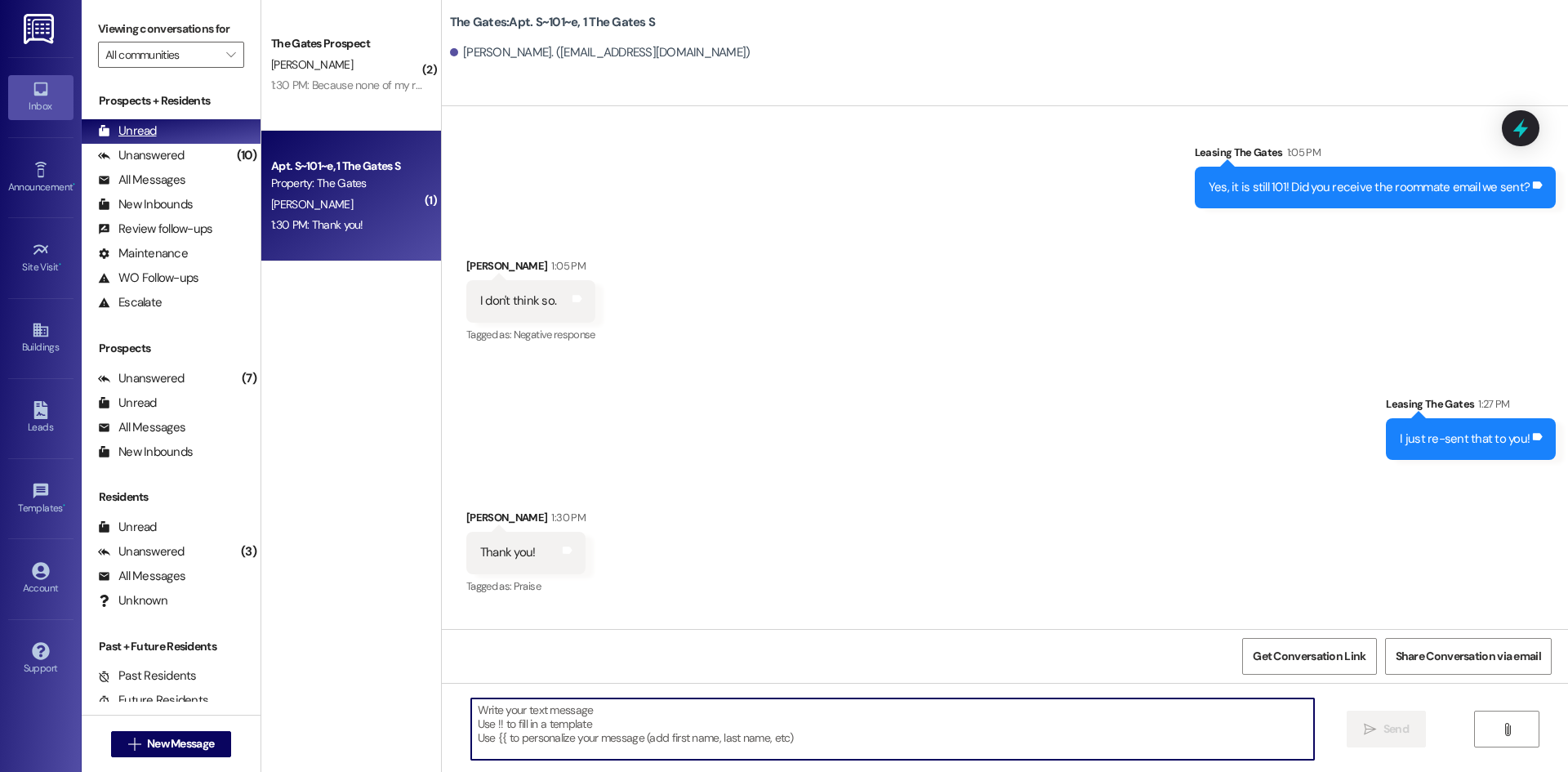
scroll to position [16232, 0]
click at [203, 147] on div "Unanswered (10)" at bounding box center [171, 156] width 179 height 25
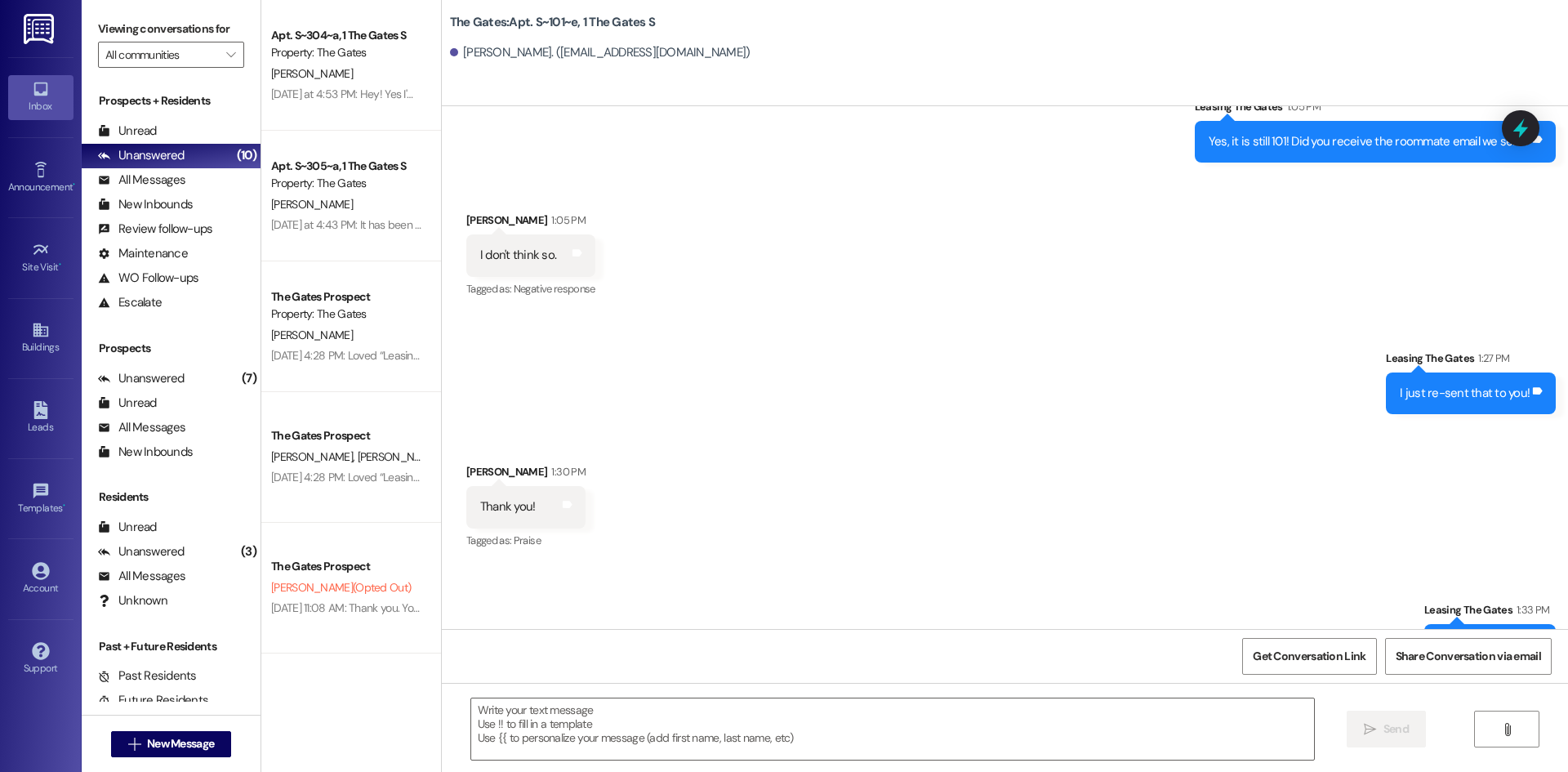
scroll to position [16347, 0]
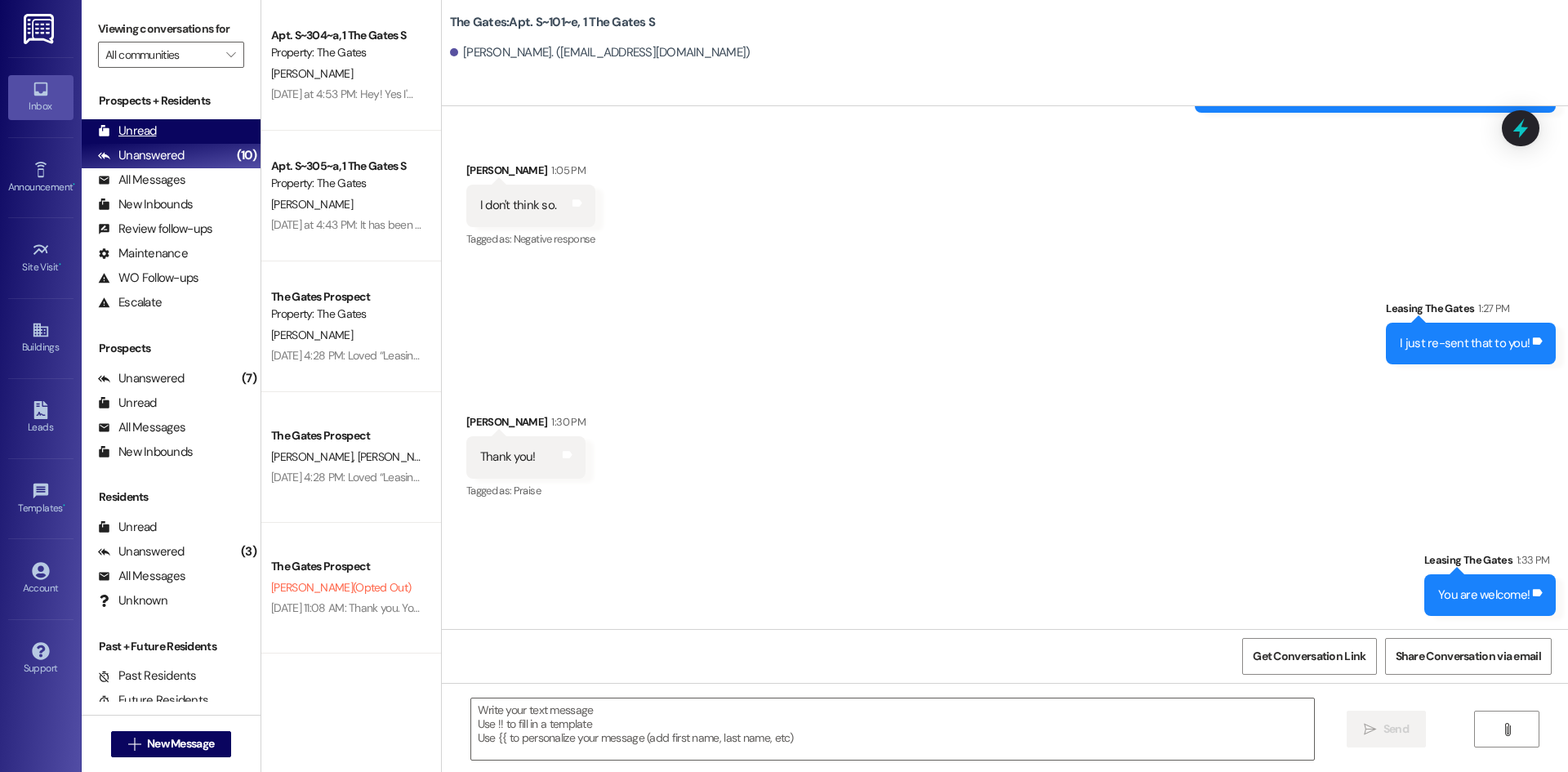
click at [160, 128] on div "Unread (0)" at bounding box center [171, 132] width 179 height 25
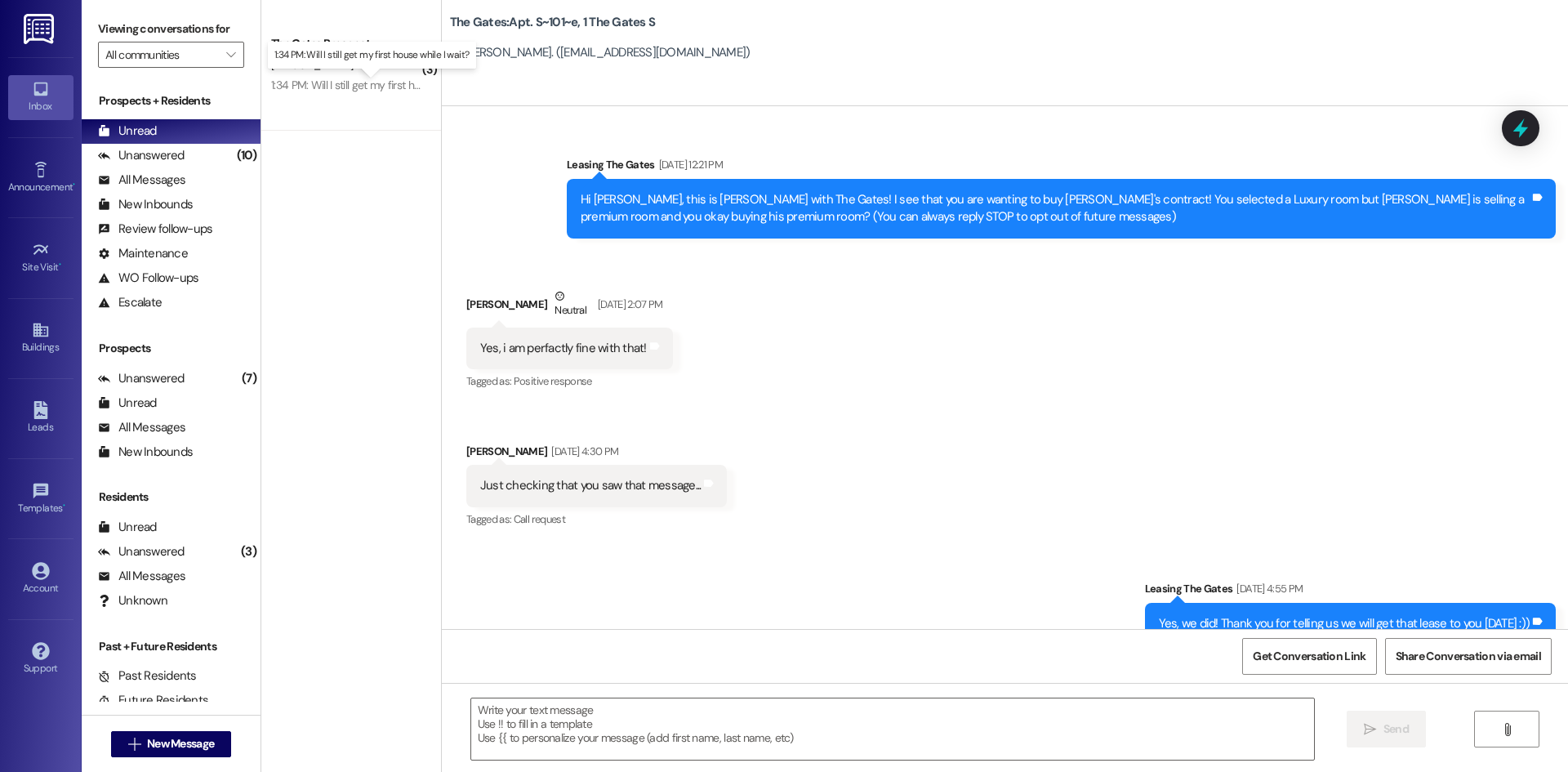
click at [342, 83] on div "1:34 PM: Will I still get my first house while I wait? 1:34 PM: Will I still ge…" at bounding box center [383, 85] width 224 height 15
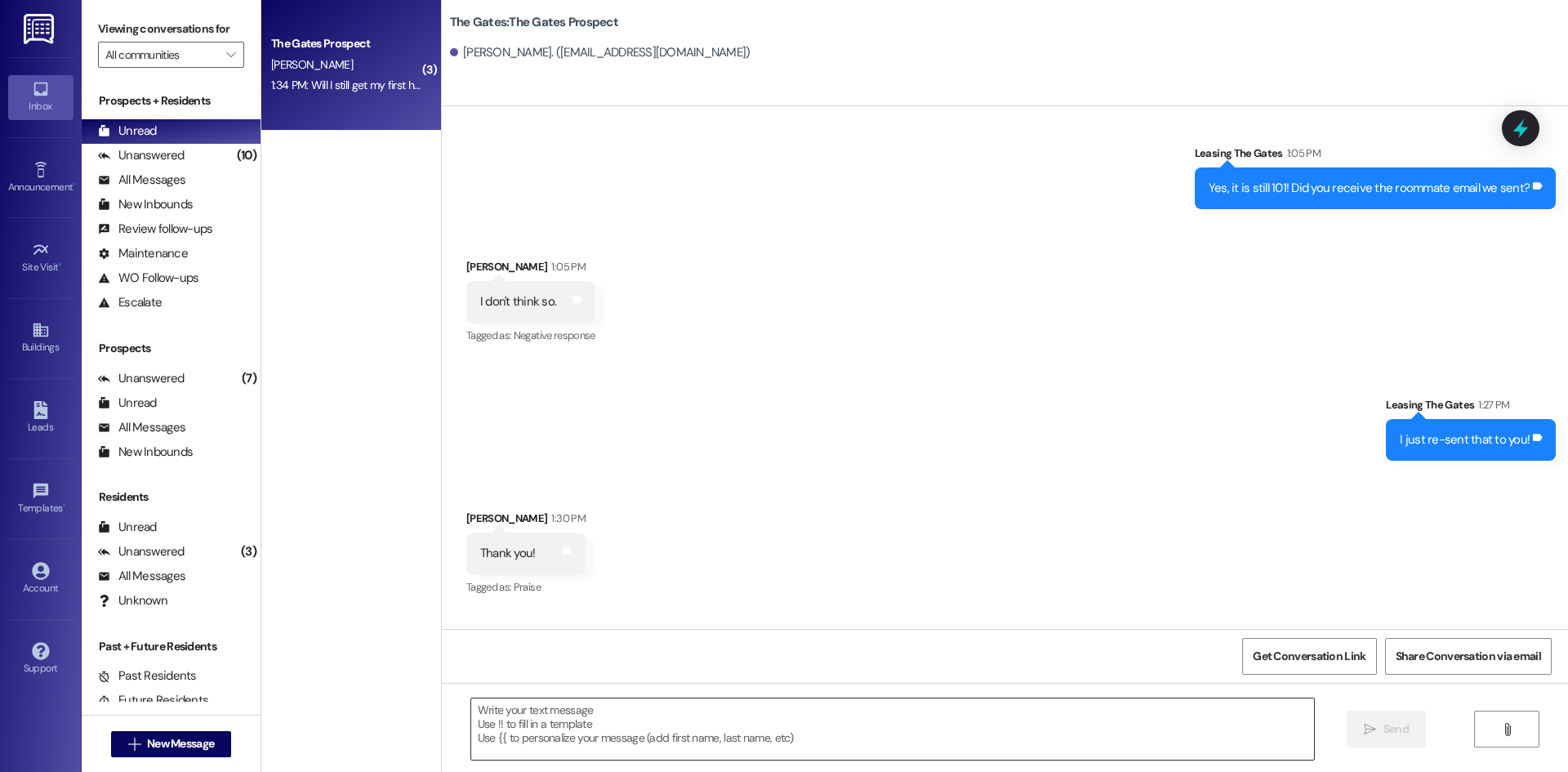
scroll to position [1196, 0]
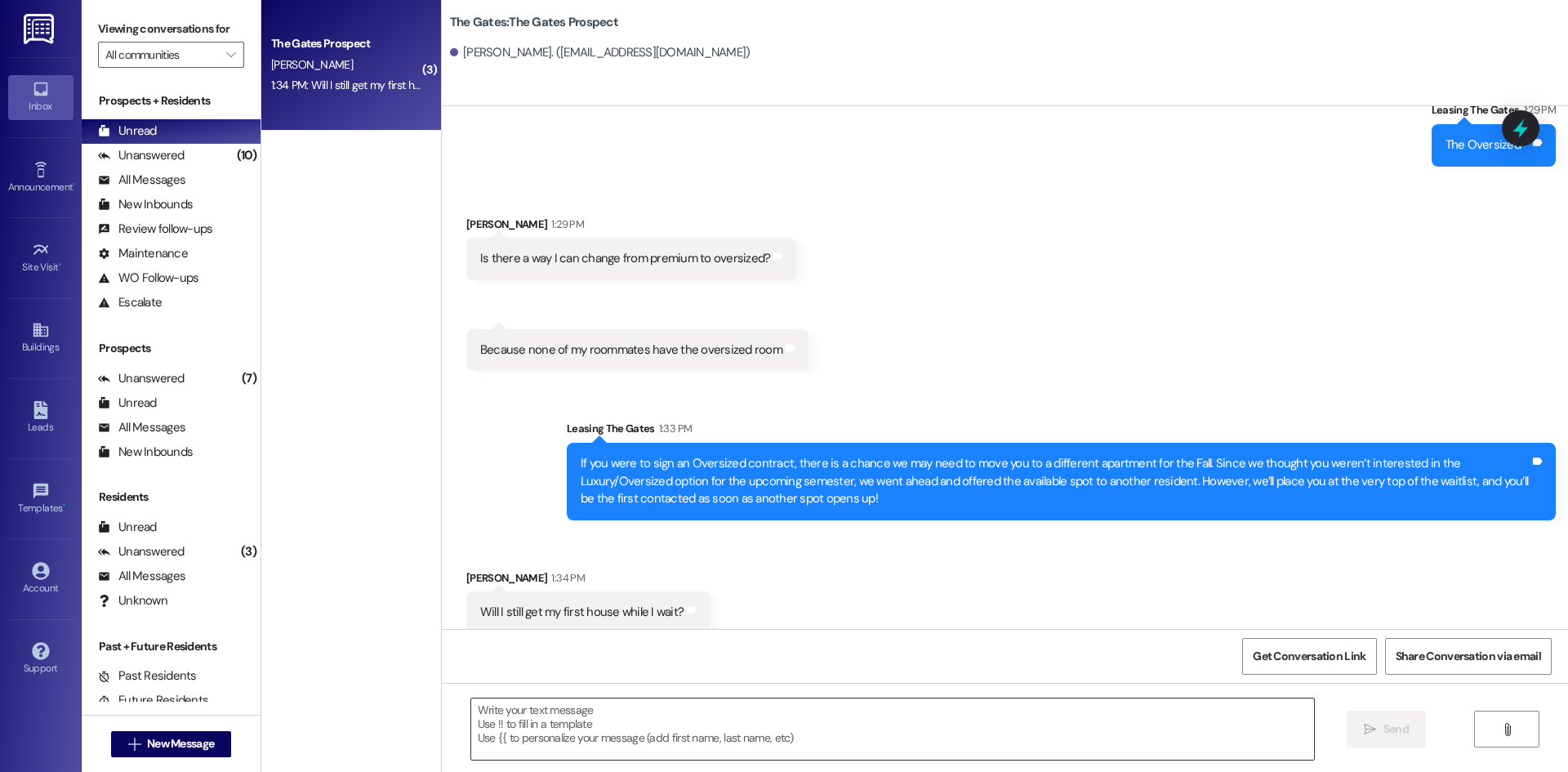
click at [614, 738] on textarea at bounding box center [892, 728] width 843 height 61
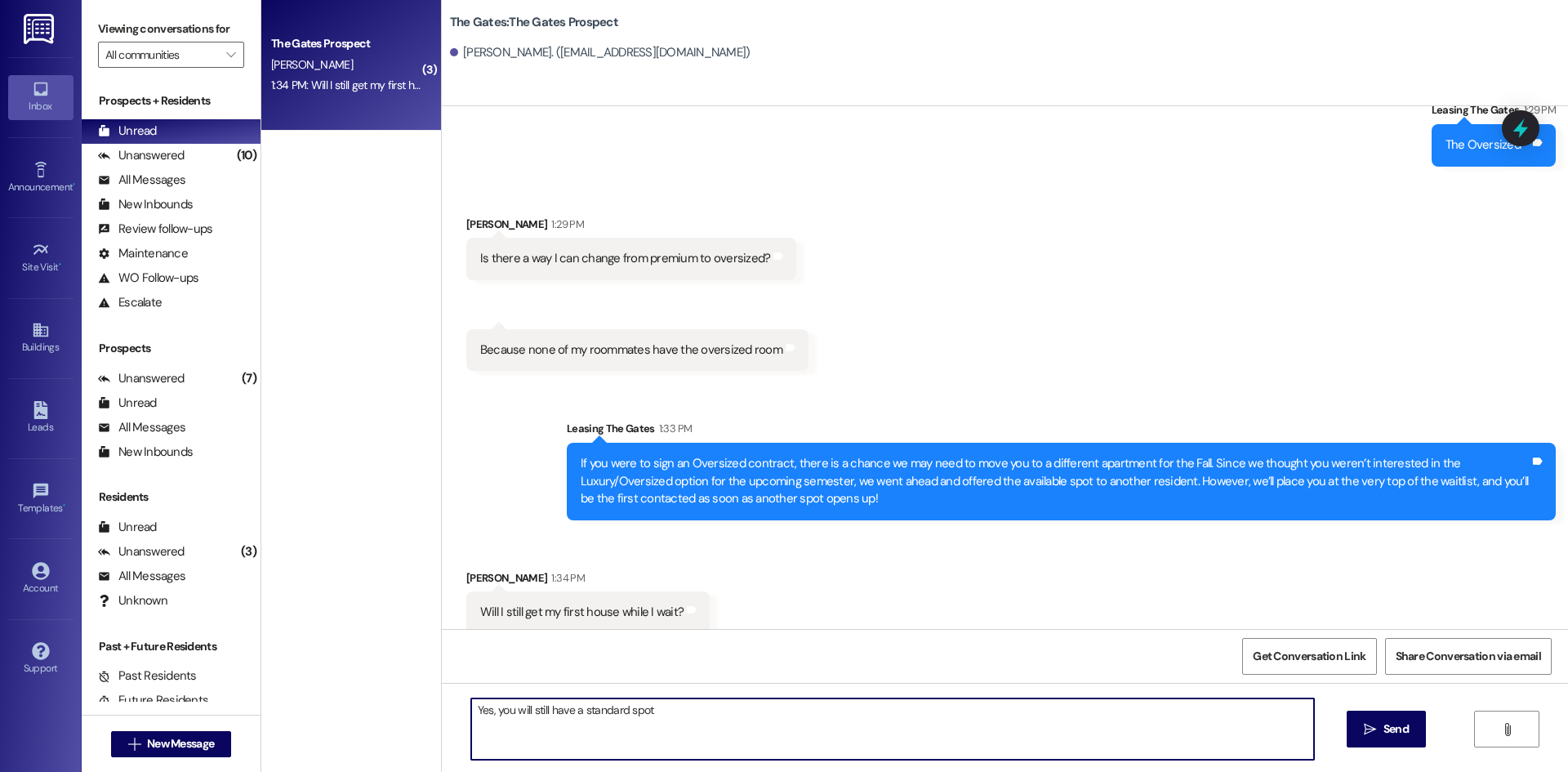
type textarea "Yes, you will still have a standard spot"
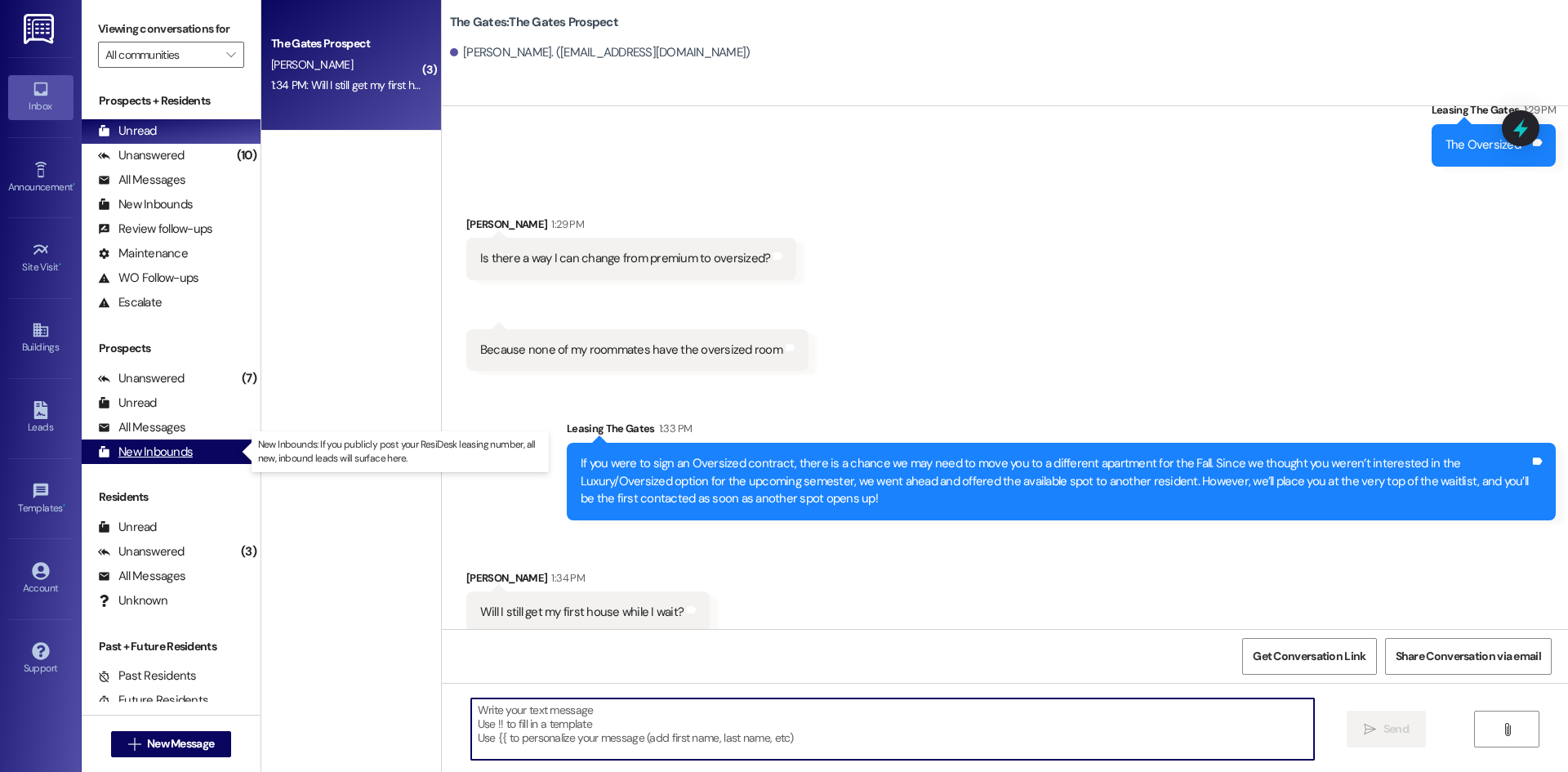
click at [169, 448] on div "New Inbounds" at bounding box center [145, 451] width 95 height 17
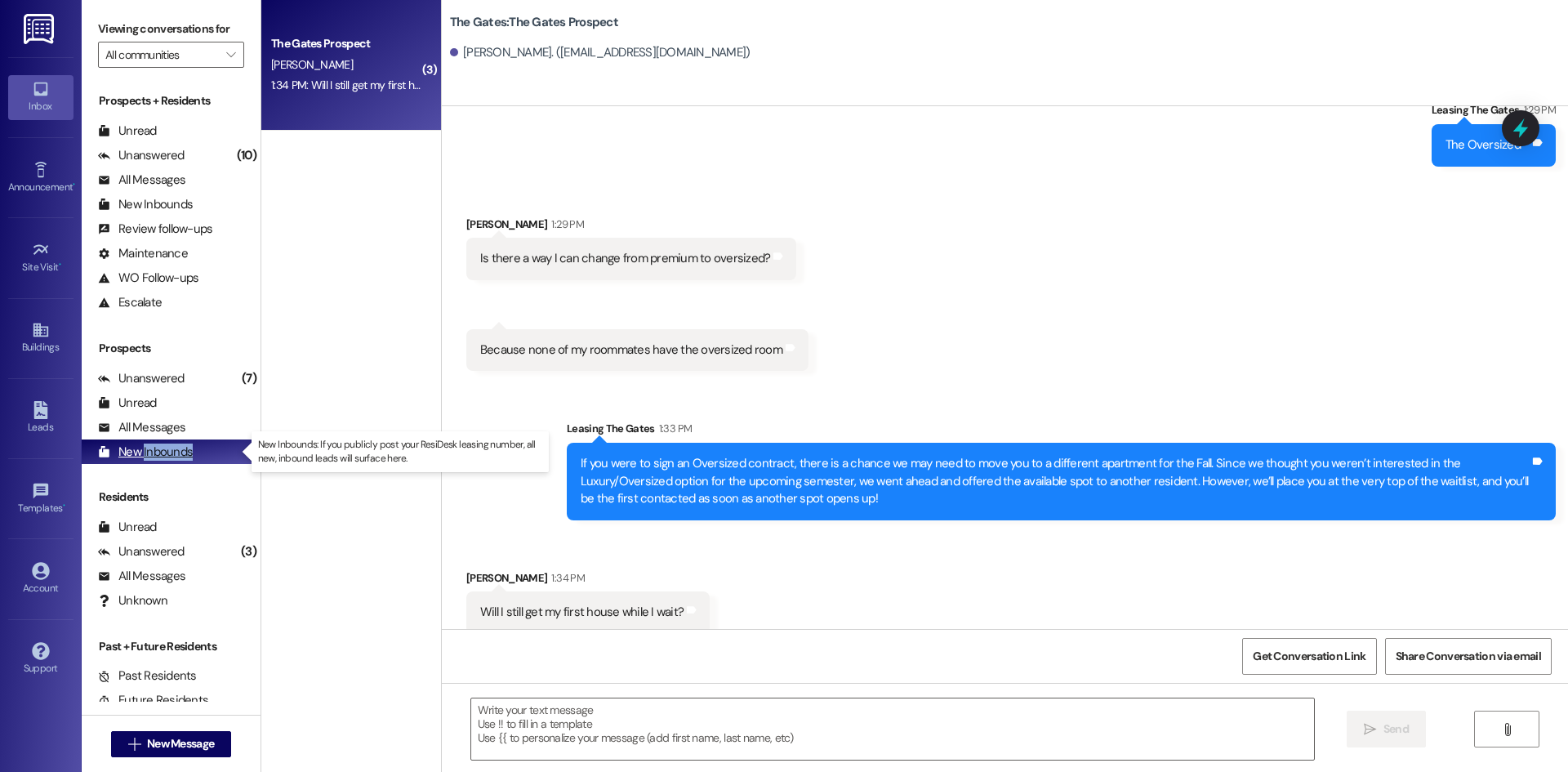
click at [169, 448] on div "New Inbounds" at bounding box center [145, 451] width 95 height 17
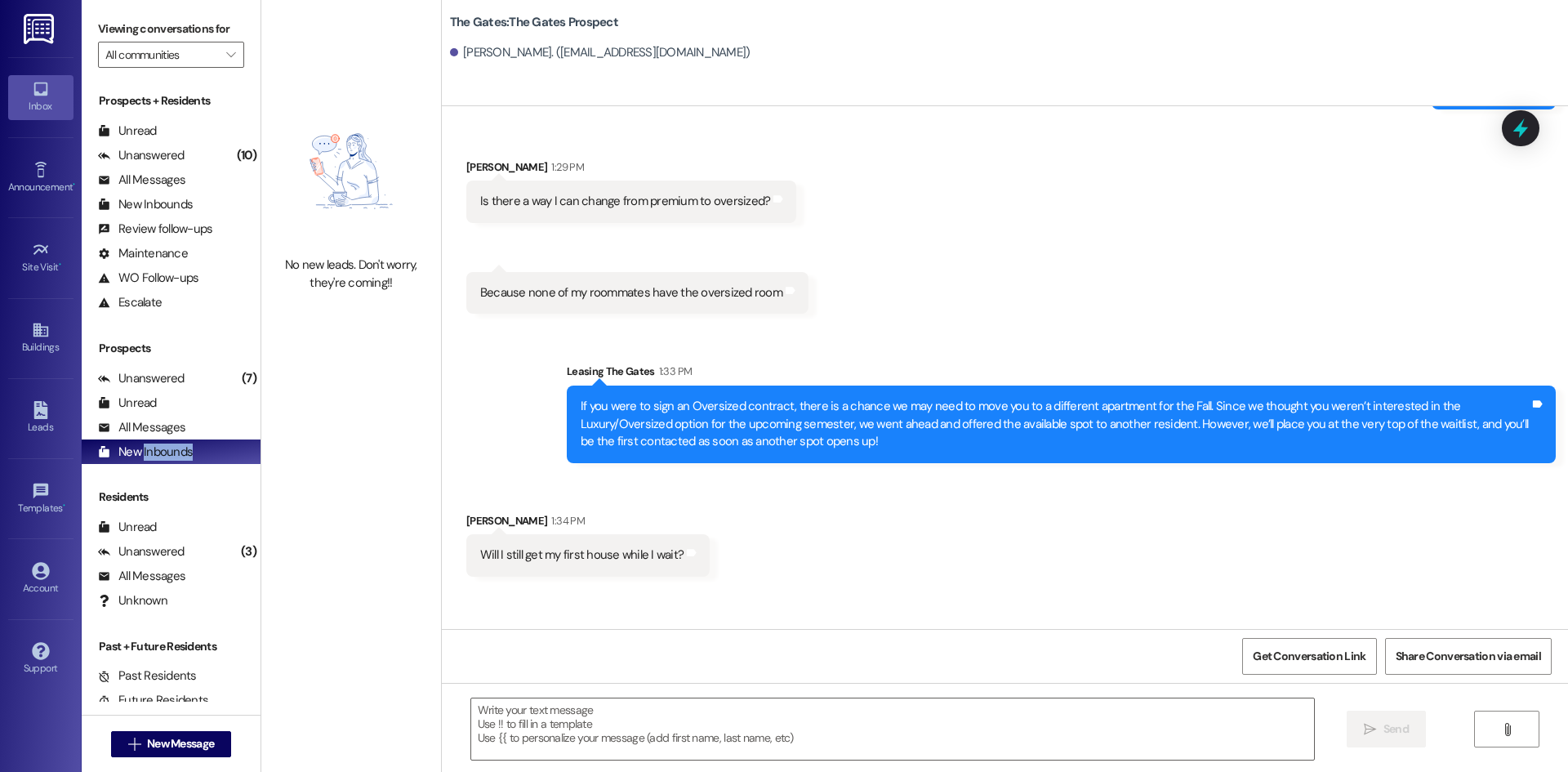
scroll to position [1311, 0]
